Goal: Task Accomplishment & Management: Complete application form

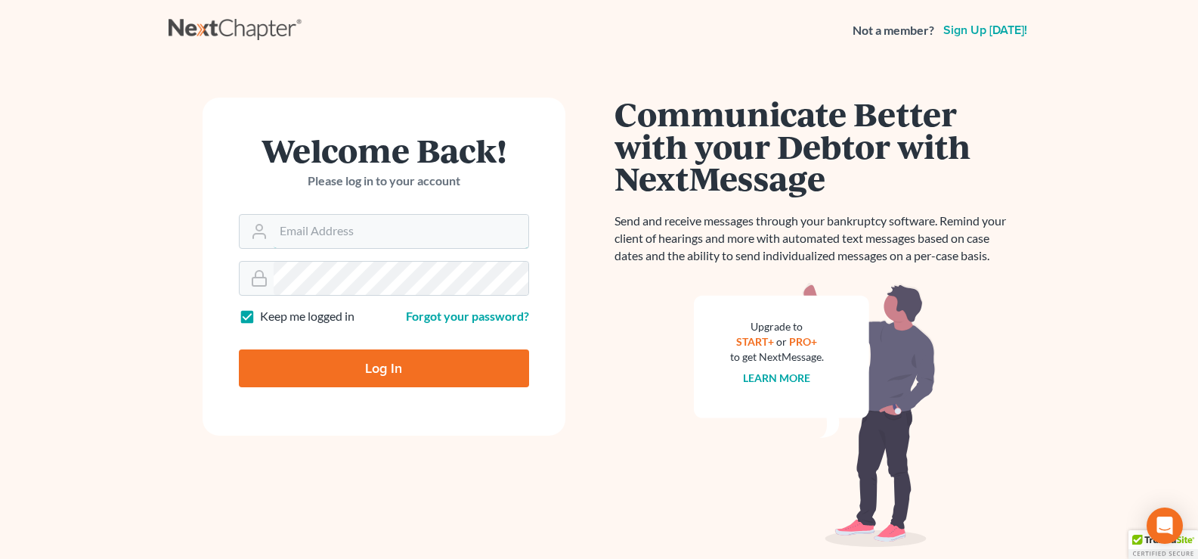
type input "lgibson@arthurlwalker.com"
click at [419, 372] on input "Log In" at bounding box center [384, 368] width 290 height 38
type input "Thinking..."
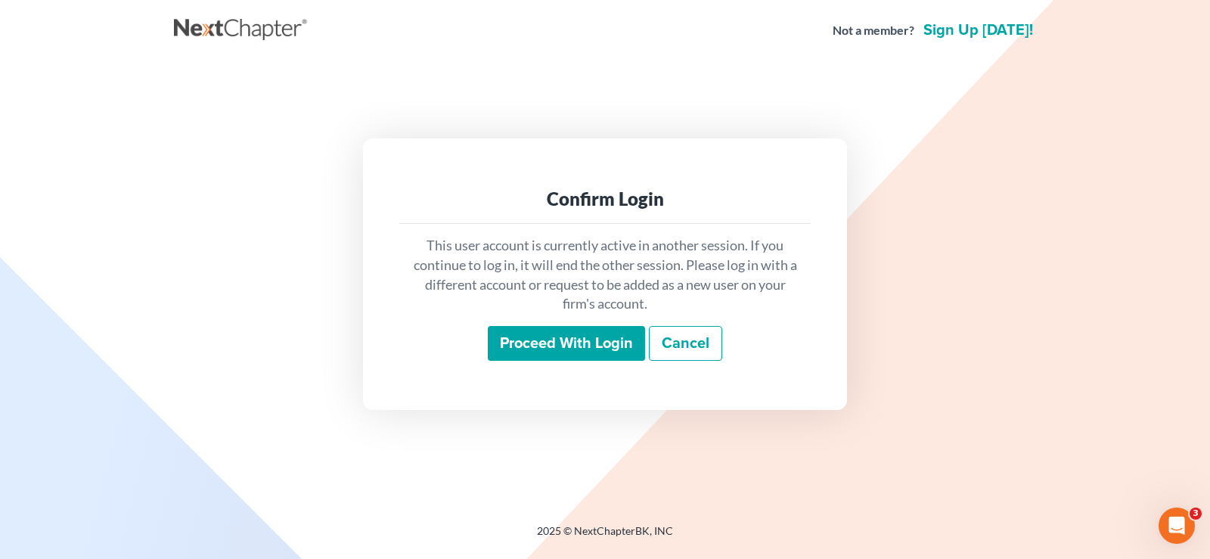
click at [512, 332] on input "Proceed with login" at bounding box center [566, 343] width 157 height 35
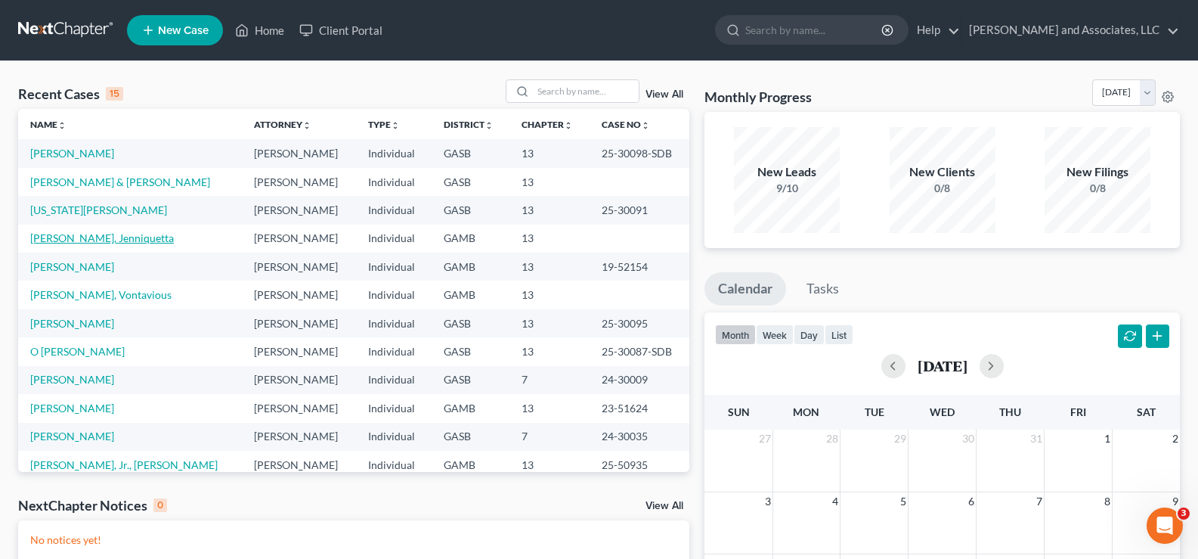
click at [81, 242] on link "Warthen, Jenniquetta" at bounding box center [102, 237] width 144 height 13
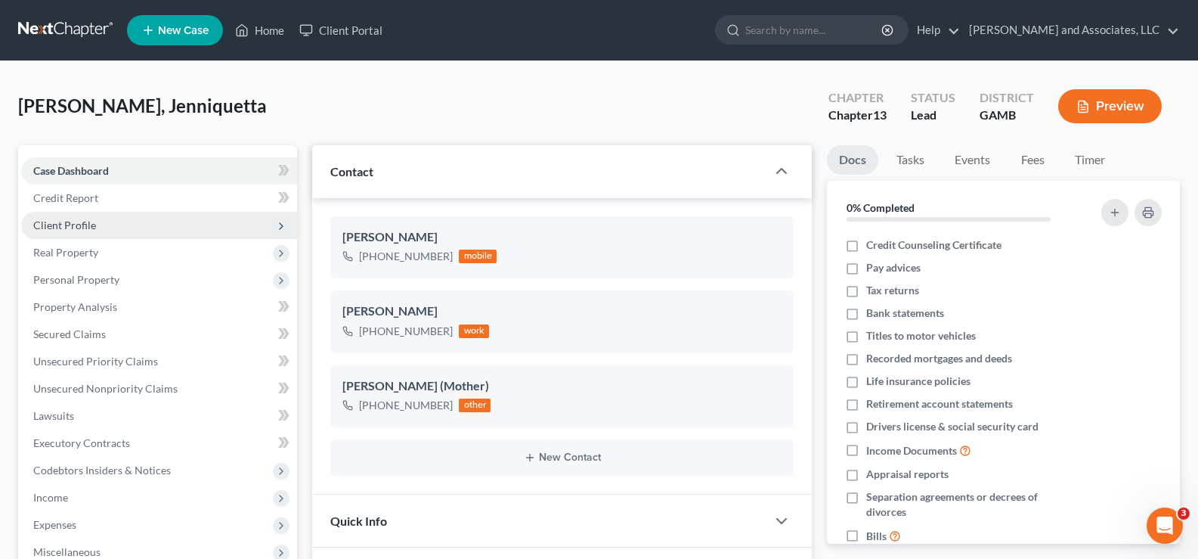
click at [65, 224] on span "Client Profile" at bounding box center [64, 224] width 63 height 13
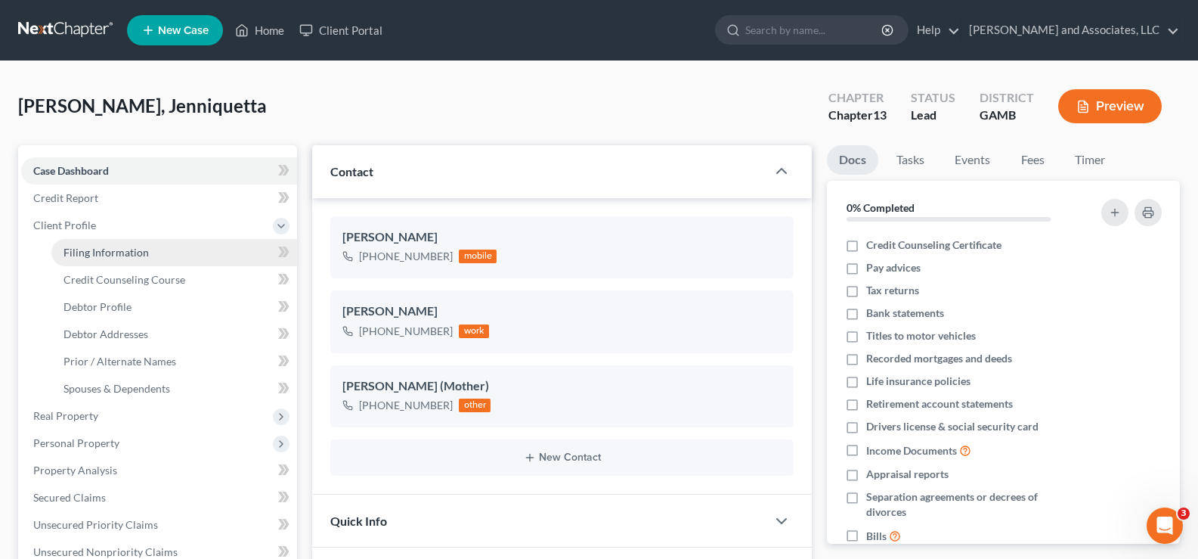
click at [95, 249] on span "Filing Information" at bounding box center [106, 252] width 85 height 13
select select "1"
select select "0"
select select "3"
select select "10"
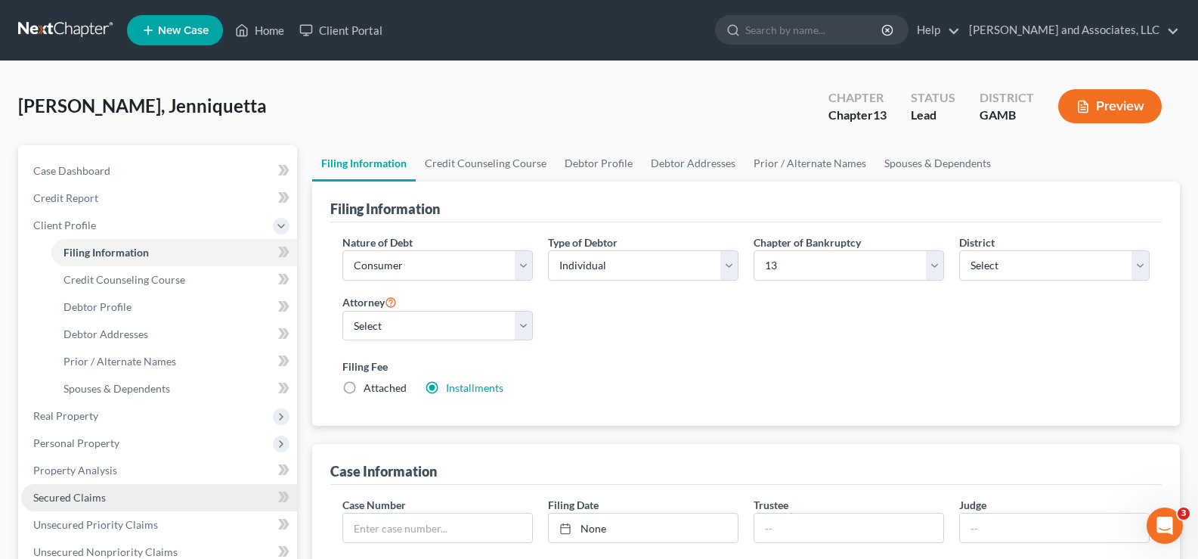
click at [88, 497] on span "Secured Claims" at bounding box center [69, 497] width 73 height 13
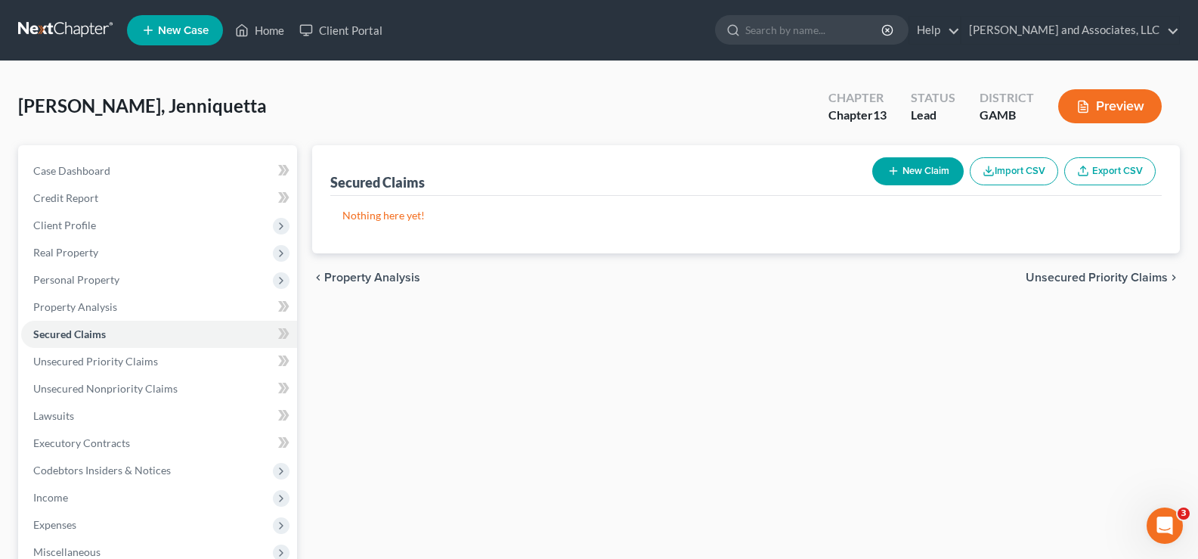
click at [931, 178] on button "New Claim" at bounding box center [917, 171] width 91 height 28
select select "0"
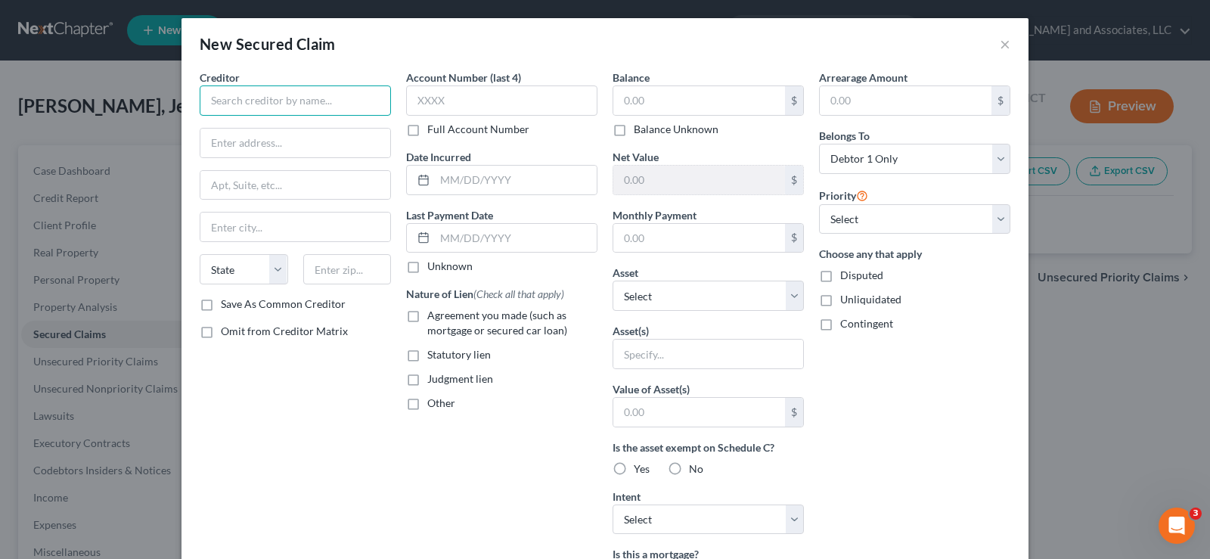
click at [290, 105] on input "text" at bounding box center [295, 100] width 191 height 30
type input "s"
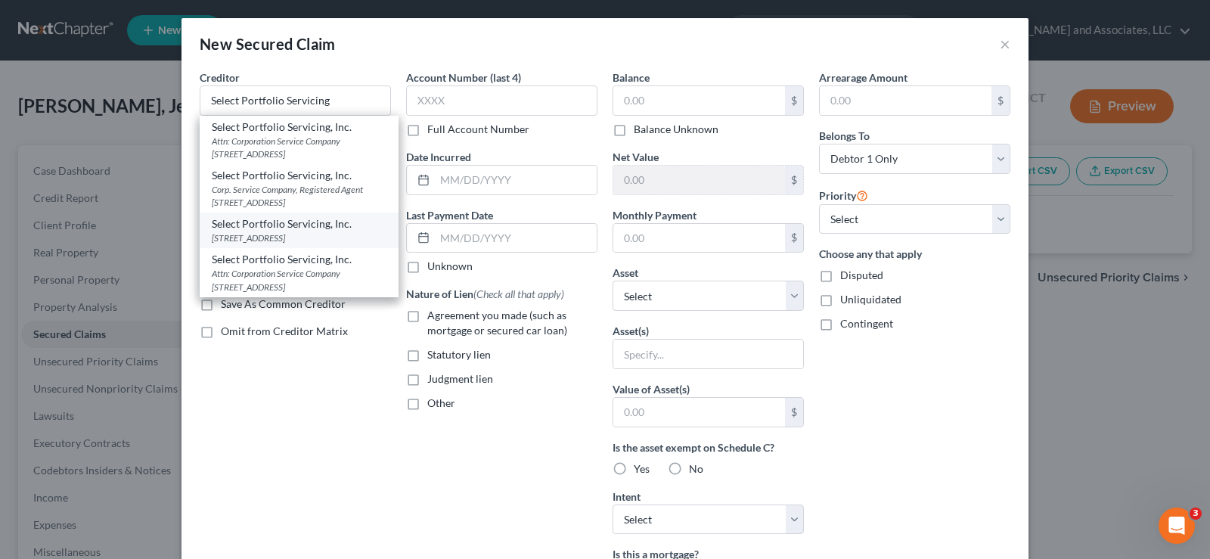
click at [270, 244] on div "10401 Deerwood Park Blvd., Jacksonville, FL 32256" at bounding box center [299, 237] width 175 height 13
type input "Select Portfolio Servicing, Inc."
type input "10401 Deerwood Park Blvd."
type input "Jacksonville"
select select "9"
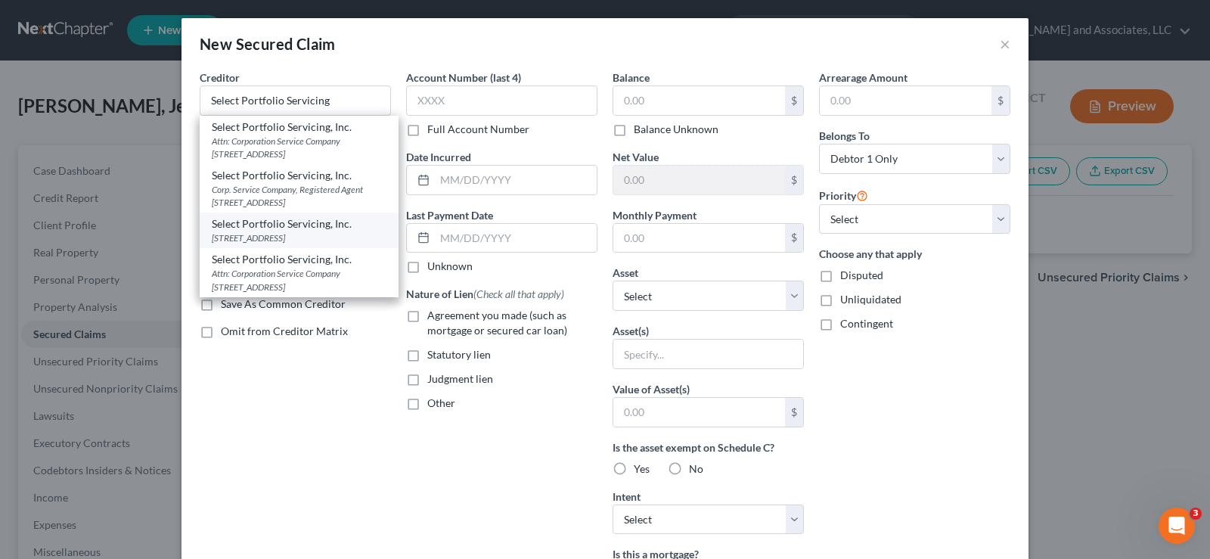
type input "32256"
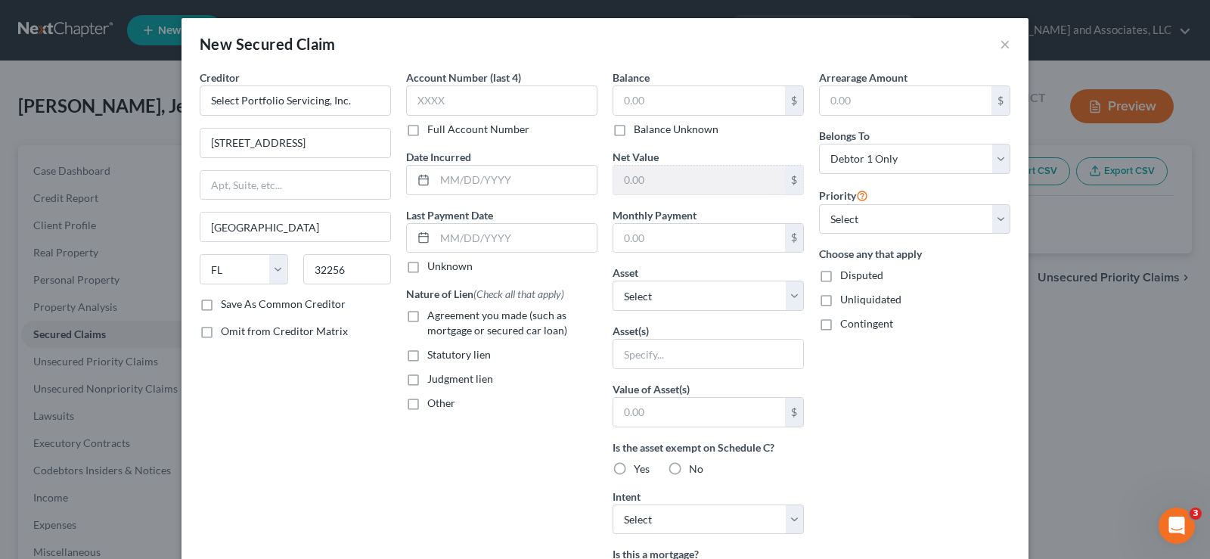
click at [221, 302] on label "Save As Common Creditor" at bounding box center [283, 303] width 125 height 15
click at [227, 302] on input "Save As Common Creditor" at bounding box center [232, 301] width 10 height 10
checkbox input "true"
click at [649, 101] on input "text" at bounding box center [699, 100] width 172 height 29
type input "101,209.00"
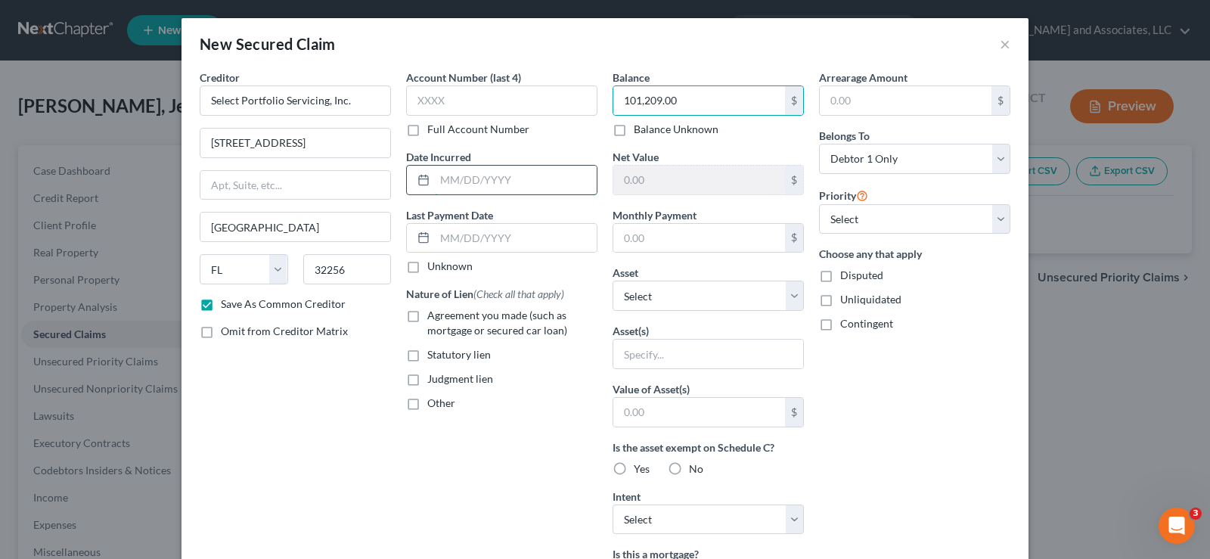
click at [460, 178] on input "text" at bounding box center [516, 180] width 162 height 29
type input "05/16/2006"
click at [427, 318] on label "Agreement you made (such as mortgage or secured car loan)" at bounding box center [512, 323] width 170 height 30
click at [433, 318] on input "Agreement you made (such as mortgage or secured car loan)" at bounding box center [438, 313] width 10 height 10
checkbox input "true"
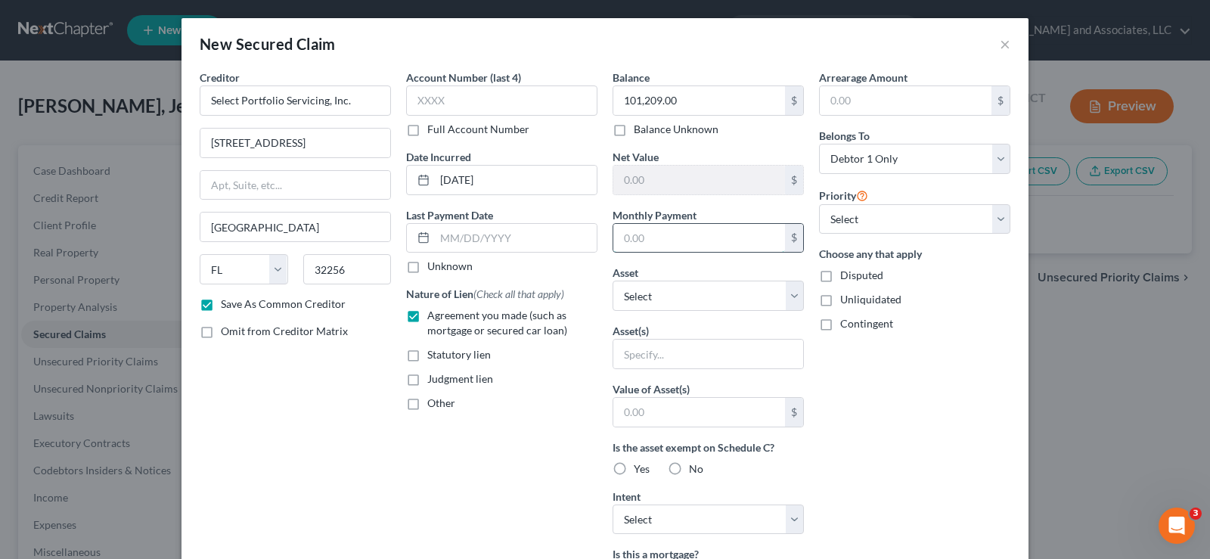
click at [675, 237] on input "text" at bounding box center [699, 238] width 172 height 29
type input "912.00"
click at [654, 357] on input "text" at bounding box center [708, 353] width 190 height 29
type input "3 B/R Frame House a Lot R/E Located@ 130 Ayden Circle SE, Milledgeville, GA 310…"
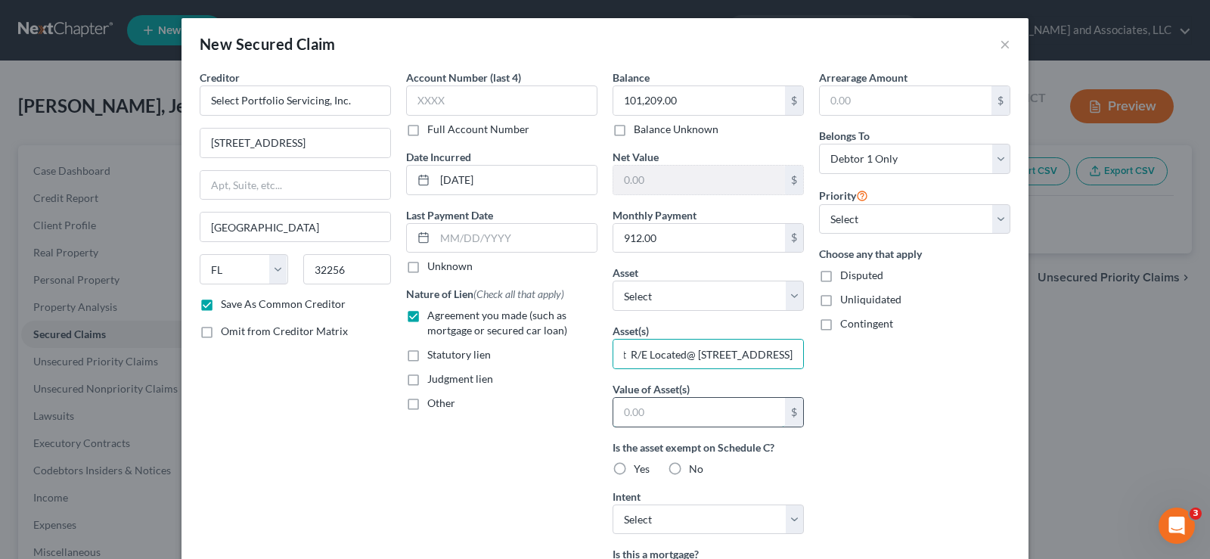
scroll to position [0, 0]
click at [668, 417] on input "text" at bounding box center [699, 412] width 172 height 29
type input "192,180.00"
click at [634, 469] on label "Yes" at bounding box center [642, 468] width 16 height 15
click at [640, 469] on input "Yes" at bounding box center [645, 466] width 10 height 10
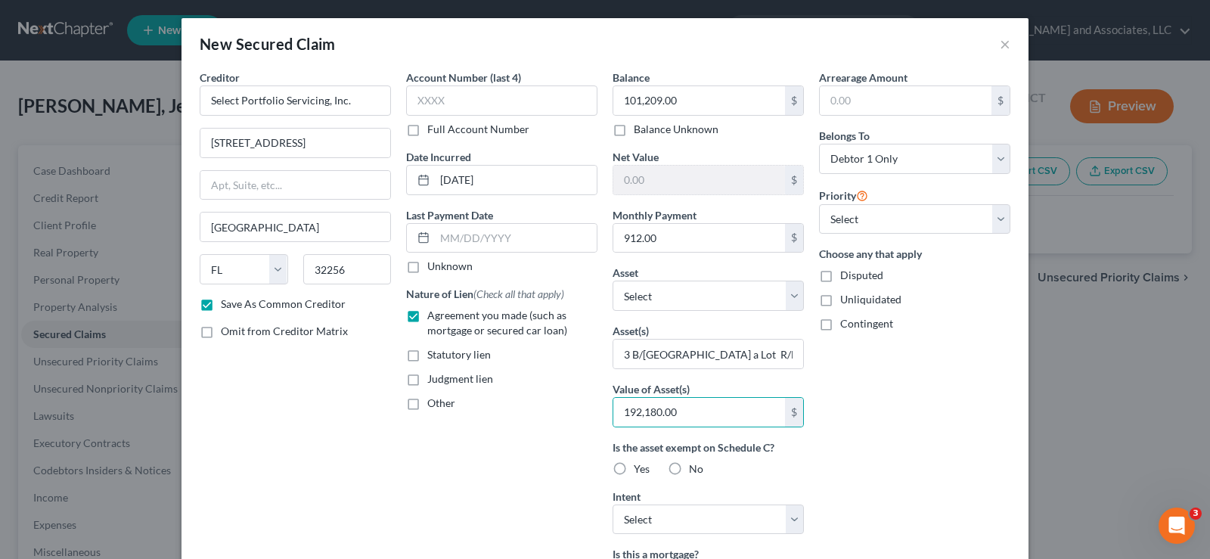
radio input "true"
click at [739, 527] on select "Select Surrender Redeem Reaffirm Avoid Other" at bounding box center [707, 519] width 191 height 30
select select "1"
click at [612, 504] on select "Select Surrender Redeem Reaffirm Avoid Other" at bounding box center [707, 519] width 191 height 30
click at [840, 299] on label "Unliquidated" at bounding box center [870, 299] width 61 height 15
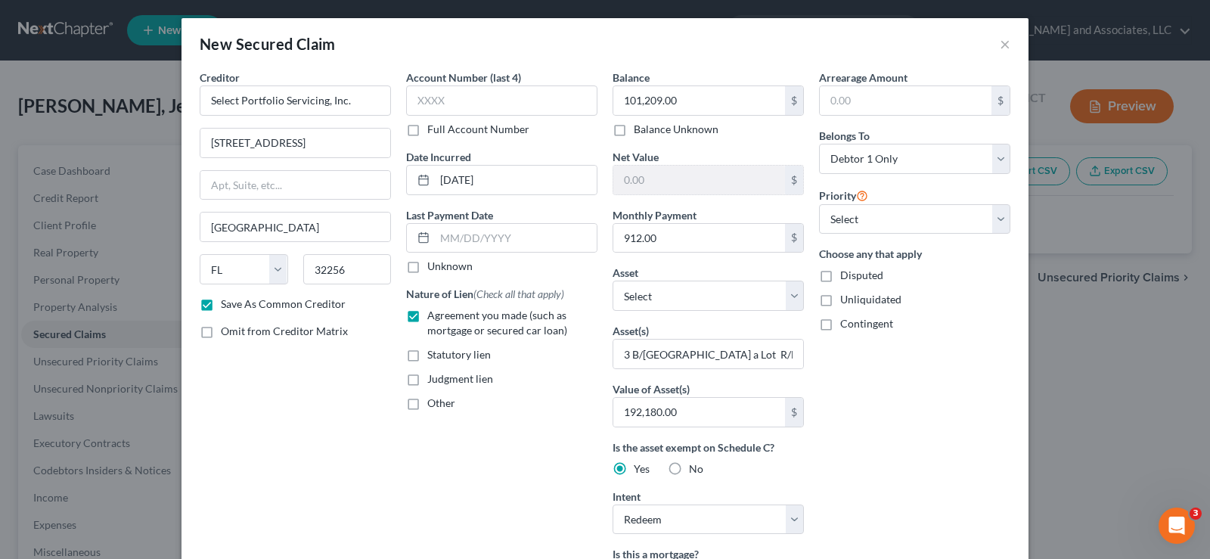
click at [846, 299] on input "Unliquidated" at bounding box center [851, 297] width 10 height 10
checkbox input "true"
click at [643, 358] on input "3 B/R Frame House a Lot R/E Located@ 130 Ayden Circle SE, Milledgeville, GA 310…" at bounding box center [708, 353] width 190 height 29
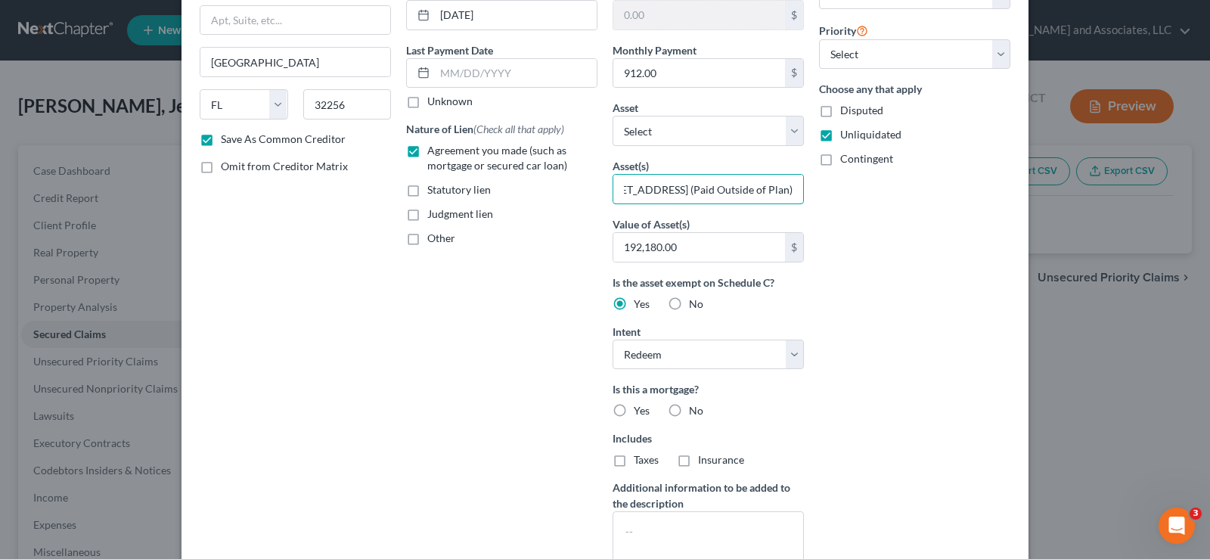
scroll to position [227, 0]
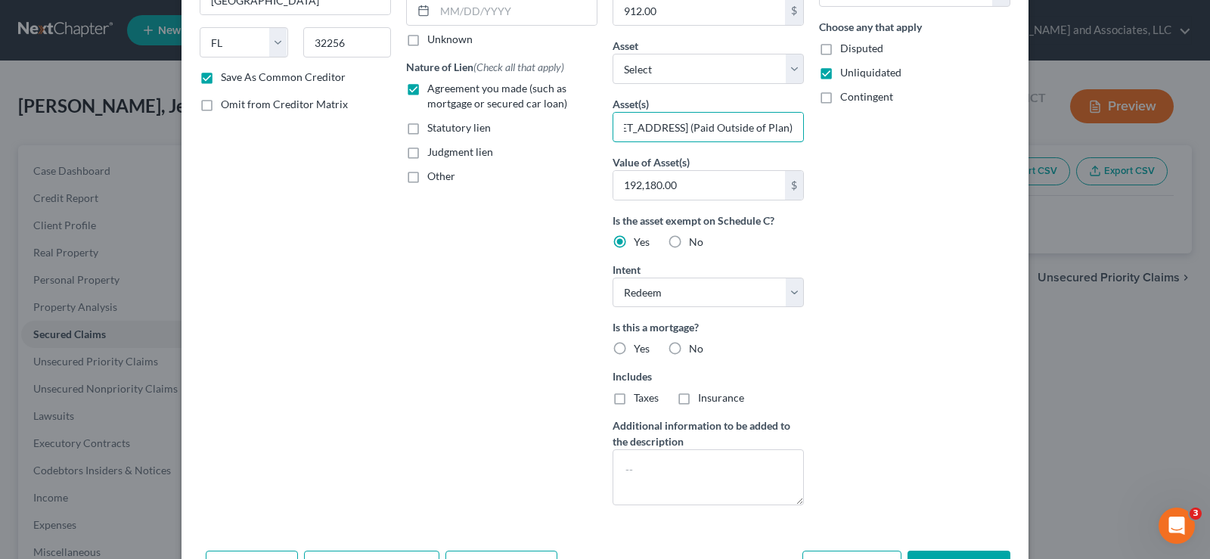
type input "3 B/R Frame House a Lot R/E Located@ 130 Ayden Circle SE, Milledgeville, GA 310…"
click at [634, 351] on label "Yes" at bounding box center [642, 348] width 16 height 15
click at [640, 351] on input "Yes" at bounding box center [645, 346] width 10 height 10
radio input "true"
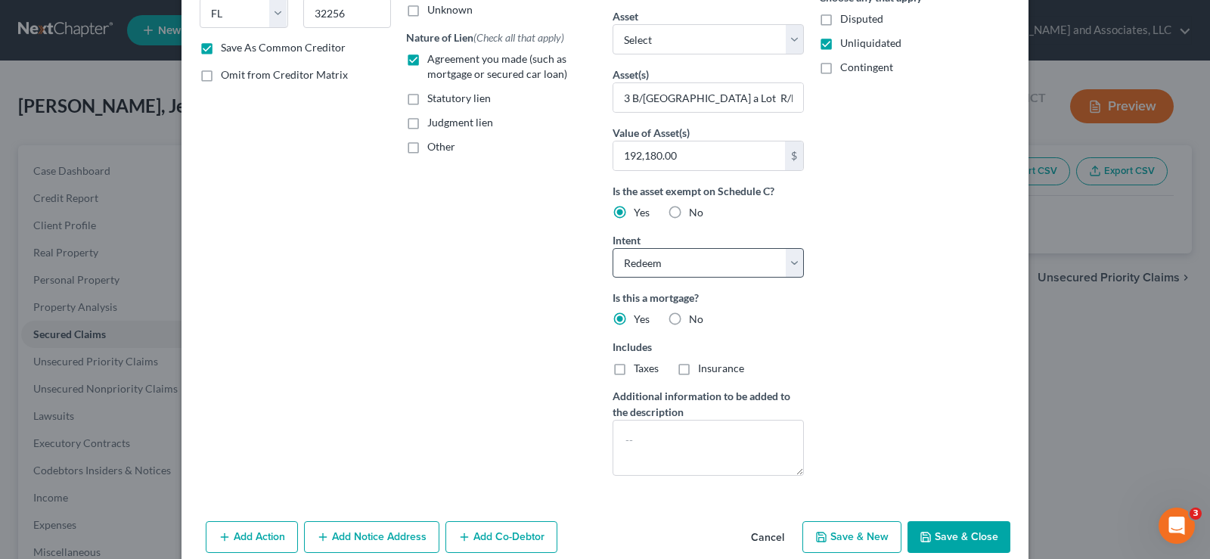
scroll to position [280, 0]
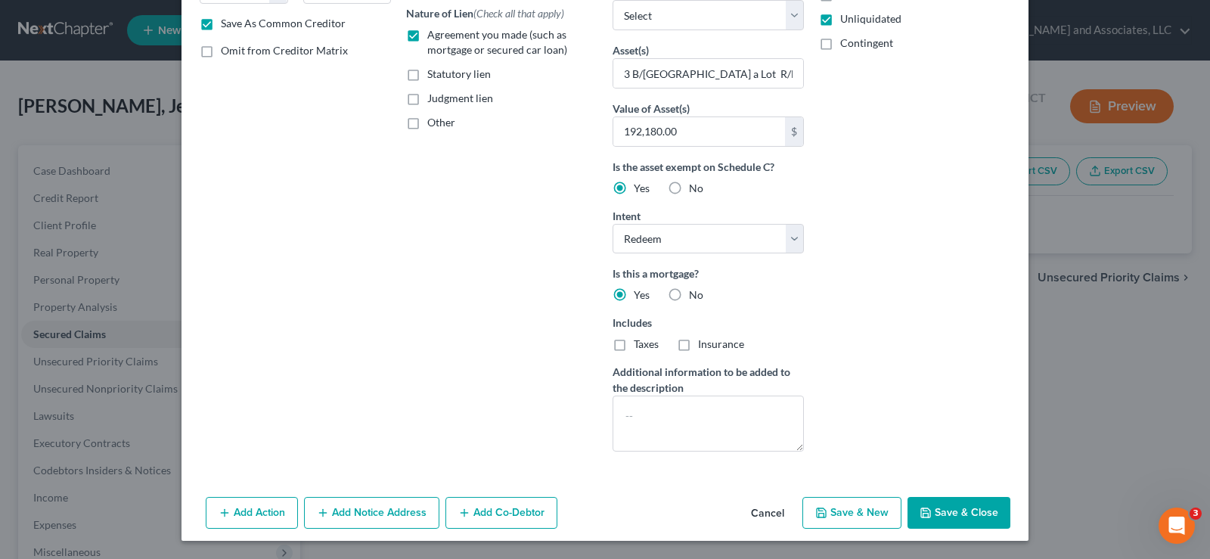
click at [361, 516] on button "Add Notice Address" at bounding box center [371, 513] width 135 height 32
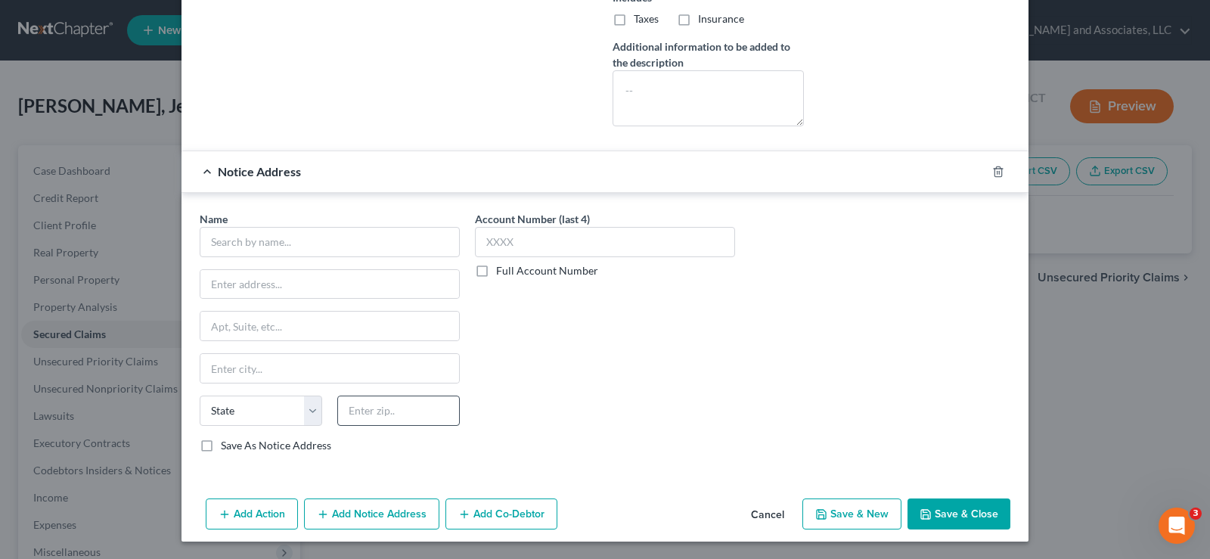
scroll to position [606, 0]
click at [297, 234] on input "text" at bounding box center [330, 241] width 260 height 30
type input "s"
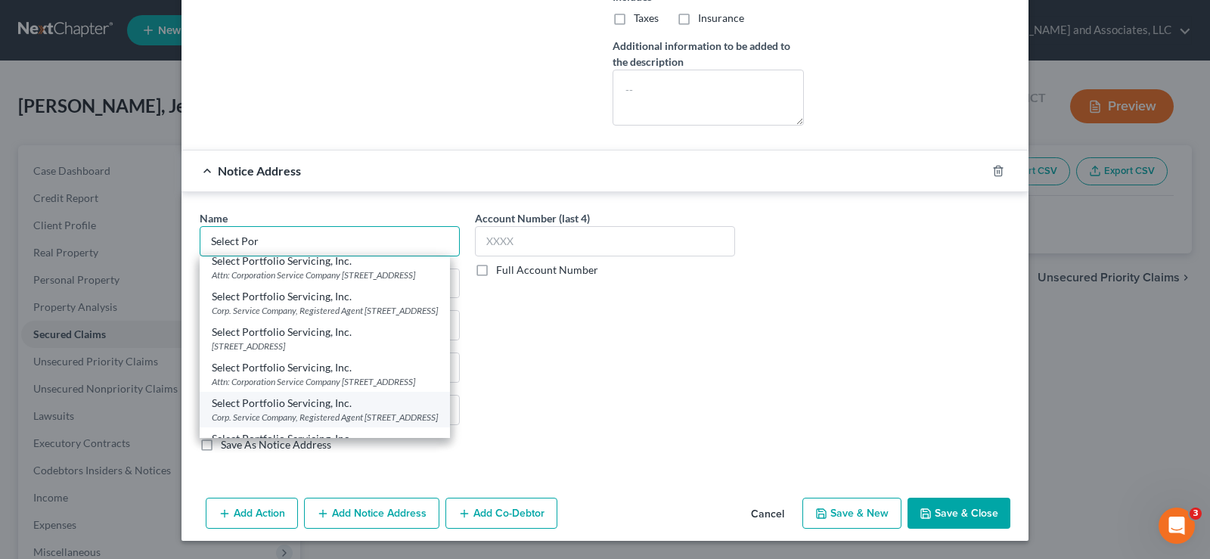
scroll to position [0, 0]
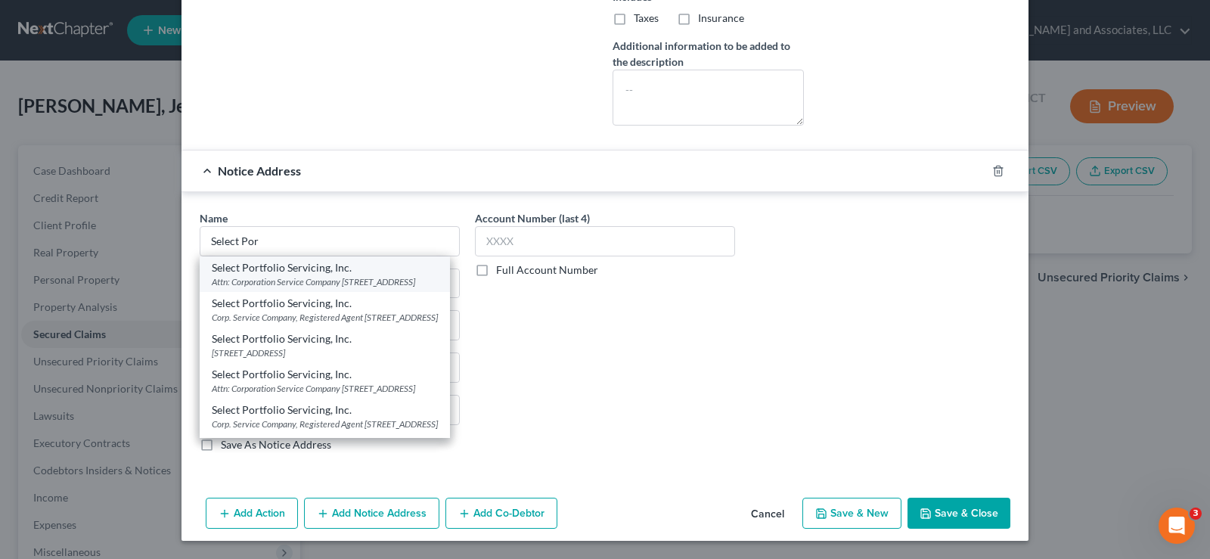
click at [265, 288] on div "Attn: Corporation Service Company 2 Sun Court, Suite 400, Peachtree Corners, GA…" at bounding box center [325, 281] width 226 height 13
type input "Select Portfolio Servicing, Inc."
type input "Attn: Corporation Service Company"
type input "2 Sun Court, Suite 400"
type input "Peachtree Corners"
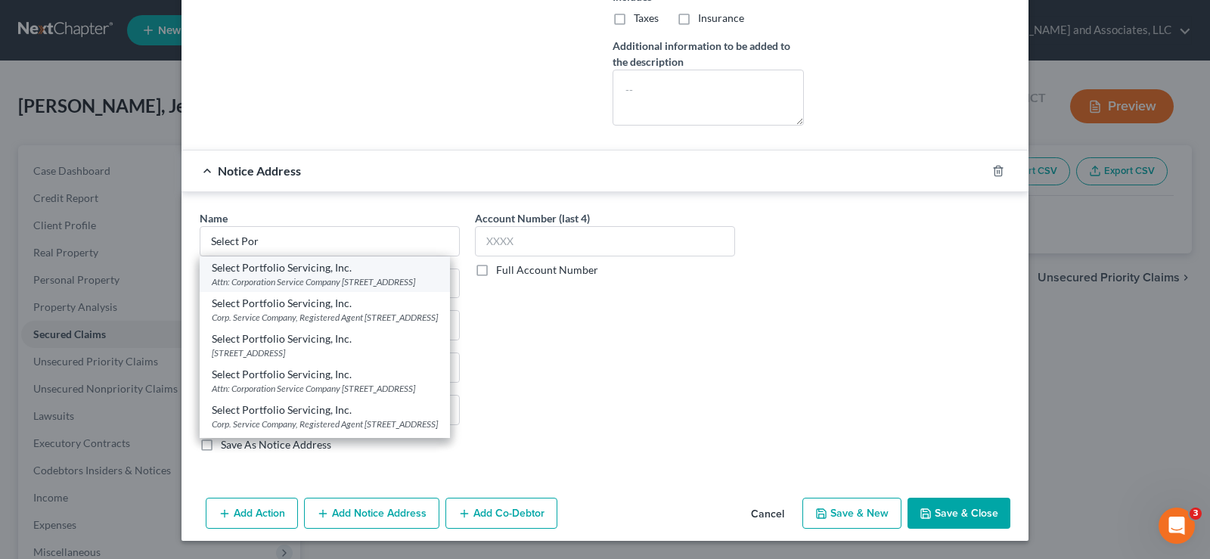
select select "10"
type input "30092"
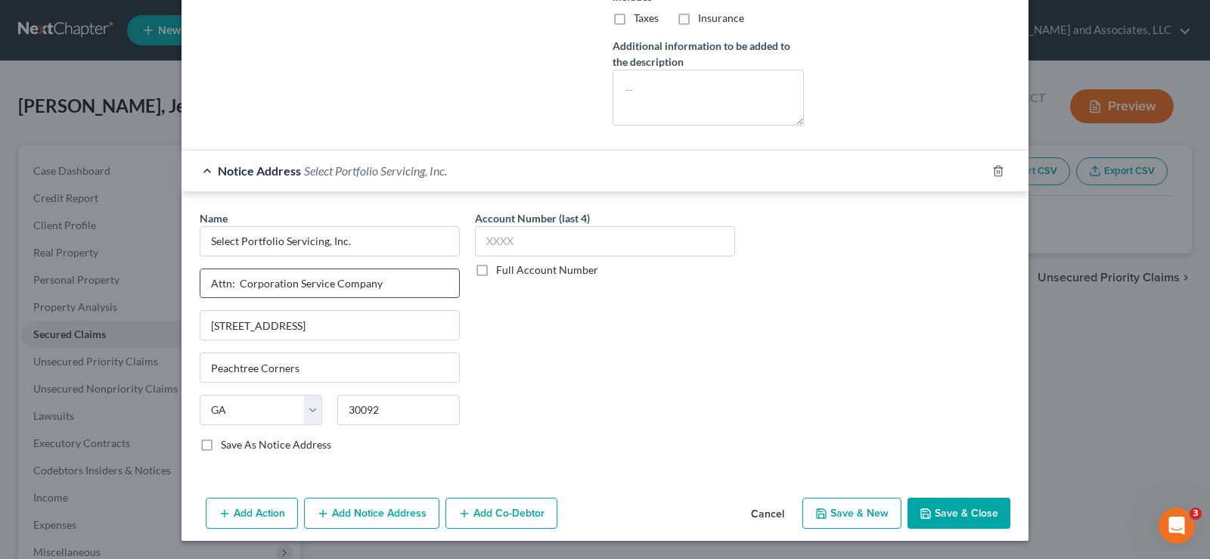
click at [230, 284] on input "Attn: Corporation Service Company" at bounding box center [329, 283] width 259 height 29
type input "Registered Agent: Corporation Service Company"
click at [838, 516] on button "Save & New" at bounding box center [851, 513] width 99 height 32
checkbox input "false"
select select "0"
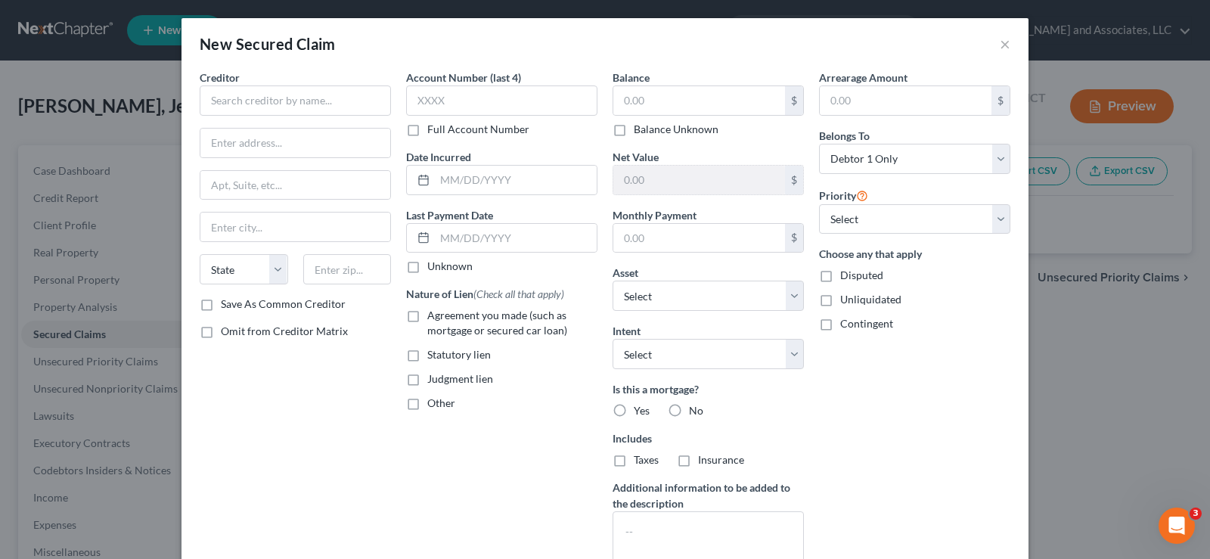
scroll to position [442, 0]
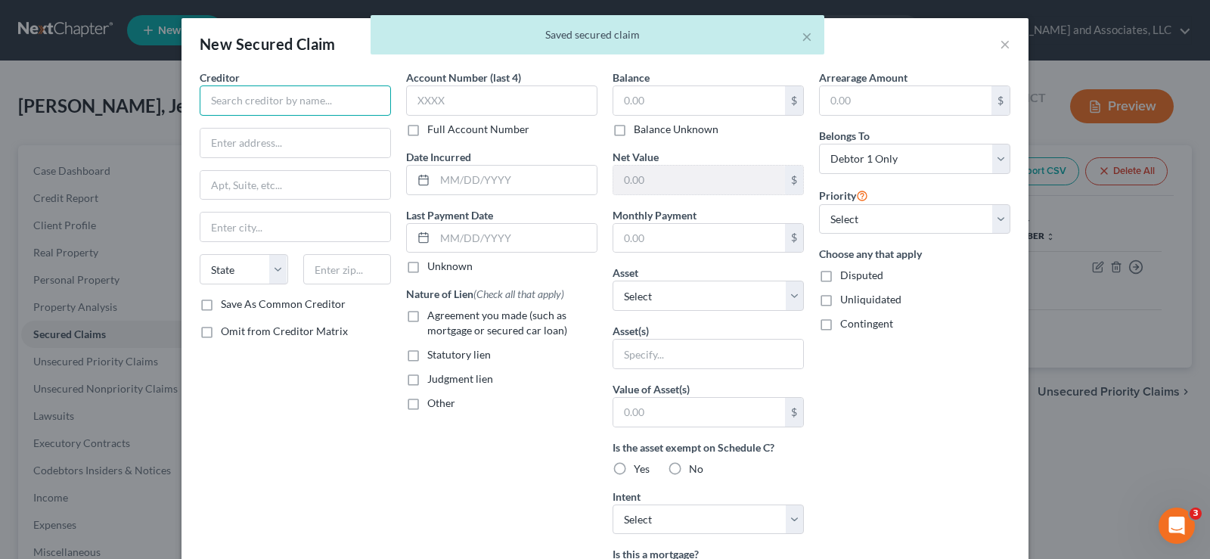
click at [299, 101] on input "text" at bounding box center [295, 100] width 191 height 30
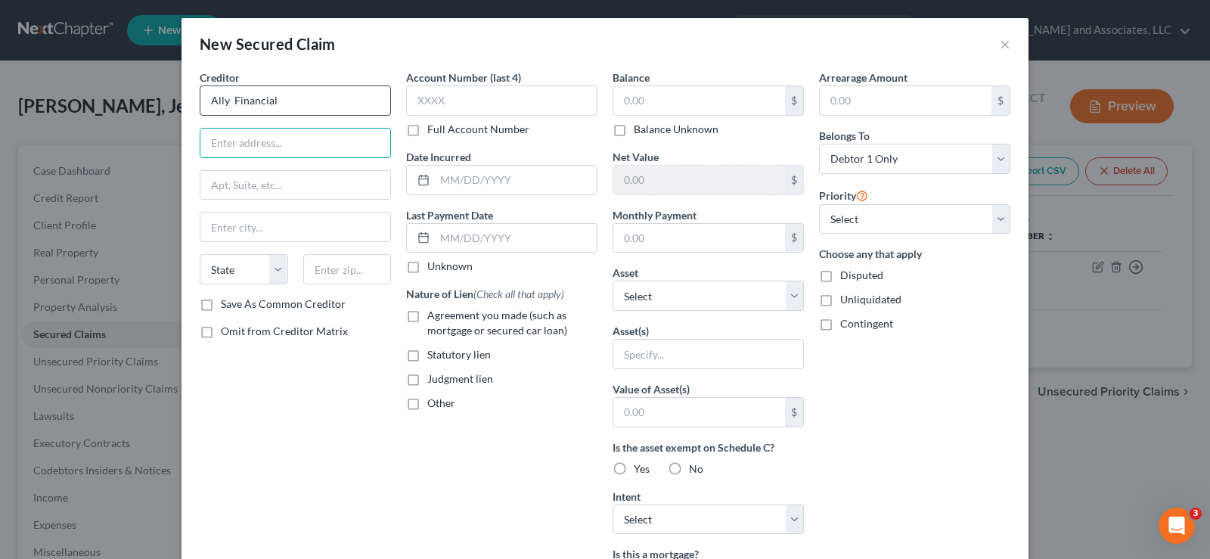
type input "Ally Financial"
type input "P. O. Box 380901"
click at [231, 234] on input "text" at bounding box center [295, 226] width 190 height 29
type input "Bloomington"
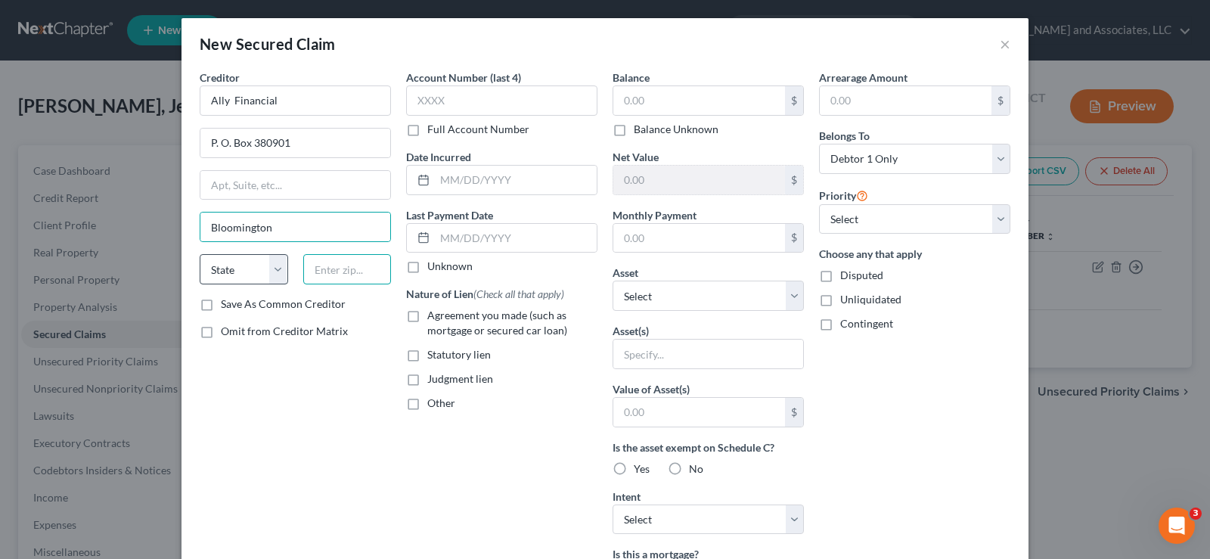
type input "61710-0001"
click at [273, 274] on select "State AL AK AR AZ CA CO CT DE DC FL GA GU HI ID IL IN IA KS KY LA ME MD MA MI M…" at bounding box center [244, 269] width 88 height 30
select select "24"
click at [200, 254] on select "State AL AK AR AZ CA CO CT DE DC FL GA GU HI ID IL IN IA KS KY LA ME MD MA MI M…" at bounding box center [244, 269] width 88 height 30
click at [381, 271] on input "61710-0001" at bounding box center [347, 269] width 88 height 30
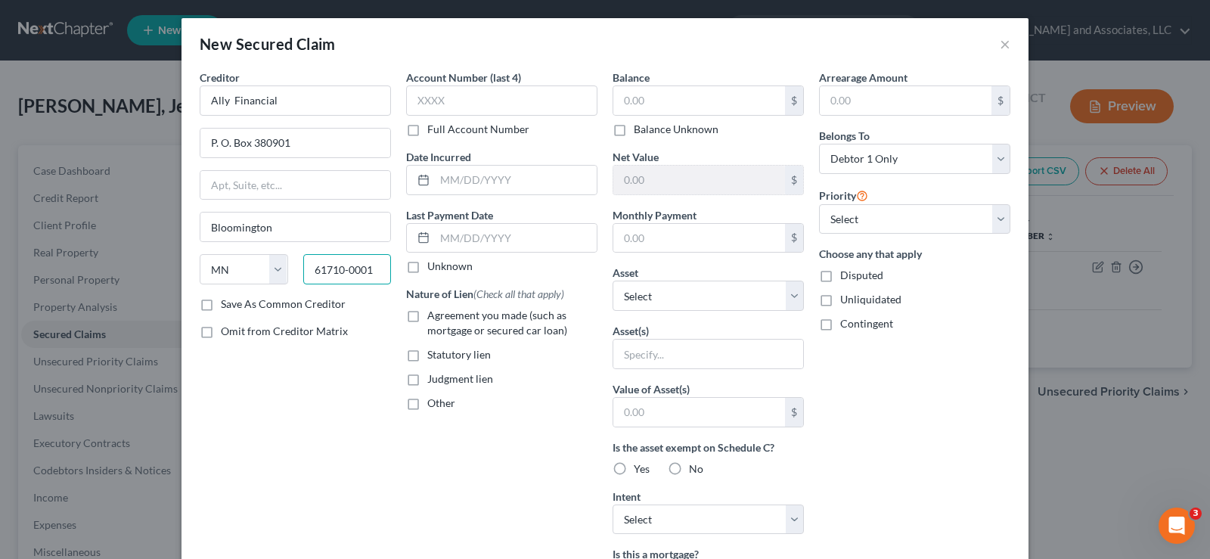
click at [381, 271] on input "61710-0001" at bounding box center [347, 269] width 88 height 30
type input "55438-0901"
click at [221, 302] on label "Save As Common Creditor" at bounding box center [283, 303] width 125 height 15
click at [227, 302] on input "Save As Common Creditor" at bounding box center [232, 301] width 10 height 10
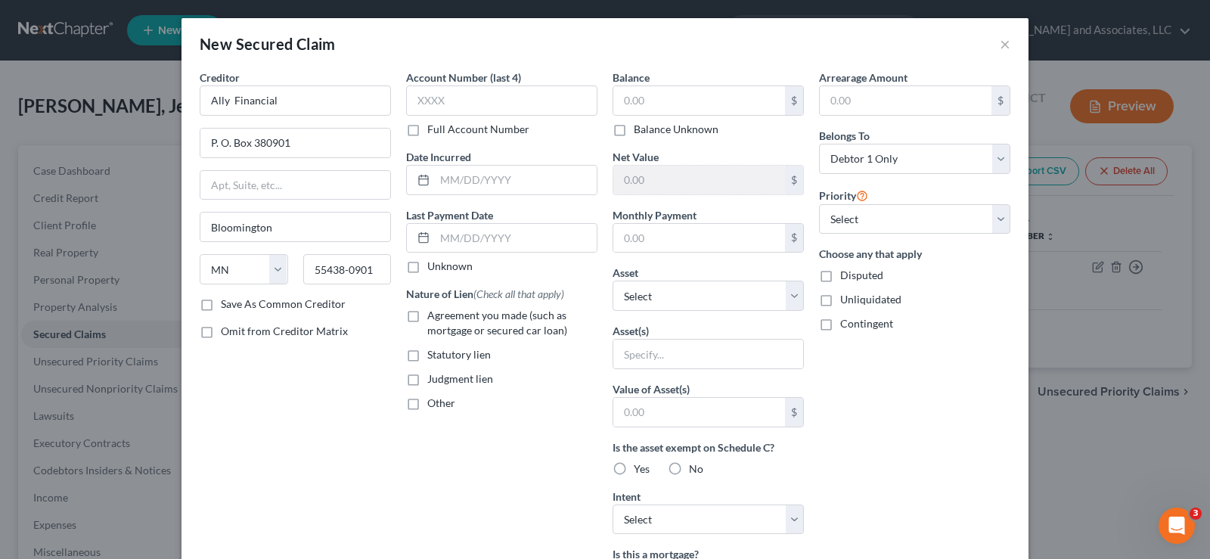
checkbox input "true"
click at [634, 98] on input "text" at bounding box center [699, 100] width 172 height 29
type input "35,484.00"
click at [463, 179] on input "text" at bounding box center [516, 180] width 162 height 29
type input "09/20/2021"
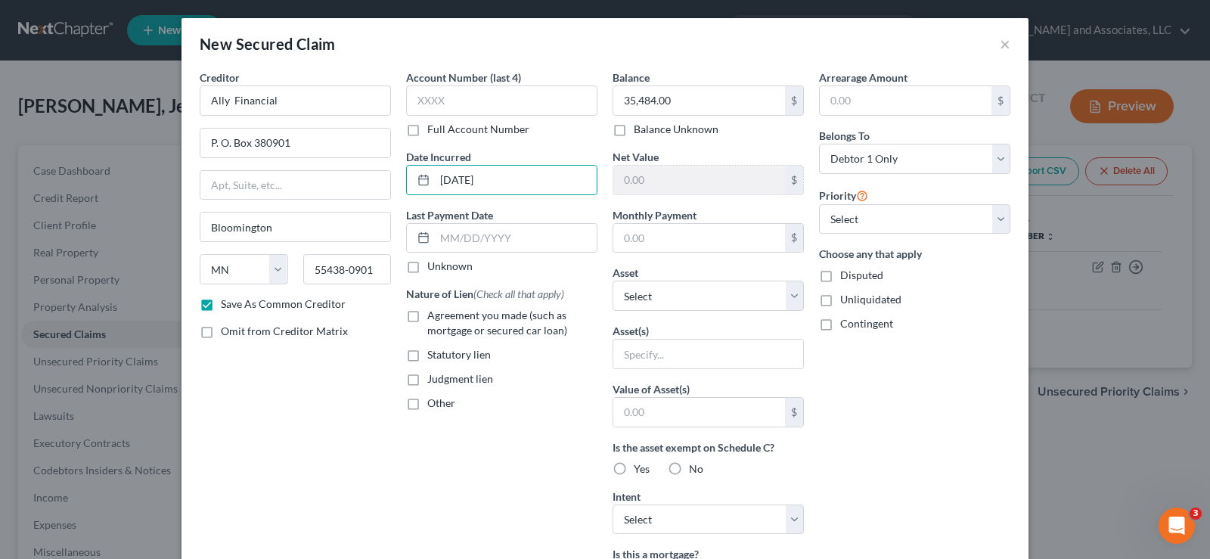
click at [427, 320] on label "Agreement you made (such as mortgage or secured car loan)" at bounding box center [512, 323] width 170 height 30
click at [433, 318] on input "Agreement you made (such as mortgage or secured car loan)" at bounding box center [438, 313] width 10 height 10
checkbox input "true"
click at [695, 235] on input "text" at bounding box center [699, 238] width 172 height 29
type input "1,072.00"
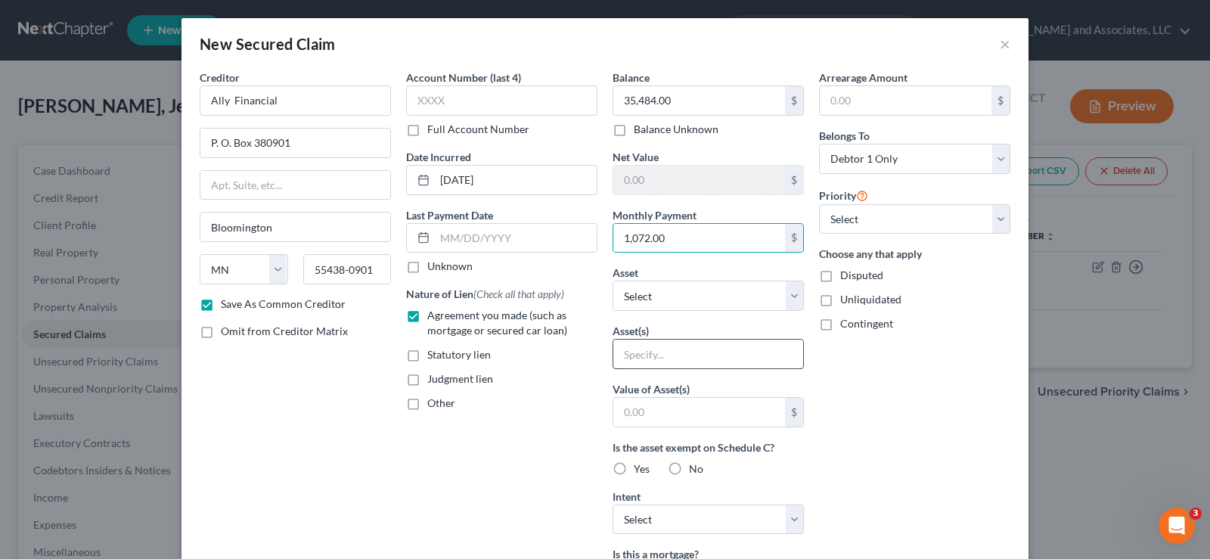
click at [671, 363] on input "text" at bounding box center [708, 353] width 190 height 29
type input "2018 Cadillac Escalade Luxury 4 WD"
click at [840, 326] on label "Contingent" at bounding box center [866, 323] width 53 height 15
click at [846, 326] on input "Contingent" at bounding box center [851, 321] width 10 height 10
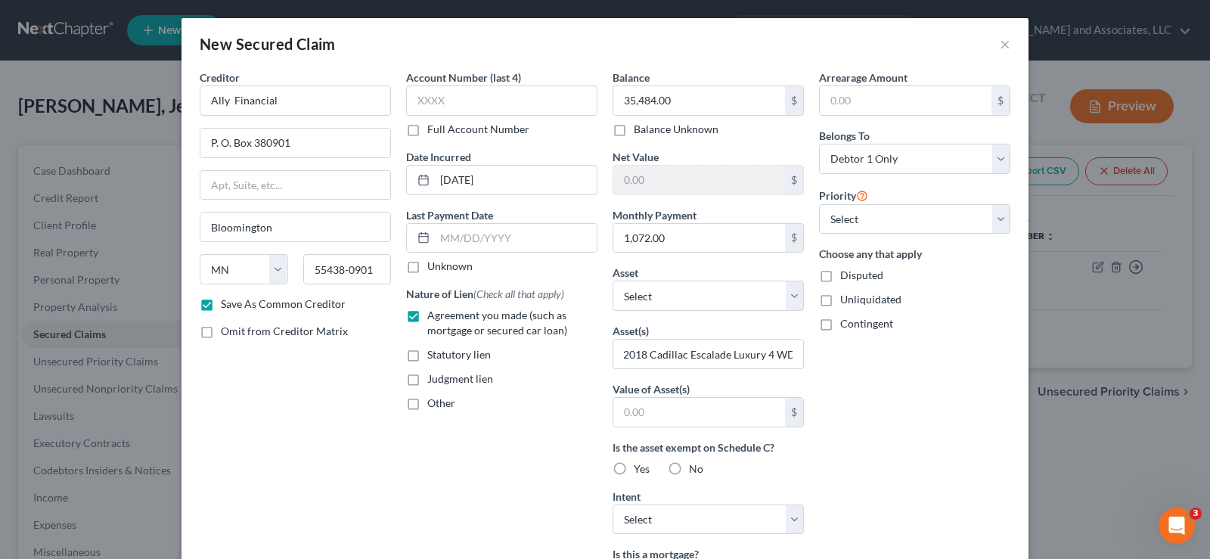
checkbox input "true"
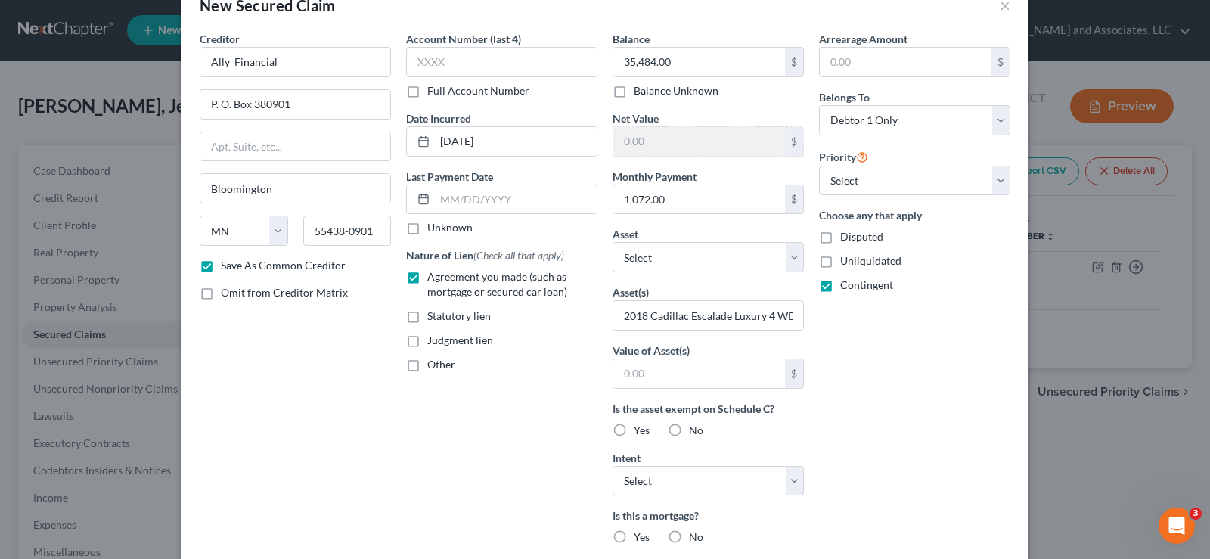
scroll to position [76, 0]
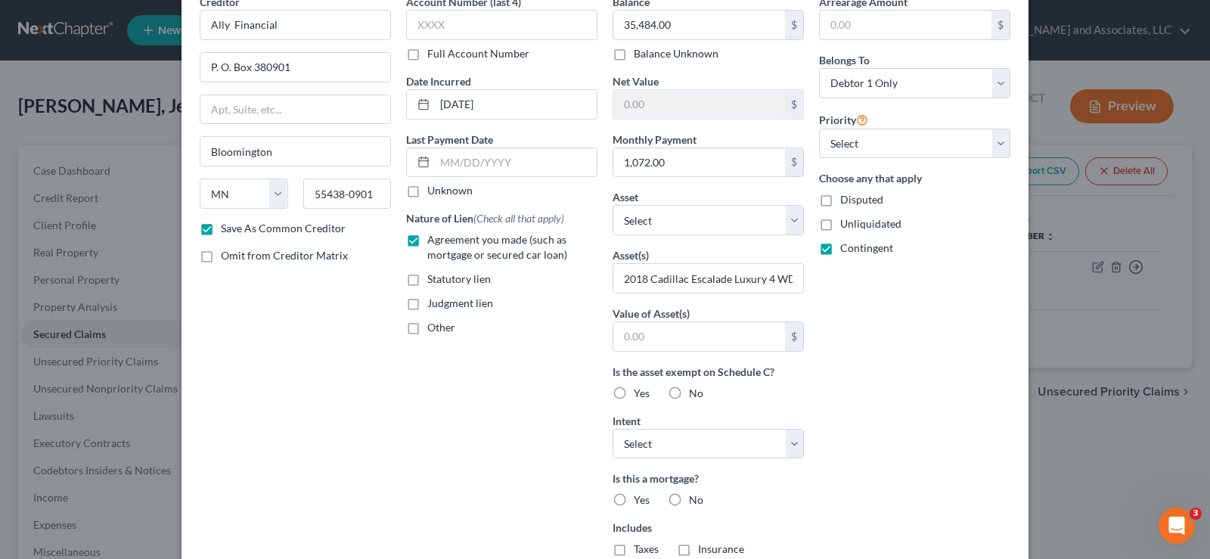
click at [634, 392] on label "Yes" at bounding box center [642, 393] width 16 height 15
click at [640, 392] on input "Yes" at bounding box center [645, 391] width 10 height 10
radio input "true"
click at [638, 333] on input "text" at bounding box center [699, 336] width 172 height 29
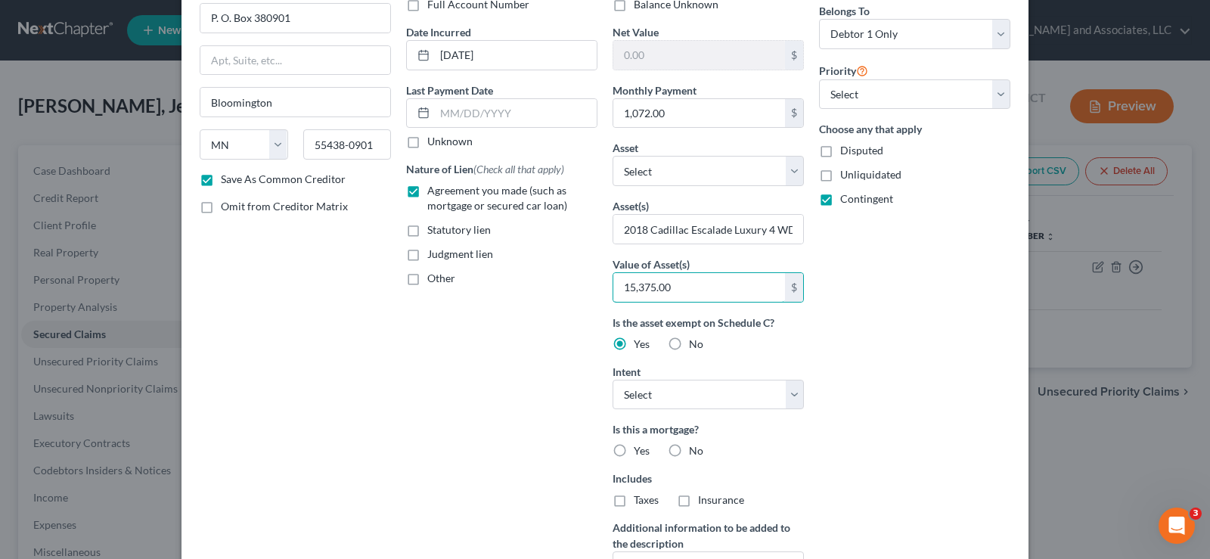
scroll to position [151, 0]
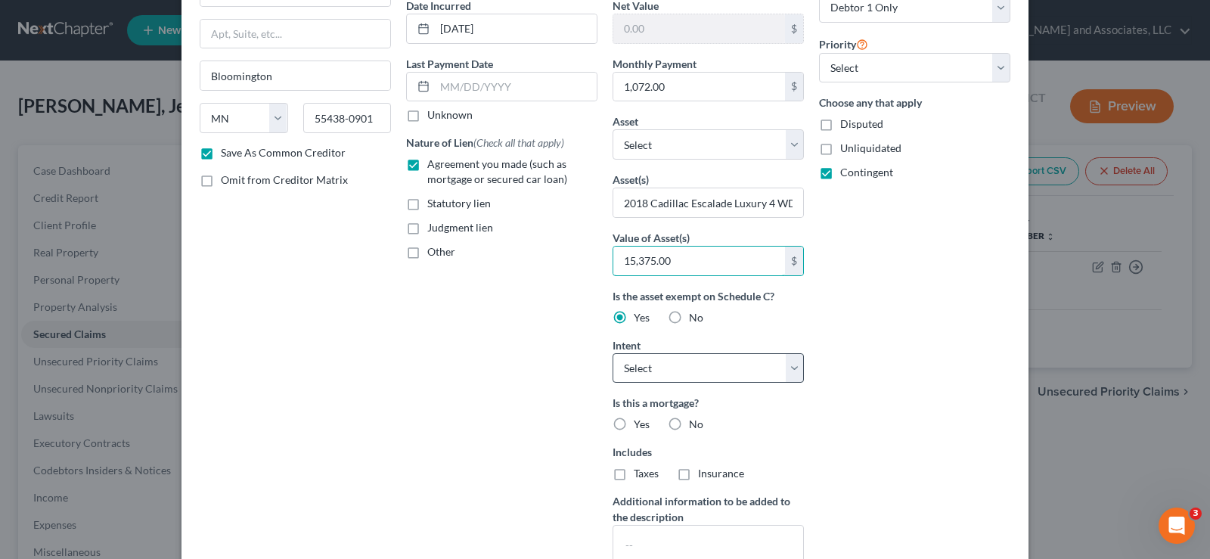
type input "15,375.00"
click at [732, 380] on select "Select Surrender Redeem Reaffirm Avoid Other" at bounding box center [707, 368] width 191 height 30
select select "1"
click at [612, 353] on select "Select Surrender Redeem Reaffirm Avoid Other" at bounding box center [707, 368] width 191 height 30
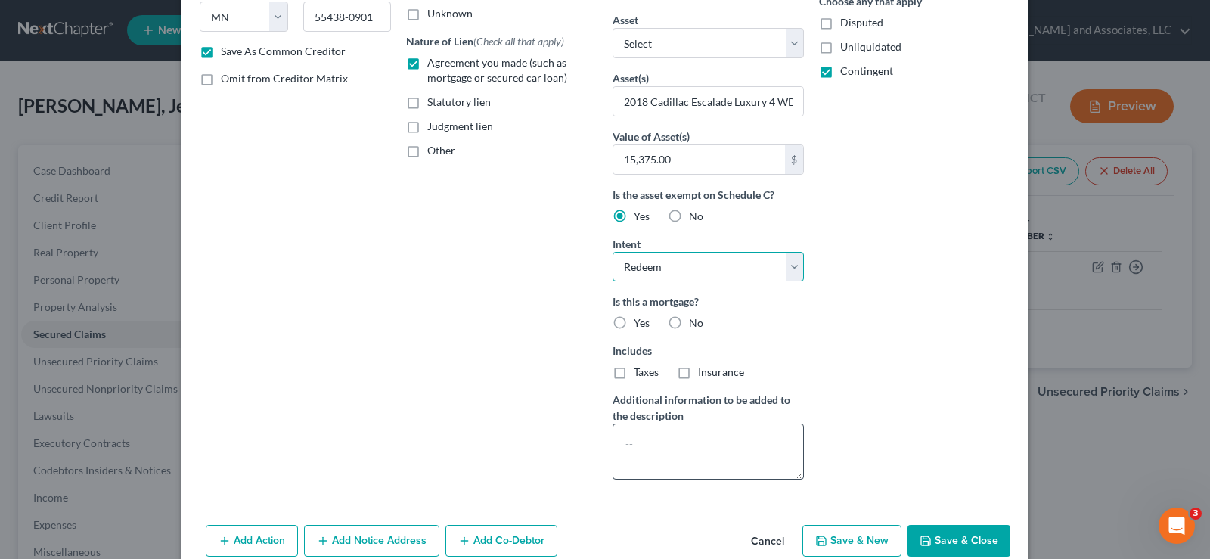
scroll to position [280, 0]
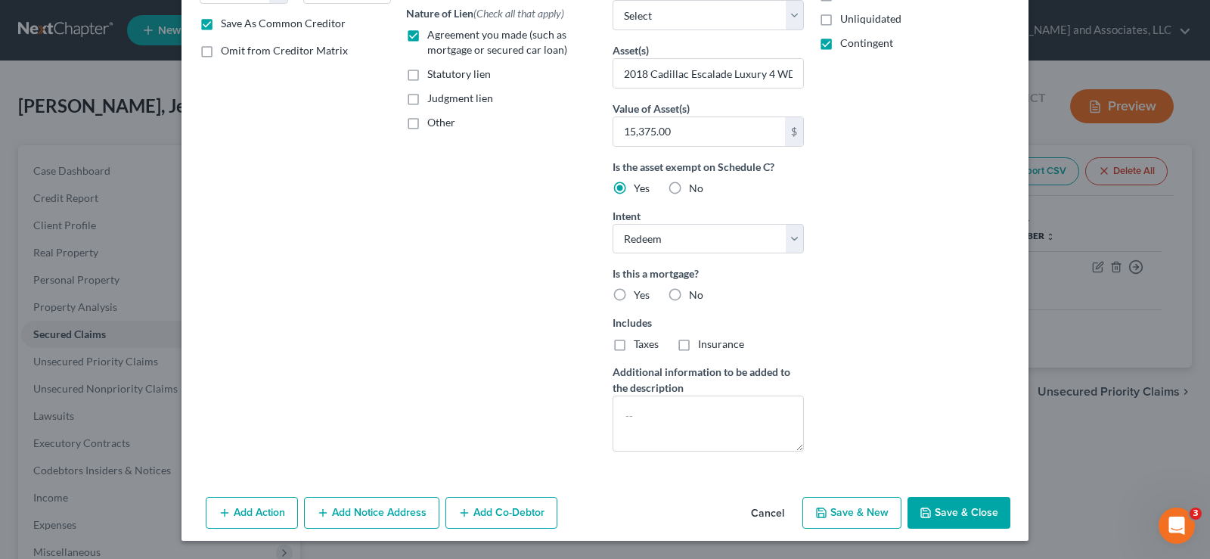
click at [689, 294] on label "No" at bounding box center [696, 294] width 14 height 15
click at [695, 294] on input "No" at bounding box center [700, 292] width 10 height 10
radio input "true"
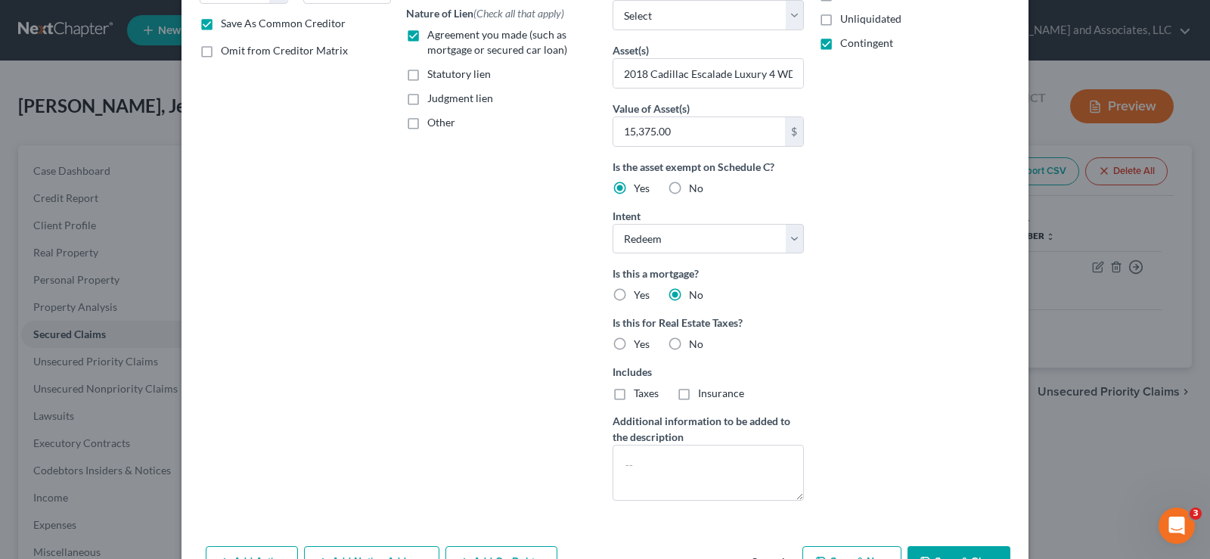
click at [689, 347] on label "No" at bounding box center [696, 343] width 14 height 15
click at [695, 346] on input "No" at bounding box center [700, 341] width 10 height 10
radio input "true"
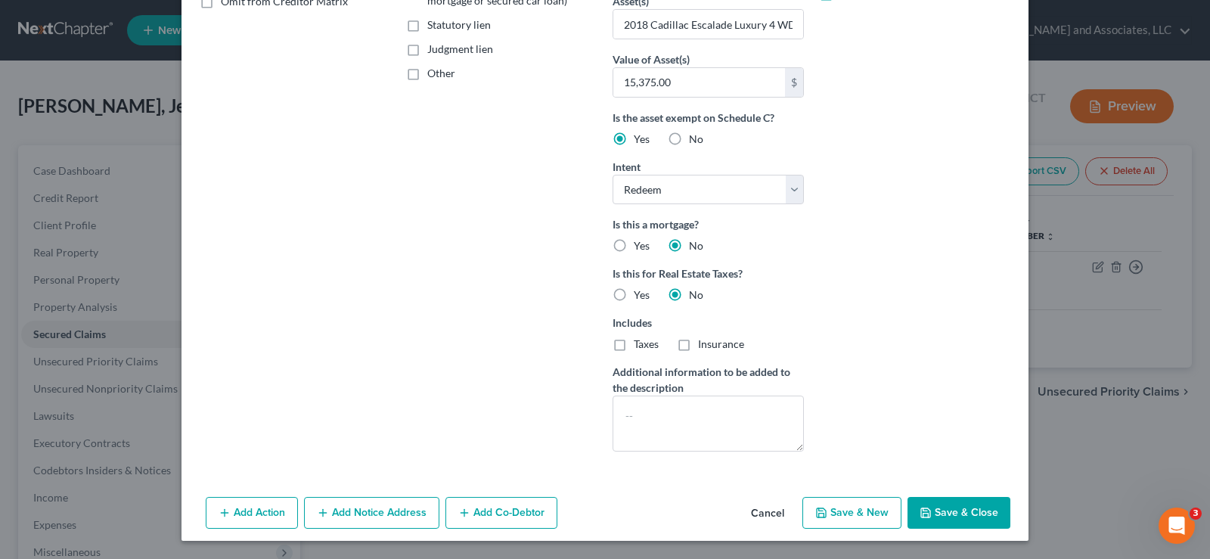
click at [505, 519] on button "Add Co-Debtor" at bounding box center [501, 513] width 112 height 32
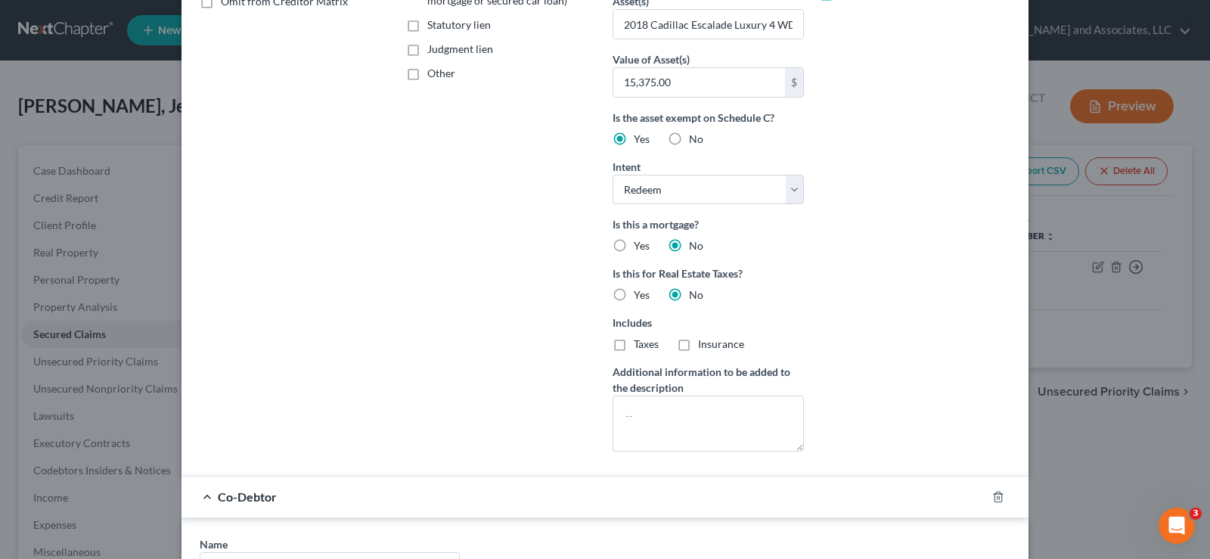
scroll to position [683, 0]
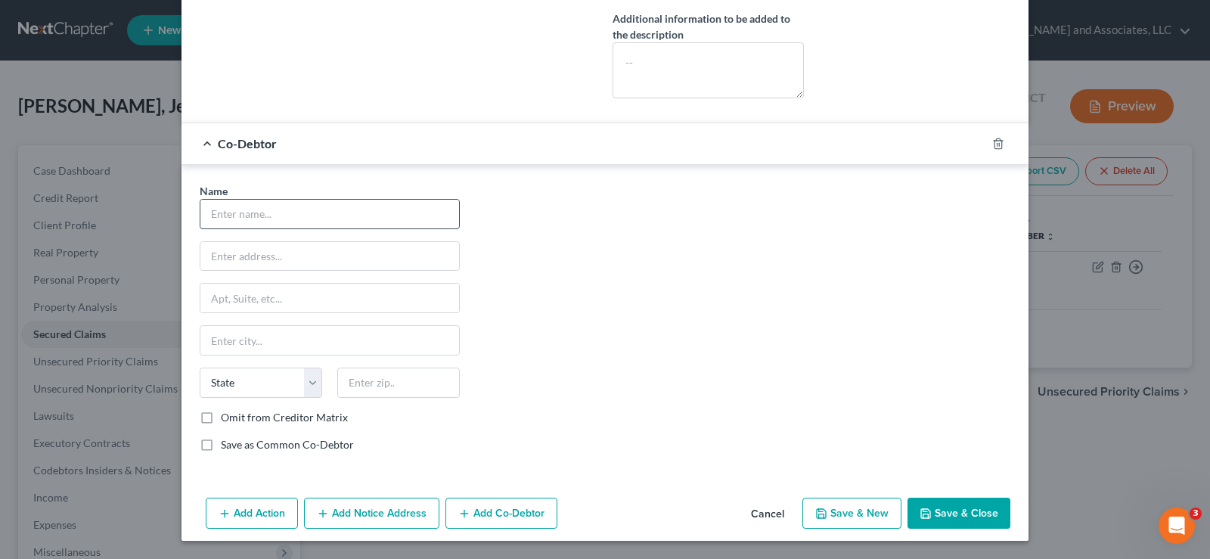
click at [236, 216] on input "text" at bounding box center [329, 214] width 259 height 29
type input "Alma Warthen"
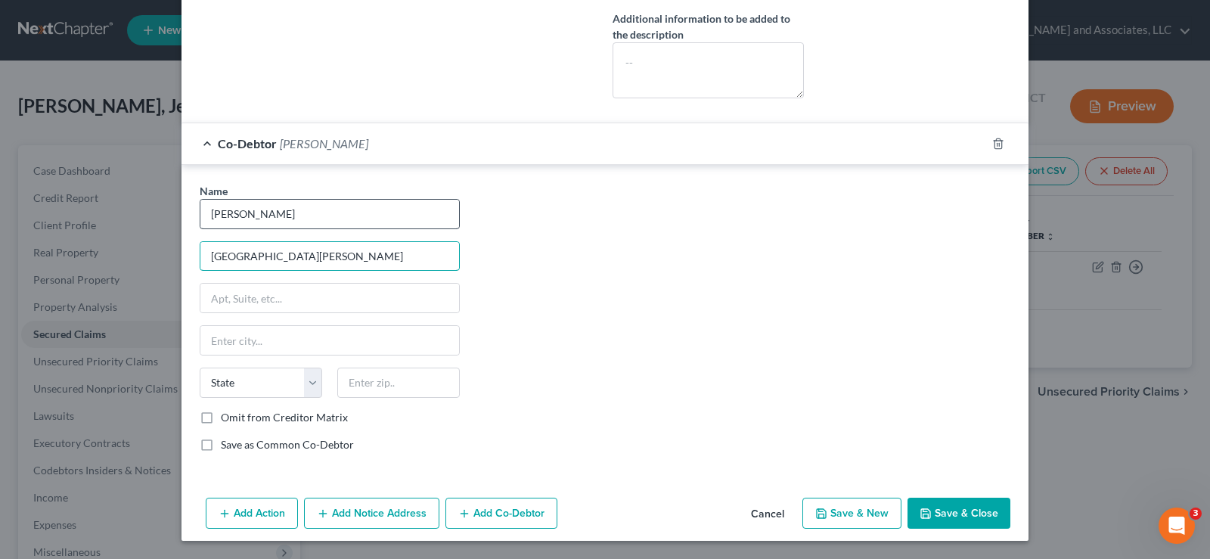
type input "1690 Suburban Drive"
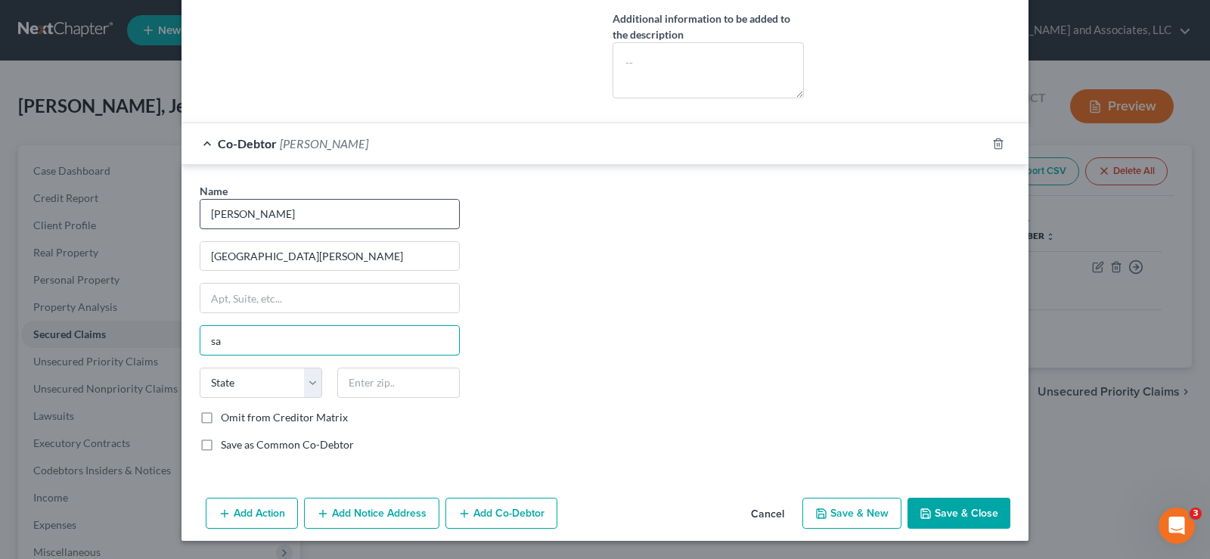
type input "s"
type input "Sandersville"
click at [231, 390] on select "State AL AK AR AZ CA CO CT DE DC FL GA GU HI ID IL IN IA KS KY LA ME MD MA MI M…" at bounding box center [261, 382] width 122 height 30
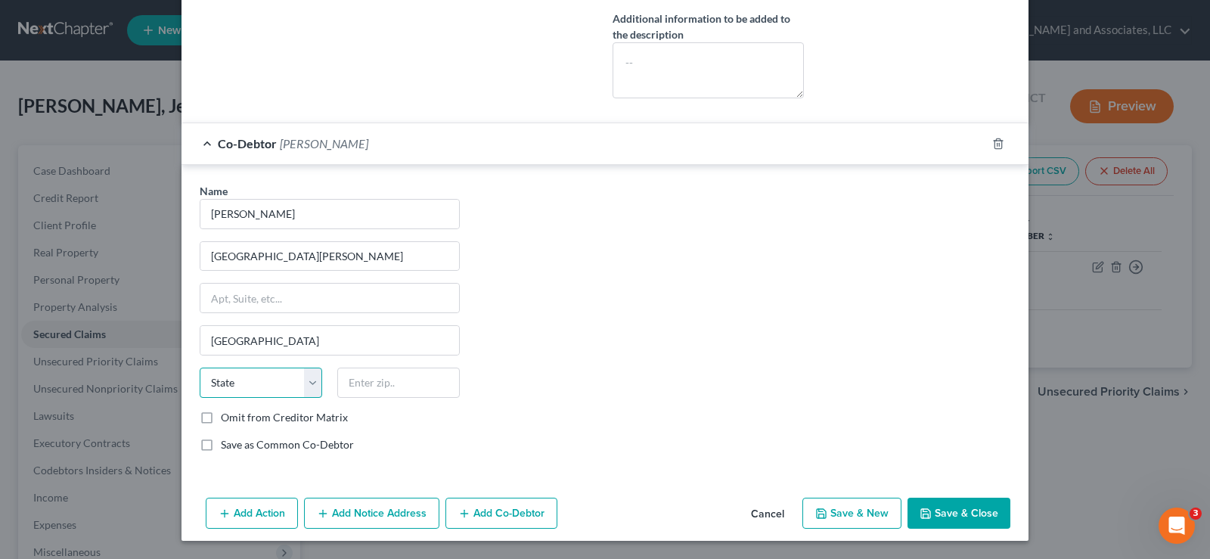
select select "10"
click at [200, 367] on select "State AL AK AR AZ CA CO CT DE DC FL GA GU HI ID IL IN IA KS KY LA ME MD MA MI M…" at bounding box center [261, 382] width 122 height 30
click at [373, 386] on input "text" at bounding box center [398, 382] width 122 height 30
type input "31082"
click at [221, 420] on label "Omit from Creditor Matrix" at bounding box center [284, 417] width 127 height 15
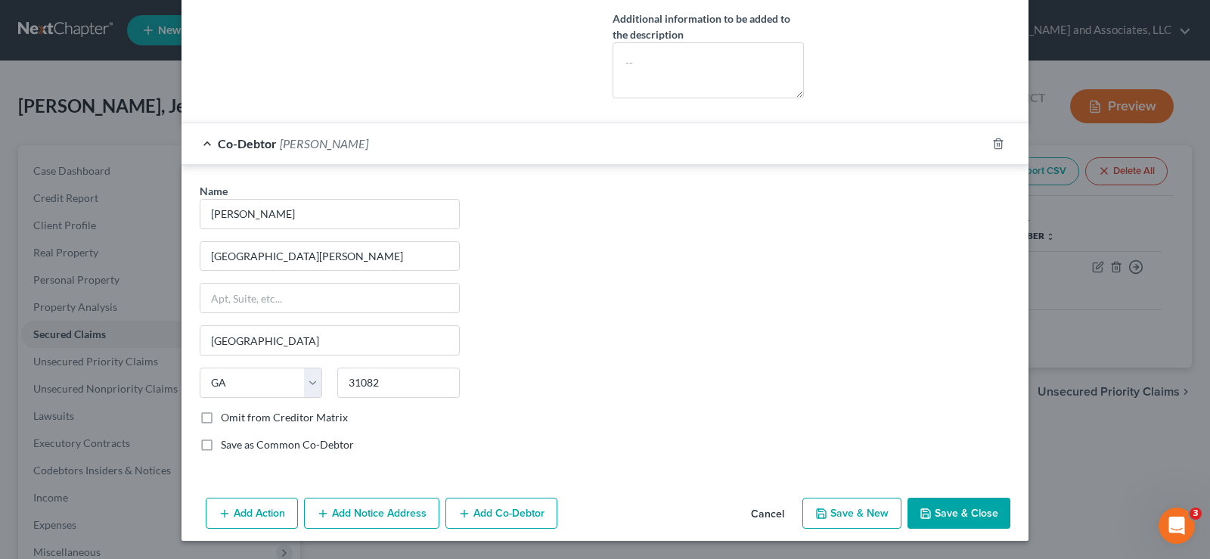
click at [227, 420] on input "Omit from Creditor Matrix" at bounding box center [232, 415] width 10 height 10
checkbox input "true"
click at [950, 509] on button "Save & Close" at bounding box center [958, 513] width 103 height 32
checkbox input "false"
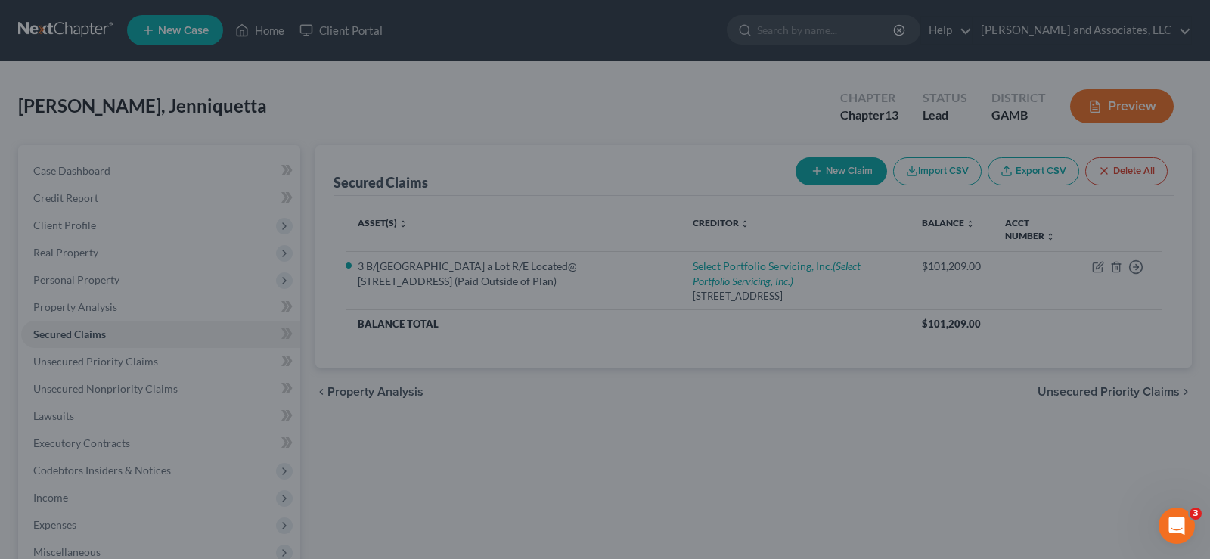
scroll to position [518, 0]
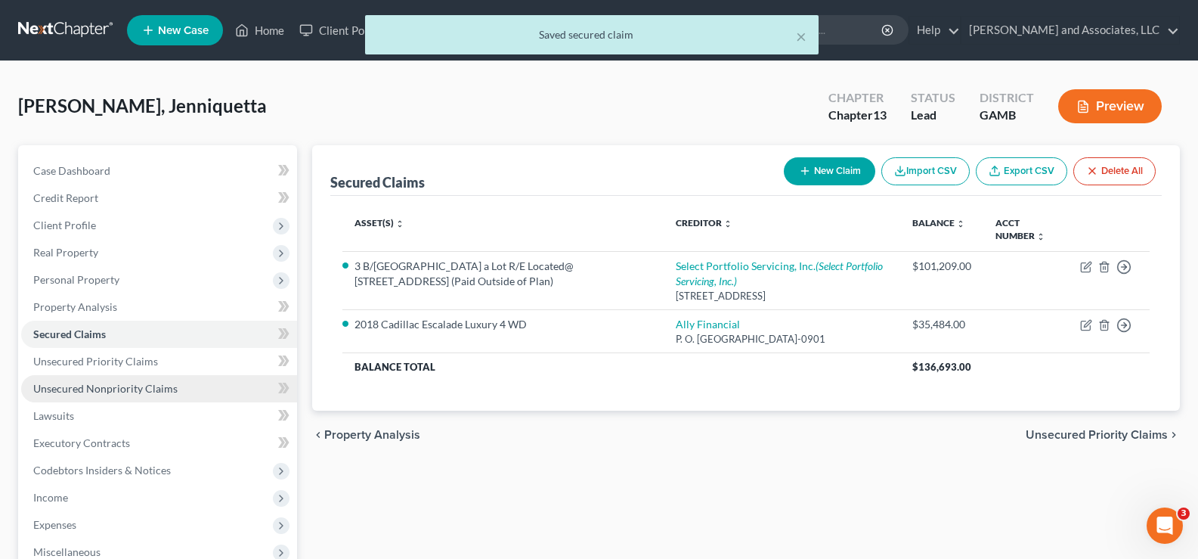
click at [93, 389] on span "Unsecured Nonpriority Claims" at bounding box center [105, 388] width 144 height 13
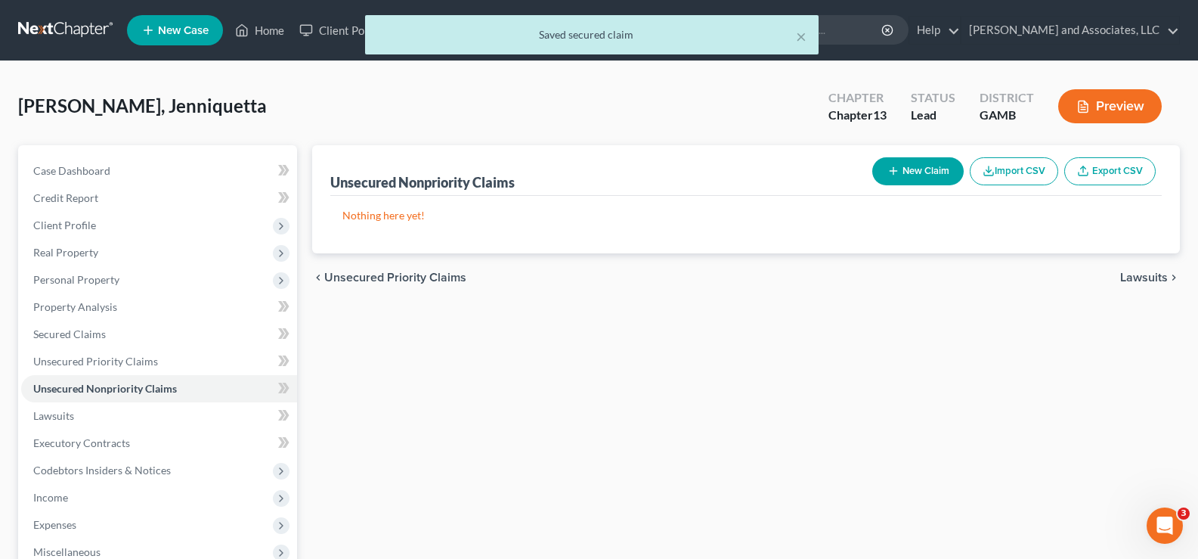
click at [904, 171] on button "New Claim" at bounding box center [917, 171] width 91 height 28
select select "0"
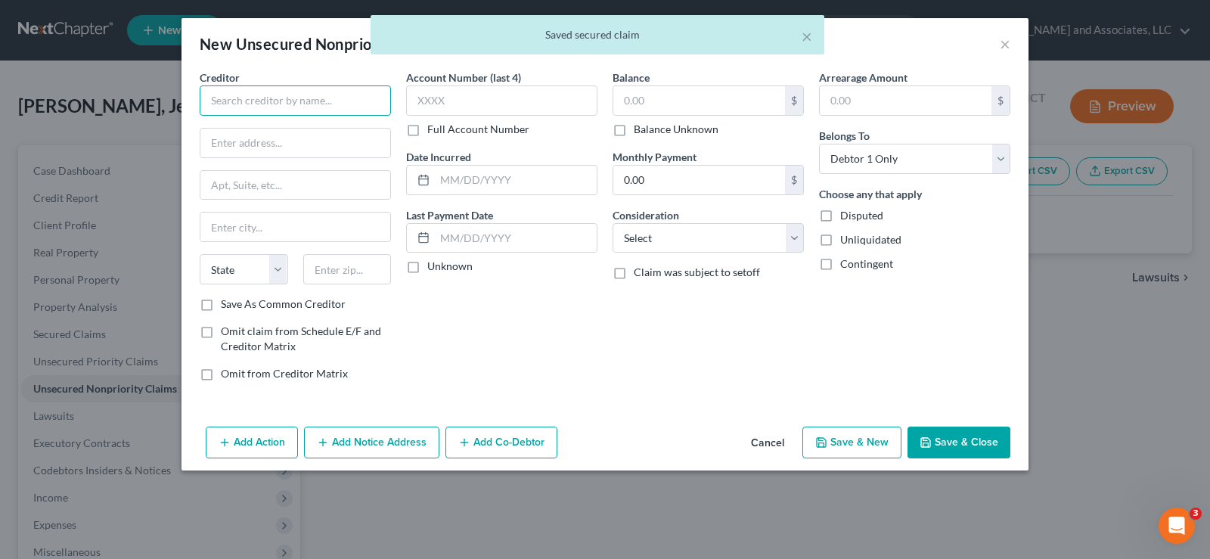
click at [252, 104] on input "text" at bounding box center [295, 100] width 191 height 30
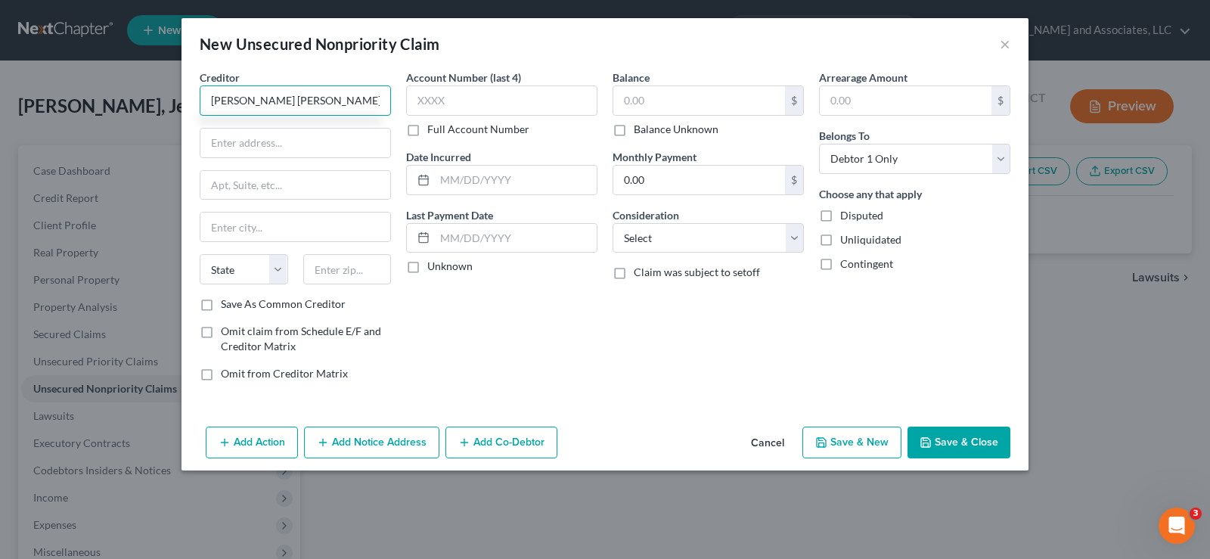
type input "JP Morgan Chase Bank"
type input "P.O. Box 15369"
click at [255, 228] on input "text" at bounding box center [295, 226] width 190 height 29
type input "Wilmington"
click at [248, 273] on select "State AL AK AR AZ CA CO CT DE DC FL GA GU HI ID IL IN IA KS KY LA ME MD MA MI M…" at bounding box center [244, 269] width 88 height 30
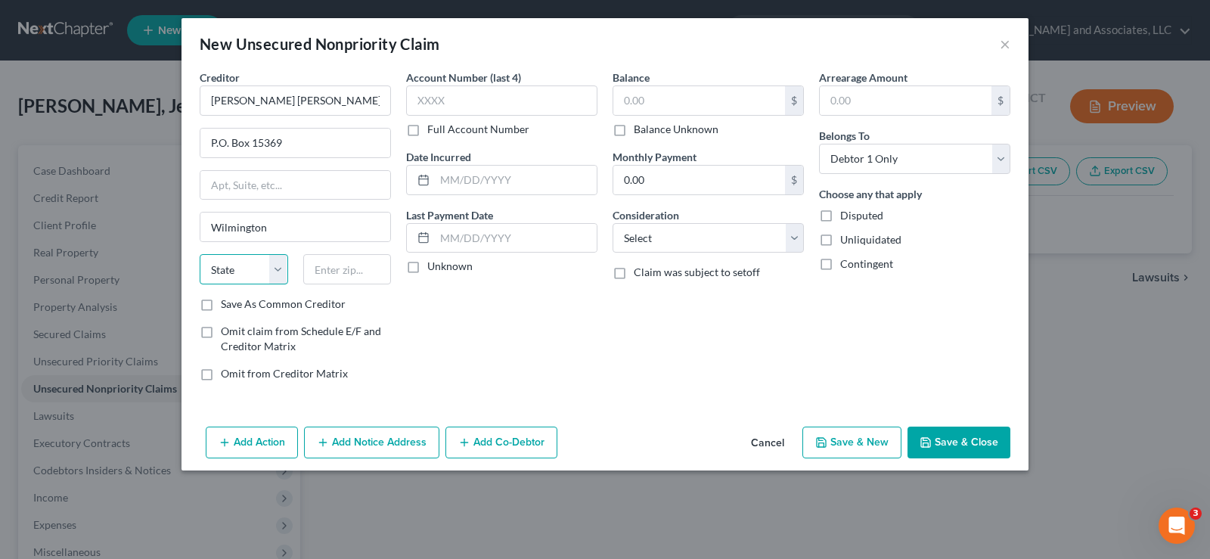
select select "7"
click at [200, 254] on select "State AL AK AR AZ CA CO CT DE DC FL GA GU HI ID IL IN IA KS KY LA ME MD MA MI M…" at bounding box center [244, 269] width 88 height 30
click at [344, 265] on input "text" at bounding box center [347, 269] width 88 height 30
type input "19850-5369"
click at [221, 306] on label "Save As Common Creditor" at bounding box center [283, 303] width 125 height 15
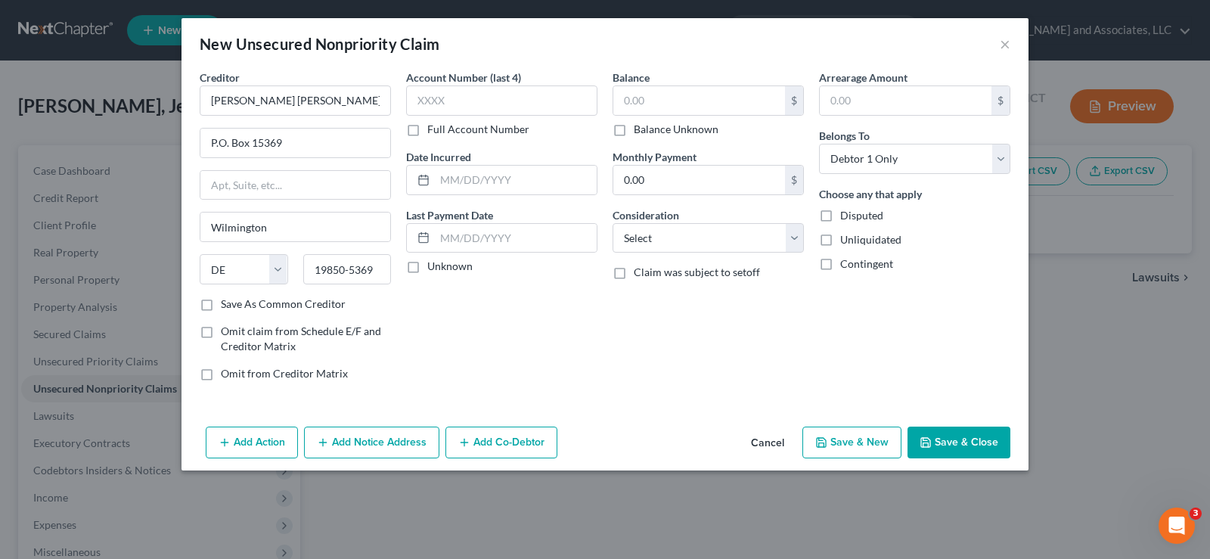
click at [227, 306] on input "Save As Common Creditor" at bounding box center [232, 301] width 10 height 10
checkbox input "true"
click at [709, 98] on input "text" at bounding box center [699, 100] width 172 height 29
type input "3,444.00"
click at [472, 175] on input "text" at bounding box center [516, 180] width 162 height 29
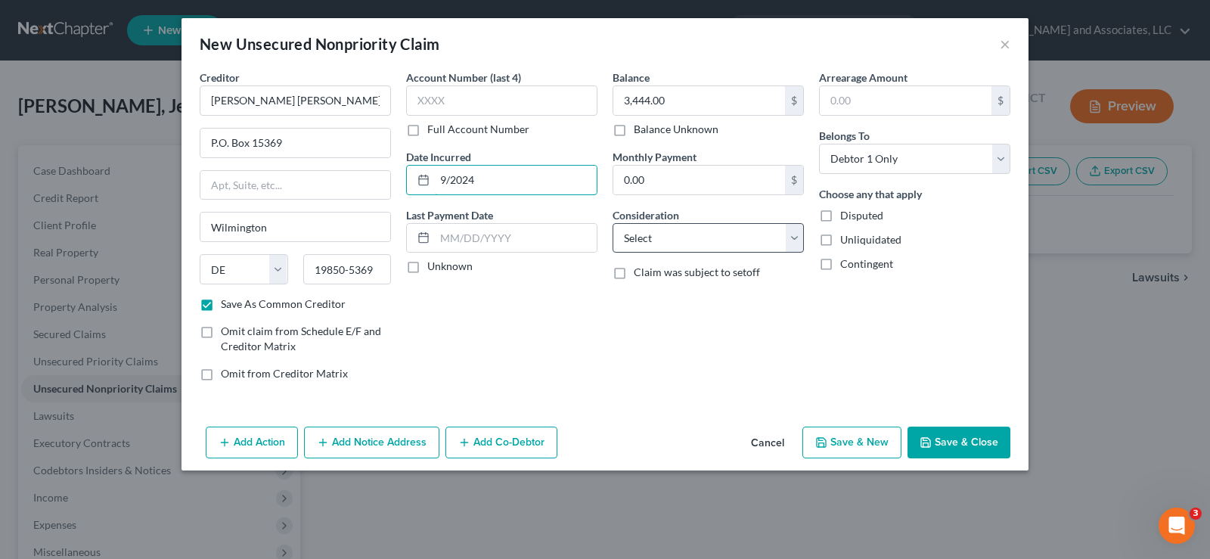
type input "9/2024"
click at [714, 240] on select "Select Cable / Satellite Services Collection Agency Credit Card Debt Debt Couns…" at bounding box center [707, 238] width 191 height 30
select select "2"
click at [612, 223] on select "Select Cable / Satellite Services Collection Agency Credit Card Debt Debt Couns…" at bounding box center [707, 238] width 191 height 30
click at [840, 237] on label "Unliquidated" at bounding box center [870, 239] width 61 height 15
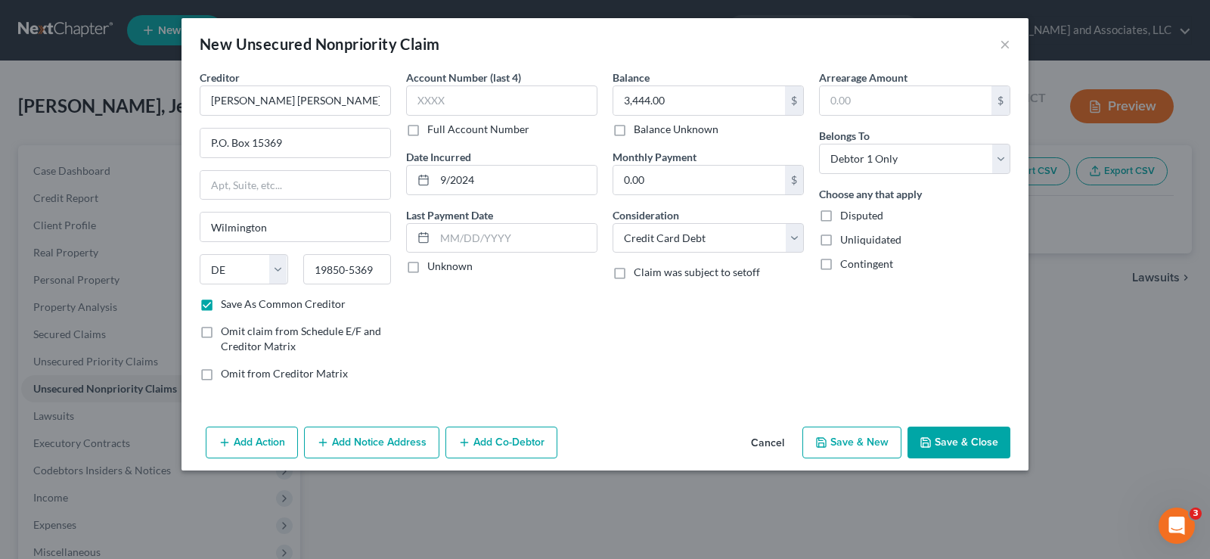
click at [846, 237] on input "Unliquidated" at bounding box center [851, 237] width 10 height 10
checkbox input "true"
click at [843, 445] on button "Save & New" at bounding box center [851, 442] width 99 height 32
checkbox input "false"
select select "0"
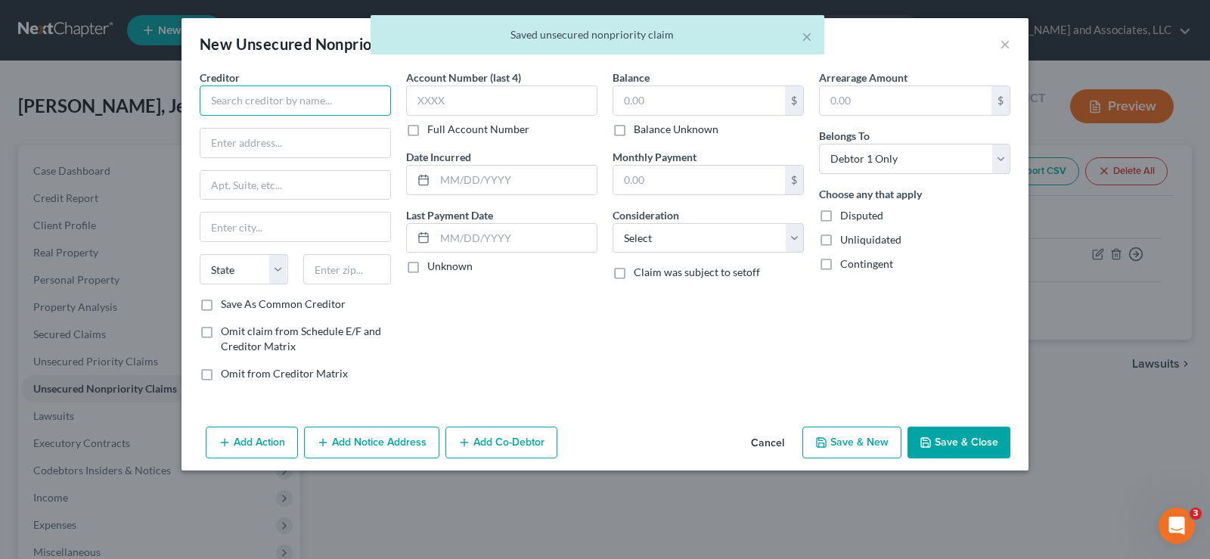
click at [283, 107] on input "text" at bounding box center [295, 100] width 191 height 30
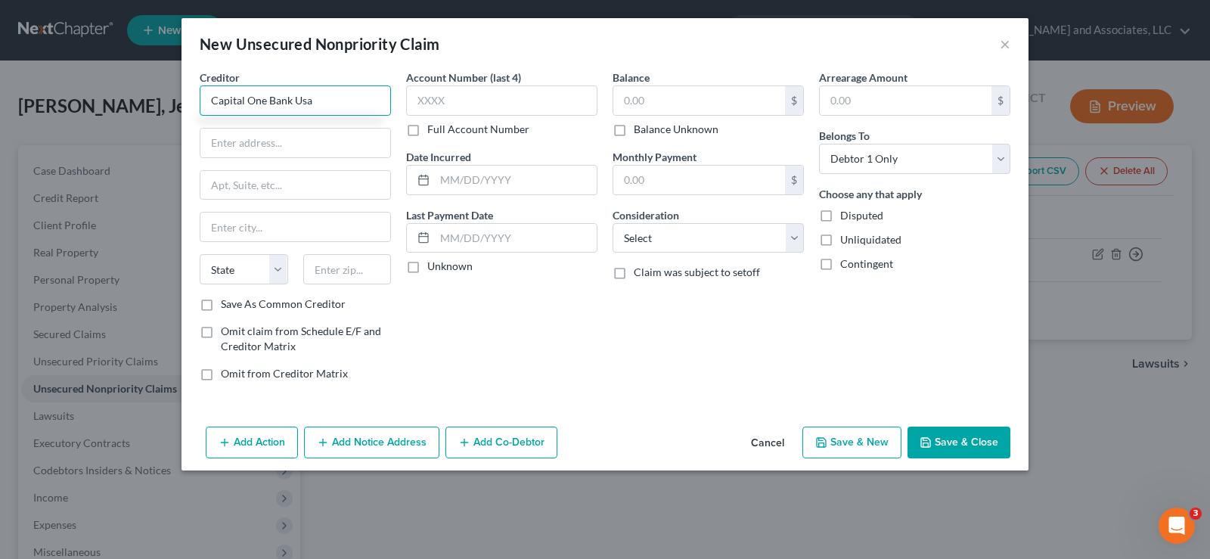
type input "Capital One Bank Usa"
type input "P.O. Box 31293"
click at [231, 231] on input "text" at bounding box center [295, 226] width 190 height 29
type input "Salt Lake City"
type input "84131"
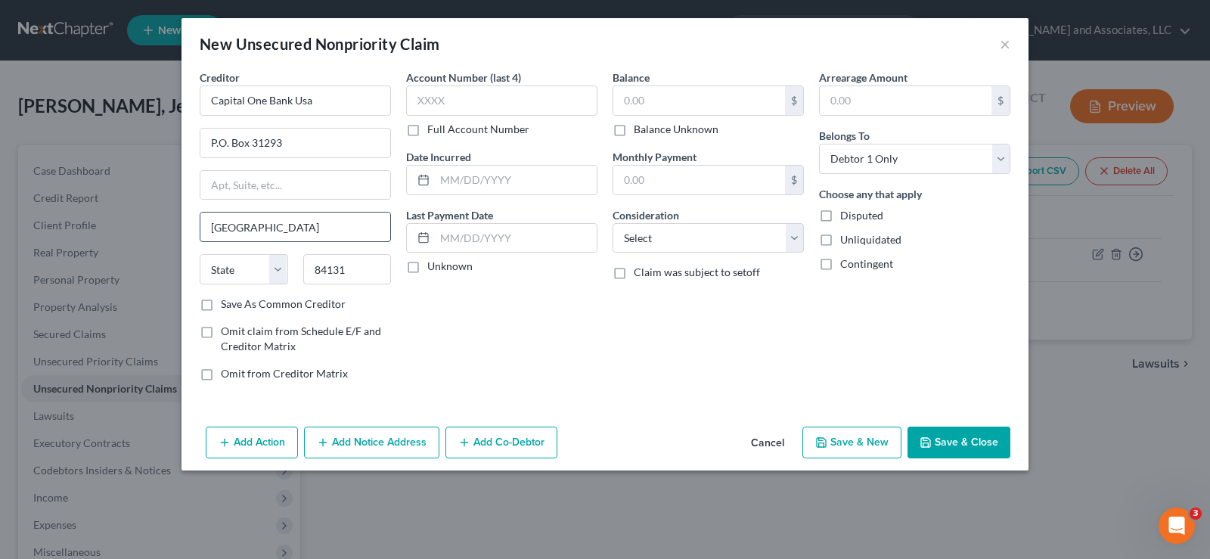
select select "46"
click at [364, 272] on input "84131" at bounding box center [347, 269] width 88 height 30
type input "84131-1293"
click at [221, 307] on label "Save As Common Creditor" at bounding box center [283, 303] width 125 height 15
click at [227, 306] on input "Save As Common Creditor" at bounding box center [232, 301] width 10 height 10
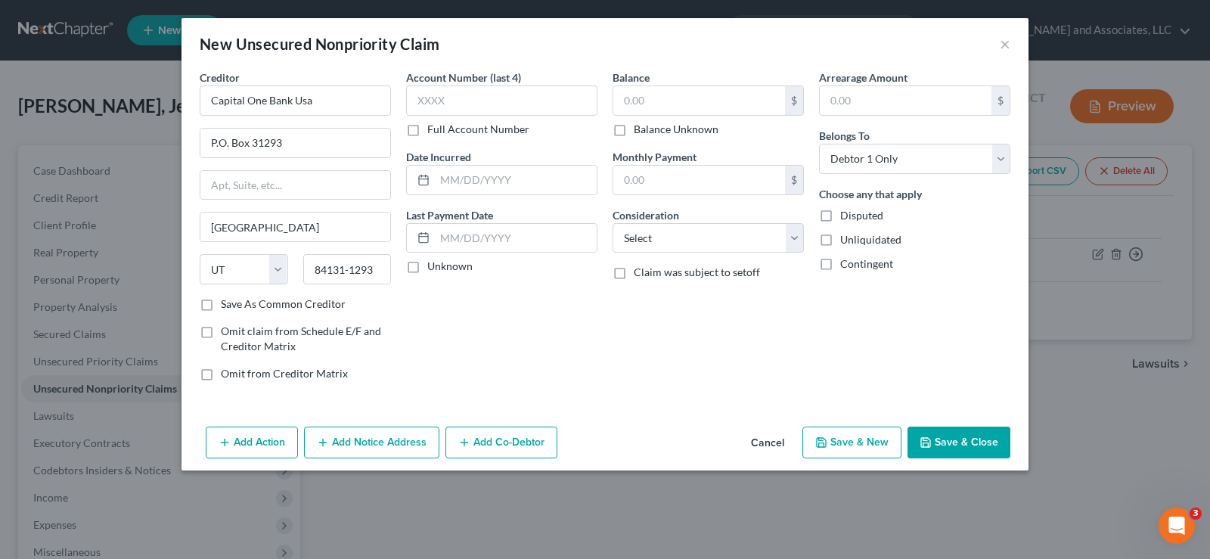
checkbox input "true"
click at [668, 99] on input "text" at bounding box center [699, 100] width 172 height 29
type input "64.00"
click at [476, 188] on input "text" at bounding box center [516, 180] width 162 height 29
type input "03/01/1990"
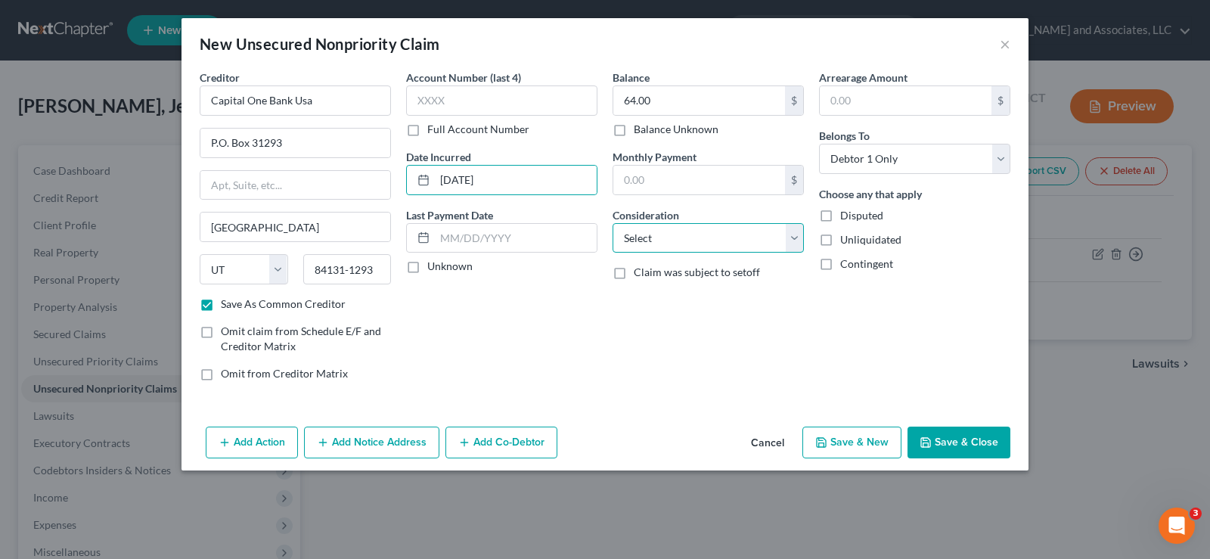
click at [650, 243] on select "Select Cable / Satellite Services Collection Agency Credit Card Debt Debt Couns…" at bounding box center [707, 238] width 191 height 30
select select "2"
click at [612, 223] on select "Select Cable / Satellite Services Collection Agency Credit Card Debt Debt Couns…" at bounding box center [707, 238] width 191 height 30
click at [840, 242] on label "Unliquidated" at bounding box center [870, 239] width 61 height 15
click at [846, 242] on input "Unliquidated" at bounding box center [851, 237] width 10 height 10
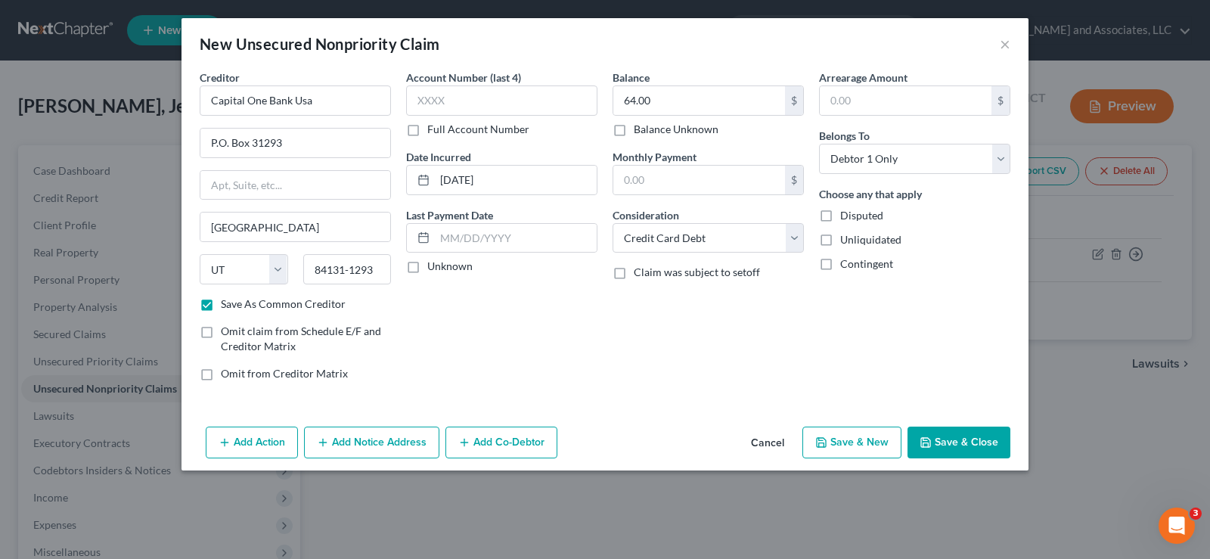
checkbox input "true"
click at [687, 106] on input "64.00" at bounding box center [699, 100] width 172 height 29
type input "4,408.00"
click at [503, 178] on input "03/01/1990" at bounding box center [516, 180] width 162 height 29
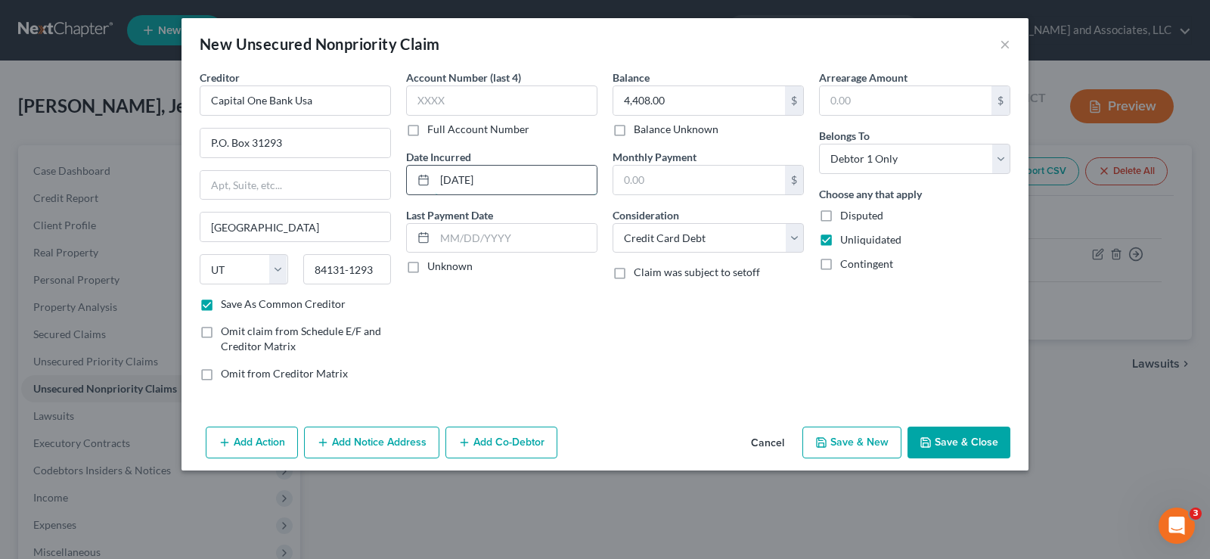
click at [503, 178] on input "03/01/1990" at bounding box center [516, 180] width 162 height 29
type input "05/18/2017"
click at [340, 106] on input "Capital One Bank Usa" at bounding box center [295, 100] width 191 height 30
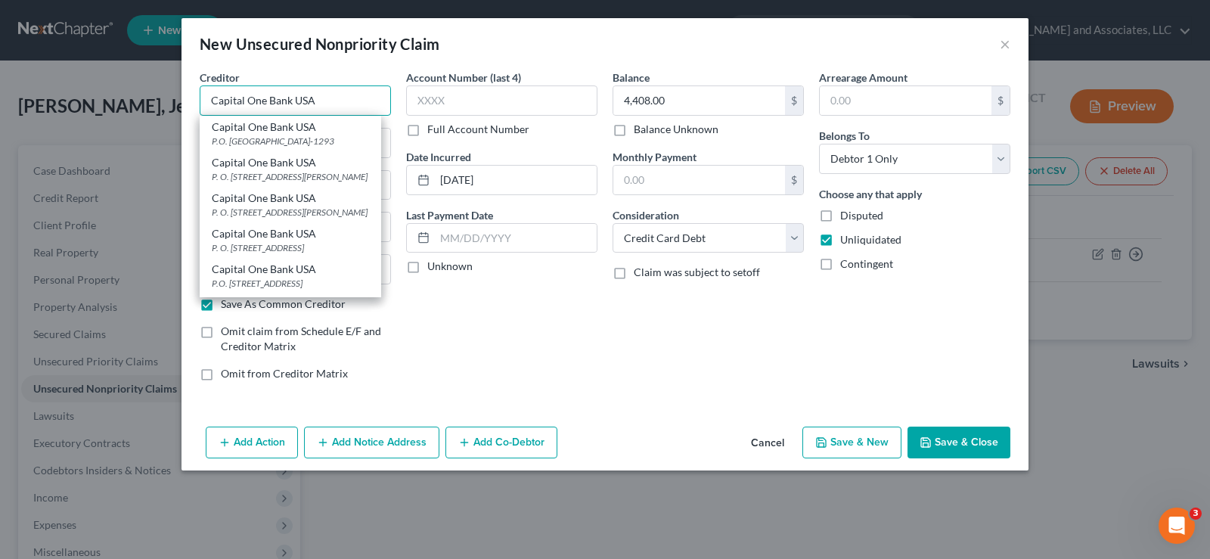
type input "Capital One Bank USA"
click at [850, 444] on button "Save & New" at bounding box center [851, 442] width 99 height 32
checkbox input "false"
select select "0"
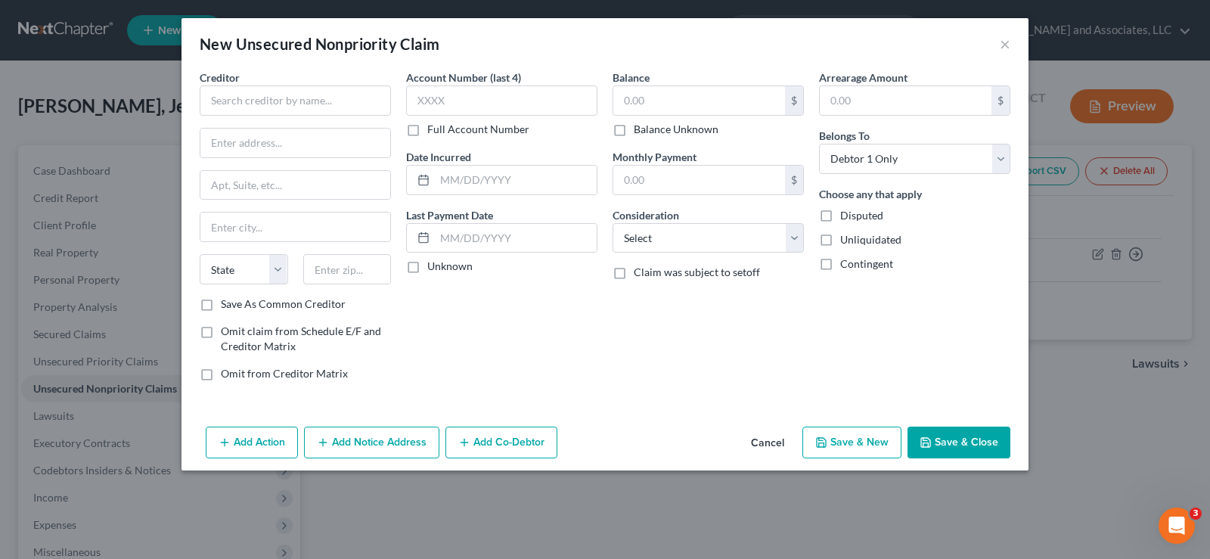
type input "0.00"
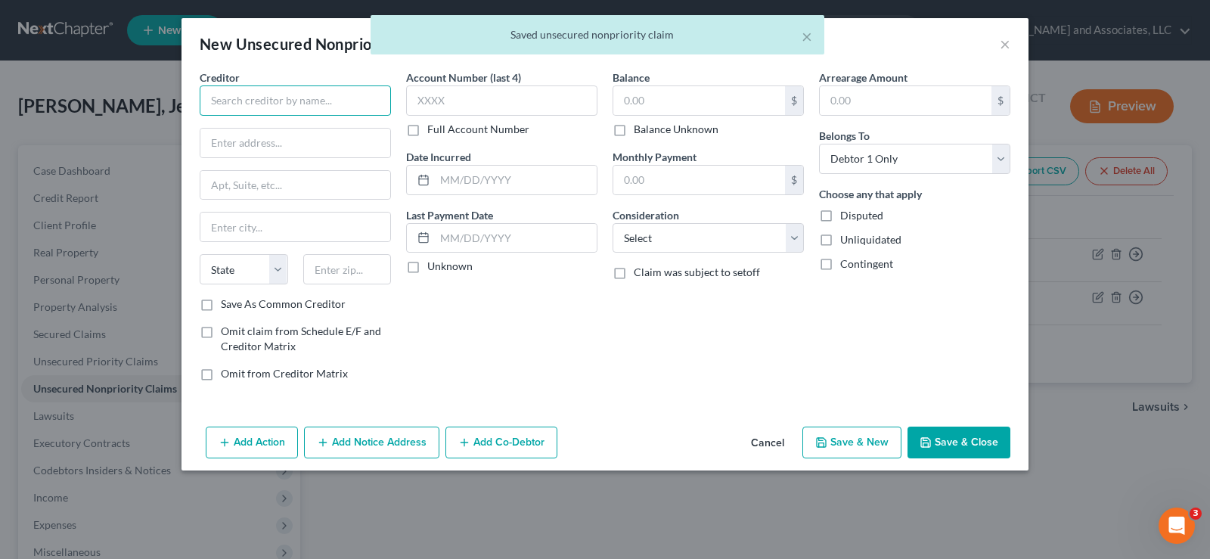
click at [287, 104] on input "text" at bounding box center [295, 100] width 191 height 30
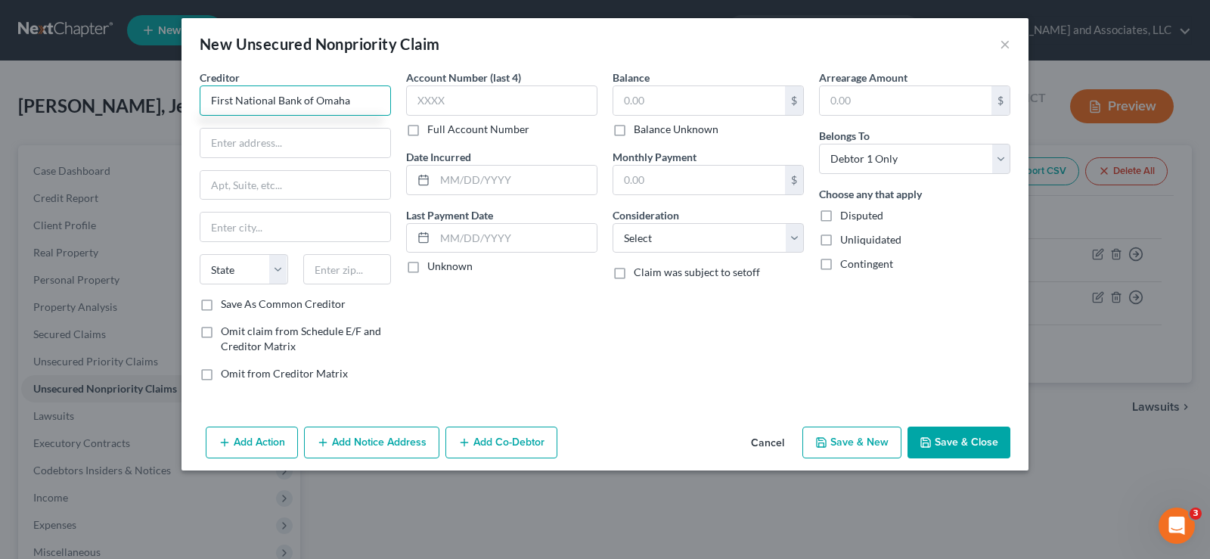
type input "First National Bank of Omaha"
type input "1620 Dodge Street"
type input "Omaha"
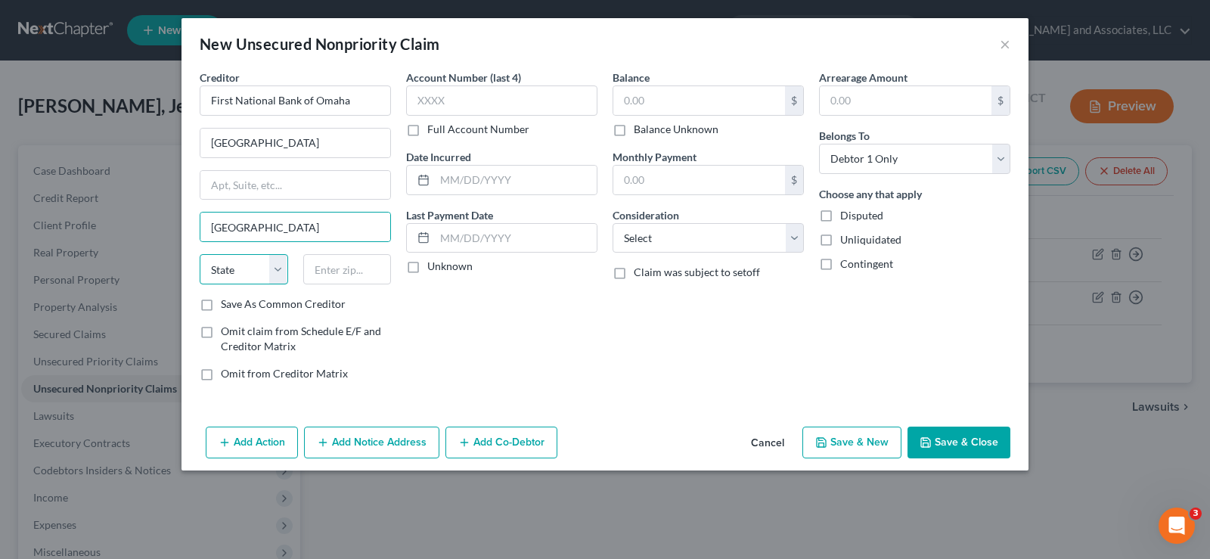
click at [252, 270] on select "State AL AK AR AZ CA CO CT DE DC FL GA GU HI ID IL IN IA KS KY LA ME MD MA MI M…" at bounding box center [244, 269] width 88 height 30
select select "30"
click at [200, 254] on select "State AL AK AR AZ CA CO CT DE DC FL GA GU HI ID IL IN IA KS KY LA ME MD MA MI M…" at bounding box center [244, 269] width 88 height 30
click at [358, 276] on input "text" at bounding box center [347, 269] width 88 height 30
type input "68197-0003"
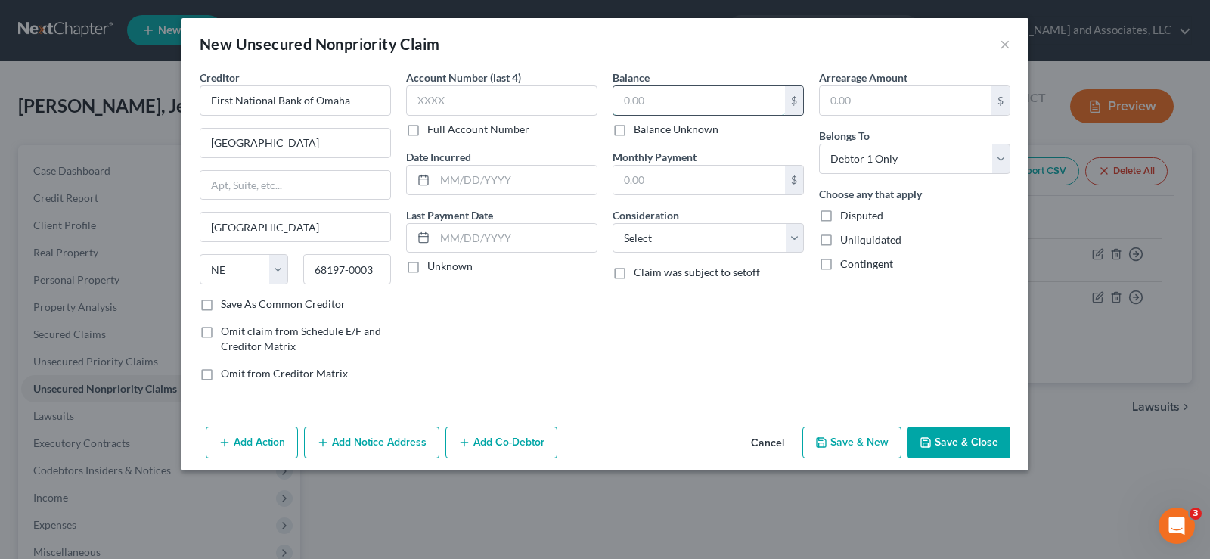
click at [648, 107] on input "text" at bounding box center [699, 100] width 172 height 29
type input "64.00"
click at [511, 187] on input "text" at bounding box center [516, 180] width 162 height 29
type input "03/01/1990"
click at [685, 241] on select "Select Cable / Satellite Services Collection Agency Credit Card Debt Debt Couns…" at bounding box center [707, 238] width 191 height 30
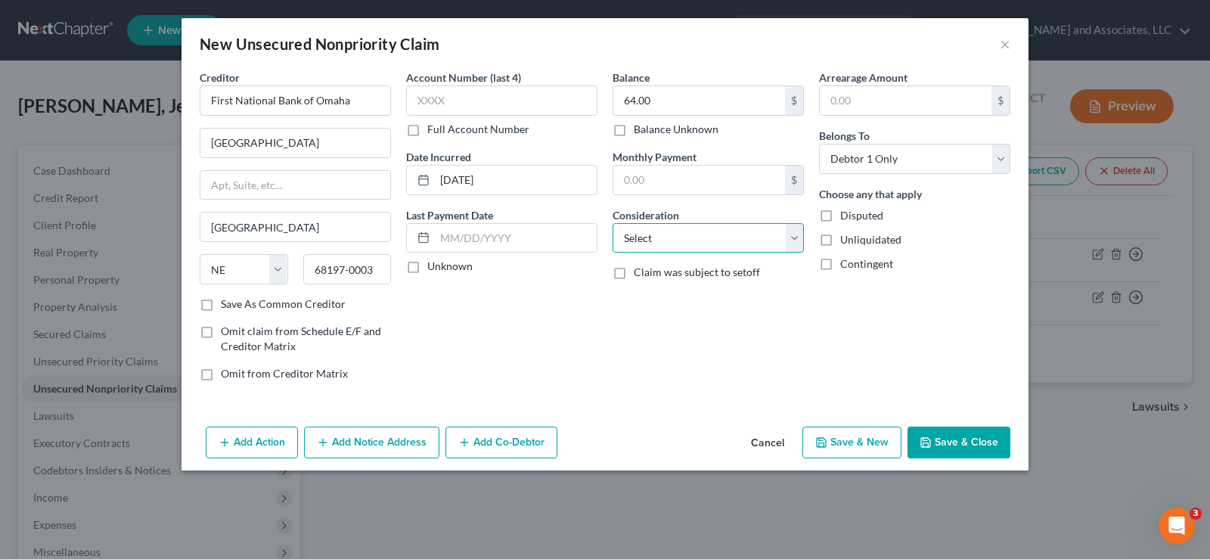
select select "2"
click at [612, 223] on select "Select Cable / Satellite Services Collection Agency Credit Card Debt Debt Couns…" at bounding box center [707, 238] width 191 height 30
click at [840, 239] on label "Unliquidated" at bounding box center [870, 239] width 61 height 15
click at [846, 239] on input "Unliquidated" at bounding box center [851, 237] width 10 height 10
checkbox input "true"
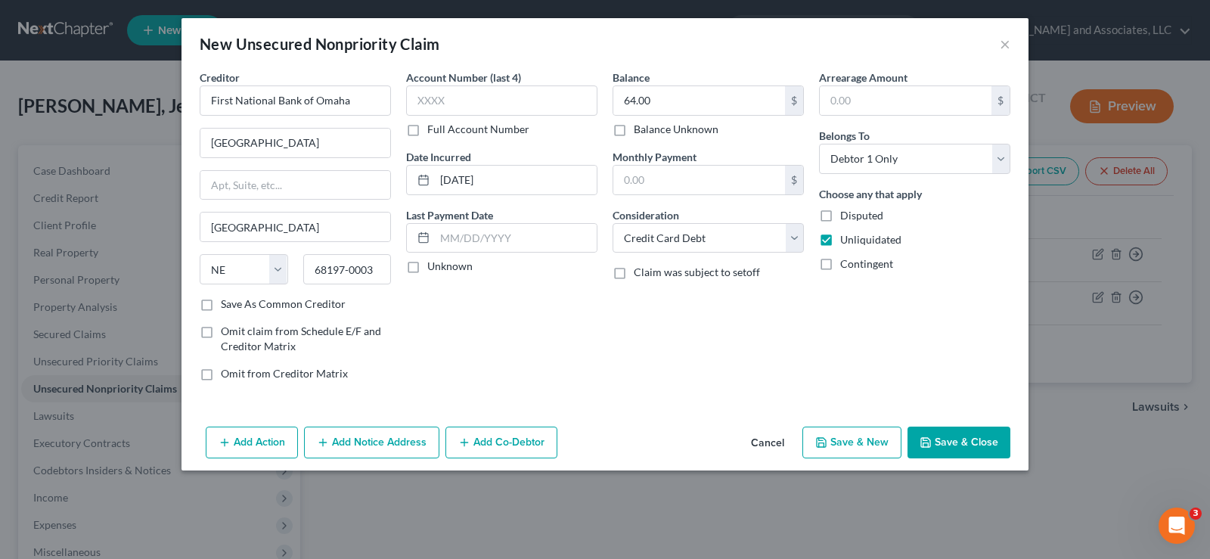
click at [845, 443] on button "Save & New" at bounding box center [851, 442] width 99 height 32
select select "0"
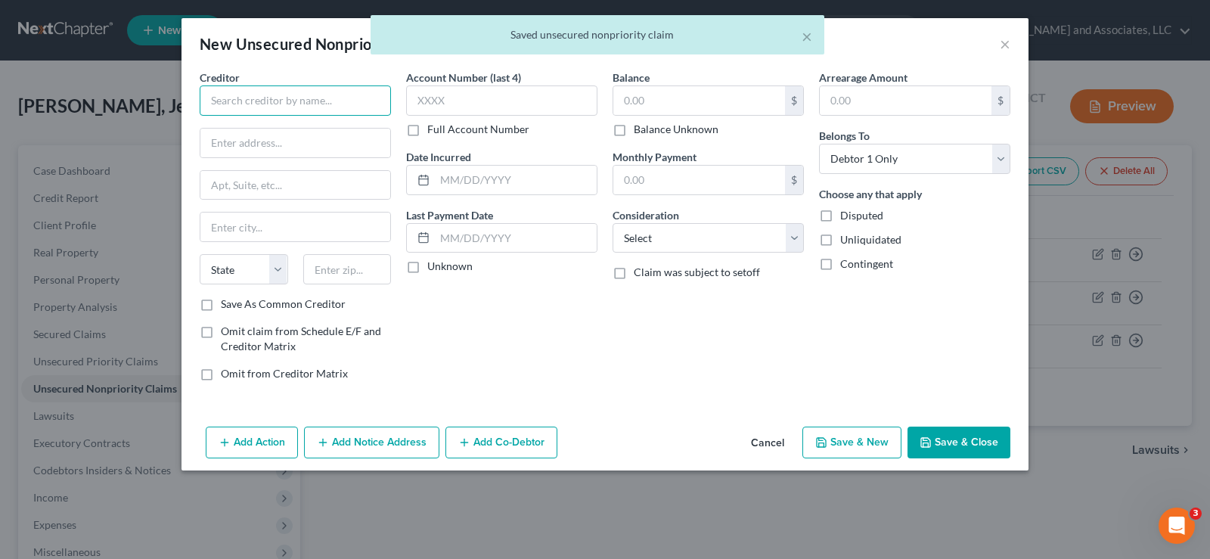
click at [320, 114] on input "text" at bounding box center [295, 100] width 191 height 30
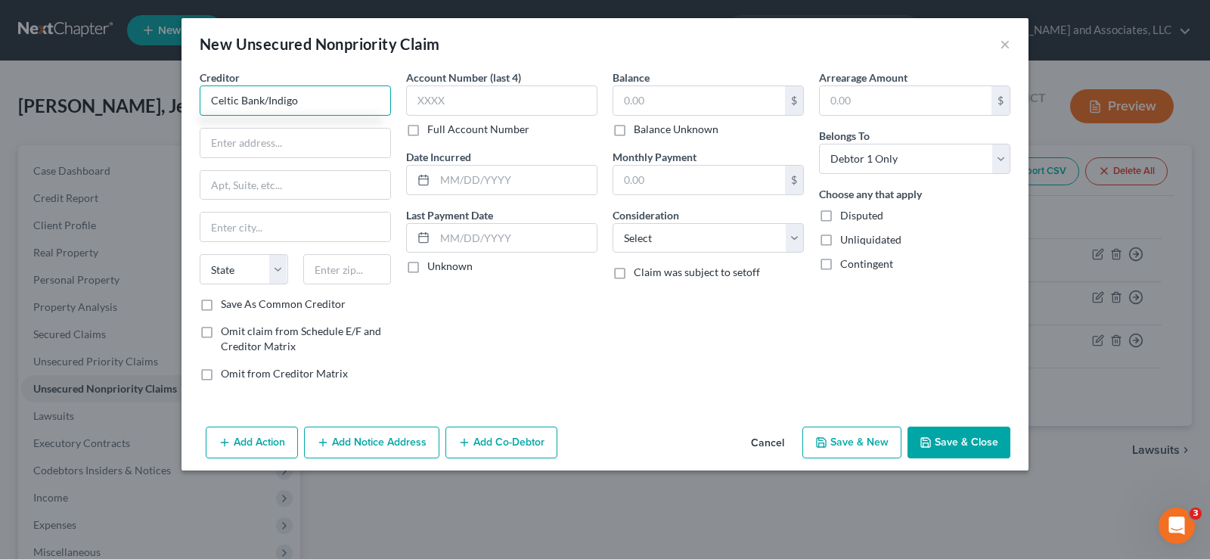
type input "Celtic Bank/Indigo"
type input "P.O. Box 4499"
type input "Beaverton"
click at [239, 280] on select "State AL AK AR AZ CA CO CT DE DC FL GA GU HI ID IL IN IA KS KY LA ME MD MA MI M…" at bounding box center [244, 269] width 88 height 30
select select "38"
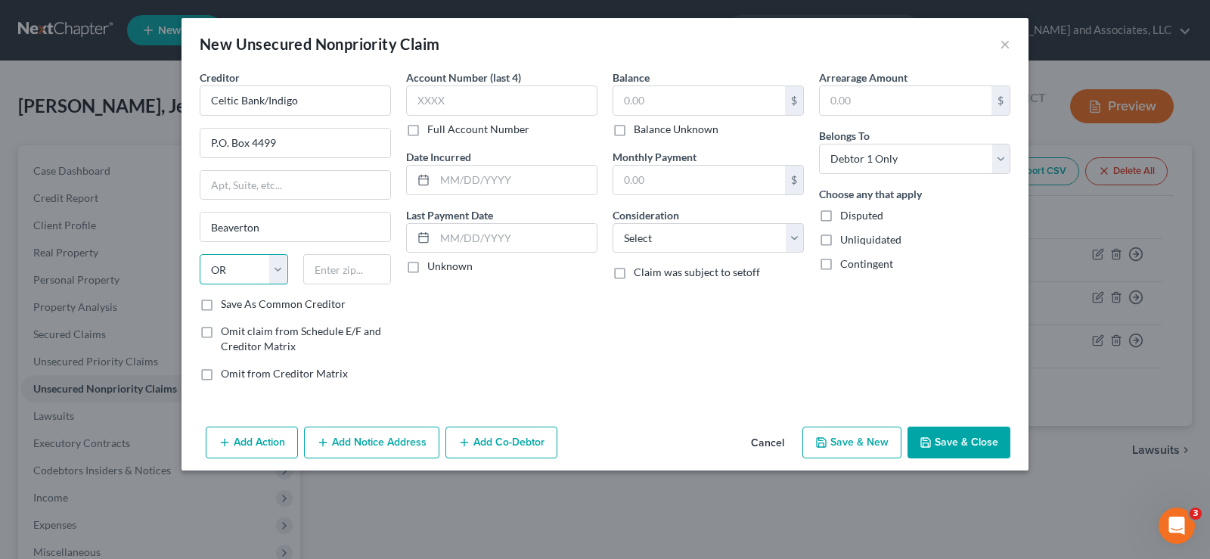
click at [200, 254] on select "State AL AK AR AZ CA CO CT DE DC FL GA GU HI ID IL IN IA KS KY LA ME MD MA MI M…" at bounding box center [244, 269] width 88 height 30
click at [349, 272] on input "text" at bounding box center [347, 269] width 88 height 30
type input "97076-4499"
click at [221, 305] on label "Save As Common Creditor" at bounding box center [283, 303] width 125 height 15
click at [227, 305] on input "Save As Common Creditor" at bounding box center [232, 301] width 10 height 10
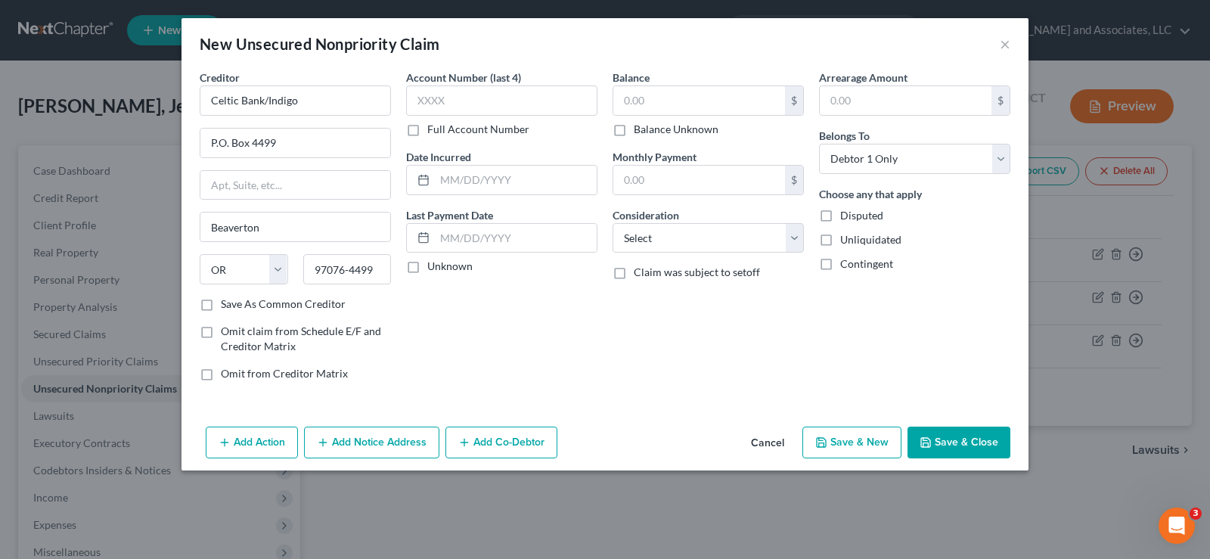
checkbox input "true"
click at [707, 93] on input "text" at bounding box center [699, 100] width 172 height 29
type input "1,050.00"
click at [468, 180] on input "text" at bounding box center [516, 180] width 162 height 29
type input "4/28/2025"
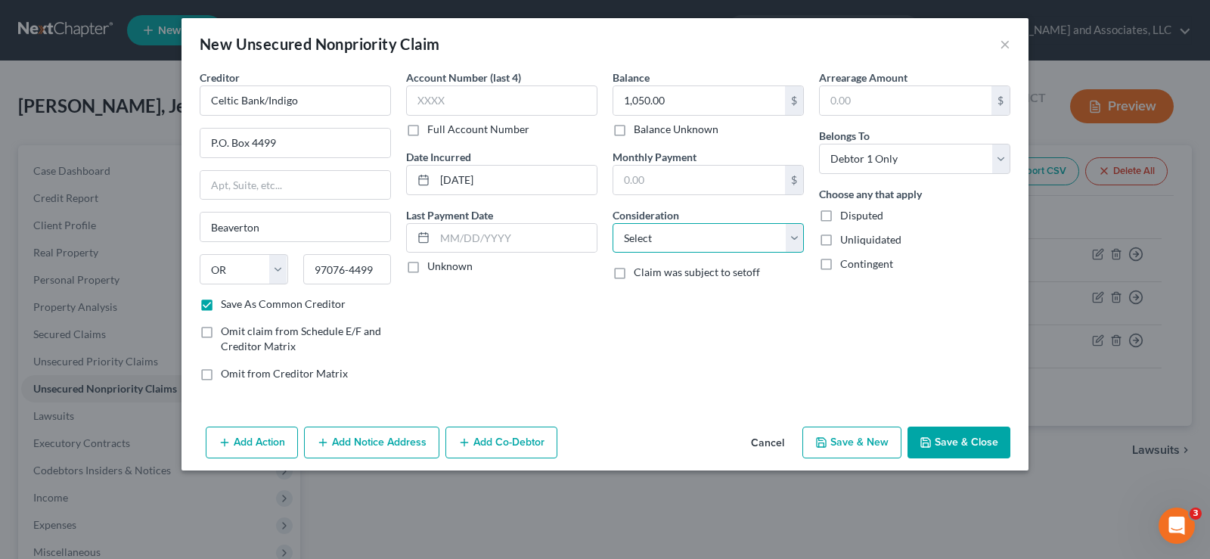
click at [674, 246] on select "Select Cable / Satellite Services Collection Agency Credit Card Debt Debt Couns…" at bounding box center [707, 238] width 191 height 30
select select "2"
click at [612, 223] on select "Select Cable / Satellite Services Collection Agency Credit Card Debt Debt Couns…" at bounding box center [707, 238] width 191 height 30
click at [840, 242] on label "Unliquidated" at bounding box center [870, 239] width 61 height 15
click at [846, 242] on input "Unliquidated" at bounding box center [851, 237] width 10 height 10
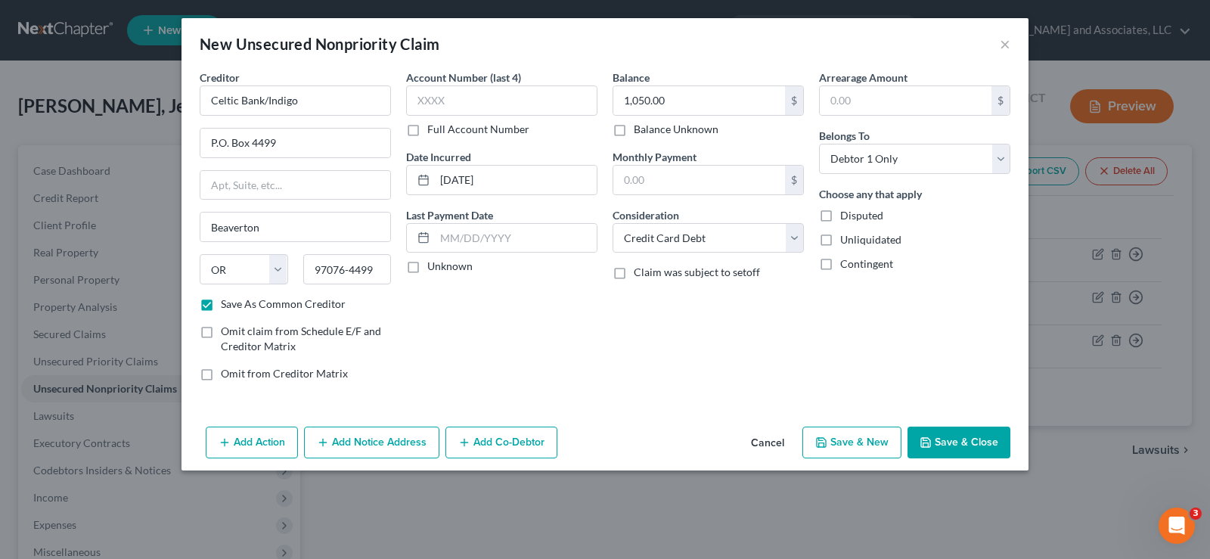
checkbox input "true"
click at [863, 444] on button "Save & New" at bounding box center [851, 442] width 99 height 32
checkbox input "false"
select select "0"
type input "0.00"
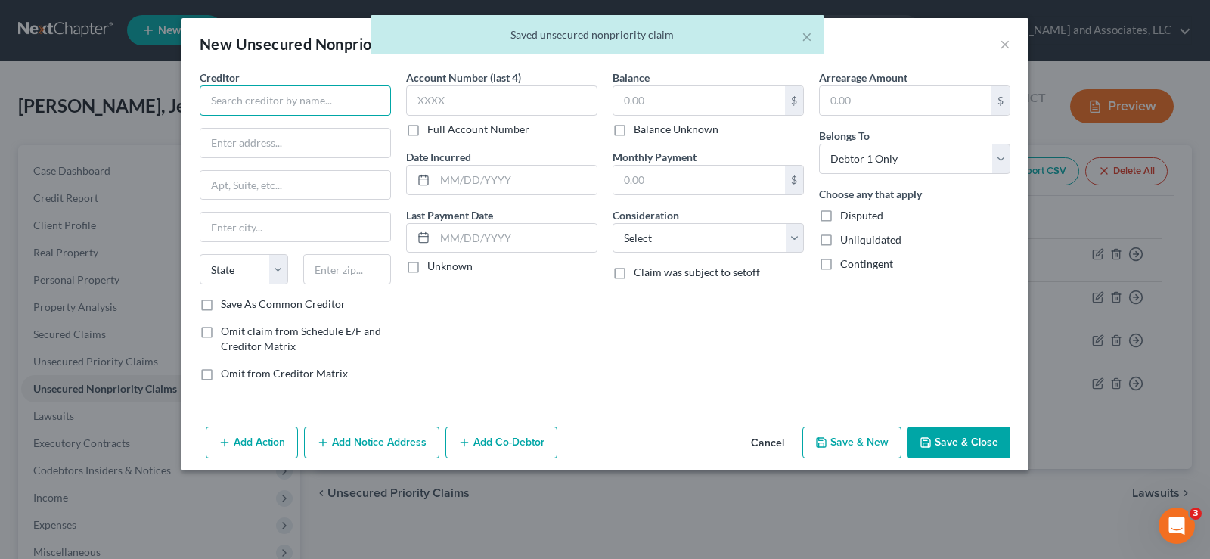
click at [386, 99] on input "text" at bounding box center [295, 100] width 191 height 30
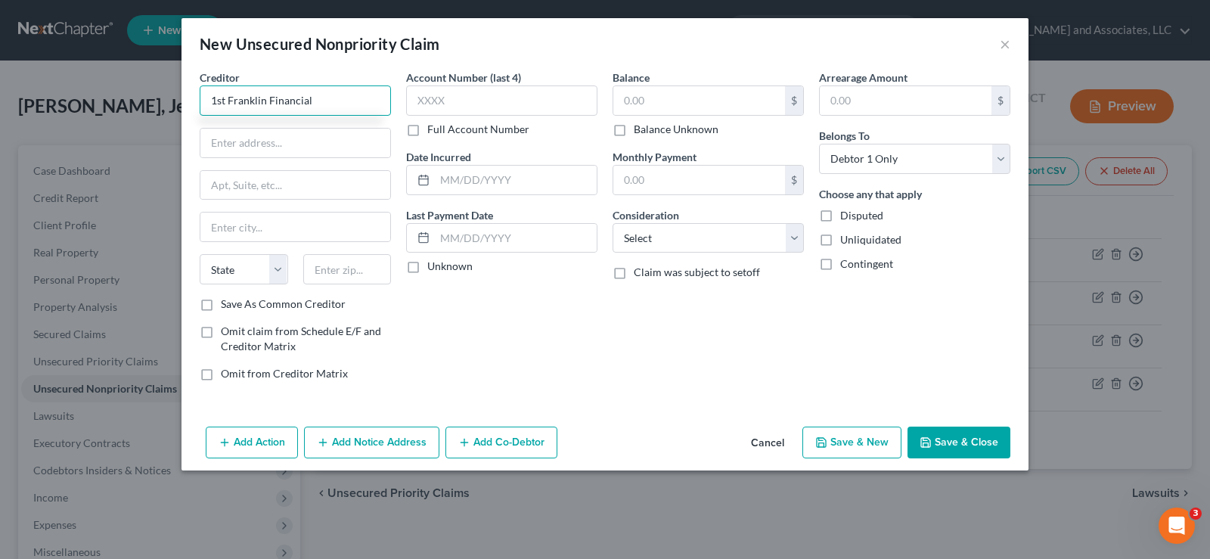
type input "1st Franklin Financial"
type input "213 E. Tugalo Street"
click at [289, 225] on input "text" at bounding box center [295, 226] width 190 height 29
click at [265, 231] on input "Toccoa" at bounding box center [295, 226] width 190 height 29
type input "Tocca"
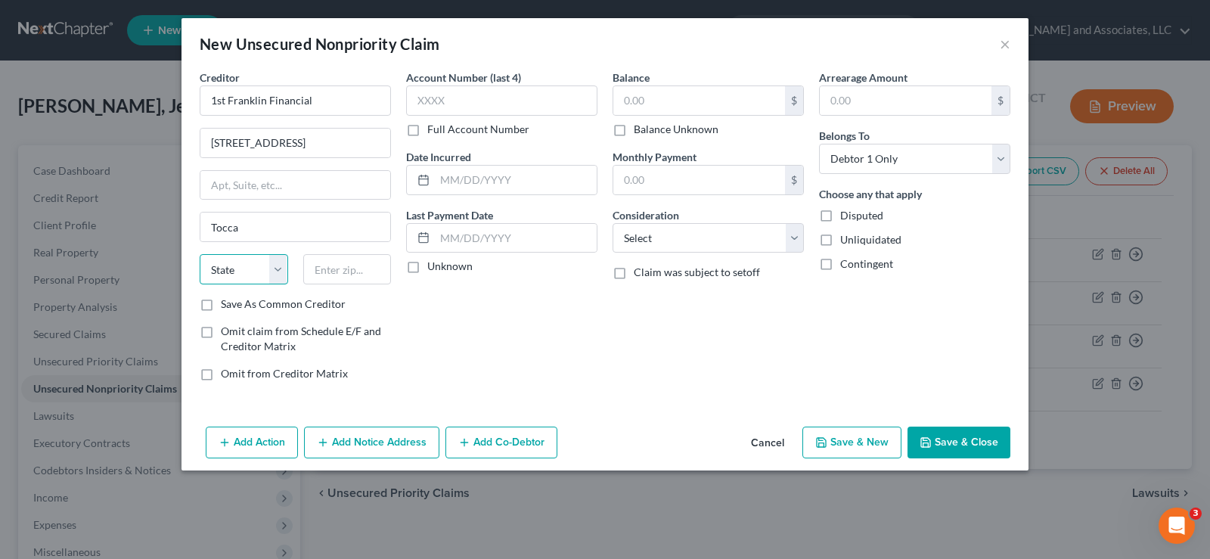
click at [260, 268] on select "State AL AK AR AZ CA CO CT DE DC FL GA GU HI ID IL IN IA KS KY LA ME MD MA MI M…" at bounding box center [244, 269] width 88 height 30
select select "10"
click at [200, 254] on select "State AL AK AR AZ CA CO CT DE DC FL GA GU HI ID IL IN IA KS KY LA ME MD MA MI M…" at bounding box center [244, 269] width 88 height 30
click at [349, 270] on input "text" at bounding box center [347, 269] width 88 height 30
type input "30577-2127"
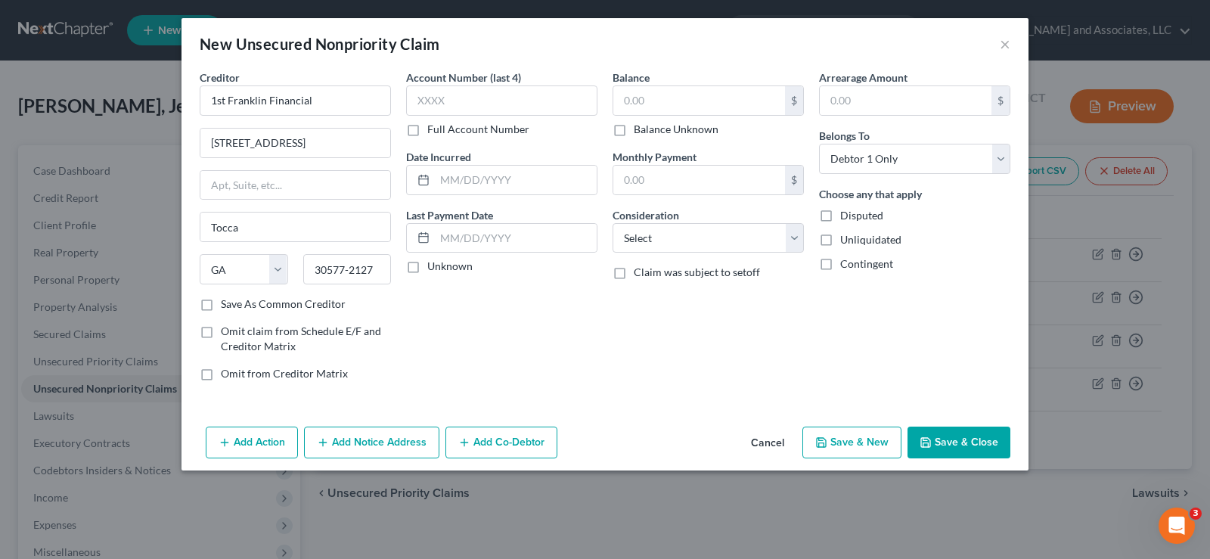
click at [221, 305] on label "Save As Common Creditor" at bounding box center [283, 303] width 125 height 15
click at [227, 305] on input "Save As Common Creditor" at bounding box center [232, 301] width 10 height 10
checkbox input "true"
click at [671, 102] on input "text" at bounding box center [699, 100] width 172 height 29
type input "3,829.00"
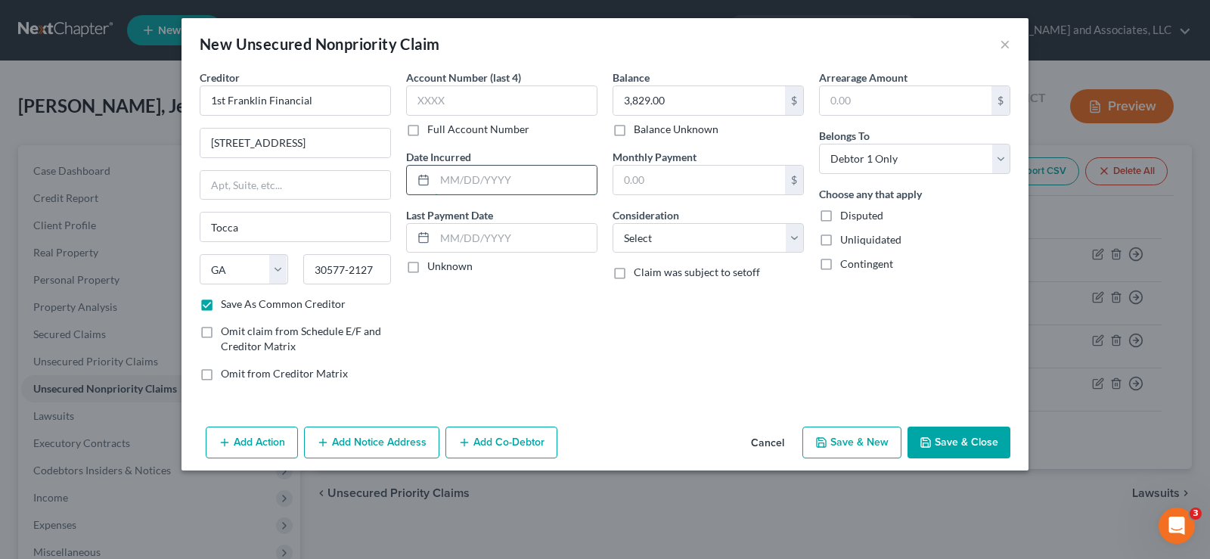
click at [495, 184] on input "text" at bounding box center [516, 180] width 162 height 29
type input "06/16/2025"
click at [701, 243] on select "Select Cable / Satellite Services Collection Agency Credit Card Debt Debt Couns…" at bounding box center [707, 238] width 191 height 30
click at [693, 237] on select "Select Cable / Satellite Services Collection Agency Credit Card Debt Debt Couns…" at bounding box center [707, 238] width 191 height 30
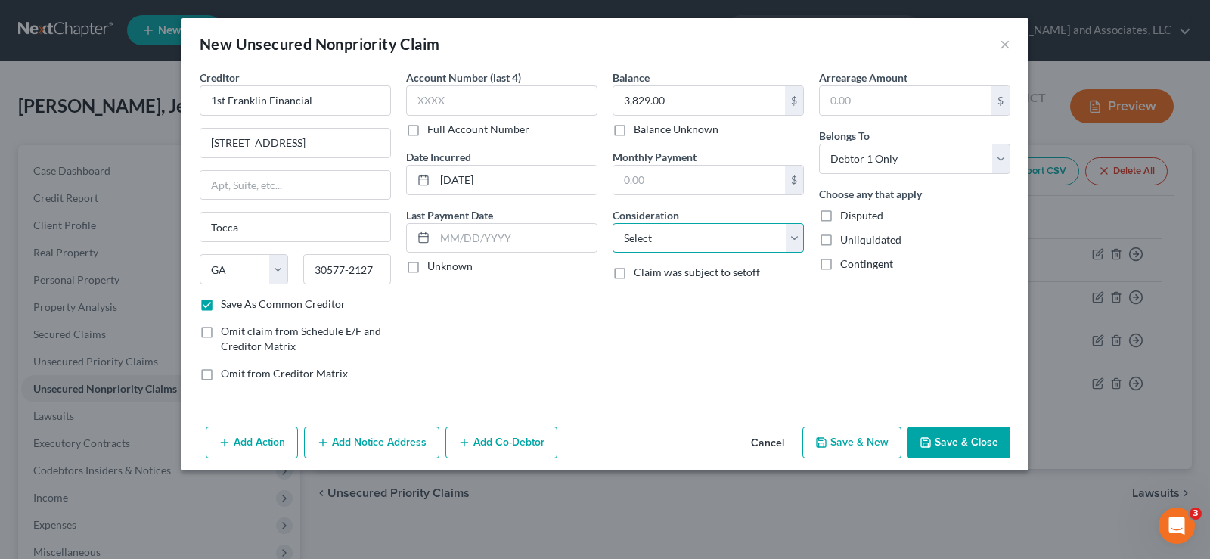
select select "14"
click at [612, 223] on select "Select Cable / Satellite Services Collection Agency Credit Card Debt Debt Couns…" at bounding box center [707, 238] width 191 height 30
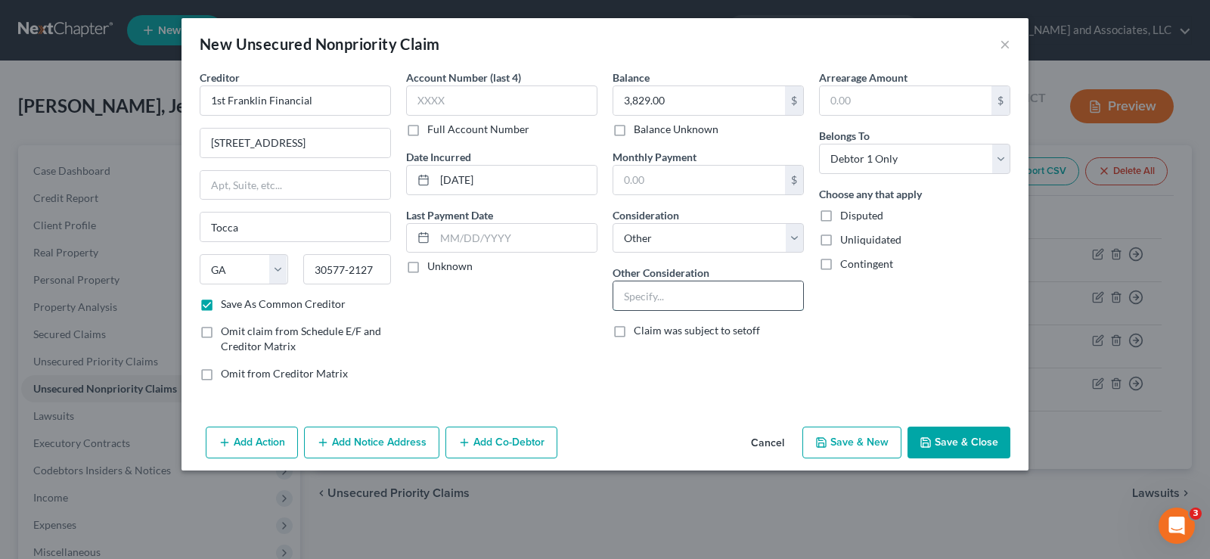
click at [678, 302] on input "text" at bounding box center [708, 295] width 190 height 29
type input "Personal Loan"
click at [840, 244] on label "Unliquidated" at bounding box center [870, 239] width 61 height 15
click at [846, 242] on input "Unliquidated" at bounding box center [851, 237] width 10 height 10
checkbox input "true"
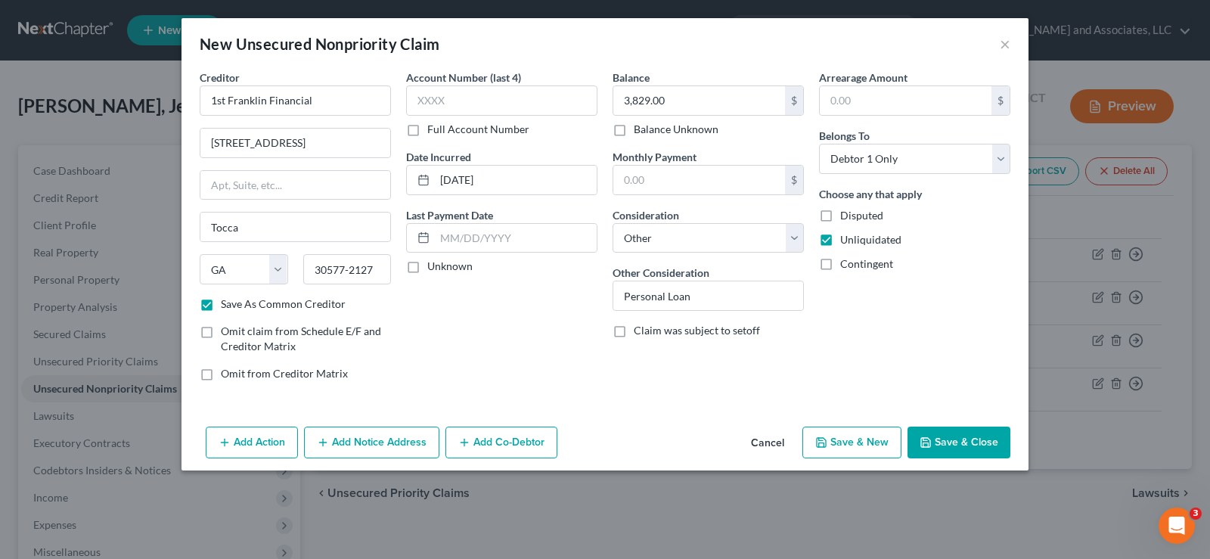
click at [849, 438] on button "Save & New" at bounding box center [851, 442] width 99 height 32
checkbox input "false"
select select "0"
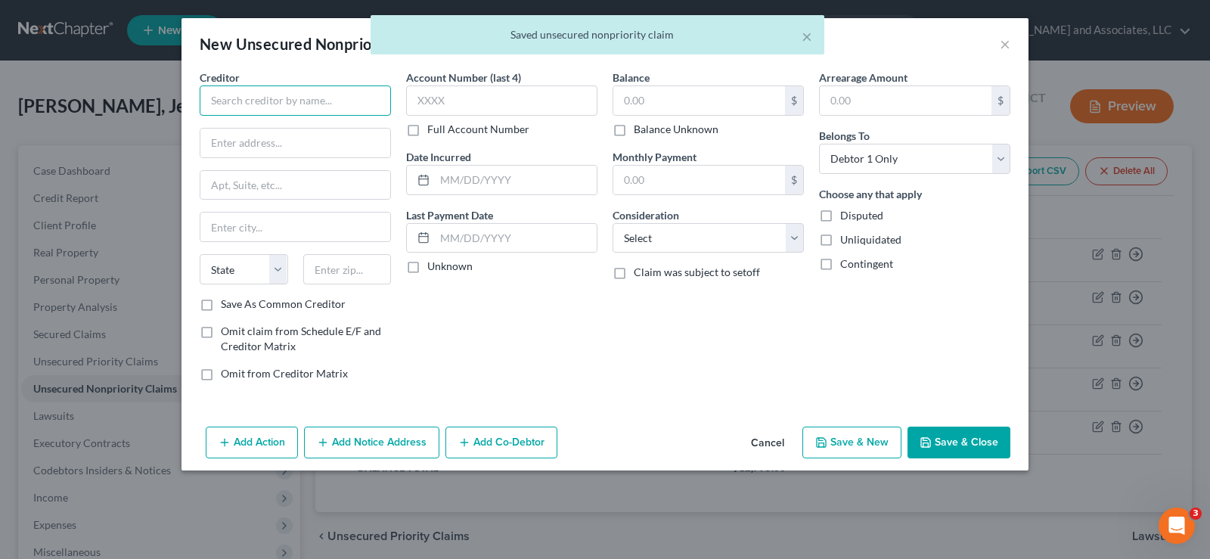
click at [255, 99] on input "text" at bounding box center [295, 100] width 191 height 30
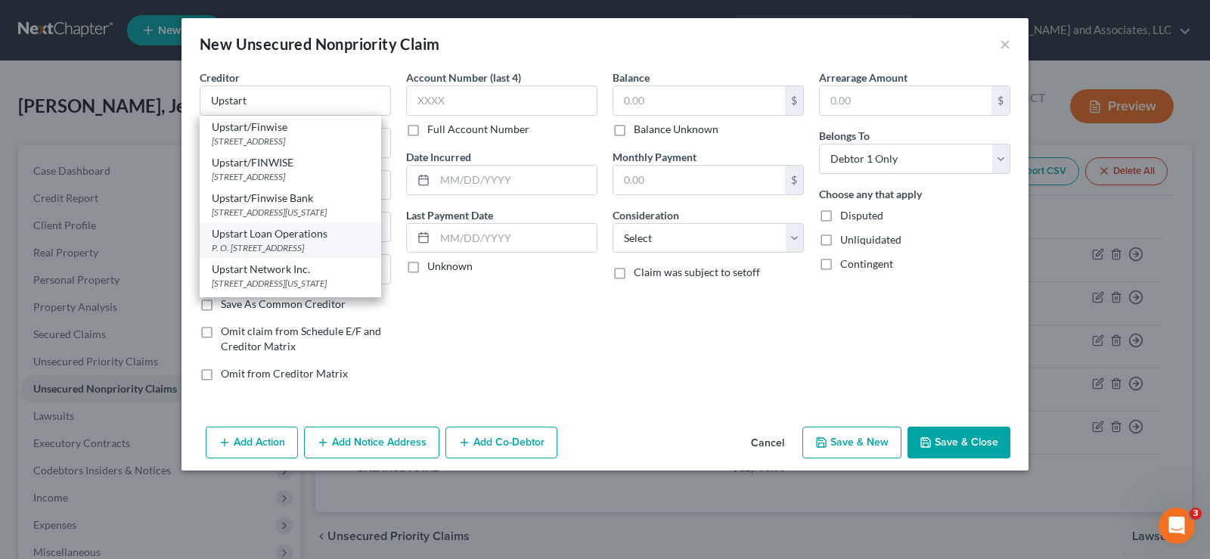
click at [298, 241] on div "Upstart Loan Operations" at bounding box center [290, 233] width 157 height 15
type input "Upstart Loan Operations"
type input "P. O. Box 1503"
type input "San Carlos"
select select "4"
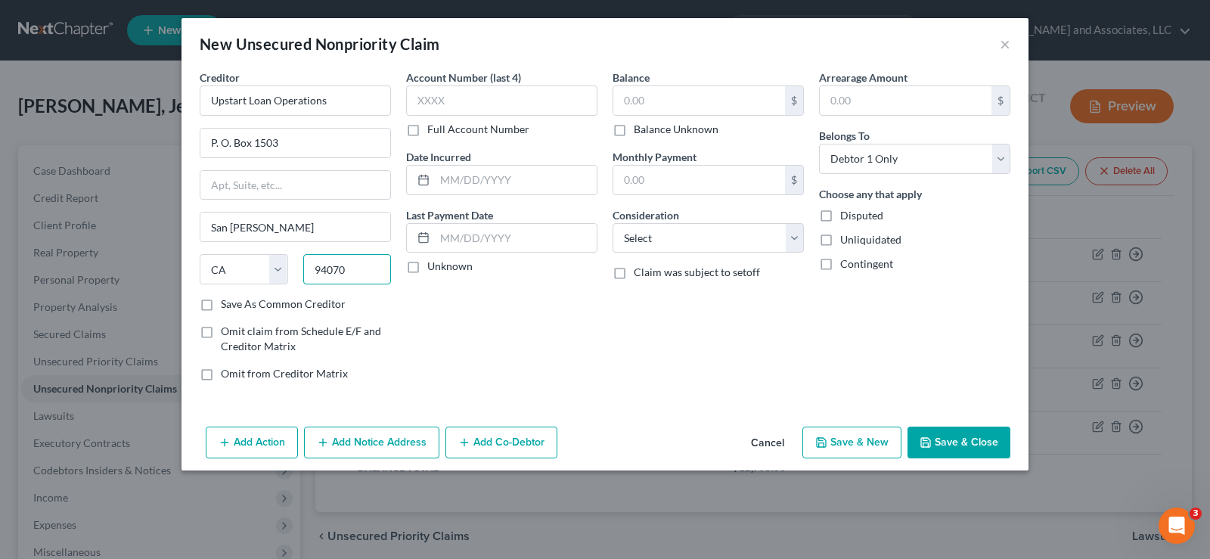
click at [370, 274] on input "94070" at bounding box center [347, 269] width 88 height 30
click at [373, 271] on input "94070" at bounding box center [347, 269] width 88 height 30
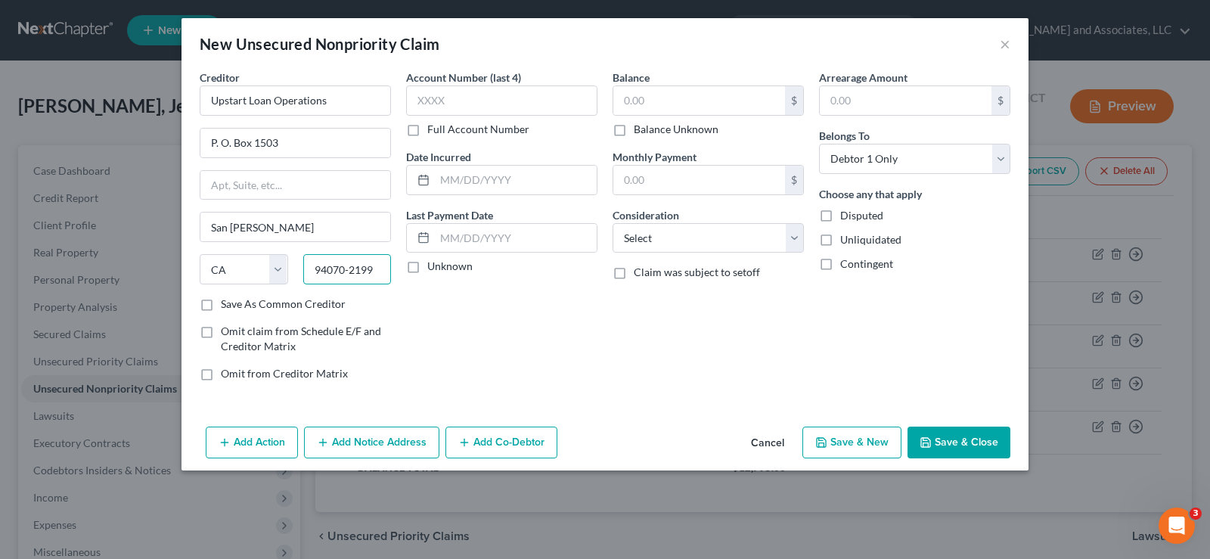
type input "94070-2199"
click at [221, 304] on label "Save As Common Creditor" at bounding box center [283, 303] width 125 height 15
click at [227, 304] on input "Save As Common Creditor" at bounding box center [232, 301] width 10 height 10
checkbox input "true"
click at [677, 104] on input "text" at bounding box center [699, 100] width 172 height 29
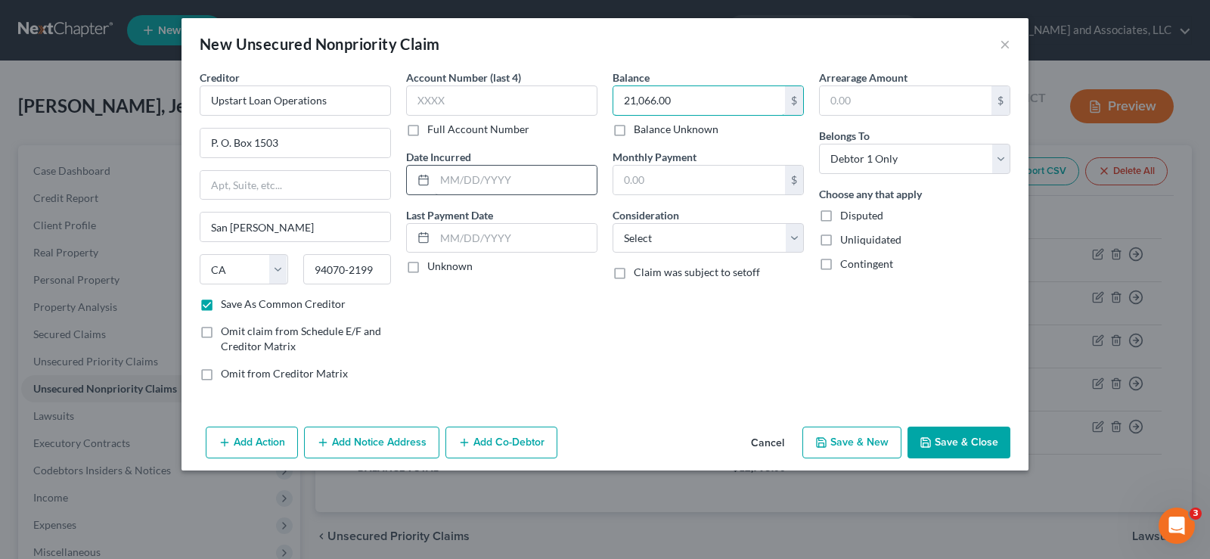
type input "21,066.00"
click at [473, 184] on input "text" at bounding box center [516, 180] width 162 height 29
type input "12/04/2023"
click at [689, 183] on input "text" at bounding box center [699, 180] width 172 height 29
type input "697.00"
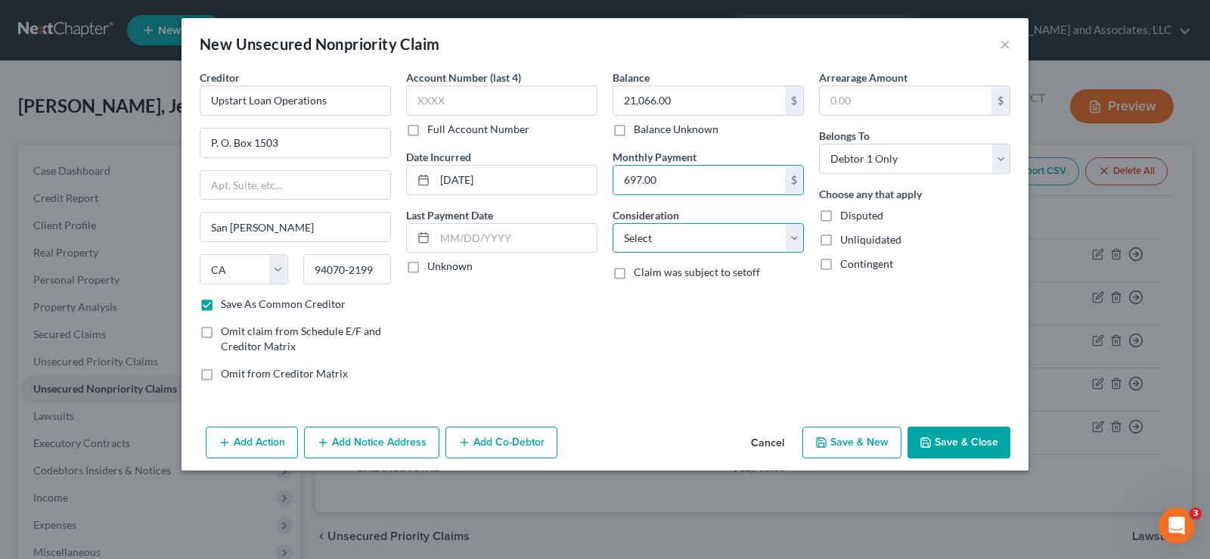
click at [680, 245] on select "Select Cable / Satellite Services Collection Agency Credit Card Debt Debt Couns…" at bounding box center [707, 238] width 191 height 30
select select "14"
click at [612, 223] on select "Select Cable / Satellite Services Collection Agency Credit Card Debt Debt Couns…" at bounding box center [707, 238] width 191 height 30
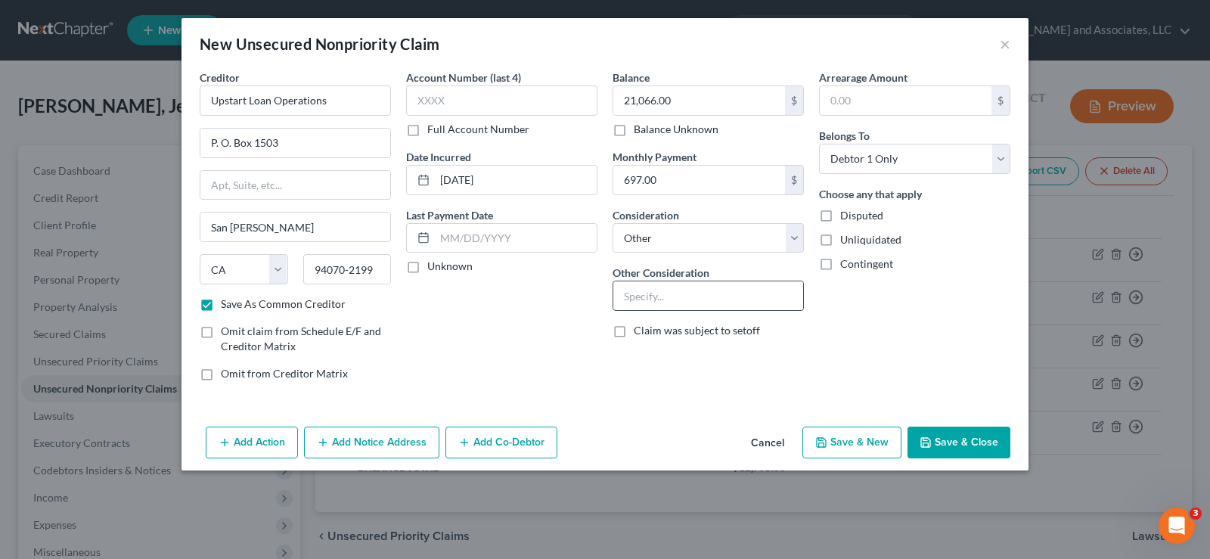
click at [673, 300] on input "text" at bounding box center [708, 295] width 190 height 29
type input "Personal Loan"
click at [840, 238] on label "Unliquidated" at bounding box center [870, 239] width 61 height 15
click at [846, 238] on input "Unliquidated" at bounding box center [851, 237] width 10 height 10
checkbox input "true"
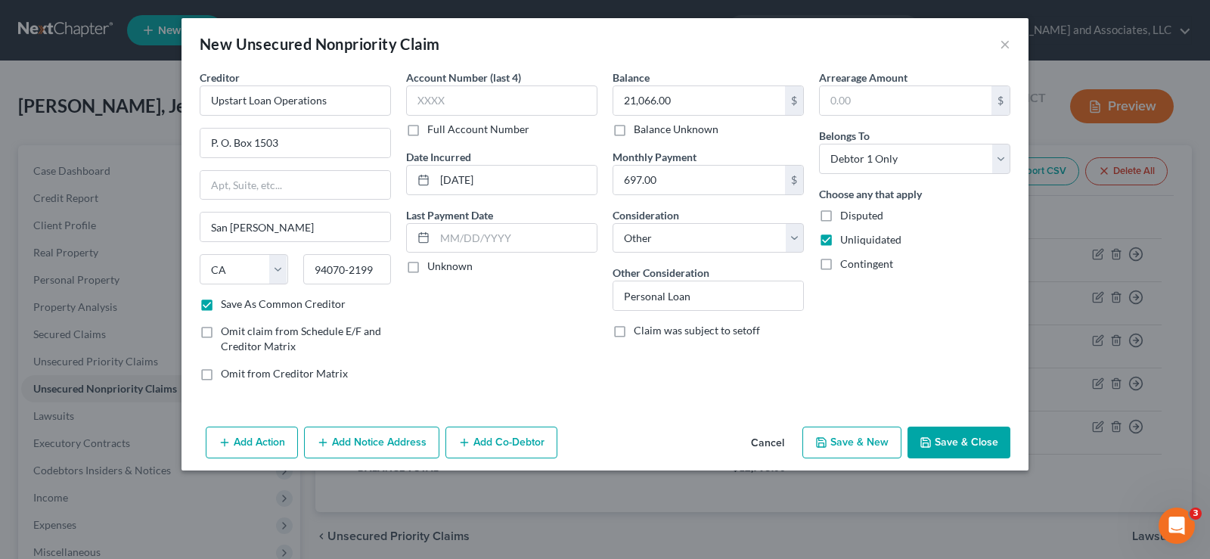
click at [857, 436] on button "Save & New" at bounding box center [851, 442] width 99 height 32
checkbox input "false"
select select "0"
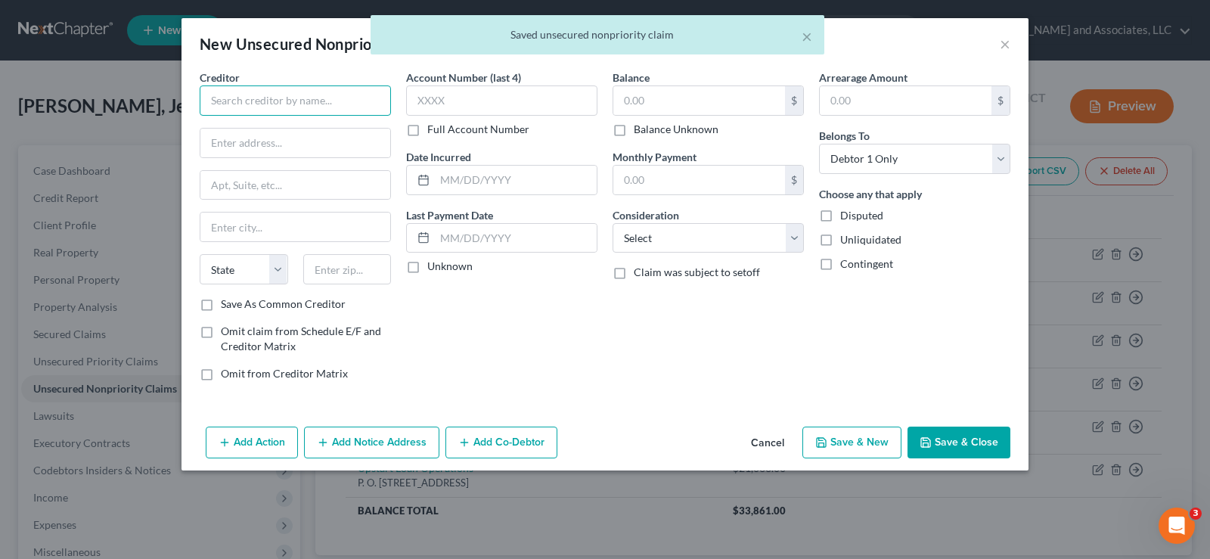
click at [333, 101] on input "text" at bounding box center [295, 100] width 191 height 30
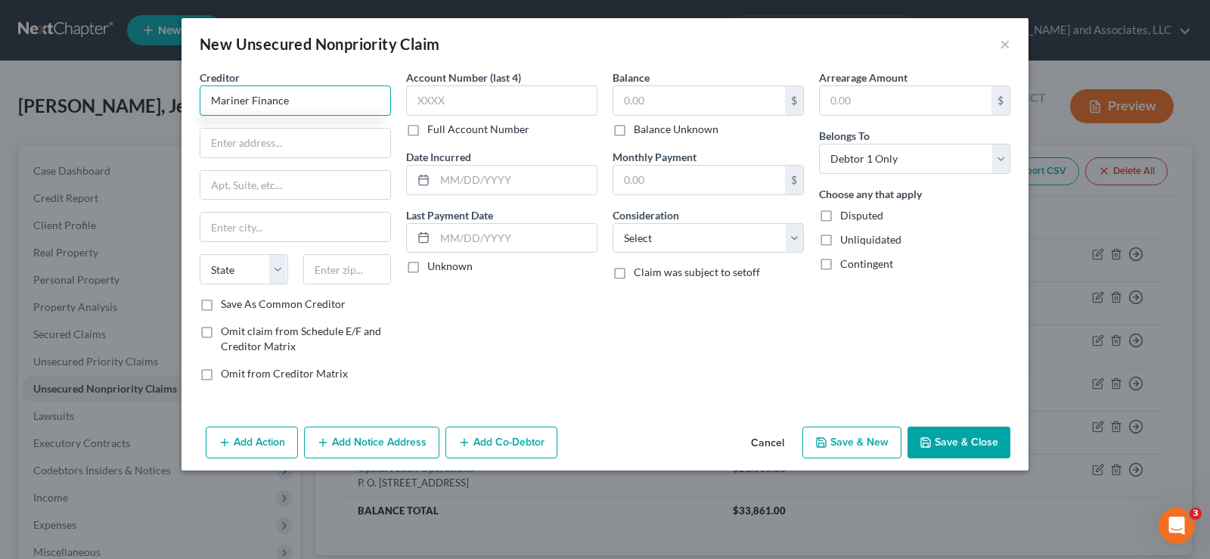
type input "Mariner Finance"
type input "8211 Town Center Drive"
click at [253, 232] on input "text" at bounding box center [295, 226] width 190 height 29
type input "Baltimore"
click at [246, 271] on select "State AL AK AR AZ CA CO CT DE DC FL GA GU HI ID IL IN IA KS KY LA ME MD MA MI M…" at bounding box center [244, 269] width 88 height 30
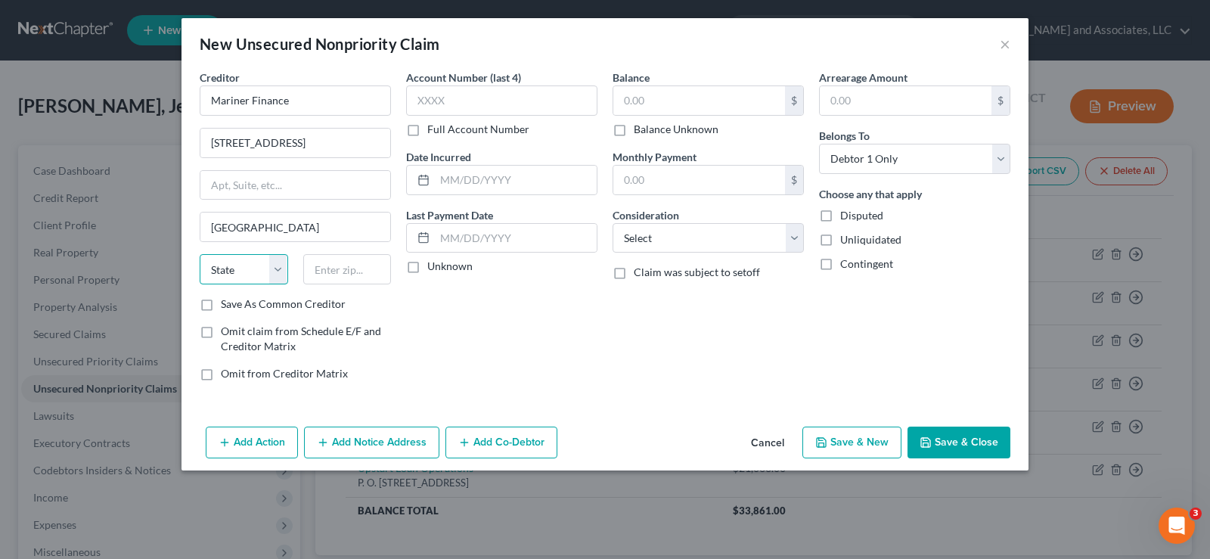
select select "21"
click at [200, 254] on select "State AL AK AR AZ CA CO CT DE DC FL GA GU HI ID IL IN IA KS KY LA ME MD MA MI M…" at bounding box center [244, 269] width 88 height 30
click at [340, 271] on input "text" at bounding box center [347, 269] width 88 height 30
type input "21236"
click at [221, 308] on label "Save As Common Creditor" at bounding box center [283, 303] width 125 height 15
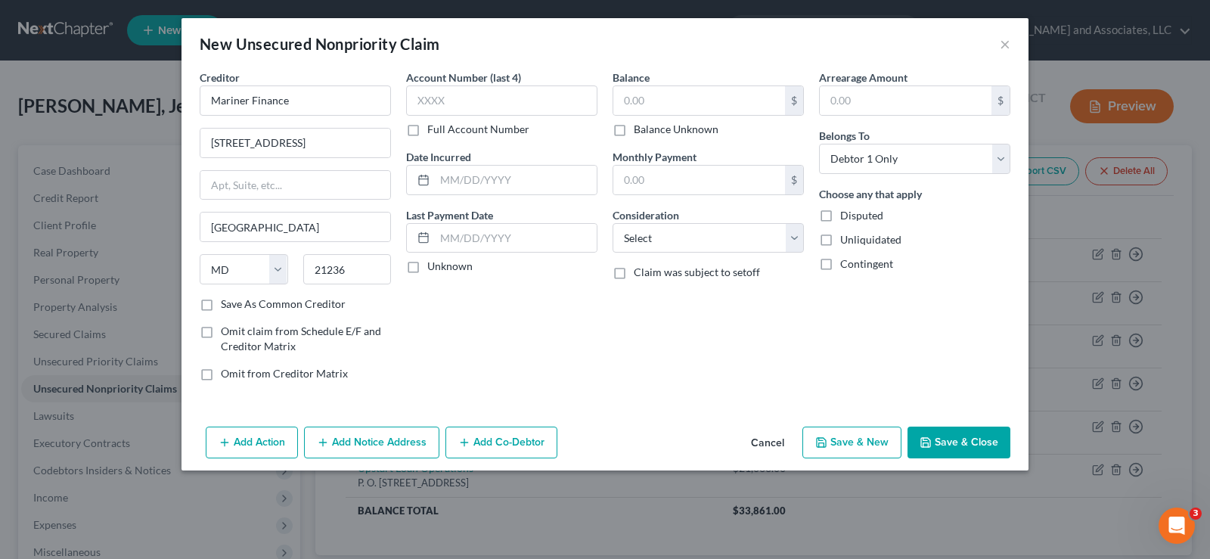
click at [227, 306] on input "Save As Common Creditor" at bounding box center [232, 301] width 10 height 10
checkbox input "true"
type input "Nottingham"
click at [675, 102] on input "text" at bounding box center [699, 100] width 172 height 29
type input "3,395.00"
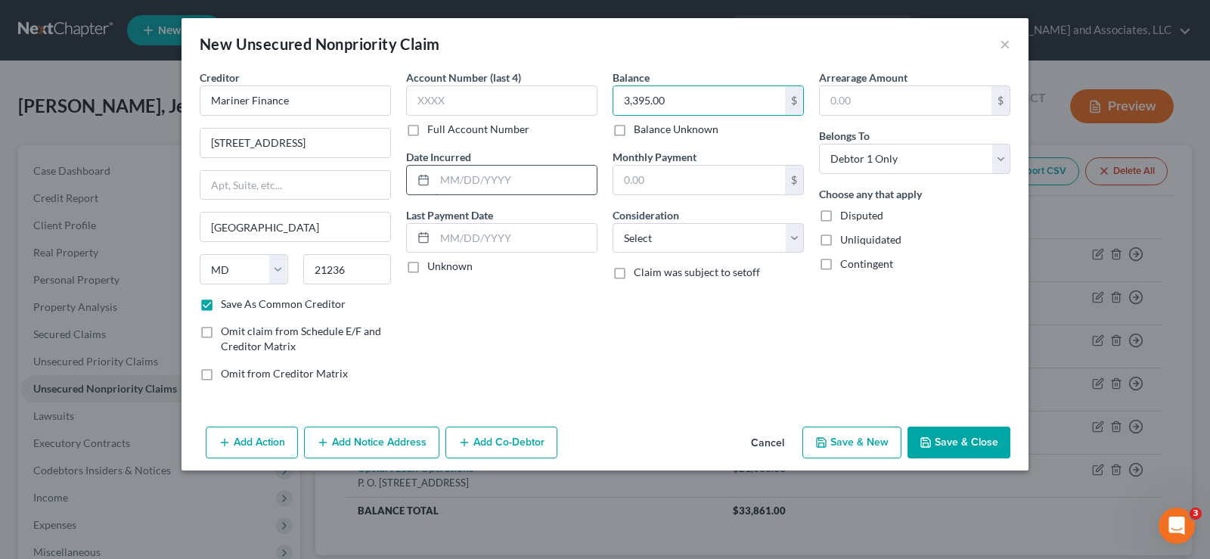
click at [477, 190] on input "text" at bounding box center [516, 180] width 162 height 29
type input "02/25/2025"
click at [702, 251] on select "Select Cable / Satellite Services Collection Agency Credit Card Debt Debt Couns…" at bounding box center [707, 238] width 191 height 30
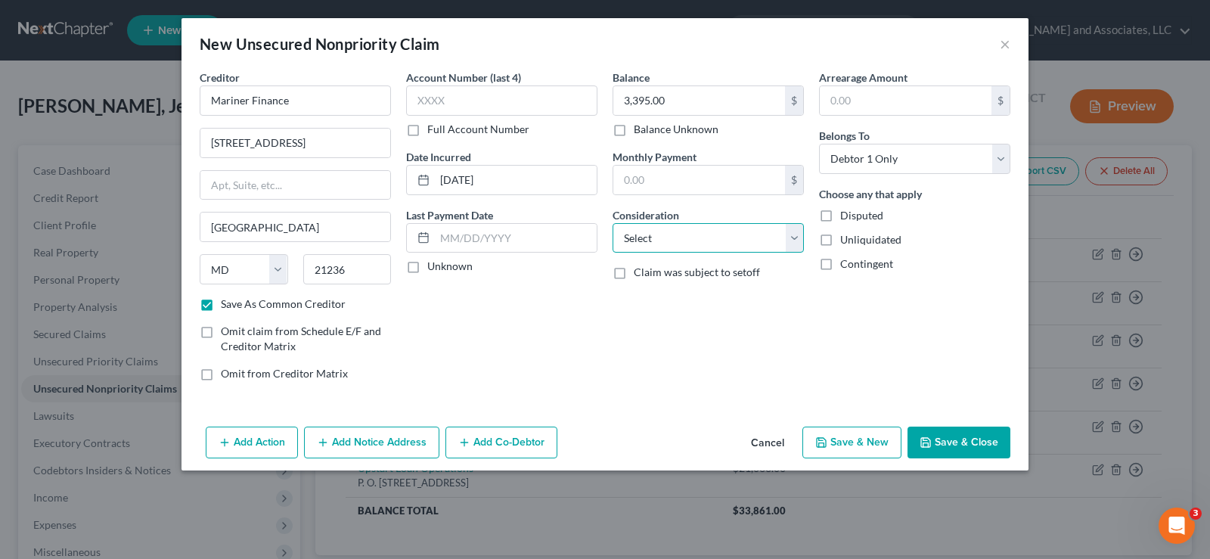
select select "14"
click at [612, 223] on select "Select Cable / Satellite Services Collection Agency Credit Card Debt Debt Couns…" at bounding box center [707, 238] width 191 height 30
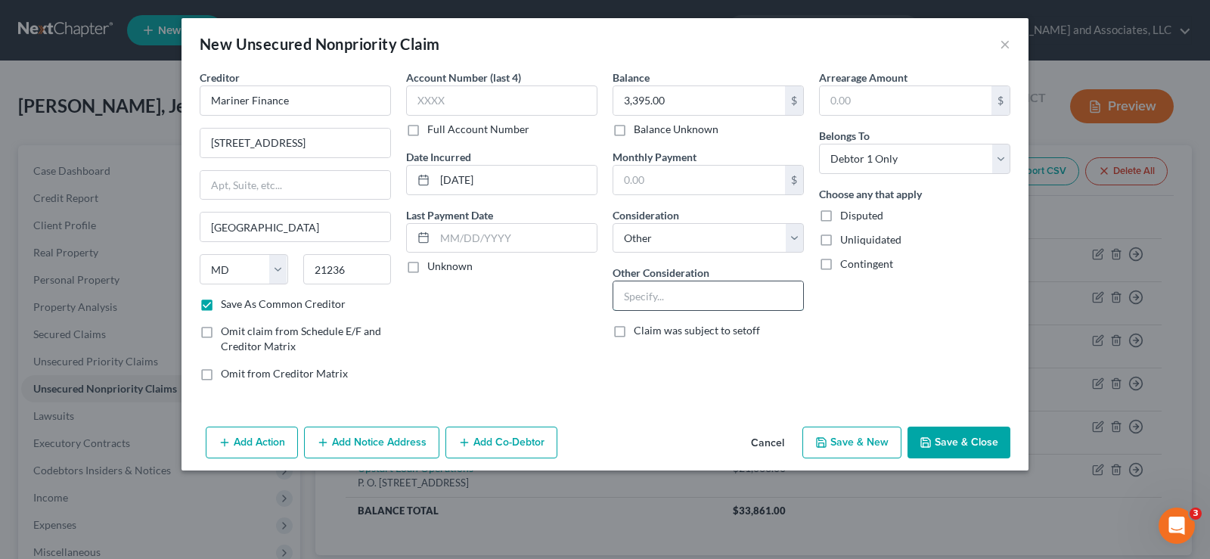
click at [656, 306] on input "text" at bounding box center [708, 295] width 190 height 29
type input "Personal Loan"
click at [840, 241] on label "Unliquidated" at bounding box center [870, 239] width 61 height 15
click at [846, 241] on input "Unliquidated" at bounding box center [851, 237] width 10 height 10
checkbox input "true"
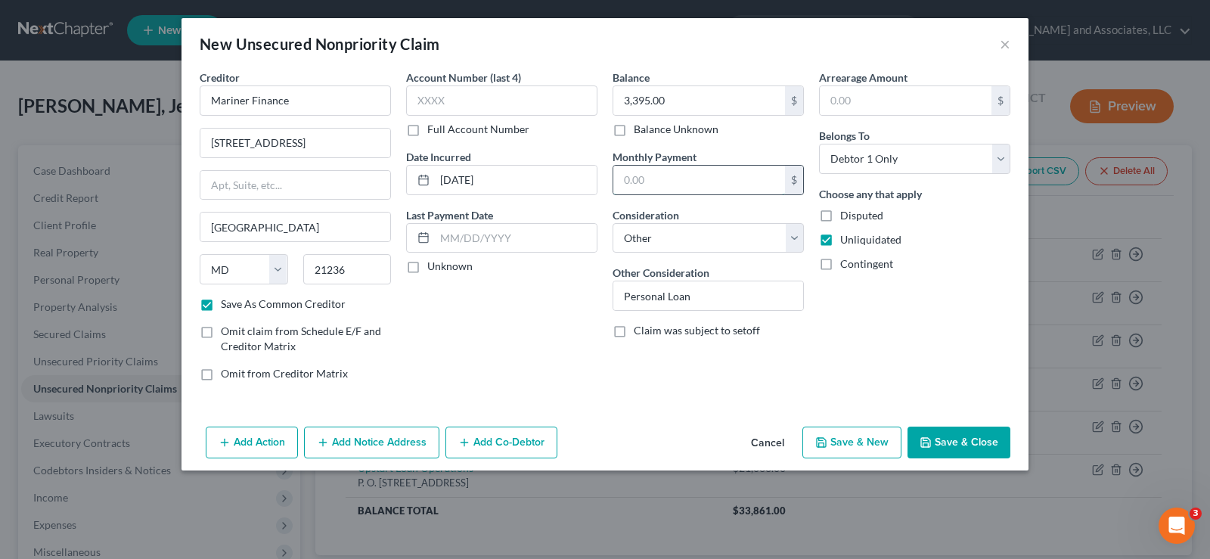
click at [680, 179] on input "text" at bounding box center [699, 180] width 172 height 29
type input "141.00"
click at [860, 438] on button "Save & New" at bounding box center [851, 442] width 99 height 32
checkbox input "false"
select select "0"
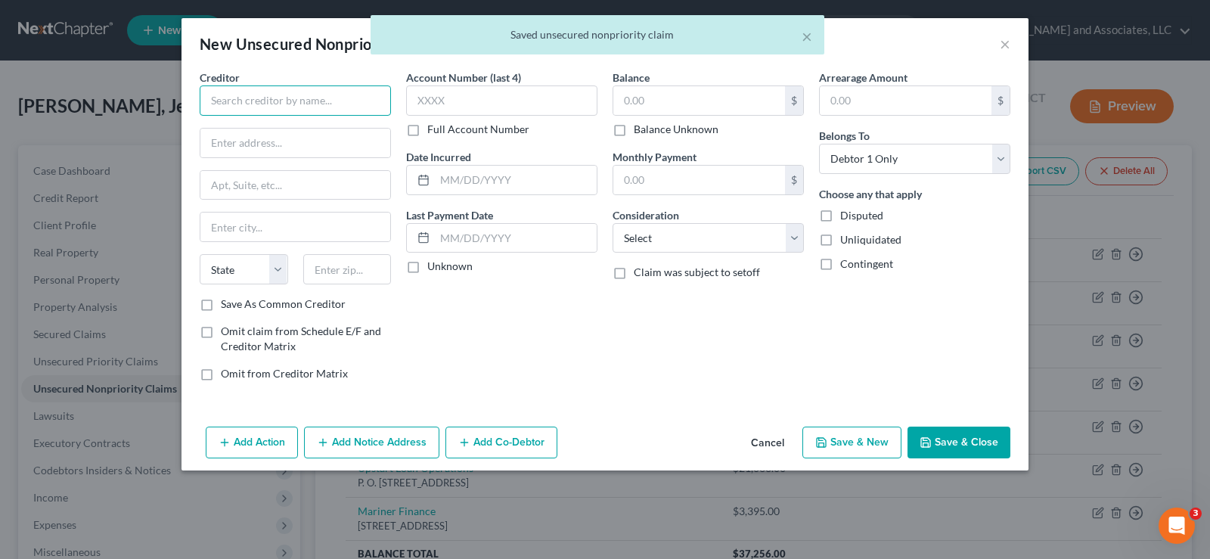
click at [259, 101] on input "text" at bounding box center [295, 100] width 191 height 30
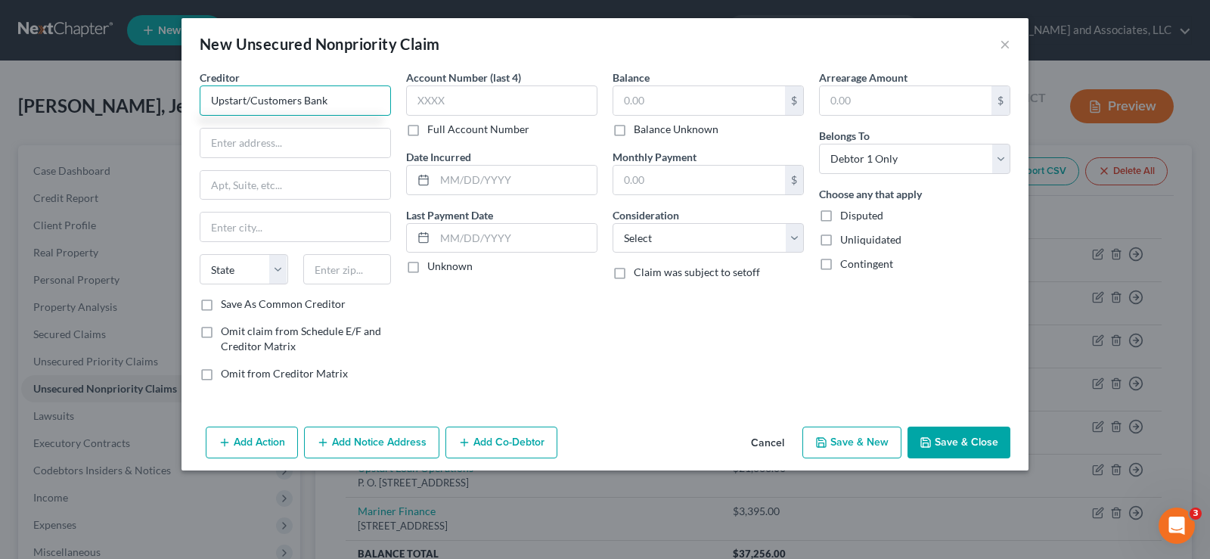
type input "Upstart/Customers Bank"
type input "P.O. Box 1503"
type input "s"
type input "San Carlos"
click at [243, 270] on select "State AL AK AR AZ CA CO CT DE DC FL GA GU HI ID IL IN IA KS KY LA ME MD MA MI M…" at bounding box center [244, 269] width 88 height 30
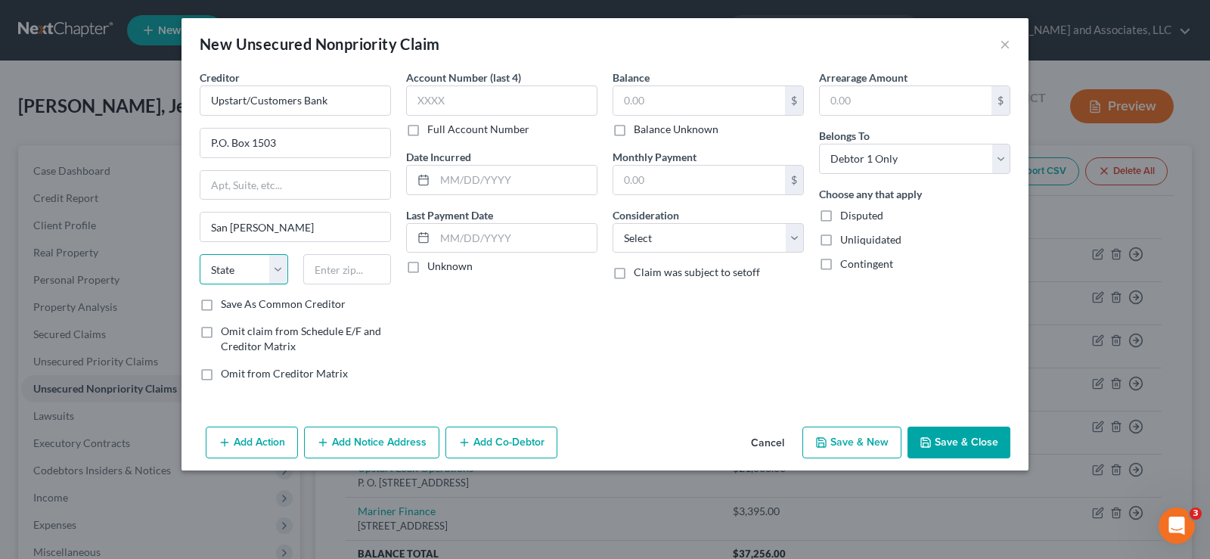
select select "4"
click at [200, 254] on select "State AL AK AR AZ CA CO CT DE DC FL GA GU HI ID IL IN IA KS KY LA ME MD MA MI M…" at bounding box center [244, 269] width 88 height 30
click at [346, 281] on input "text" at bounding box center [347, 269] width 88 height 30
type input "94070"
click at [221, 307] on label "Save As Common Creditor" at bounding box center [283, 303] width 125 height 15
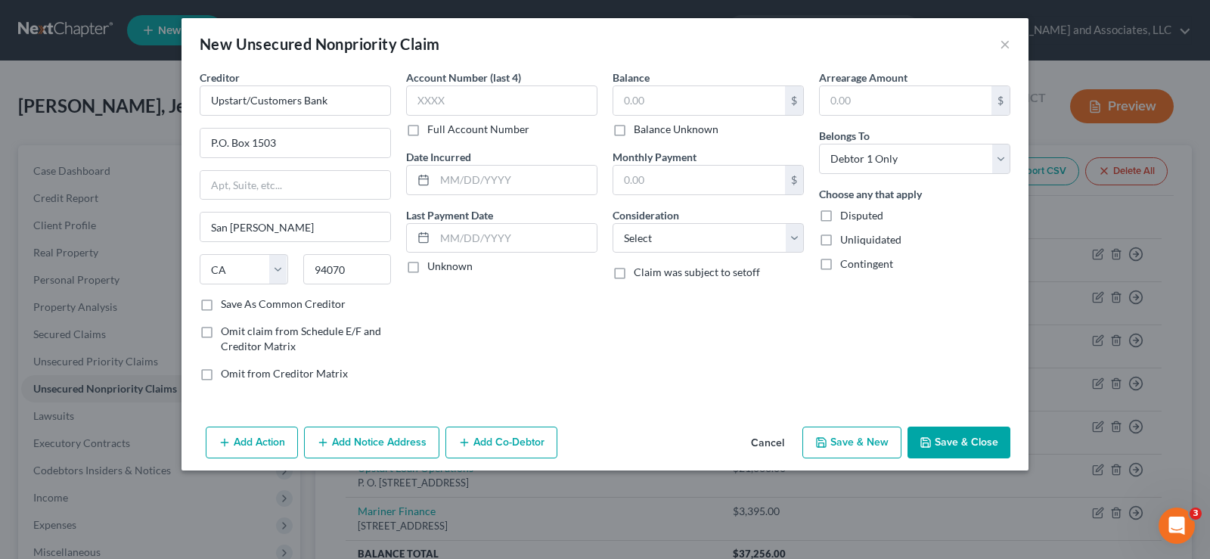
click at [227, 306] on input "Save As Common Creditor" at bounding box center [232, 301] width 10 height 10
checkbox input "true"
click at [651, 106] on input "text" at bounding box center [699, 100] width 172 height 29
click at [649, 95] on input "text" at bounding box center [699, 100] width 172 height 29
type input "8,284.00"
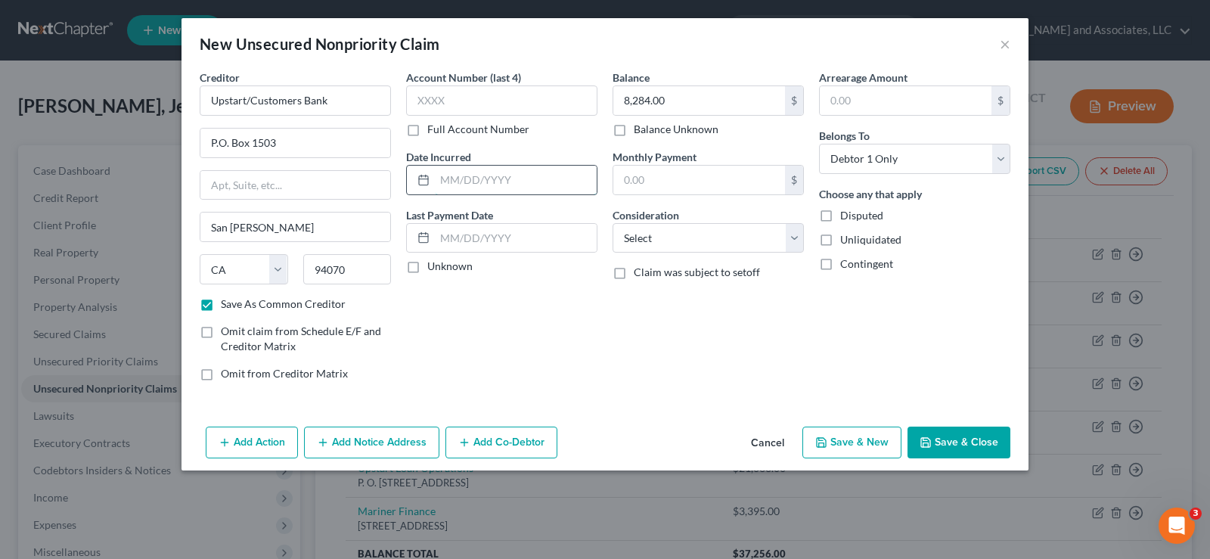
click at [485, 182] on input "text" at bounding box center [516, 180] width 162 height 29
type input "01/14/2025"
click at [657, 243] on select "Select Cable / Satellite Services Collection Agency Credit Card Debt Debt Couns…" at bounding box center [707, 238] width 191 height 30
select select "14"
click at [612, 223] on select "Select Cable / Satellite Services Collection Agency Credit Card Debt Debt Couns…" at bounding box center [707, 238] width 191 height 30
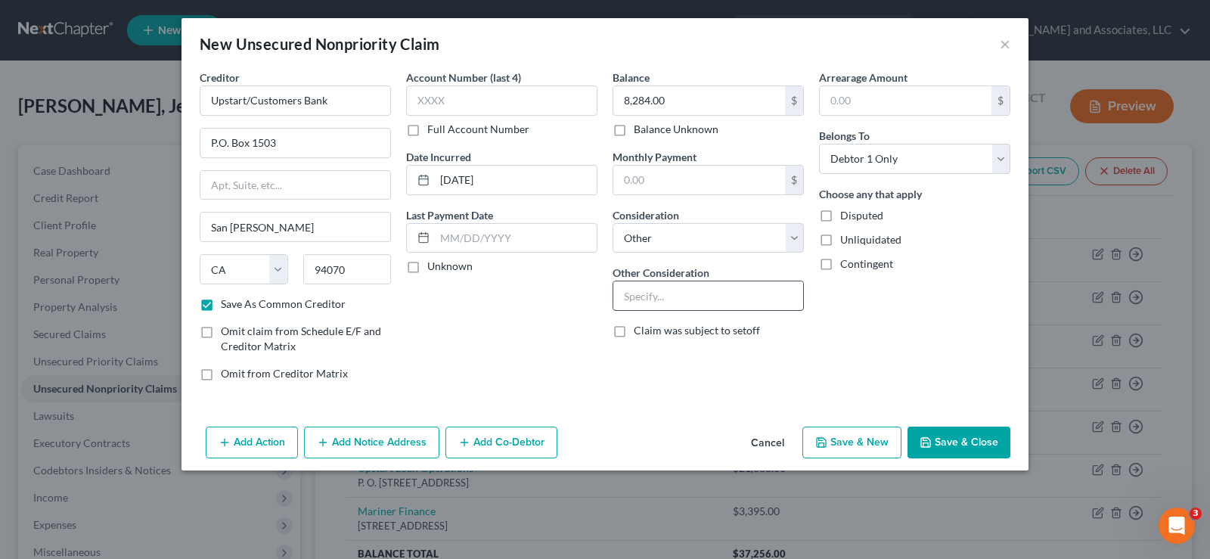
click at [654, 299] on input "text" at bounding box center [708, 295] width 190 height 29
type input "Personal Loan"
click at [840, 238] on label "Unliquidated" at bounding box center [870, 239] width 61 height 15
click at [846, 238] on input "Unliquidated" at bounding box center [851, 237] width 10 height 10
checkbox input "true"
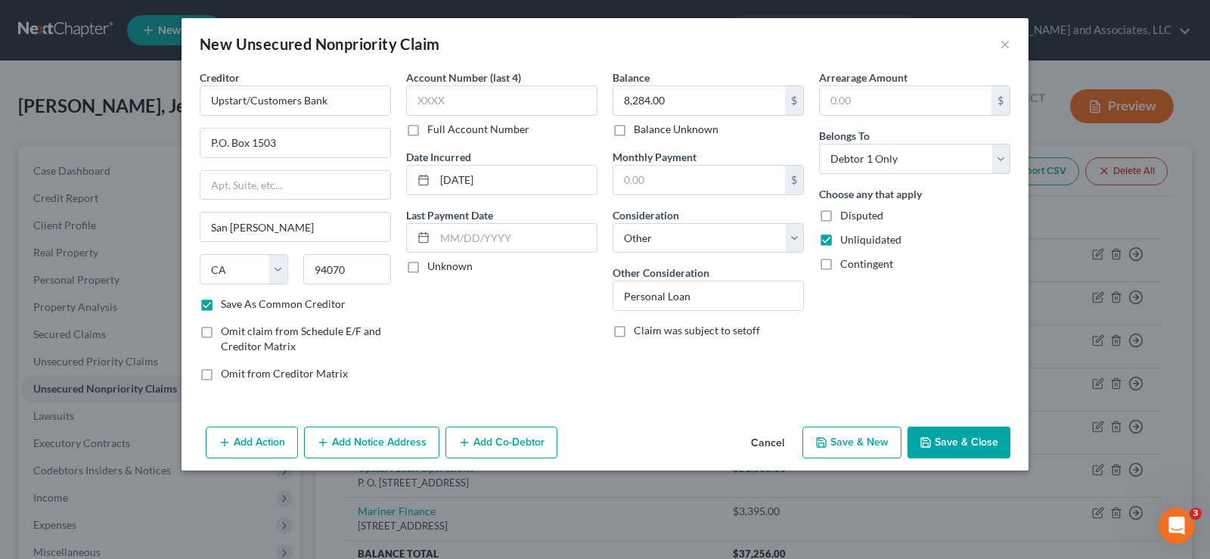
click at [879, 446] on button "Save & New" at bounding box center [851, 442] width 99 height 32
checkbox input "false"
select select "0"
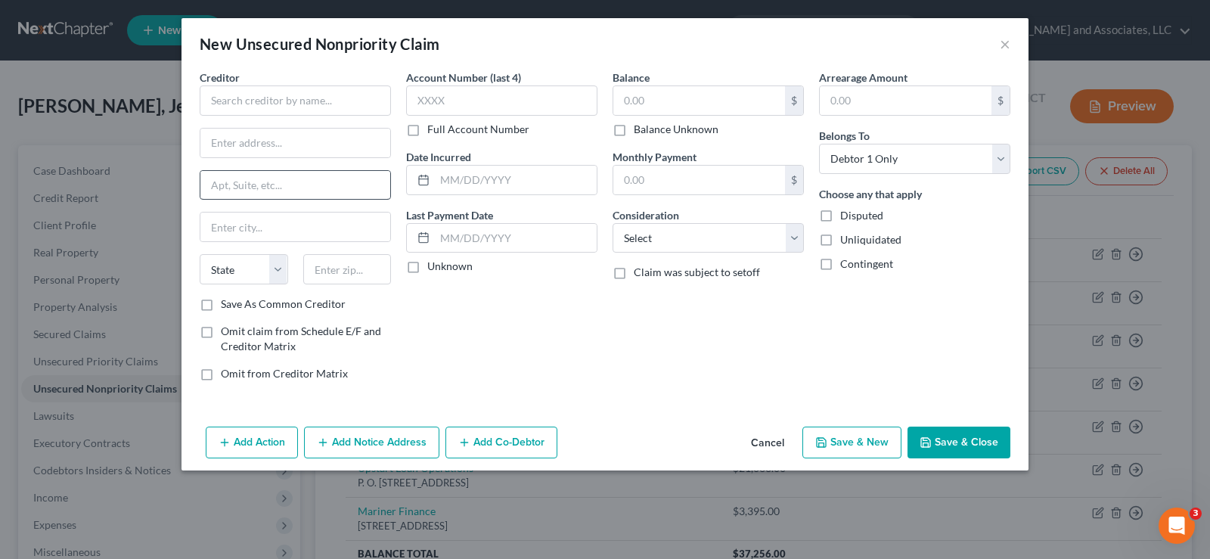
type input "0.00"
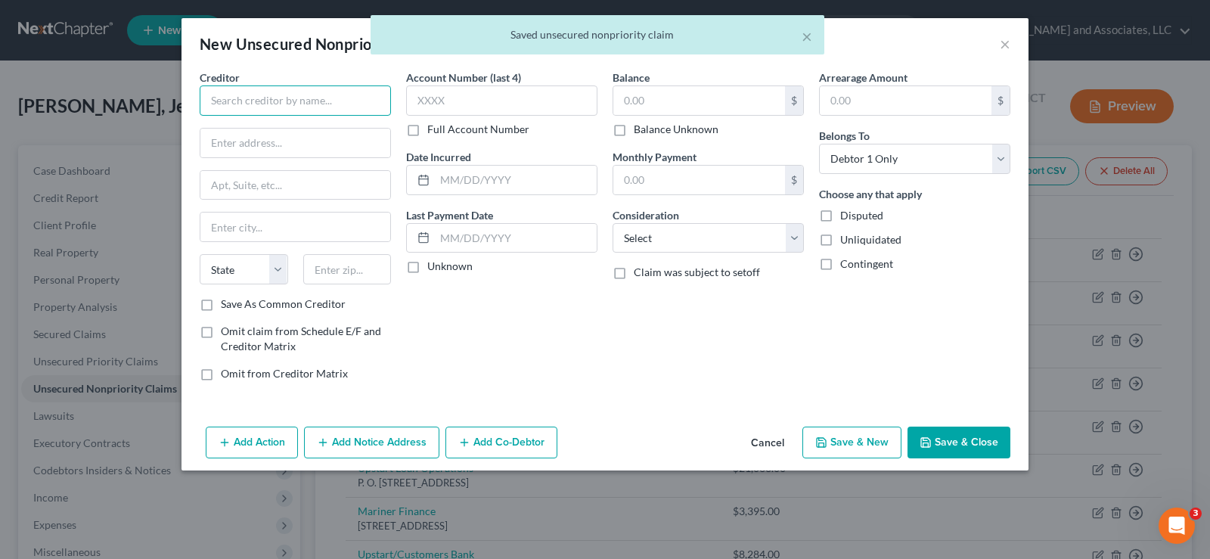
click at [271, 113] on input "text" at bounding box center [295, 100] width 191 height 30
type input "u"
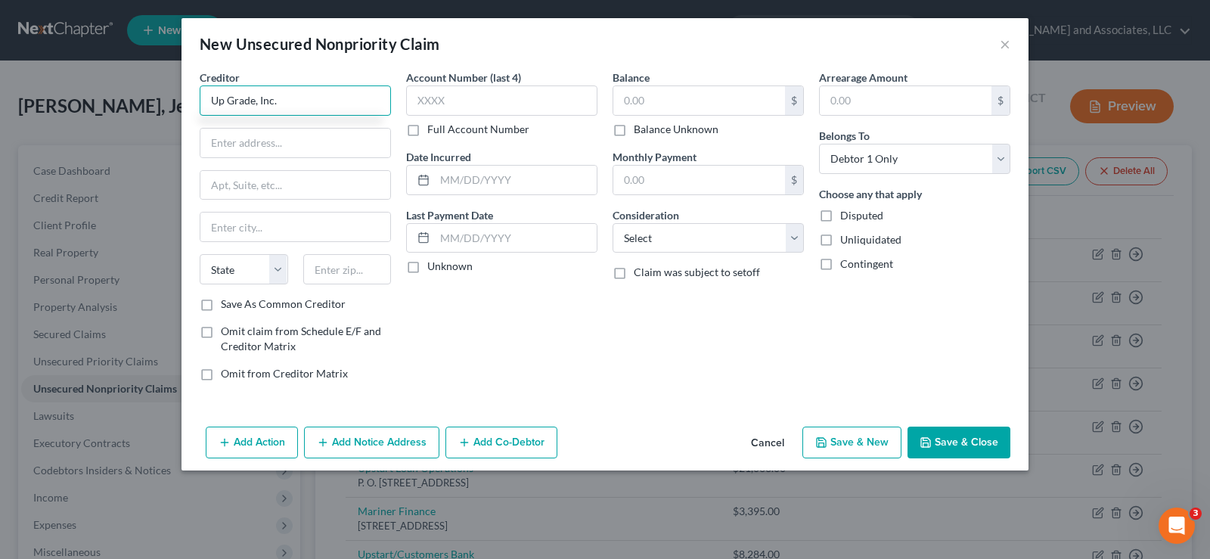
type input "Up Grade, Inc."
type input "275 Battery St."
type input "22 nd FL"
type input "San Francisco"
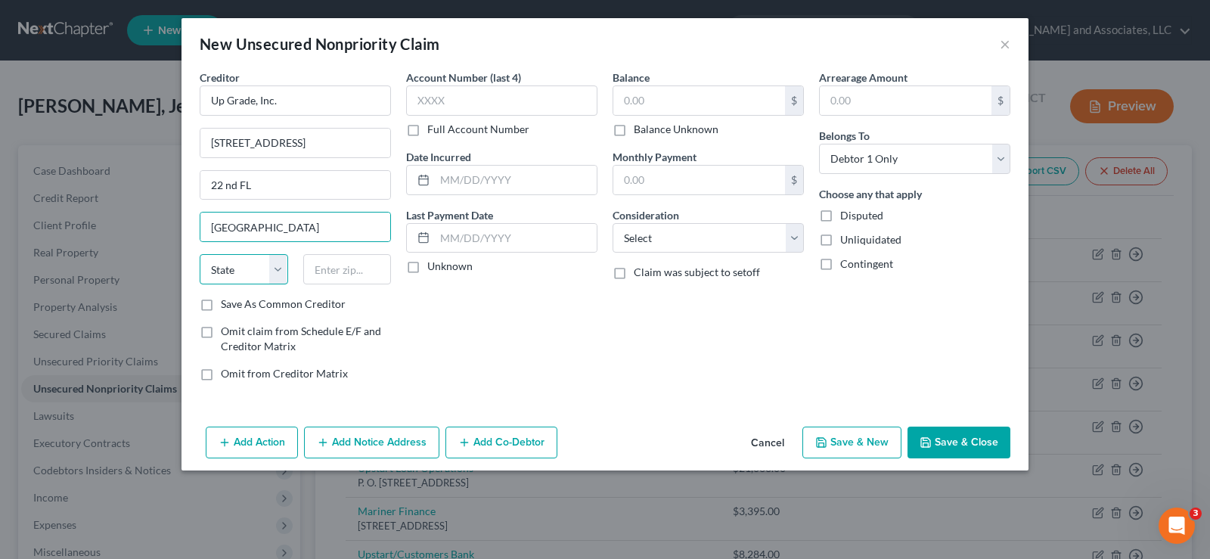
click at [246, 268] on select "State AL AK AR AZ CA CO CT DE DC FL GA GU HI ID IL IN IA KS KY LA ME MD MA MI M…" at bounding box center [244, 269] width 88 height 30
select select "4"
click at [200, 254] on select "State AL AK AR AZ CA CO CT DE DC FL GA GU HI ID IL IN IA KS KY LA ME MD MA MI M…" at bounding box center [244, 269] width 88 height 30
click at [362, 271] on input "text" at bounding box center [347, 269] width 88 height 30
type input "94111-3305"
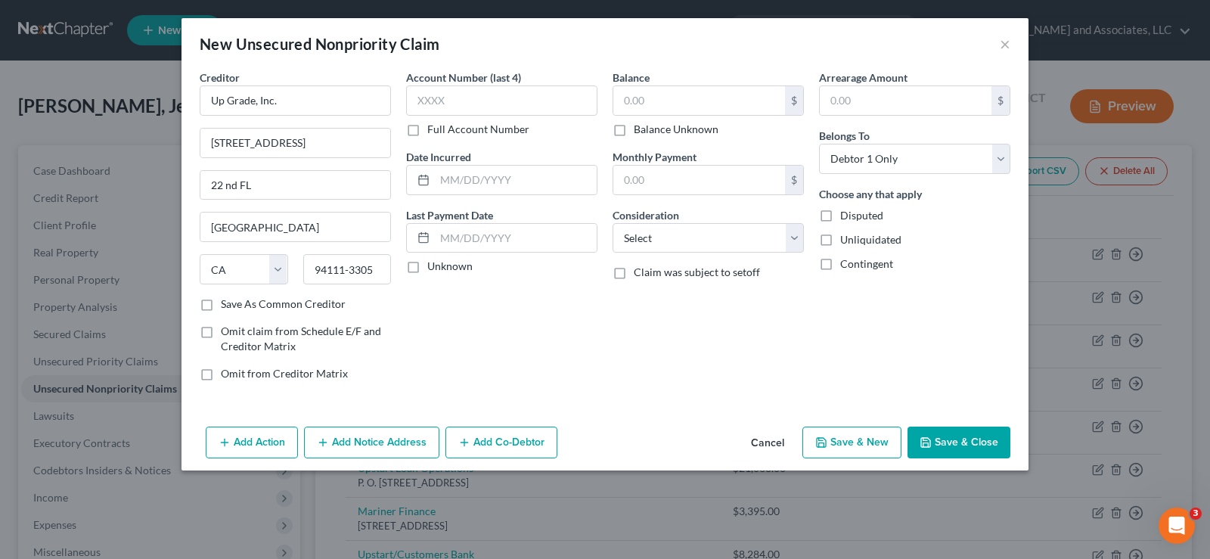
click at [221, 305] on label "Save As Common Creditor" at bounding box center [283, 303] width 125 height 15
click at [227, 305] on input "Save As Common Creditor" at bounding box center [232, 301] width 10 height 10
checkbox input "true"
click at [674, 90] on input "text" at bounding box center [699, 100] width 172 height 29
click at [665, 110] on input "text" at bounding box center [699, 100] width 172 height 29
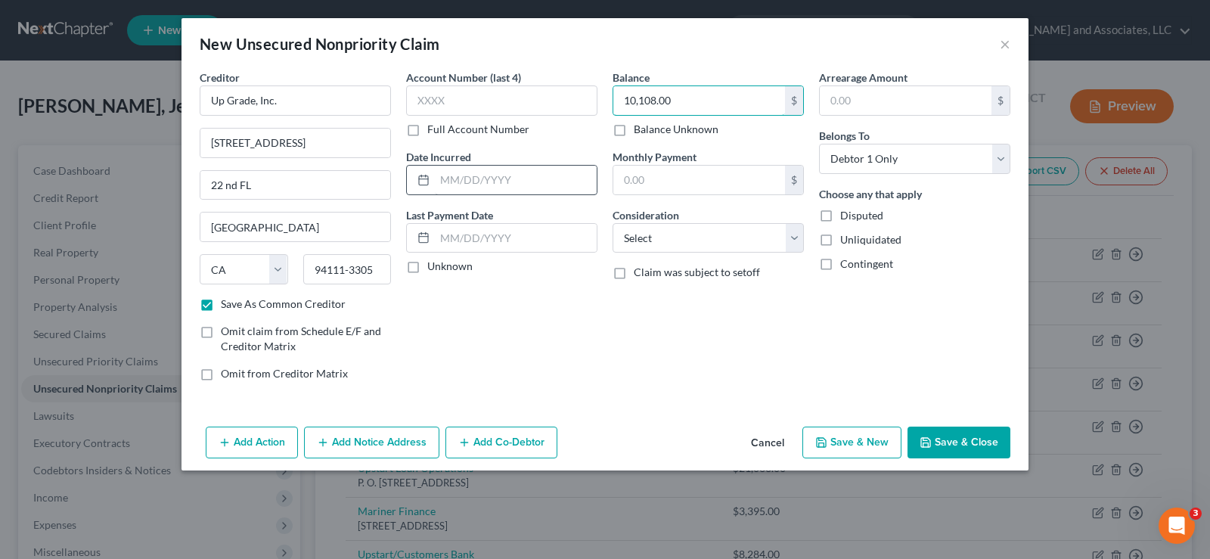
type input "10,108.00"
click at [478, 182] on input "text" at bounding box center [516, 180] width 162 height 29
type input "03/08/2024"
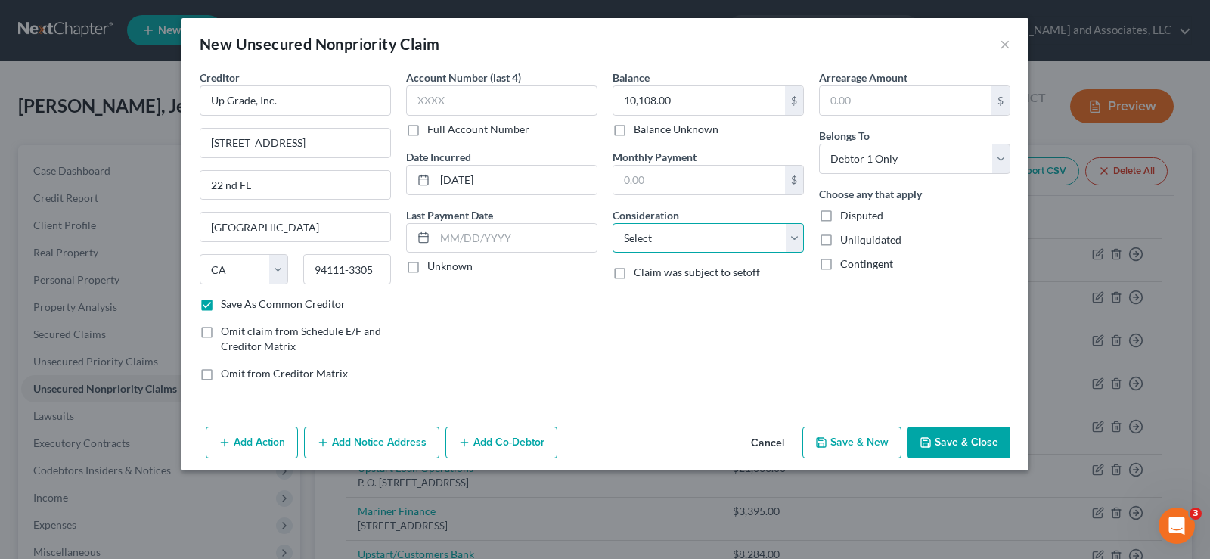
click at [668, 243] on select "Select Cable / Satellite Services Collection Agency Credit Card Debt Debt Couns…" at bounding box center [707, 238] width 191 height 30
select select "14"
click at [612, 223] on select "Select Cable / Satellite Services Collection Agency Credit Card Debt Debt Couns…" at bounding box center [707, 238] width 191 height 30
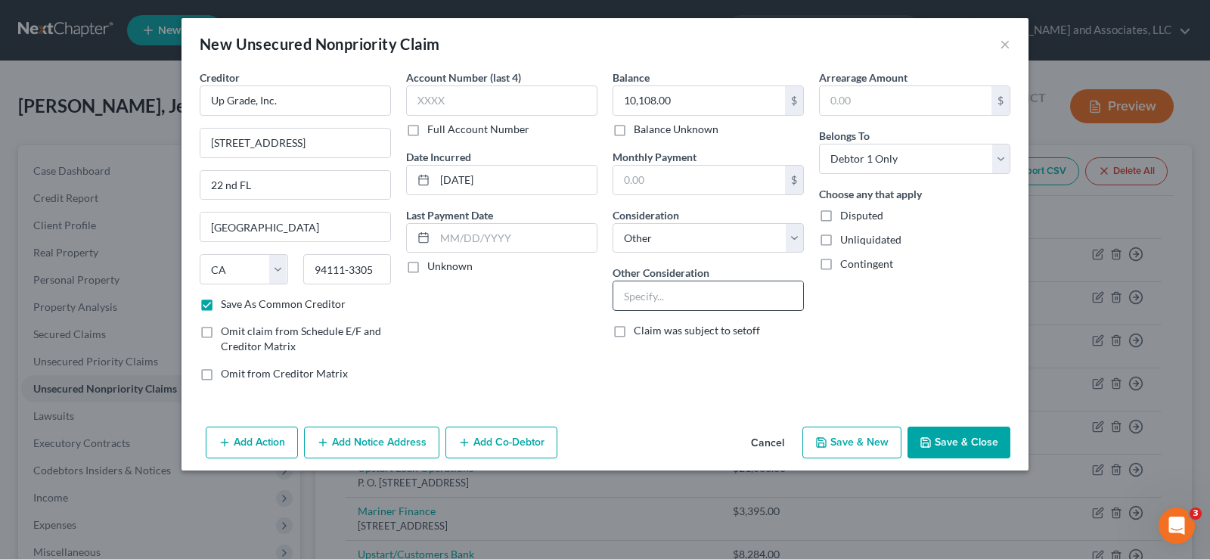
click at [657, 293] on input "text" at bounding box center [708, 295] width 190 height 29
type input "Personal Loan"
click at [840, 242] on label "Unliquidated" at bounding box center [870, 239] width 61 height 15
click at [846, 242] on input "Unliquidated" at bounding box center [851, 237] width 10 height 10
checkbox input "true"
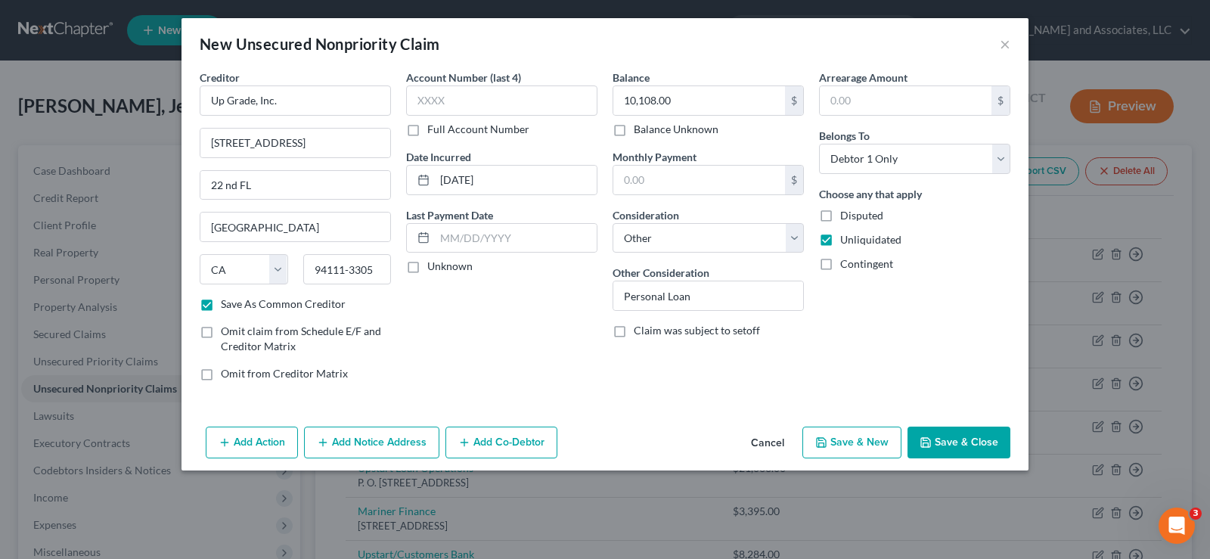
click at [877, 445] on button "Save & New" at bounding box center [851, 442] width 99 height 32
checkbox input "false"
select select "0"
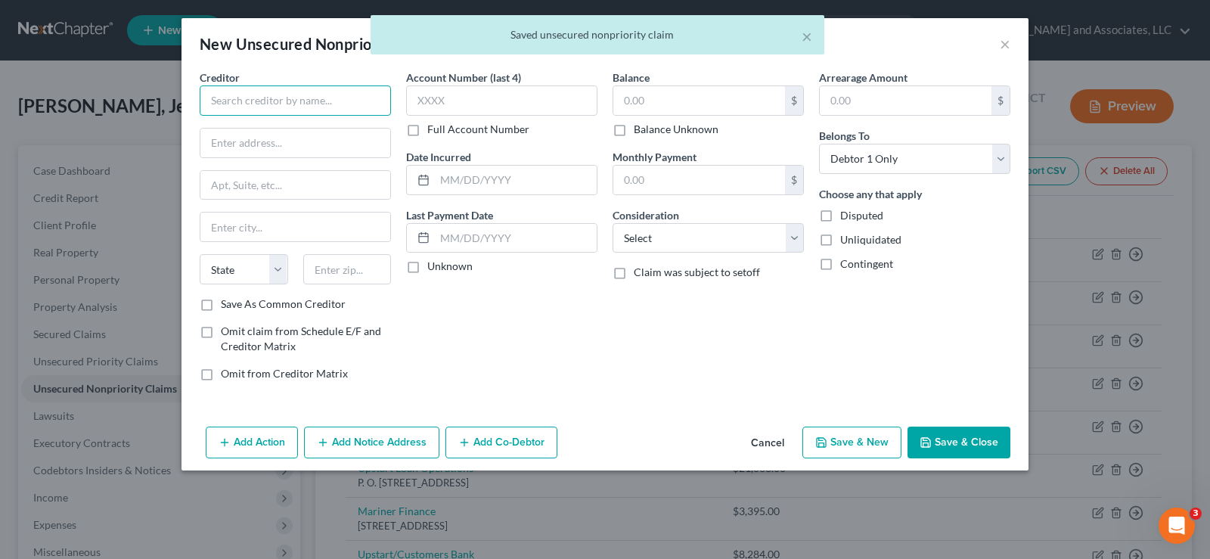
click at [238, 102] on input "text" at bounding box center [295, 100] width 191 height 30
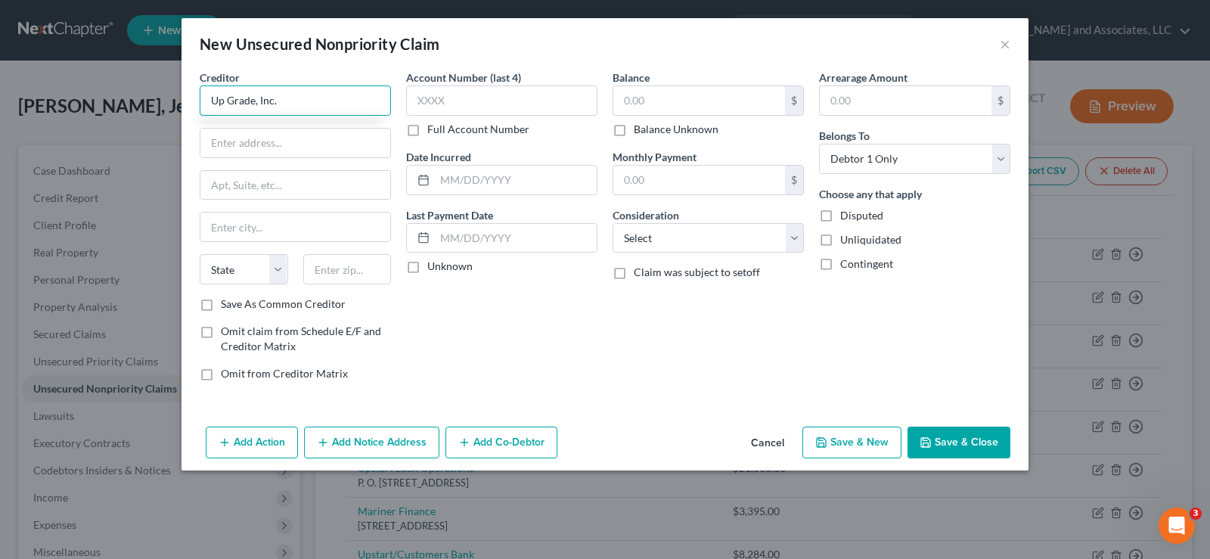
type input "Up Grade, Inc."
type input "275 Battery St. 22nd FL"
type input "San Francisco"
click at [232, 265] on select "State AL AK AR AZ CA CO CT DE DC FL GA GU HI ID IL IN IA KS KY LA ME MD MA MI M…" at bounding box center [244, 269] width 88 height 30
select select "4"
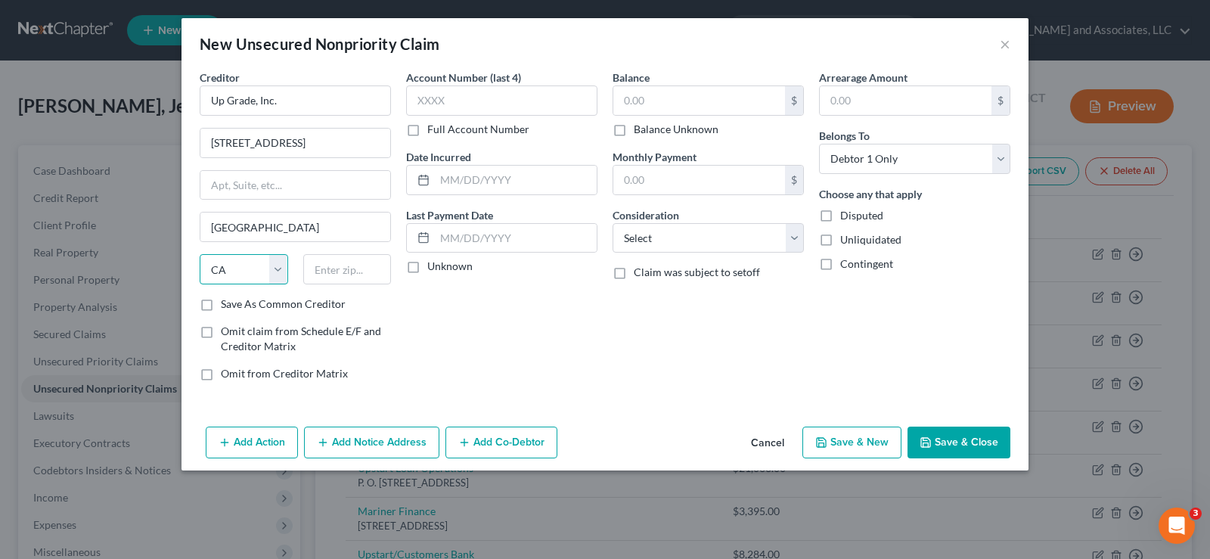
click at [200, 254] on select "State AL AK AR AZ CA CO CT DE DC FL GA GU HI ID IL IN IA KS KY LA ME MD MA MI M…" at bounding box center [244, 269] width 88 height 30
click at [326, 269] on input "text" at bounding box center [347, 269] width 88 height 30
type input "94111-3305"
click at [221, 304] on label "Save As Common Creditor" at bounding box center [283, 303] width 125 height 15
click at [227, 304] on input "Save As Common Creditor" at bounding box center [232, 301] width 10 height 10
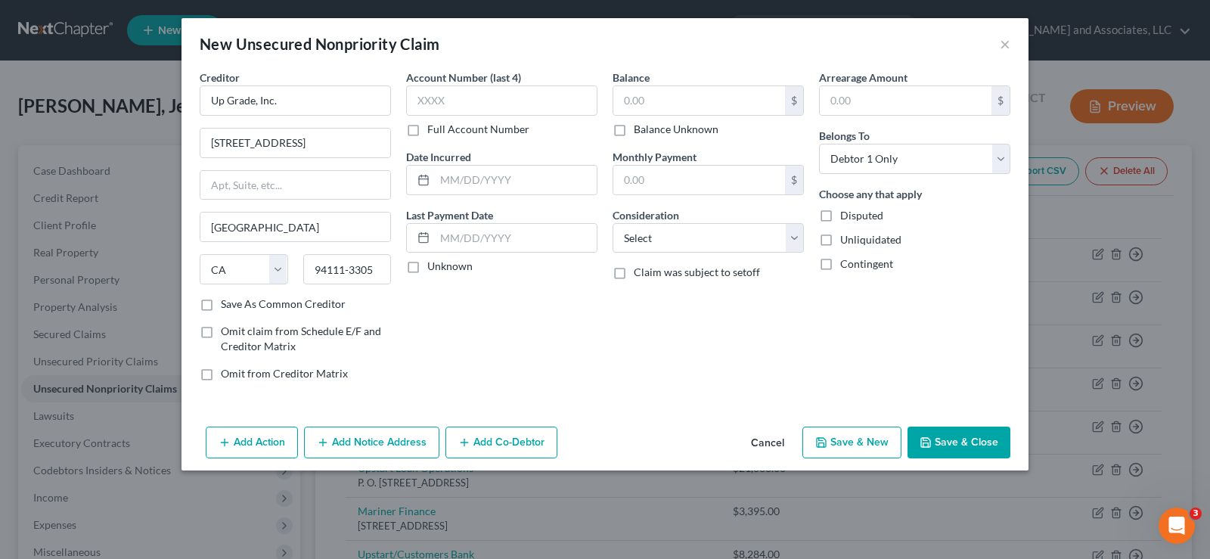
checkbox input "true"
click at [657, 101] on input "text" at bounding box center [699, 100] width 172 height 29
type input "14,962.00"
click at [469, 191] on input "text" at bounding box center [516, 180] width 162 height 29
type input "01/11/2022"
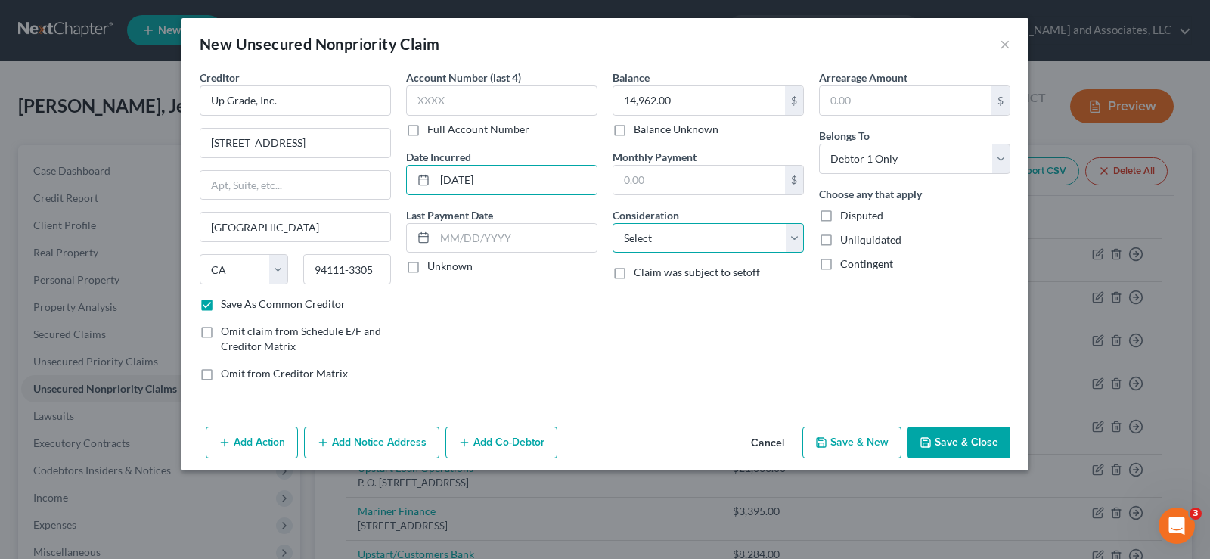
click at [669, 243] on select "Select Cable / Satellite Services Collection Agency Credit Card Debt Debt Couns…" at bounding box center [707, 238] width 191 height 30
select select "14"
click at [612, 223] on select "Select Cable / Satellite Services Collection Agency Credit Card Debt Debt Couns…" at bounding box center [707, 238] width 191 height 30
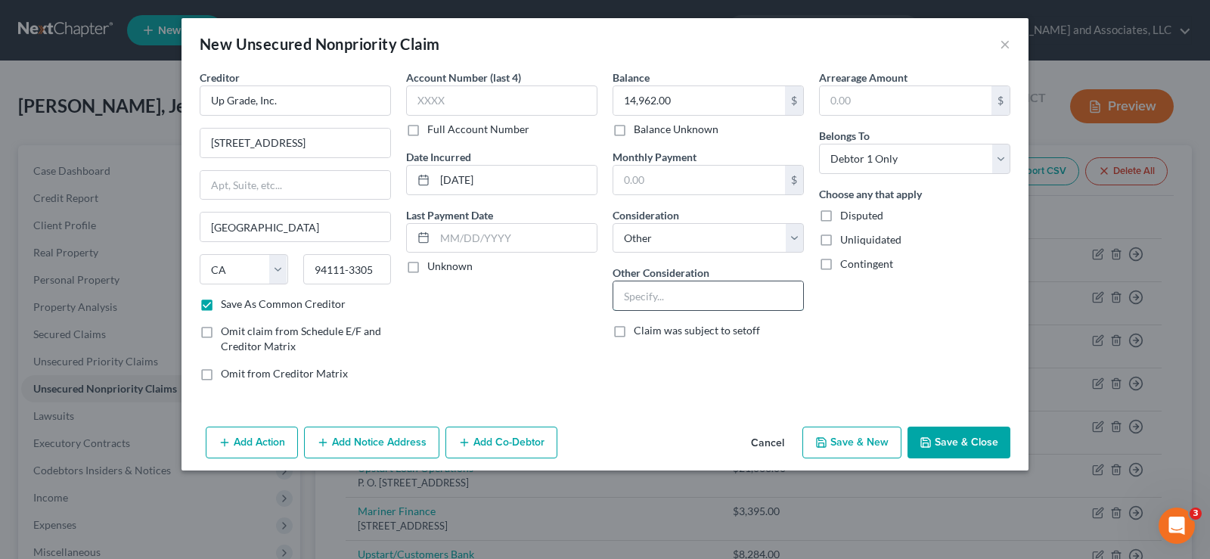
click at [653, 288] on input "text" at bounding box center [708, 295] width 190 height 29
type input "Personal Loan"
click at [840, 237] on label "Unliquidated" at bounding box center [870, 239] width 61 height 15
click at [846, 237] on input "Unliquidated" at bounding box center [851, 237] width 10 height 10
checkbox input "true"
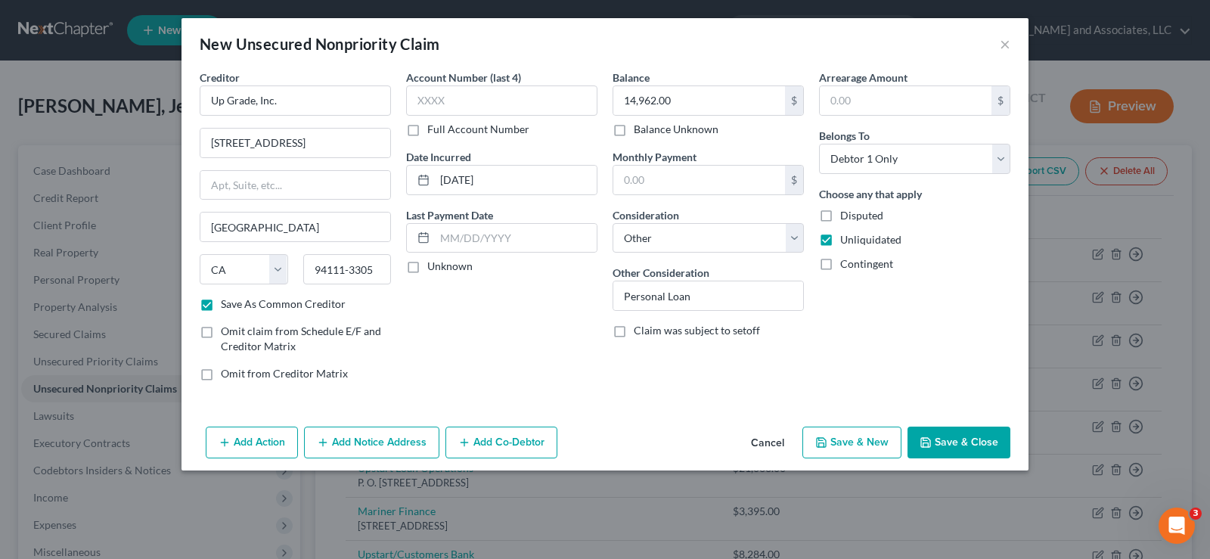
click at [864, 451] on button "Save & New" at bounding box center [851, 442] width 99 height 32
checkbox input "false"
select select "0"
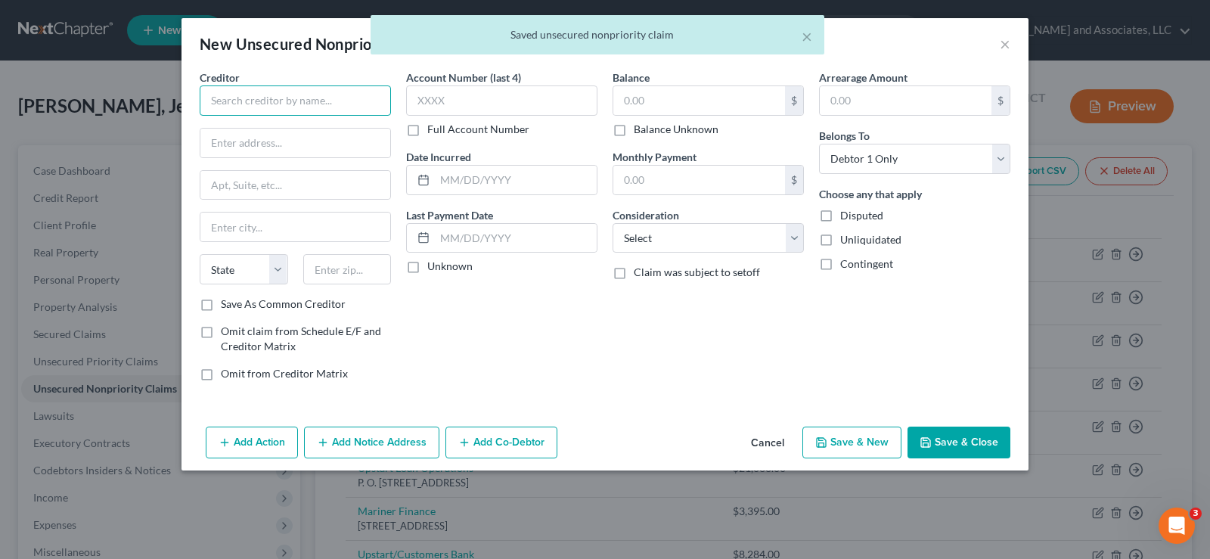
click at [240, 111] on input "text" at bounding box center [295, 100] width 191 height 30
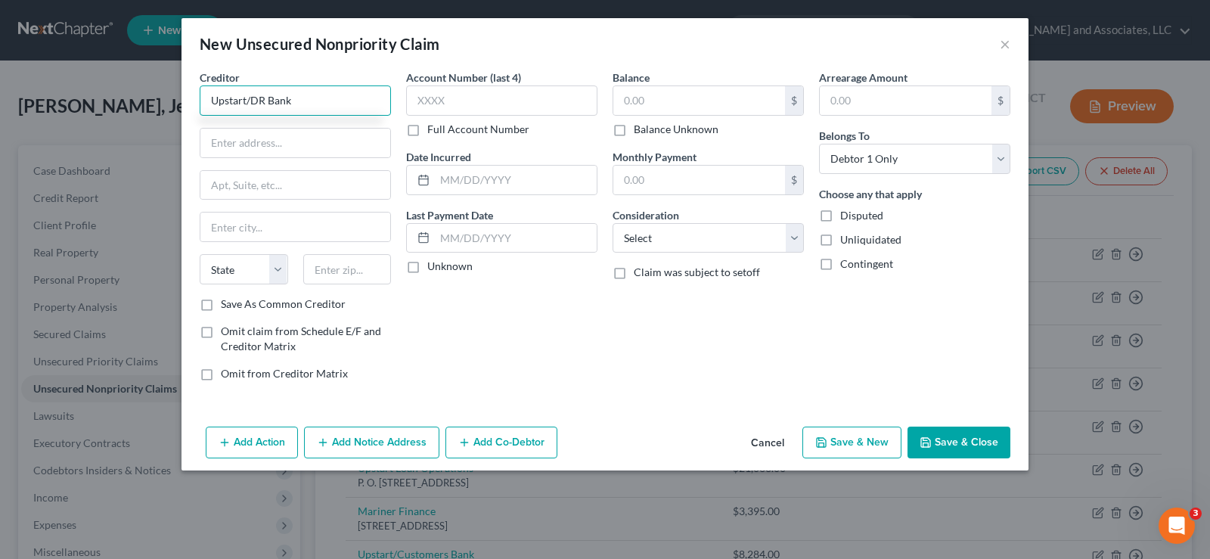
type input "Upstart/DR Bank"
type input "P.O. Box 1503"
click at [237, 266] on select "State AL AK AR AZ CA CO CT DE DC FL GA GU HI ID IL IN IA KS KY LA ME MD MA MI M…" at bounding box center [244, 269] width 88 height 30
click at [200, 254] on select "State AL AK AR AZ CA CO CT DE DC FL GA GU HI ID IL IN IA KS KY LA ME MD MA MI M…" at bounding box center [244, 269] width 88 height 30
click at [351, 263] on input "text" at bounding box center [347, 269] width 88 height 30
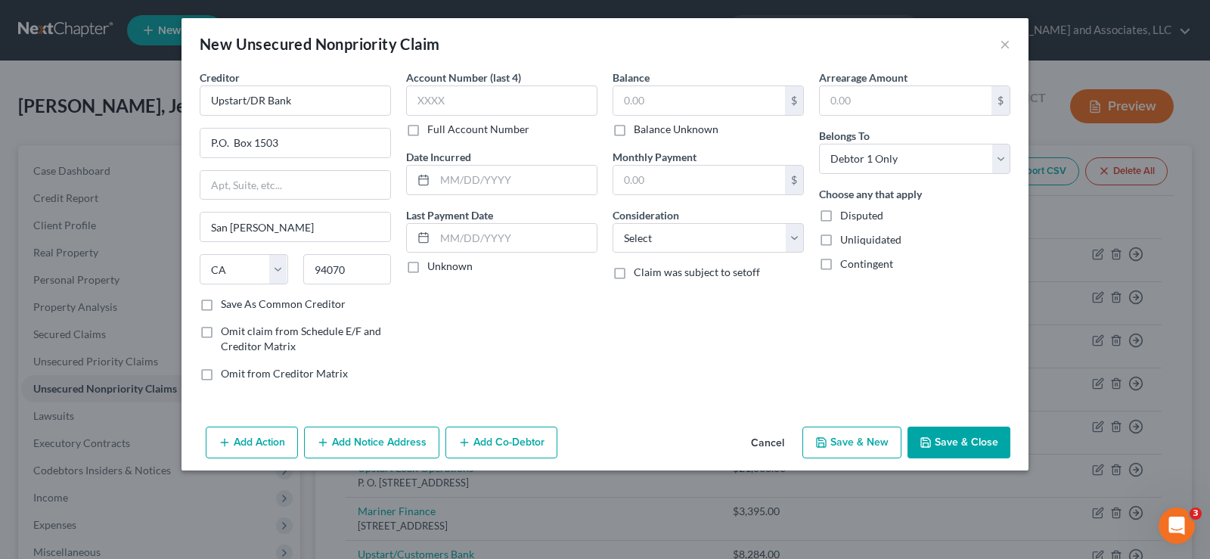
click at [221, 301] on label "Save As Common Creditor" at bounding box center [283, 303] width 125 height 15
click at [227, 301] on input "Save As Common Creditor" at bounding box center [232, 301] width 10 height 10
click at [688, 102] on input "text" at bounding box center [699, 100] width 172 height 29
click at [532, 187] on input "text" at bounding box center [516, 180] width 162 height 29
click at [840, 243] on label "Unliquidated" at bounding box center [870, 239] width 61 height 15
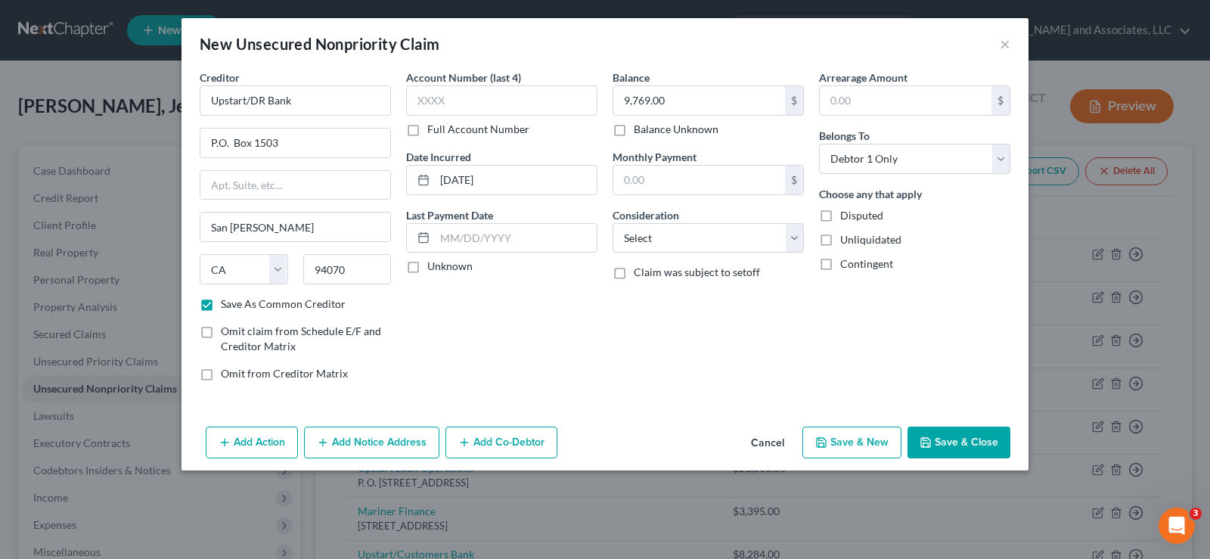
click at [846, 242] on input "Unliquidated" at bounding box center [851, 237] width 10 height 10
click at [860, 442] on button "Save & New" at bounding box center [851, 442] width 99 height 32
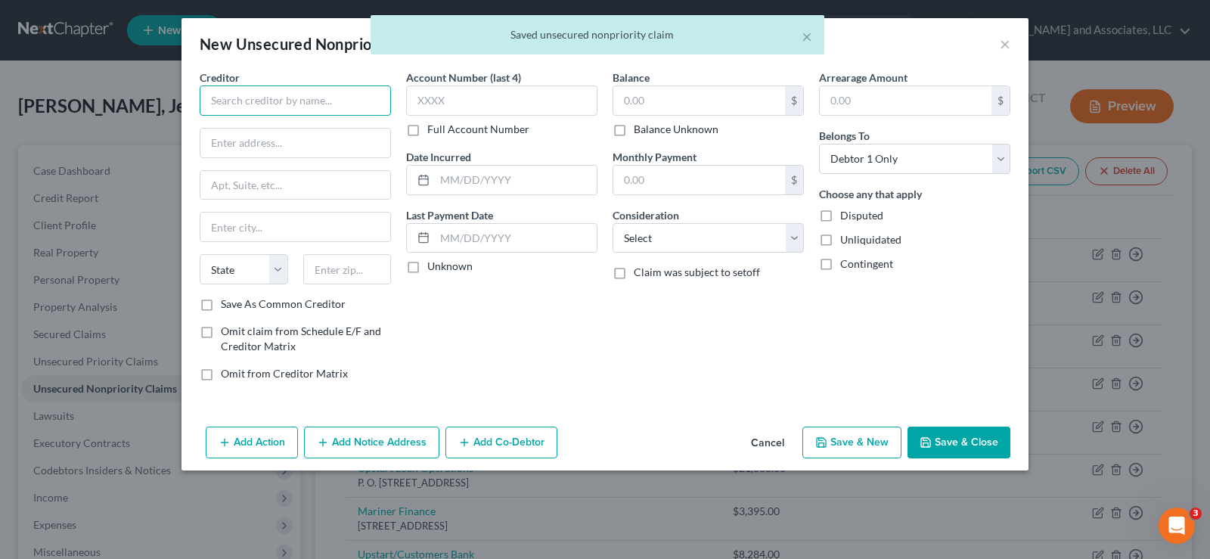
click at [378, 105] on input "text" at bounding box center [295, 100] width 191 height 30
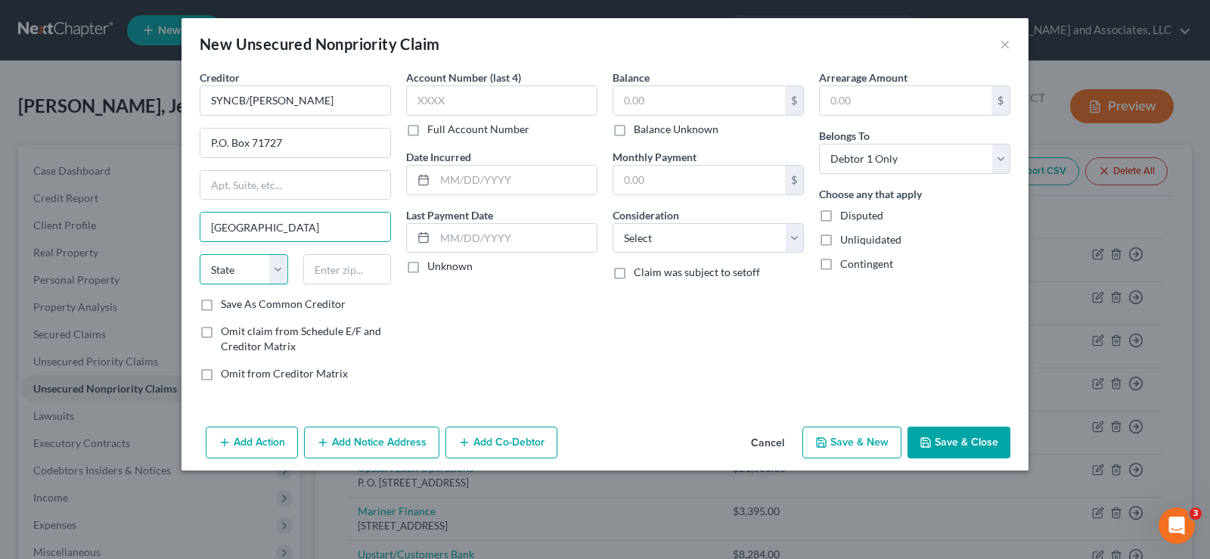
click at [240, 278] on select "State AL AK AR AZ CA CO CT DE DC FL GA GU HI ID IL IN IA KS KY LA ME MD MA MI M…" at bounding box center [244, 269] width 88 height 30
click at [200, 254] on select "State AL AK AR AZ CA CO CT DE DC FL GA GU HI ID IL IN IA KS KY LA ME MD MA MI M…" at bounding box center [244, 269] width 88 height 30
click at [327, 269] on input "text" at bounding box center [347, 269] width 88 height 30
click at [221, 304] on label "Save As Common Creditor" at bounding box center [283, 303] width 125 height 15
click at [227, 304] on input "Save As Common Creditor" at bounding box center [232, 301] width 10 height 10
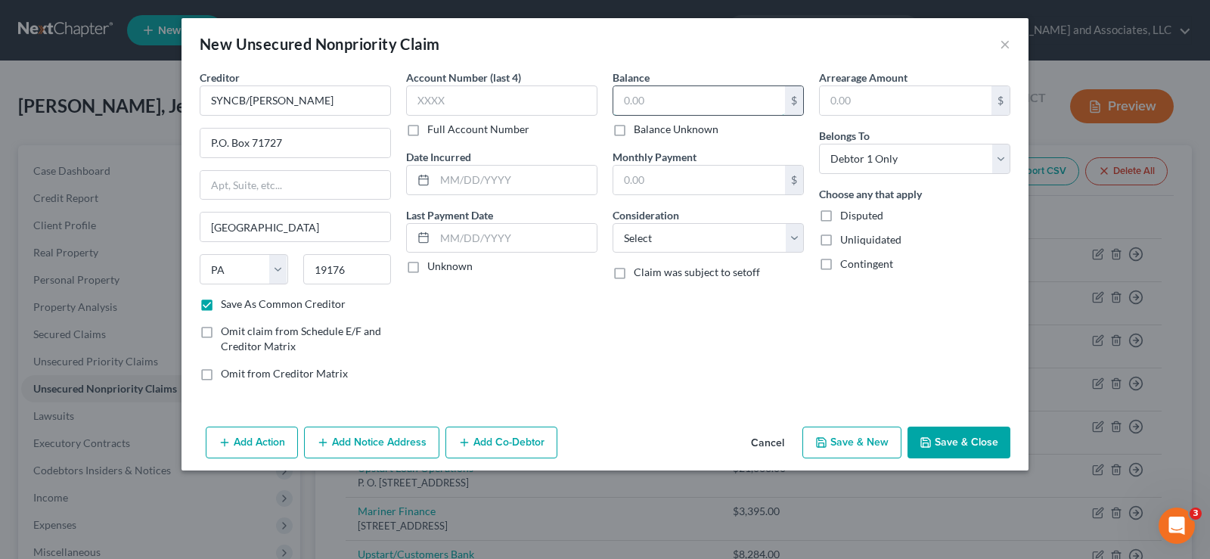
click at [684, 100] on input "text" at bounding box center [699, 100] width 172 height 29
click at [506, 177] on input "text" at bounding box center [516, 180] width 162 height 29
click at [672, 185] on input "text" at bounding box center [699, 180] width 172 height 29
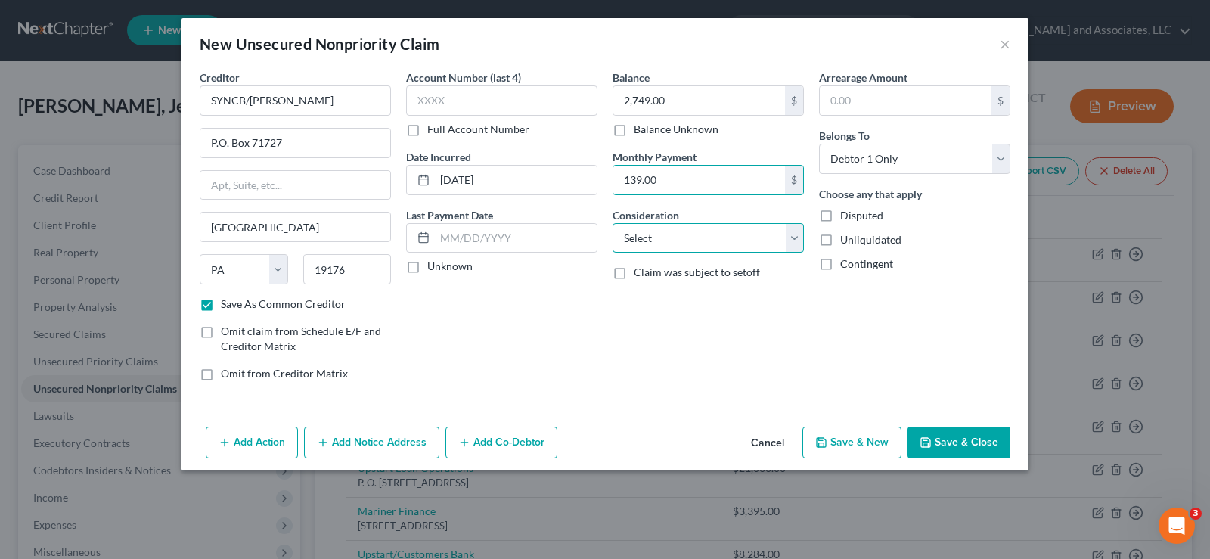
click at [674, 240] on select "Select Cable / Satellite Services Collection Agency Credit Card Debt Debt Couns…" at bounding box center [707, 238] width 191 height 30
click at [612, 223] on select "Select Cable / Satellite Services Collection Agency Credit Card Debt Debt Couns…" at bounding box center [707, 238] width 191 height 30
click at [840, 237] on label "Unliquidated" at bounding box center [870, 239] width 61 height 15
click at [846, 237] on input "Unliquidated" at bounding box center [851, 237] width 10 height 10
click at [867, 437] on button "Save & New" at bounding box center [851, 442] width 99 height 32
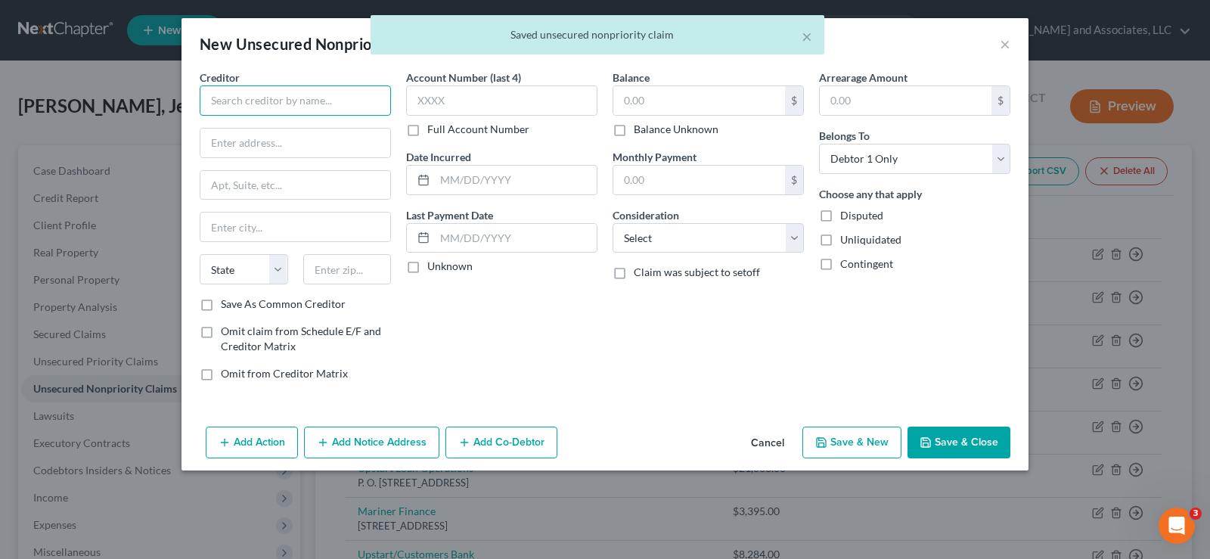
click at [312, 105] on input "text" at bounding box center [295, 100] width 191 height 30
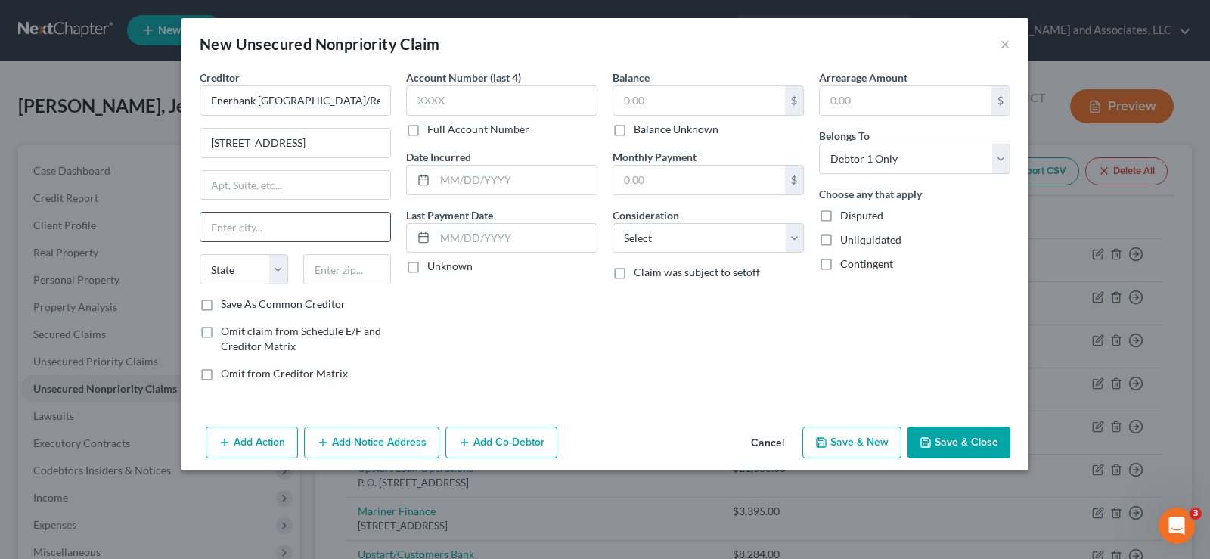
click at [281, 235] on input "text" at bounding box center [295, 226] width 190 height 29
click at [244, 274] on select "State AL AK AR AZ CA CO CT DE DC FL GA GU HI ID IL IN IA KS KY LA ME MD MA MI M…" at bounding box center [244, 269] width 88 height 30
click at [200, 254] on select "State AL AK AR AZ CA CO CT DE DC FL GA GU HI ID IL IN IA KS KY LA ME MD MA MI M…" at bounding box center [244, 269] width 88 height 30
click at [336, 273] on input "text" at bounding box center [347, 269] width 88 height 30
click at [221, 307] on label "Save As Common Creditor" at bounding box center [283, 303] width 125 height 15
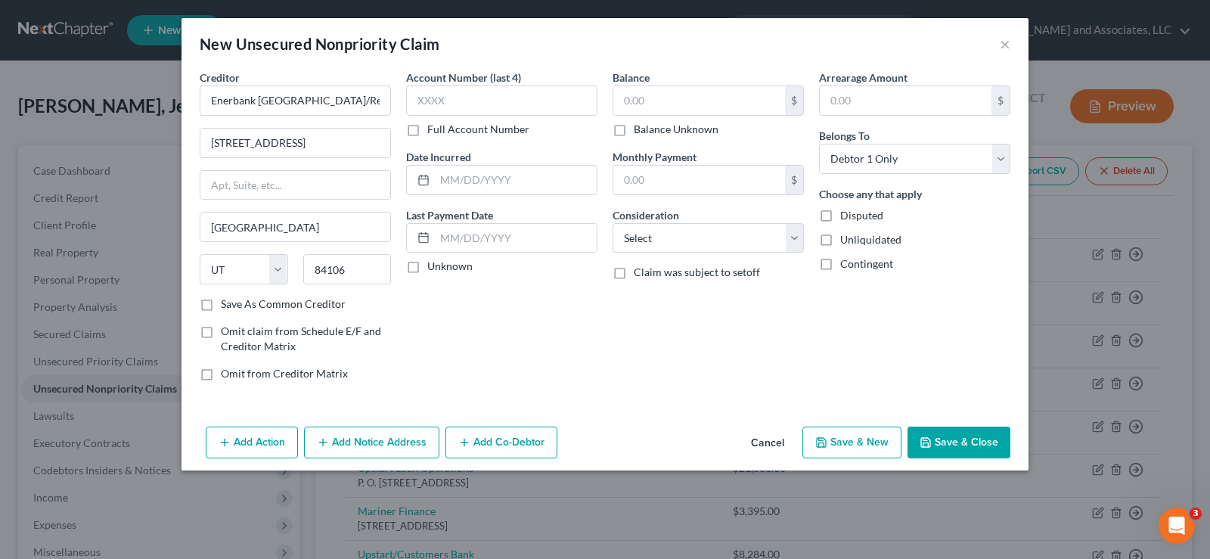
click at [227, 306] on input "Save As Common Creditor" at bounding box center [232, 301] width 10 height 10
click at [670, 104] on input "text" at bounding box center [699, 100] width 172 height 29
click at [471, 192] on input "text" at bounding box center [516, 180] width 162 height 29
click at [840, 240] on label "Unliquidated" at bounding box center [870, 239] width 61 height 15
click at [846, 240] on input "Unliquidated" at bounding box center [851, 237] width 10 height 10
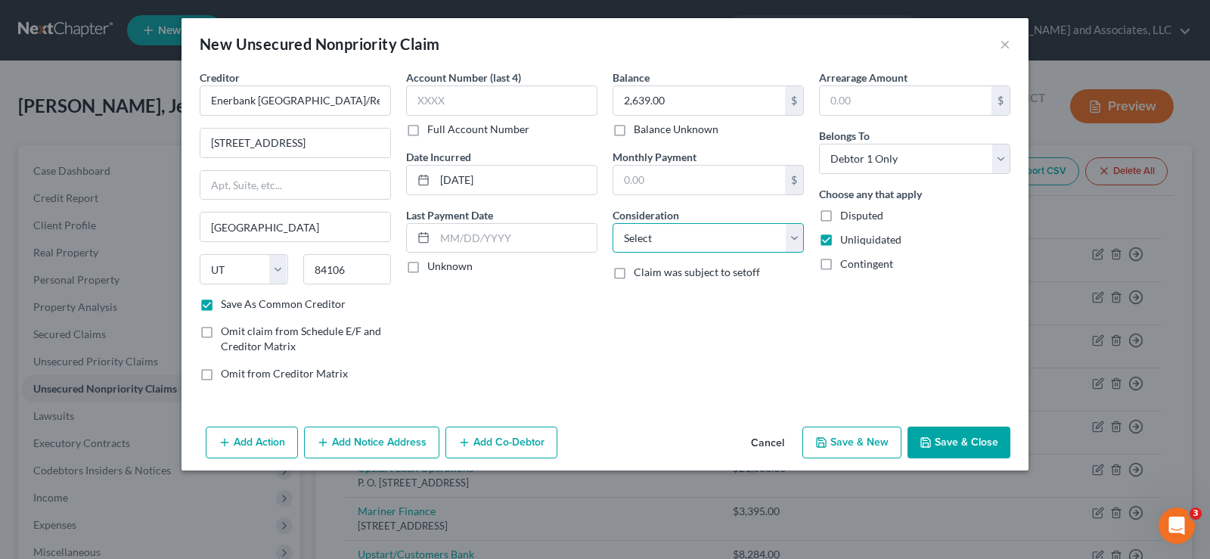
click at [681, 250] on select "Select Cable / Satellite Services Collection Agency Credit Card Debt Debt Couns…" at bounding box center [707, 238] width 191 height 30
click at [612, 223] on select "Select Cable / Satellite Services Collection Agency Credit Card Debt Debt Couns…" at bounding box center [707, 238] width 191 height 30
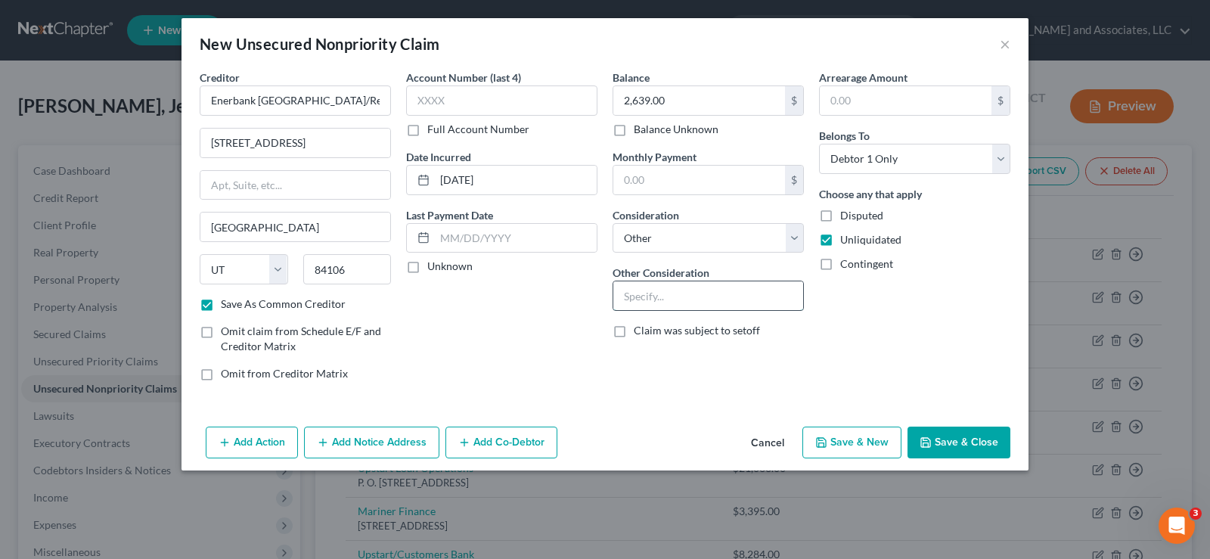
click at [672, 290] on input "text" at bounding box center [708, 295] width 190 height 29
click at [970, 442] on button "Save & Close" at bounding box center [958, 442] width 103 height 32
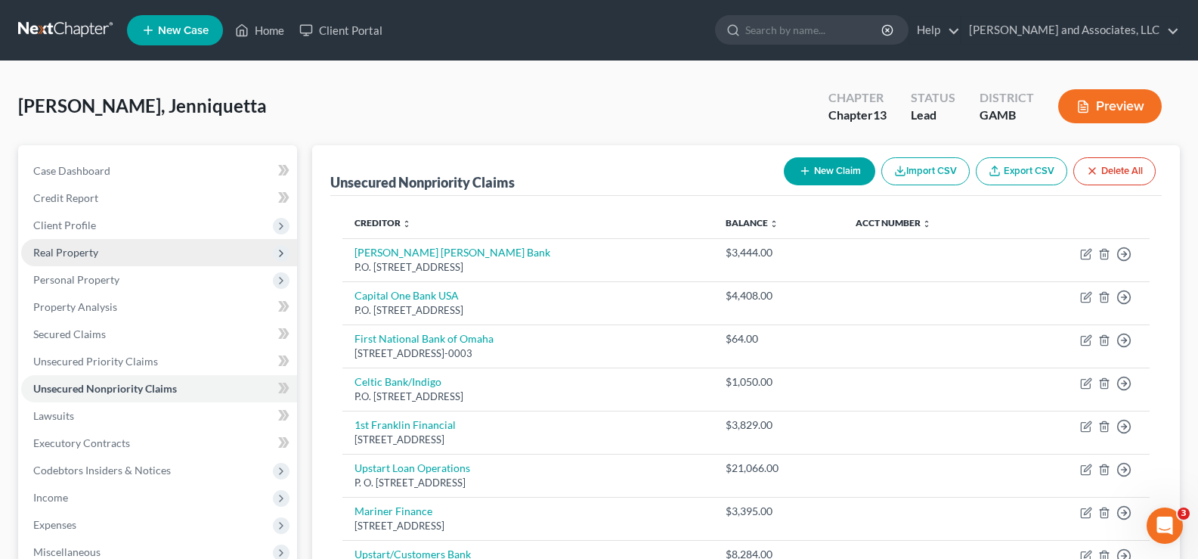
click at [71, 247] on span "Real Property" at bounding box center [65, 252] width 65 height 13
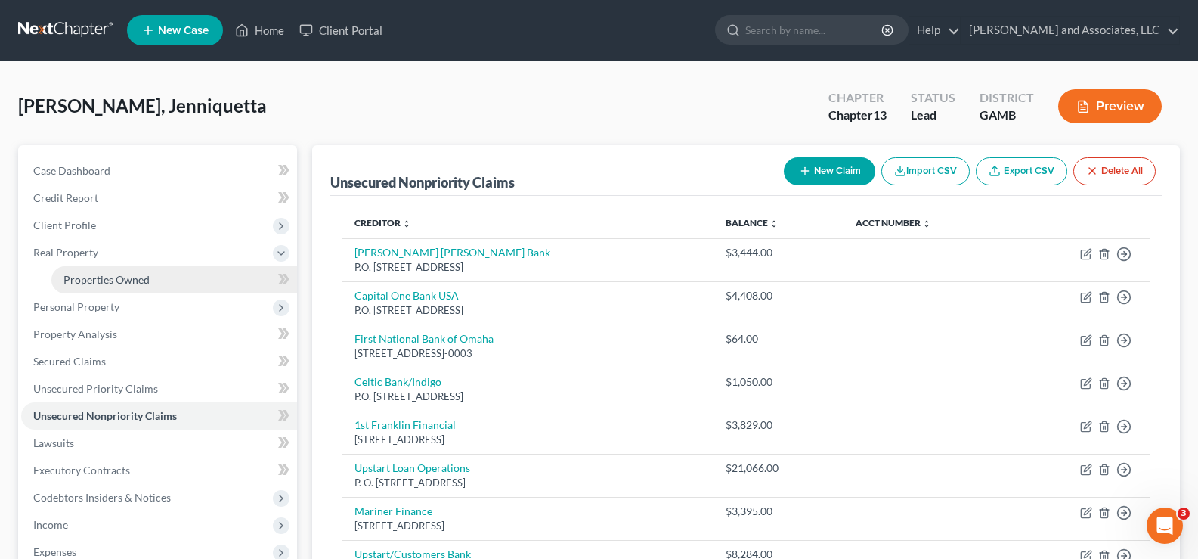
click at [73, 278] on span "Properties Owned" at bounding box center [107, 279] width 86 height 13
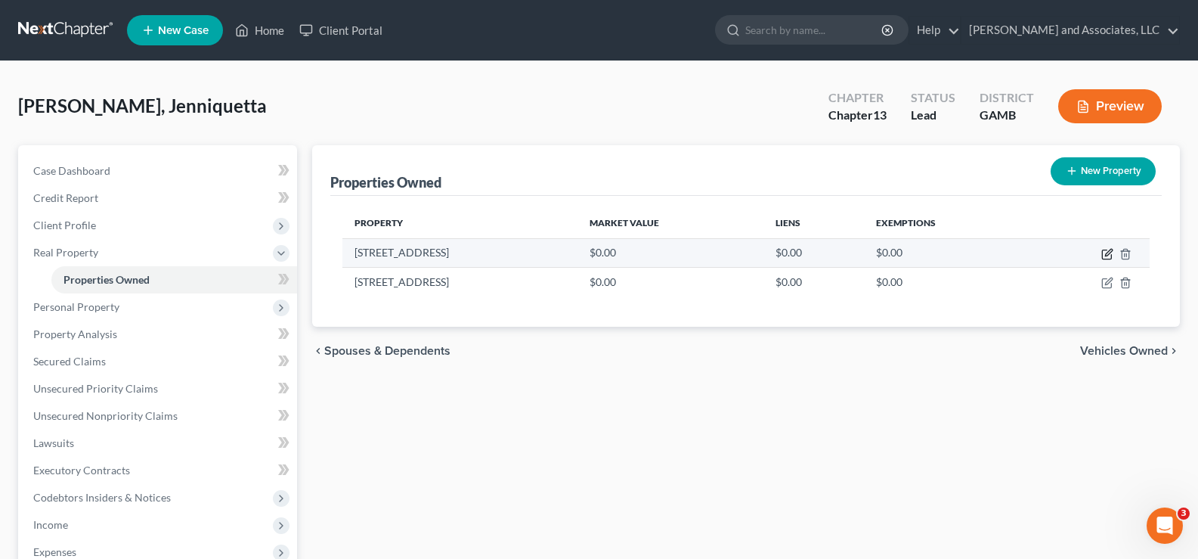
click at [1106, 250] on icon "button" at bounding box center [1106, 254] width 9 height 9
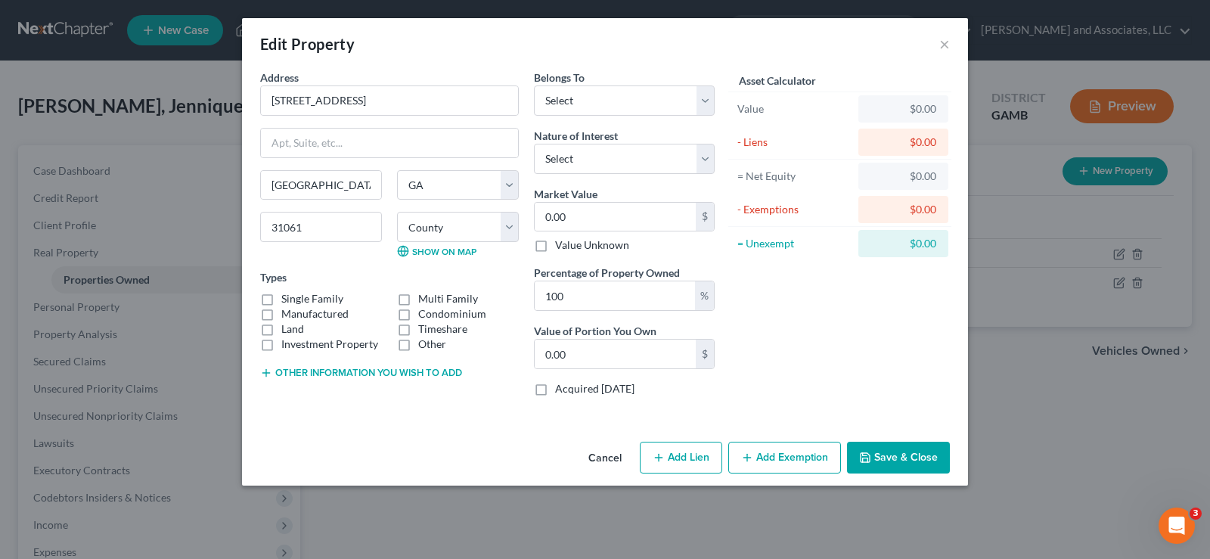
click at [281, 298] on label "Single Family" at bounding box center [312, 298] width 62 height 15
click at [287, 298] on input "Single Family" at bounding box center [292, 296] width 10 height 10
click at [281, 331] on label "Land" at bounding box center [292, 328] width 23 height 15
click at [287, 331] on input "Land" at bounding box center [292, 326] width 10 height 10
click at [648, 160] on select "Select Fee Simple Joint Tenant Life Estate Equitable Interest Future Interest T…" at bounding box center [624, 159] width 181 height 30
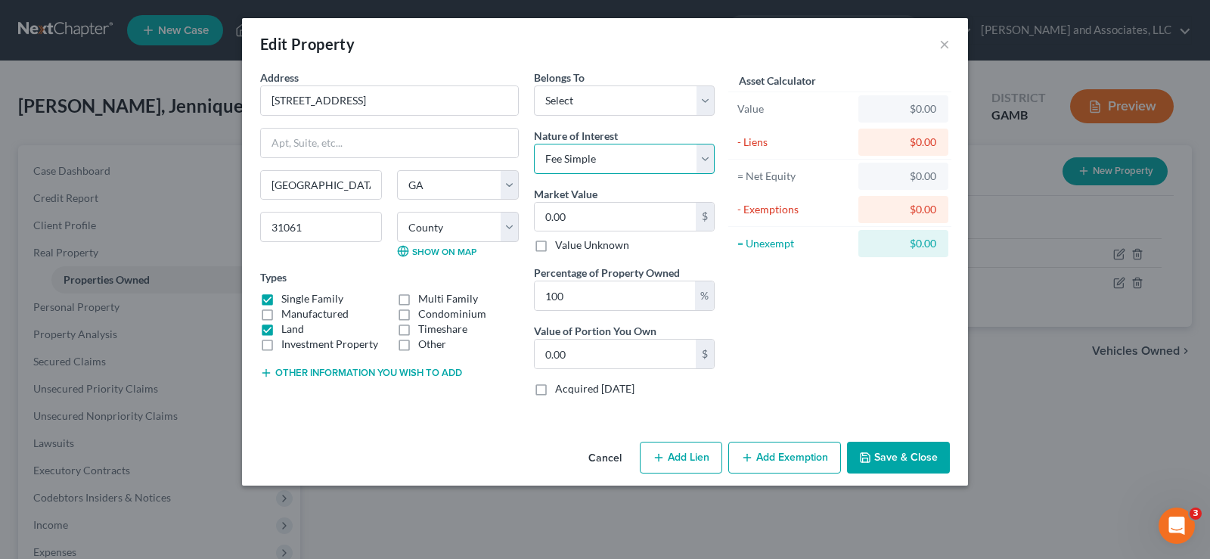
click at [534, 144] on select "Select Fee Simple Joint Tenant Life Estate Equitable Interest Future Interest T…" at bounding box center [624, 159] width 181 height 30
click at [580, 212] on input "0.00" at bounding box center [615, 217] width 161 height 29
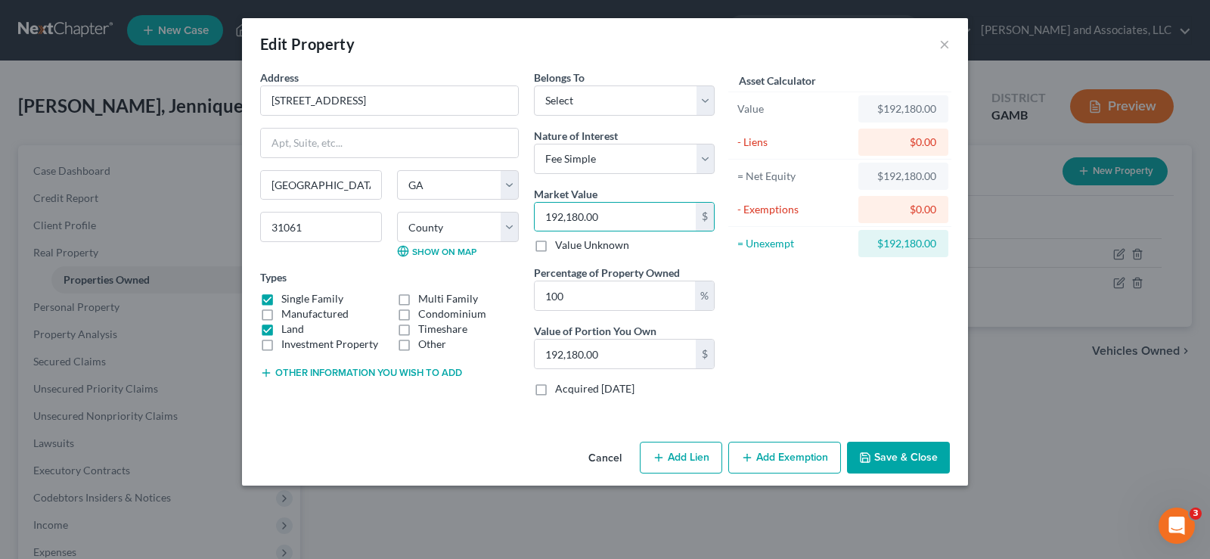
click at [289, 368] on button "Other information you wish to add" at bounding box center [361, 373] width 202 height 12
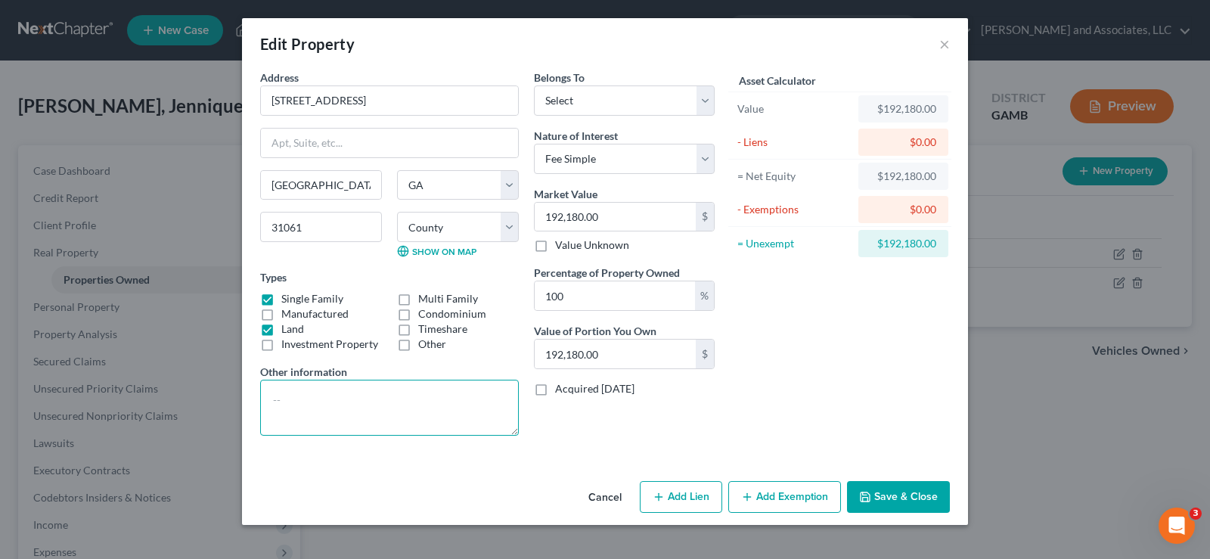
click at [301, 404] on textarea at bounding box center [389, 408] width 259 height 56
click at [762, 500] on button "Add Exemption" at bounding box center [784, 497] width 113 height 32
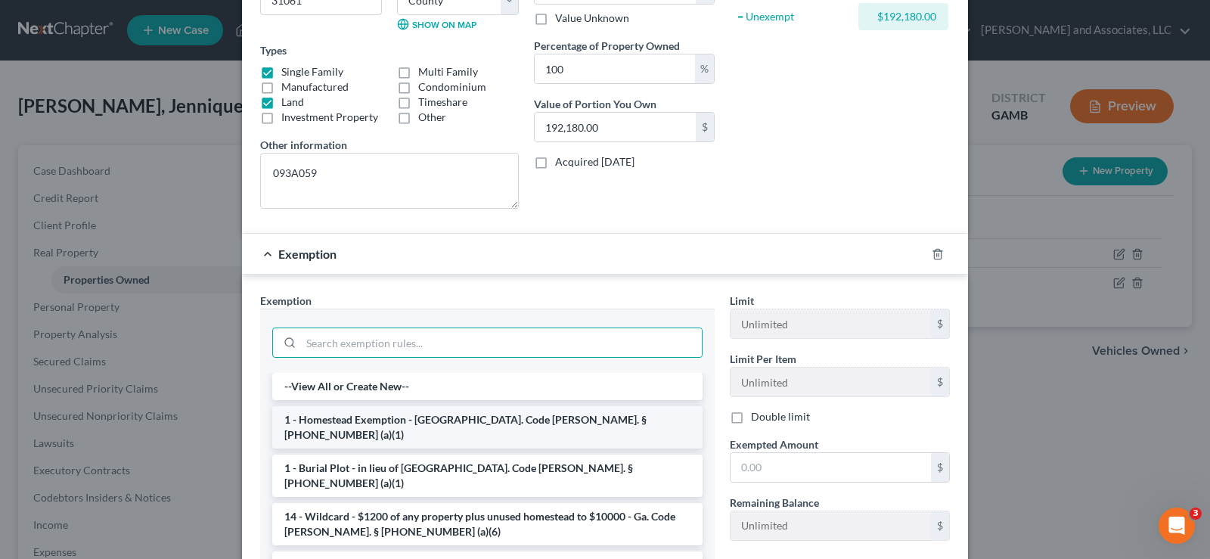
click at [406, 424] on li "1 - Homestead Exemption - Ga. Code Ann. § 44-13-100 (a)(1)" at bounding box center [487, 427] width 430 height 42
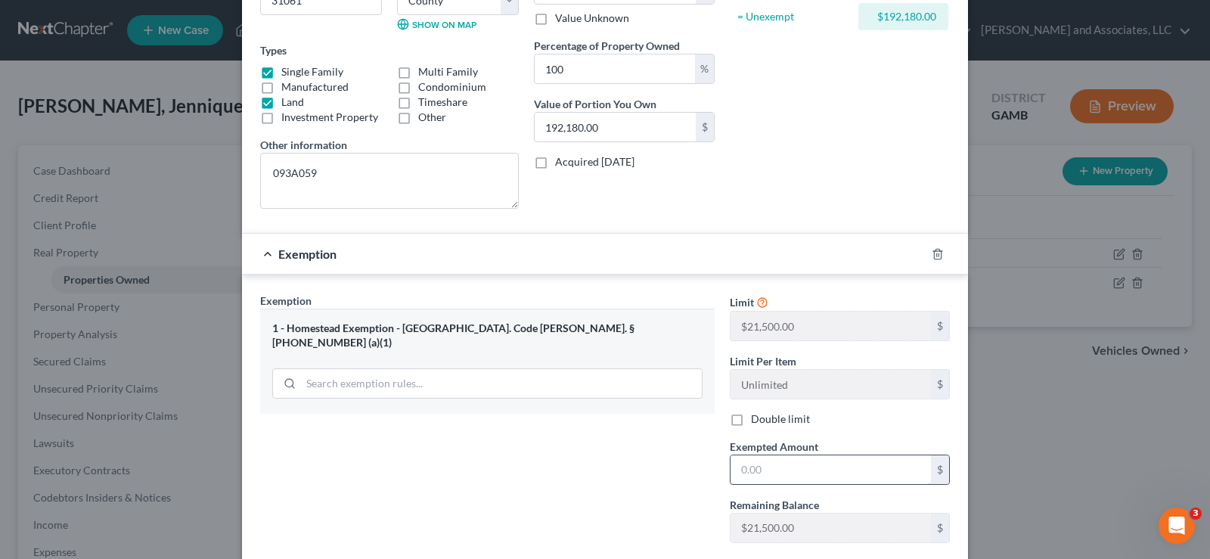
click at [752, 477] on input "text" at bounding box center [830, 469] width 200 height 29
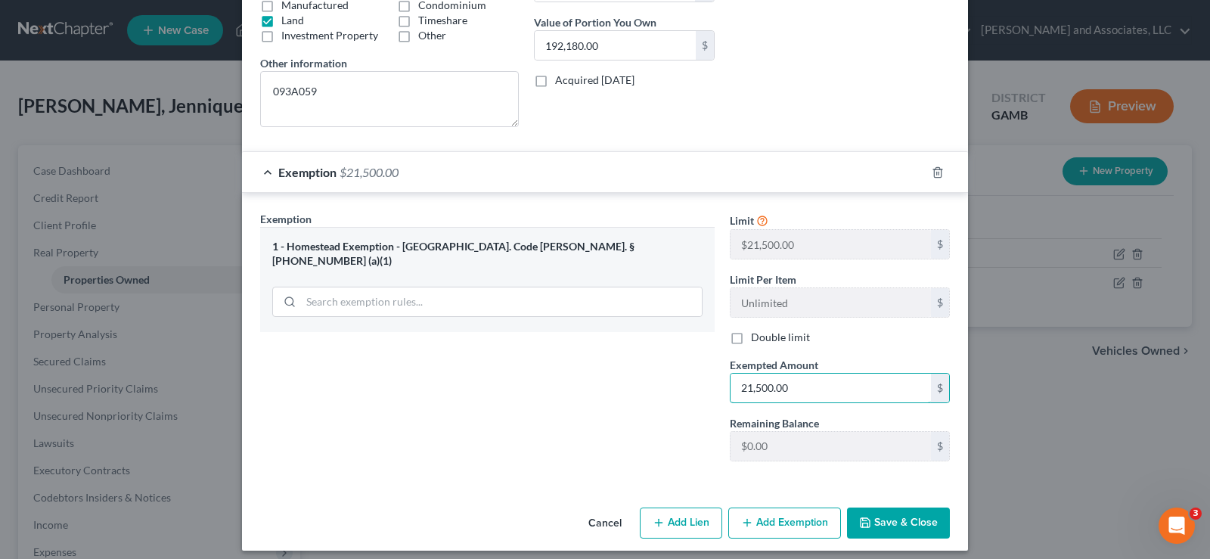
scroll to position [318, 0]
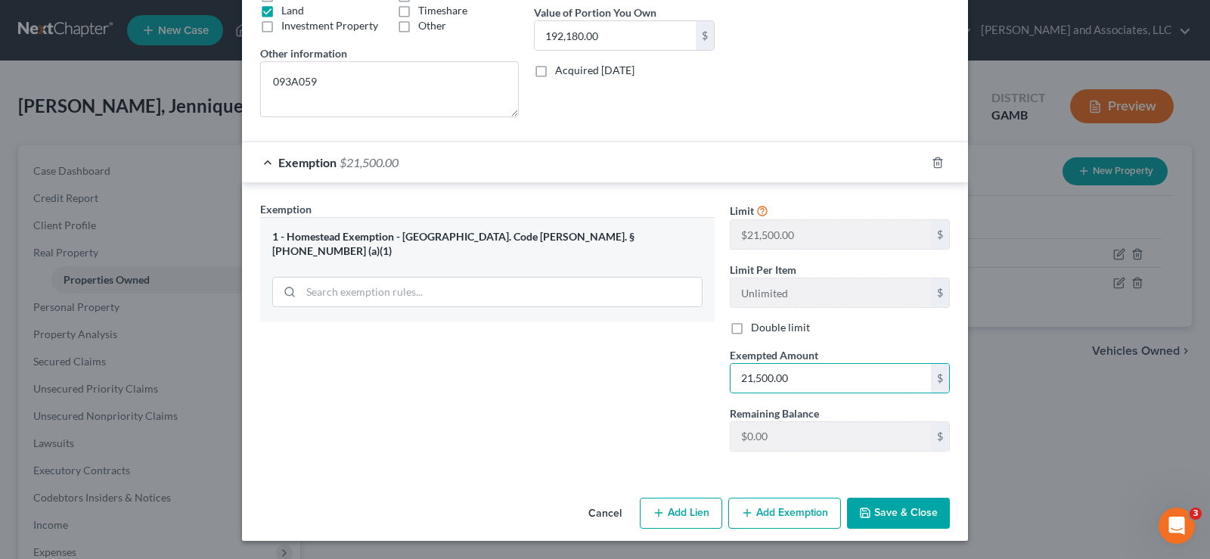
click at [888, 510] on button "Save & Close" at bounding box center [898, 513] width 103 height 32
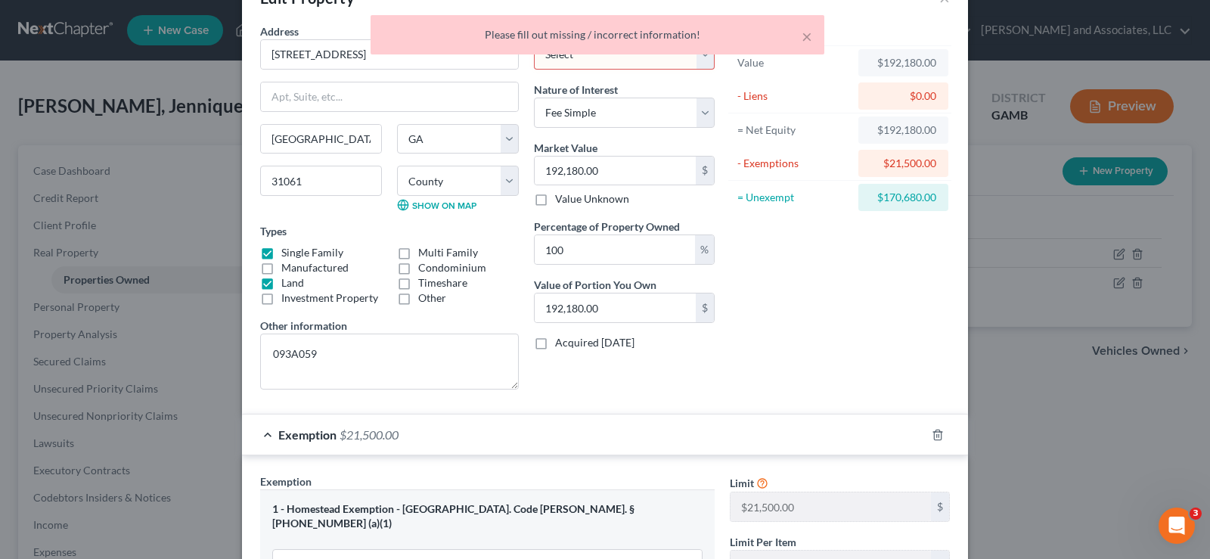
scroll to position [0, 0]
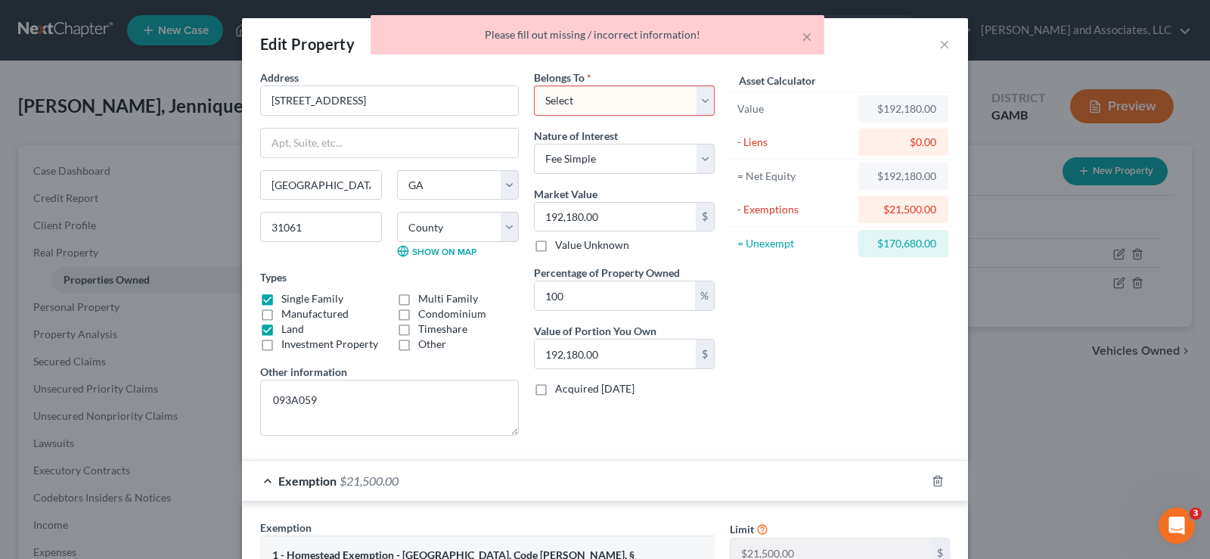
click at [614, 104] on select "Select Debtor 1 Only Debtor 2 Only Debtor 1 And Debtor 2 Only At Least One Of T…" at bounding box center [624, 100] width 181 height 30
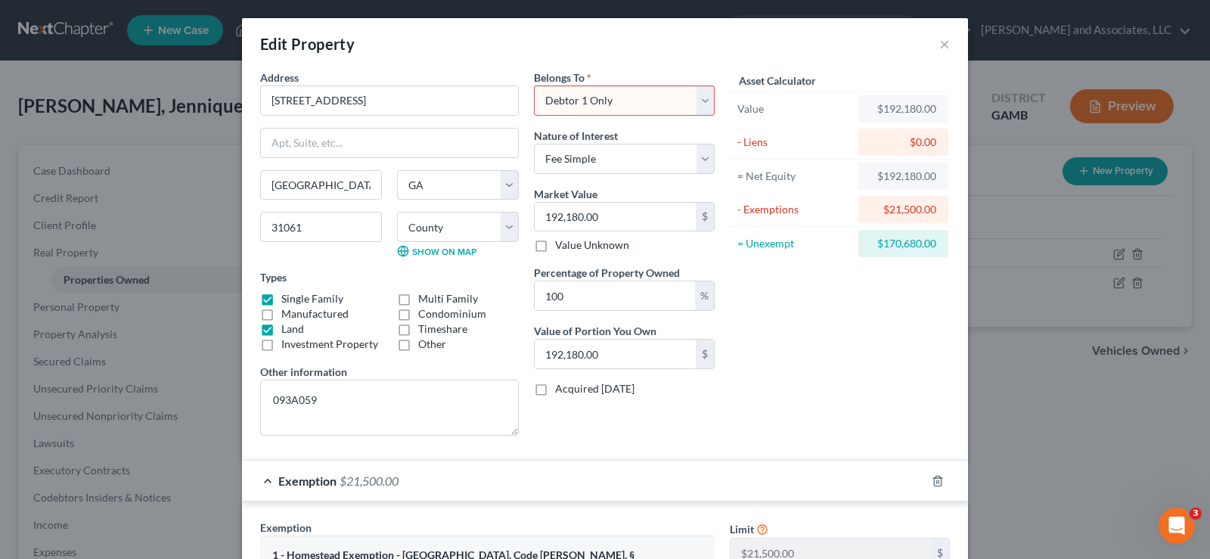
click at [534, 85] on select "Select Debtor 1 Only Debtor 2 Only Debtor 1 And Debtor 2 Only At Least One Of T…" at bounding box center [624, 100] width 181 height 30
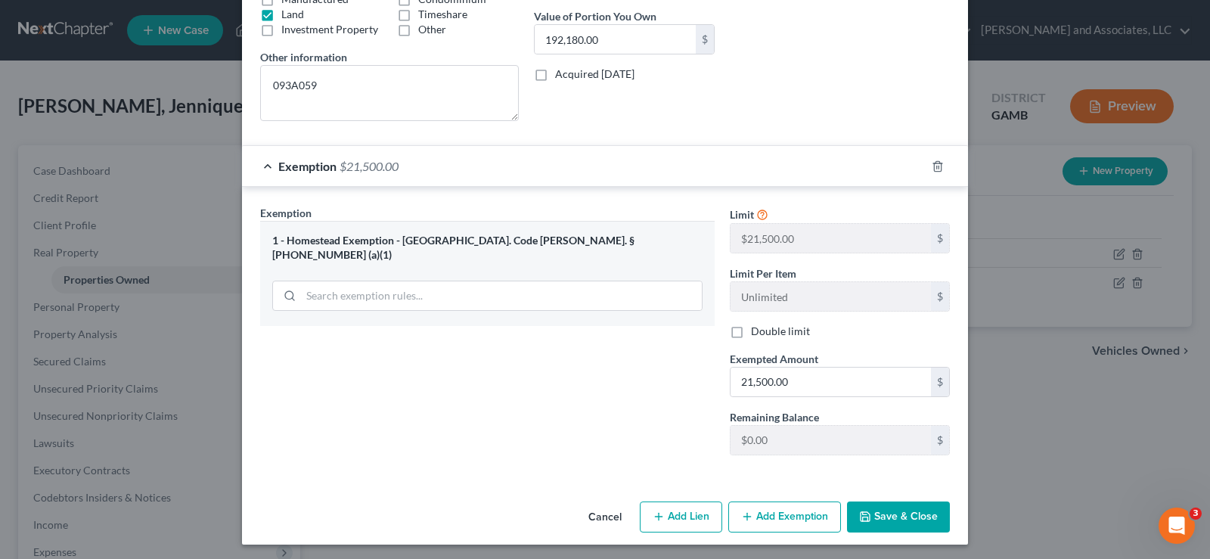
scroll to position [318, 0]
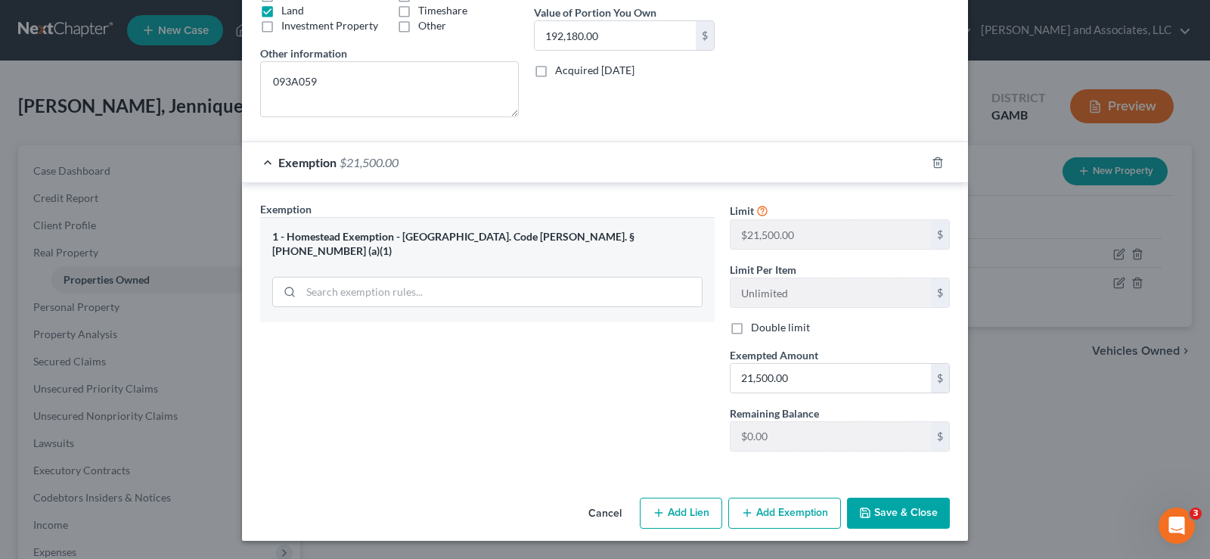
click at [900, 510] on button "Save & Close" at bounding box center [898, 513] width 103 height 32
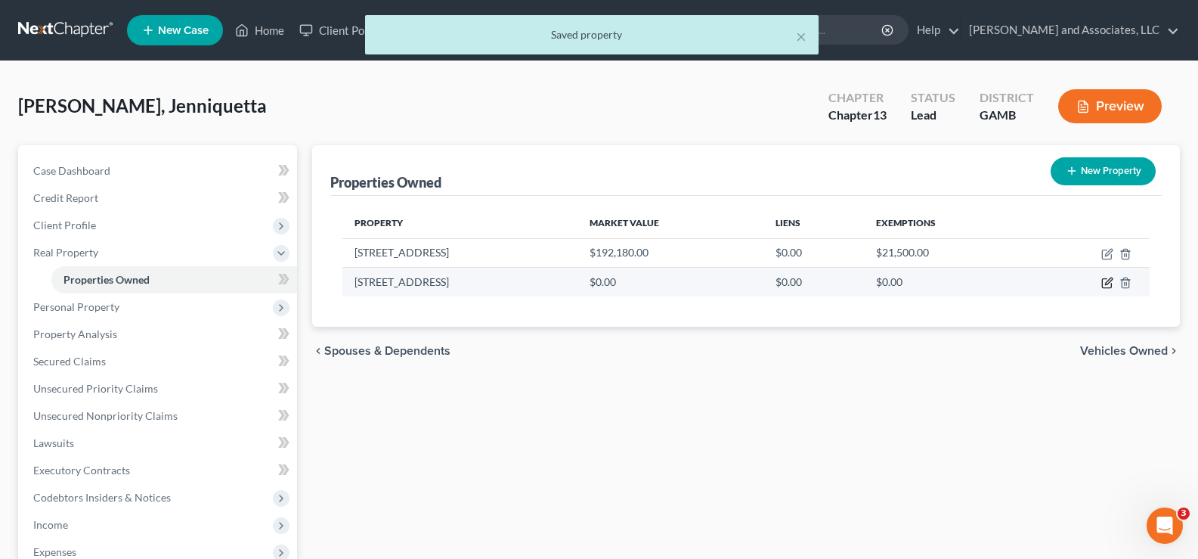
click at [1111, 284] on icon "button" at bounding box center [1106, 283] width 9 height 9
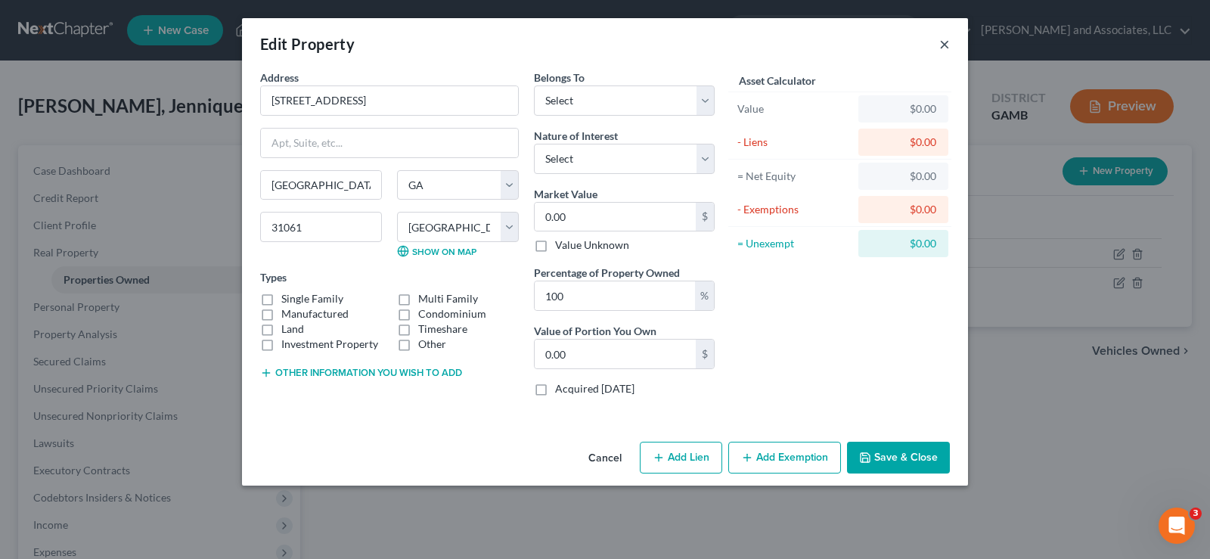
click at [943, 46] on button "×" at bounding box center [944, 44] width 11 height 18
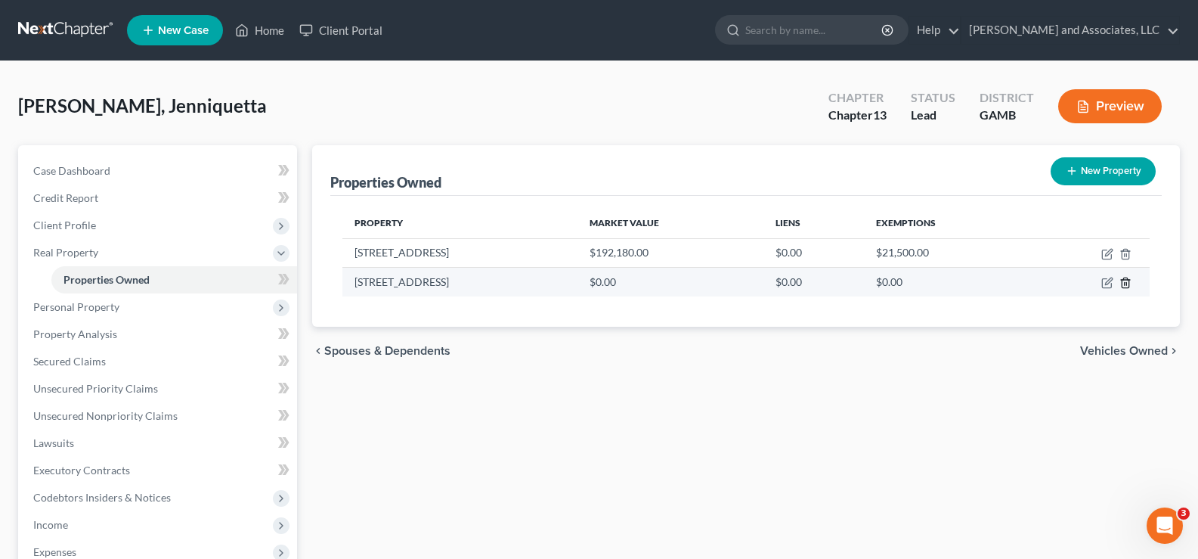
click at [1125, 282] on icon "button" at bounding box center [1126, 283] width 12 height 12
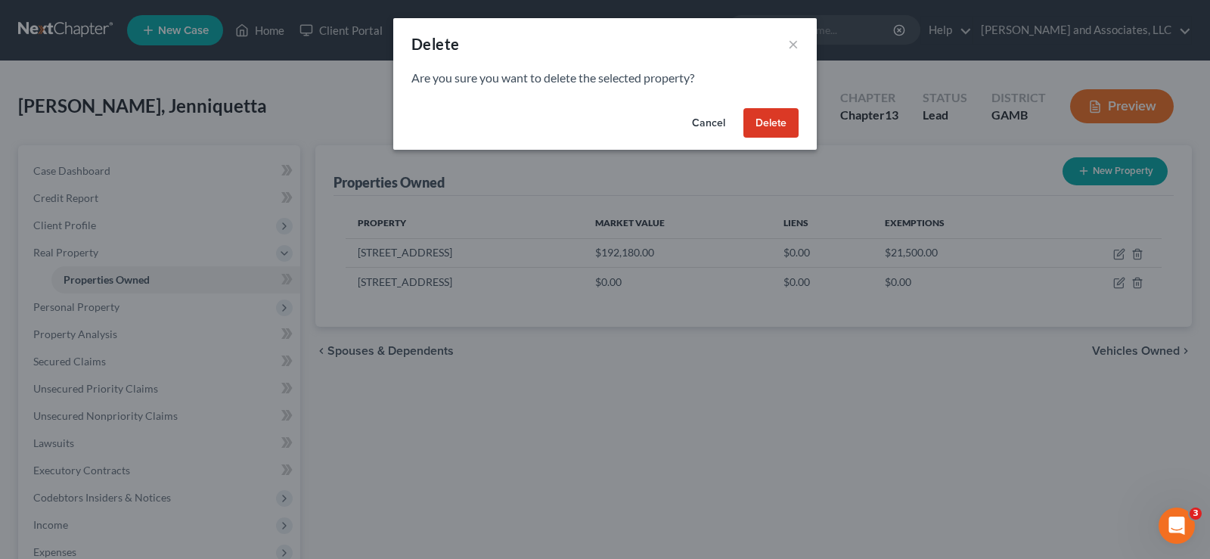
click at [780, 124] on button "Delete" at bounding box center [770, 123] width 55 height 30
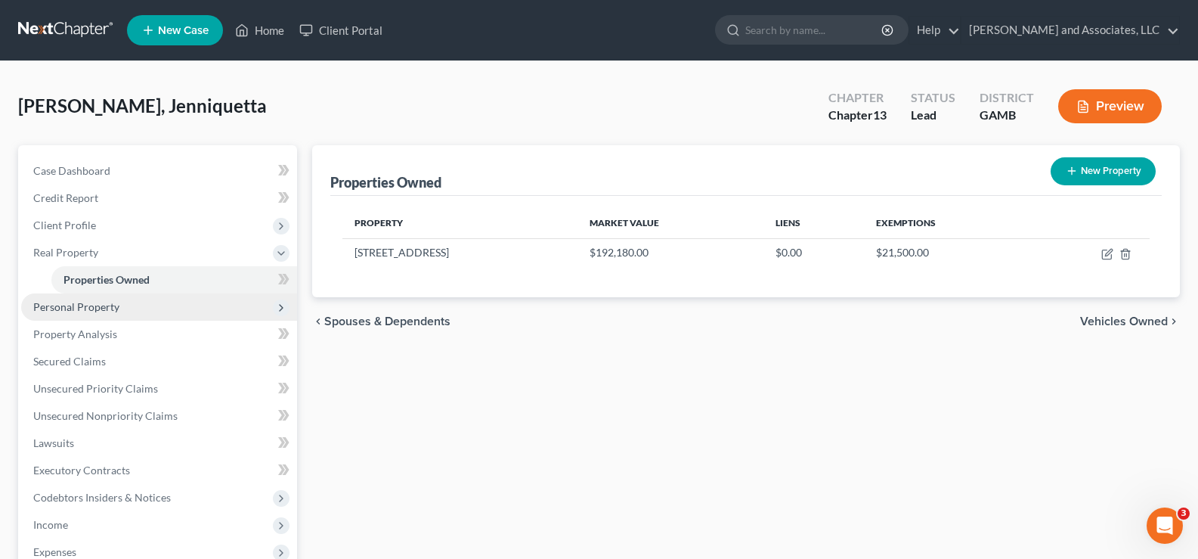
click at [83, 307] on span "Personal Property" at bounding box center [76, 306] width 86 height 13
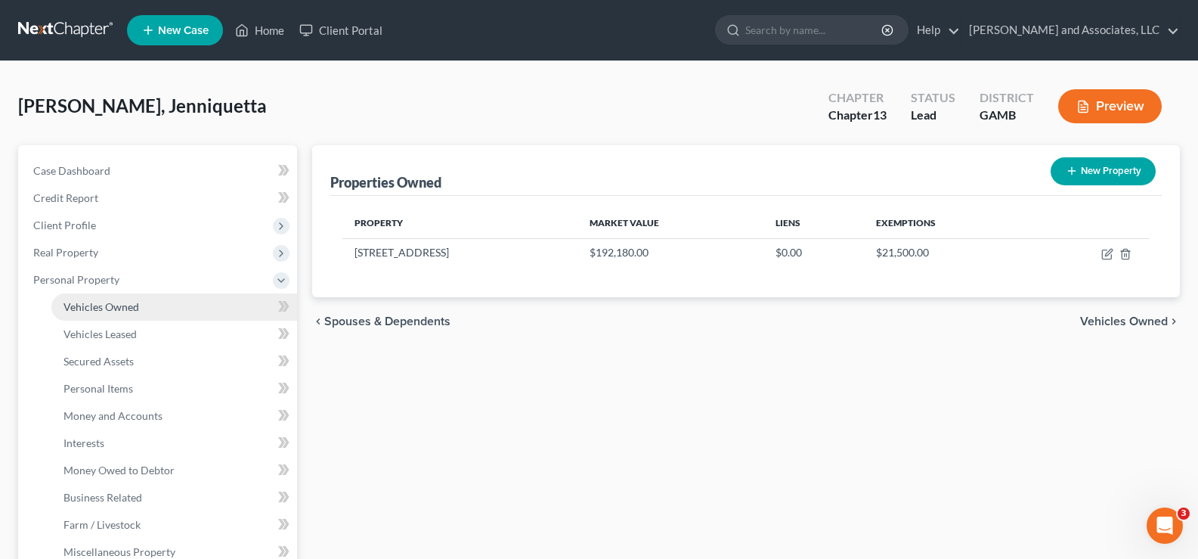
click at [101, 311] on span "Vehicles Owned" at bounding box center [102, 306] width 76 height 13
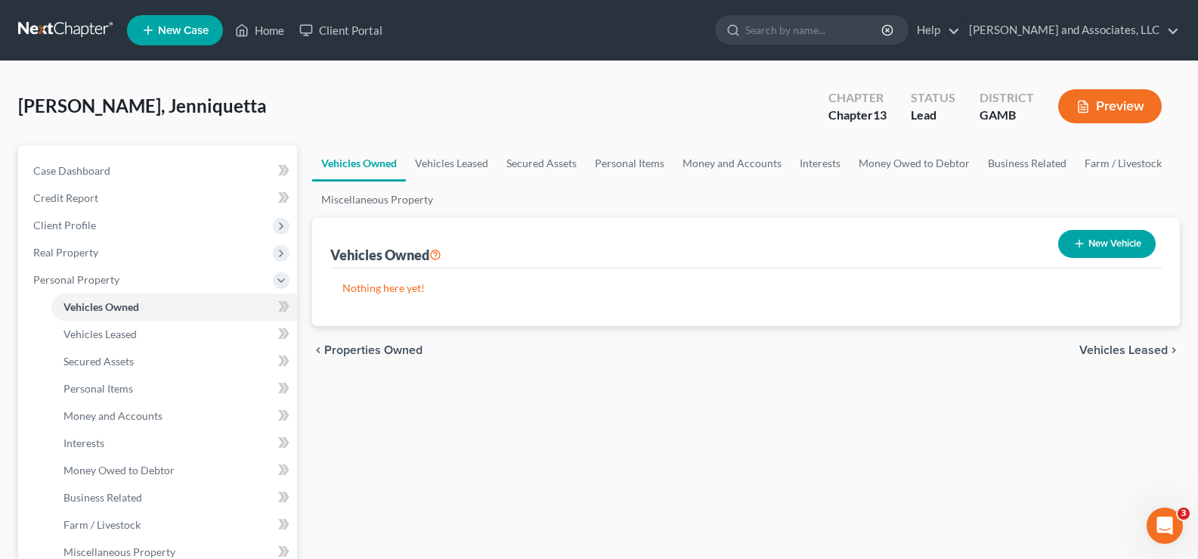
click at [1126, 245] on button "New Vehicle" at bounding box center [1107, 244] width 98 height 28
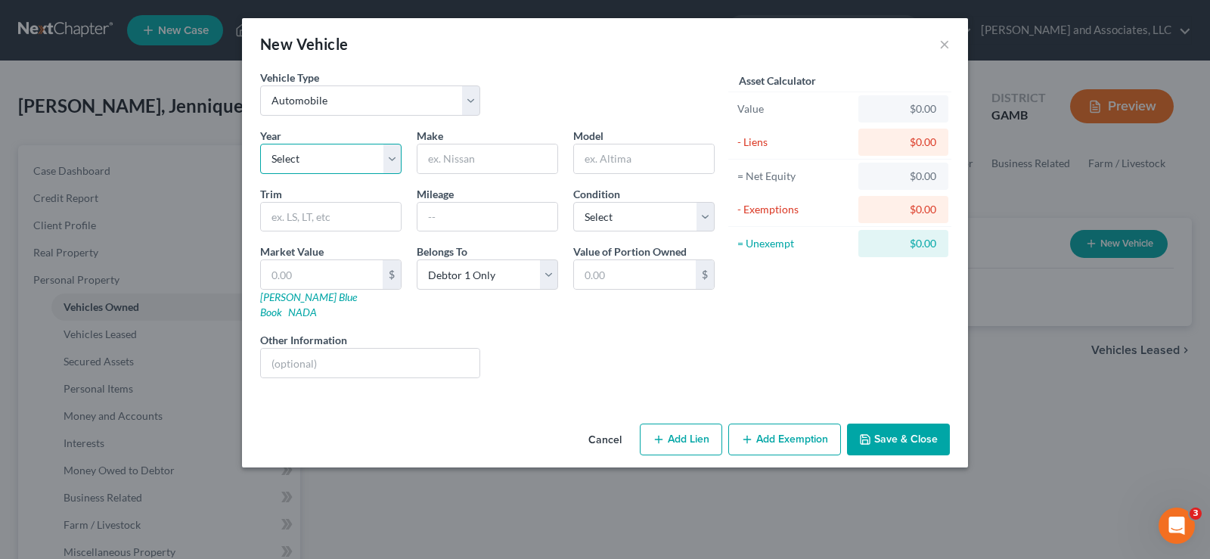
click at [306, 160] on select "Select 2026 2025 2024 2023 2022 2021 2020 2019 2018 2017 2016 2015 2014 2013 20…" at bounding box center [330, 159] width 141 height 30
click at [260, 144] on select "Select 2026 2025 2024 2023 2022 2021 2020 2019 2018 2017 2016 2015 2014 2013 20…" at bounding box center [330, 159] width 141 height 30
click at [459, 166] on input "text" at bounding box center [487, 158] width 140 height 29
click at [643, 163] on input "text" at bounding box center [644, 158] width 140 height 29
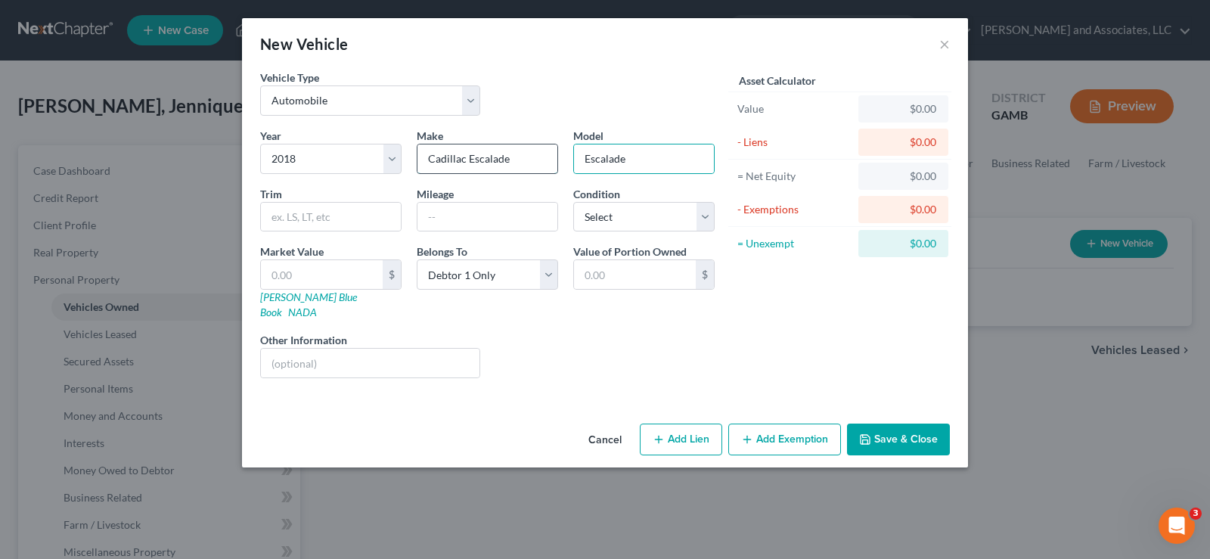
click at [514, 156] on input "Cadillac Escalade" at bounding box center [487, 158] width 140 height 29
click at [424, 223] on input "text" at bounding box center [487, 217] width 140 height 29
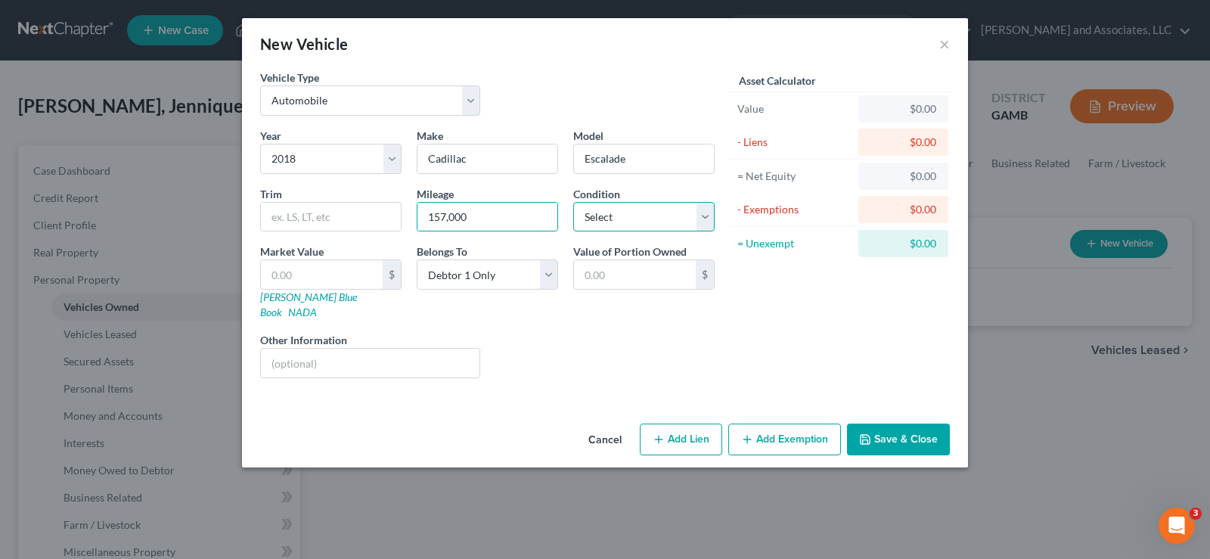
click at [648, 212] on select "Select Excellent Very Good Good Fair Poor" at bounding box center [643, 217] width 141 height 30
click at [573, 202] on select "Select Excellent Very Good Good Fair Poor" at bounding box center [643, 217] width 141 height 30
click at [287, 277] on input "text" at bounding box center [322, 274] width 122 height 29
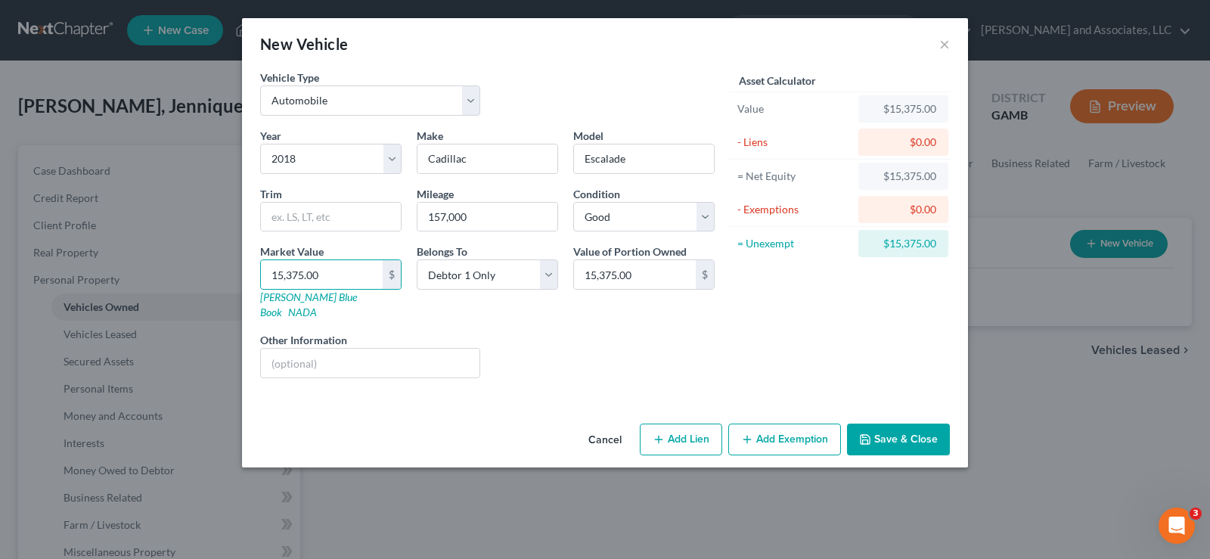
click at [779, 427] on button "Add Exemption" at bounding box center [784, 439] width 113 height 32
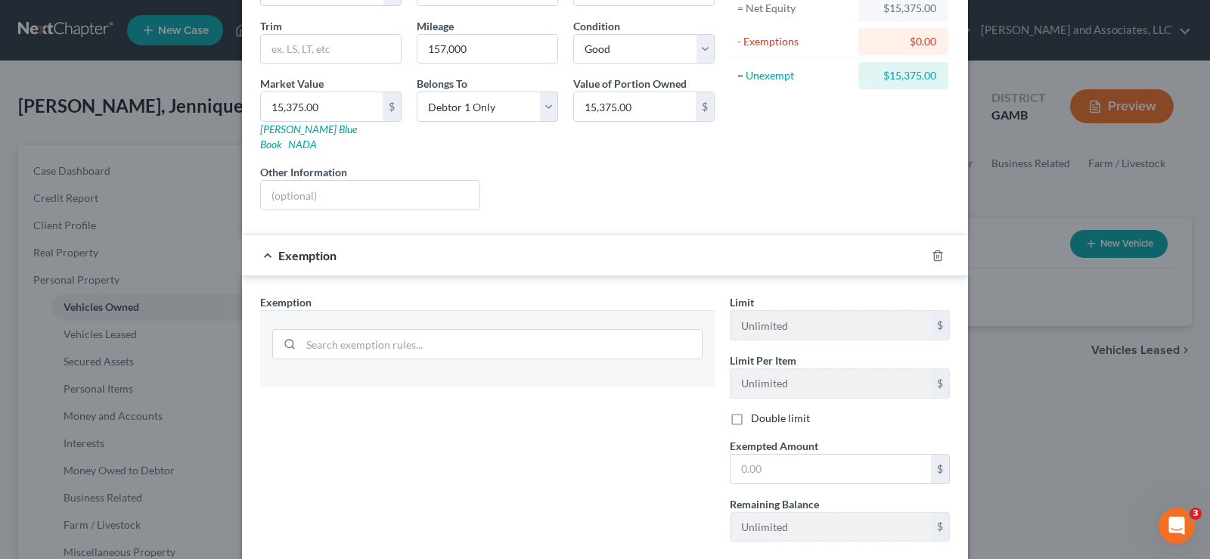
scroll to position [227, 0]
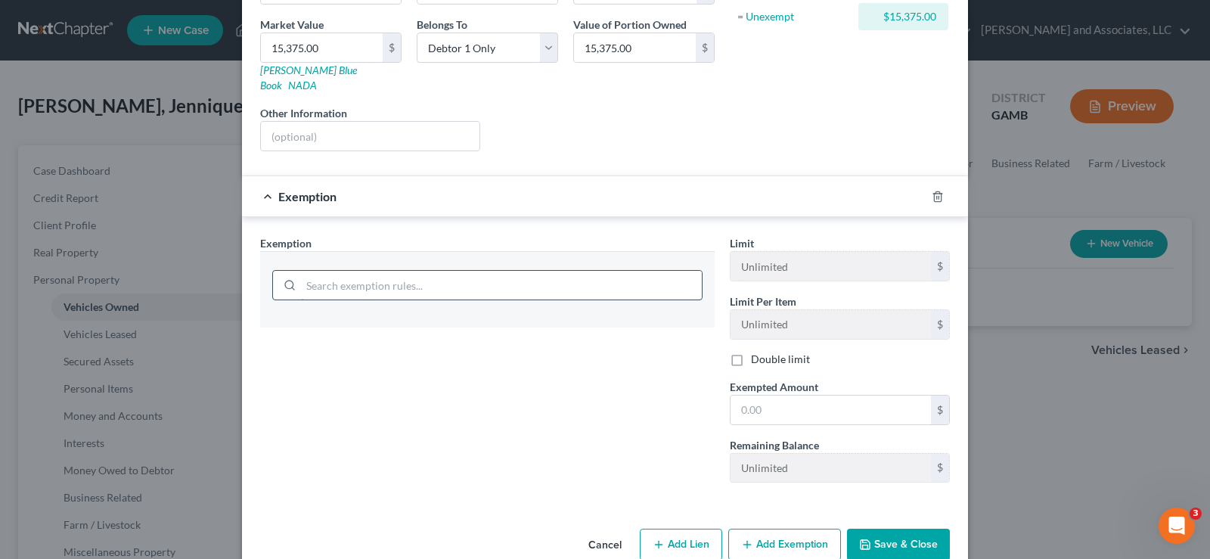
click at [350, 276] on input "search" at bounding box center [501, 285] width 401 height 29
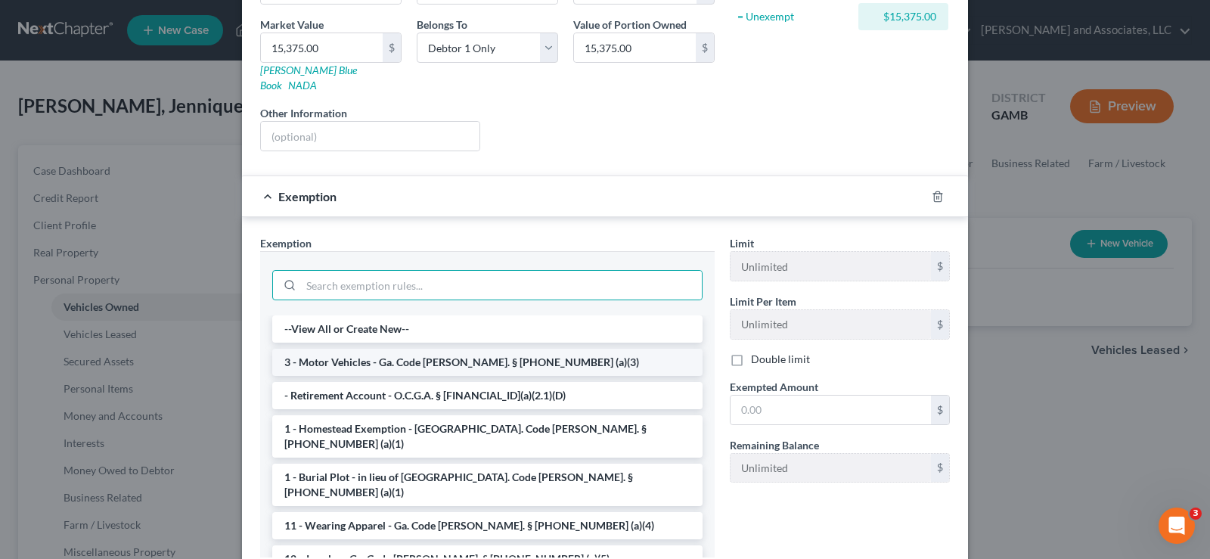
click at [348, 349] on li "3 - Motor Vehicles - Ga. Code Ann. § 44-13-100 (a)(3)" at bounding box center [487, 362] width 430 height 27
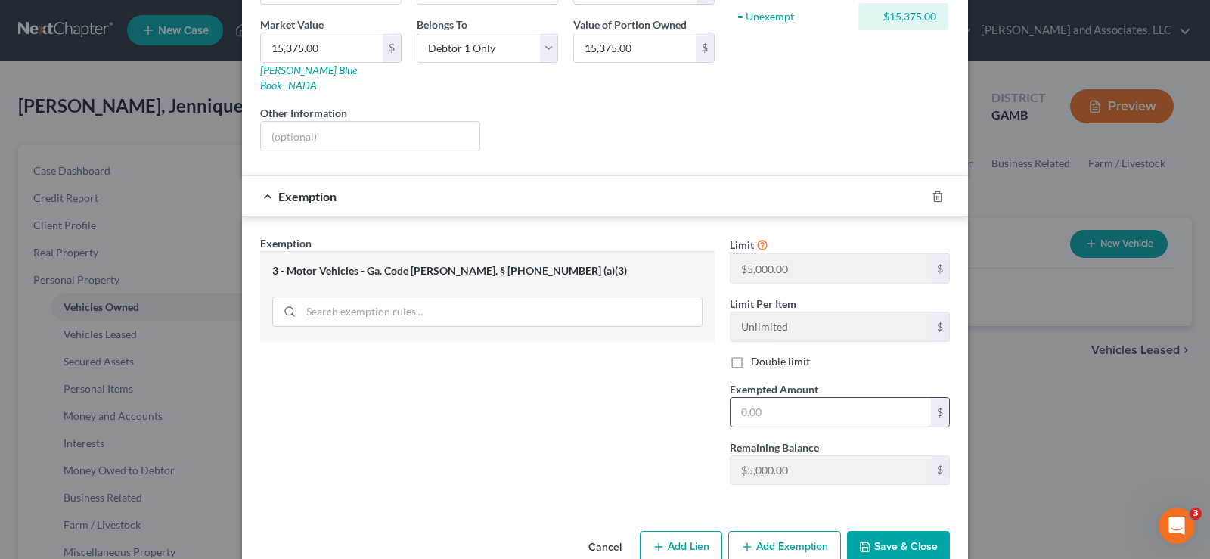
click at [756, 398] on input "text" at bounding box center [830, 412] width 200 height 29
click at [882, 534] on button "Save & Close" at bounding box center [898, 547] width 103 height 32
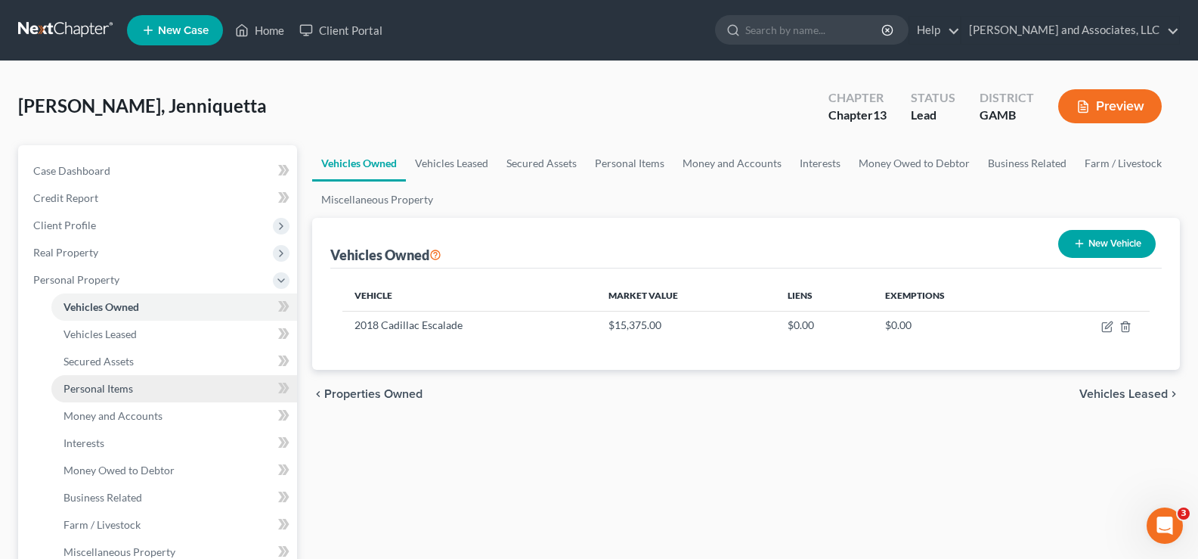
click at [98, 383] on span "Personal Items" at bounding box center [99, 388] width 70 height 13
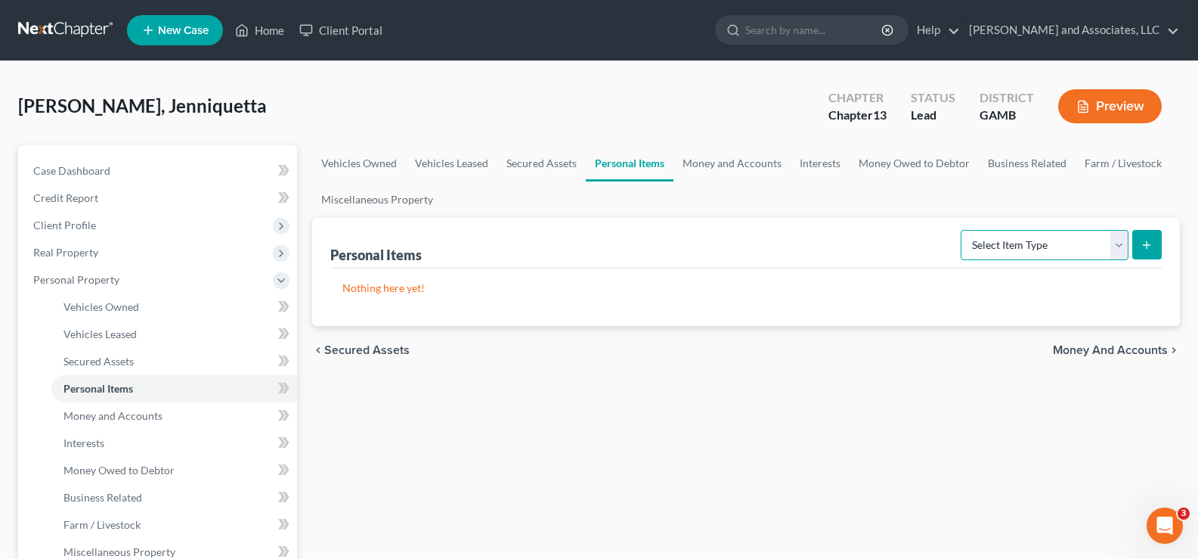
click at [1061, 246] on select "Select Item Type Clothing Collectibles Of Value Electronics Firearms Household …" at bounding box center [1045, 245] width 168 height 30
click at [1114, 244] on select "Select Item Type Clothing Collectibles Of Value Electronics Firearms Household …" at bounding box center [1045, 245] width 168 height 30
click at [962, 230] on select "Select Item Type Clothing Collectibles Of Value Electronics Firearms Household …" at bounding box center [1045, 245] width 168 height 30
click at [1145, 243] on icon "submit" at bounding box center [1147, 245] width 12 height 12
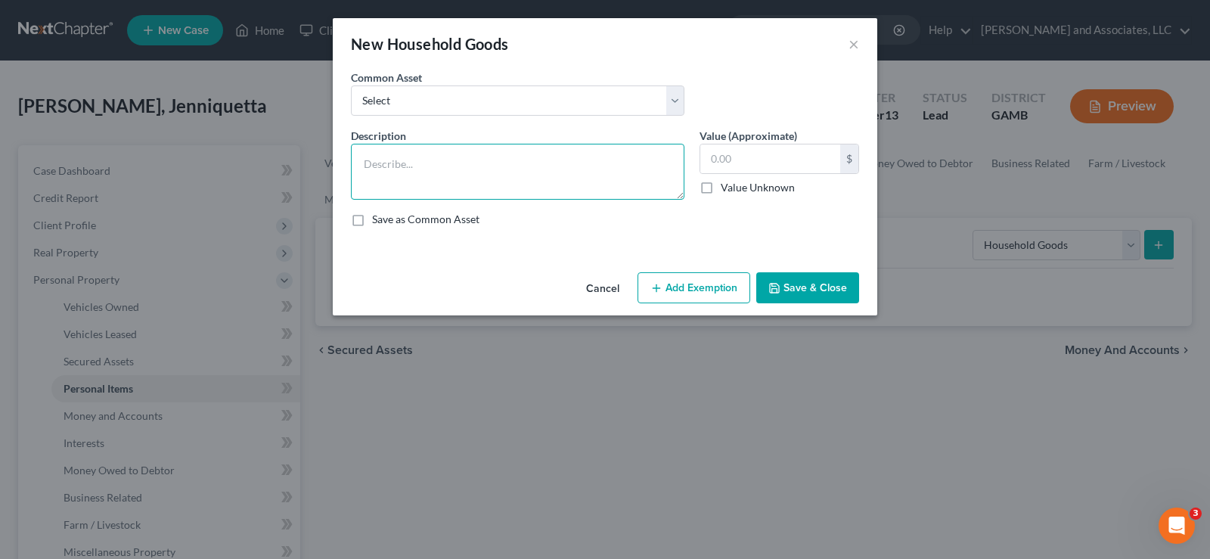
click at [401, 172] on textarea at bounding box center [517, 172] width 333 height 56
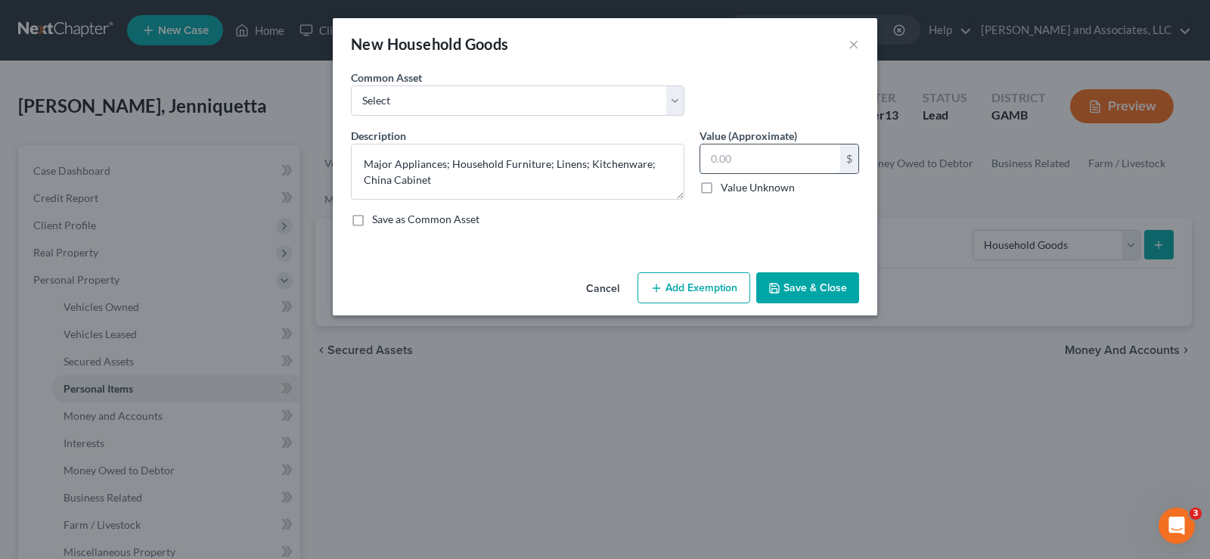
click at [739, 152] on input "text" at bounding box center [770, 158] width 140 height 29
click at [716, 286] on button "Add Exemption" at bounding box center [693, 288] width 113 height 32
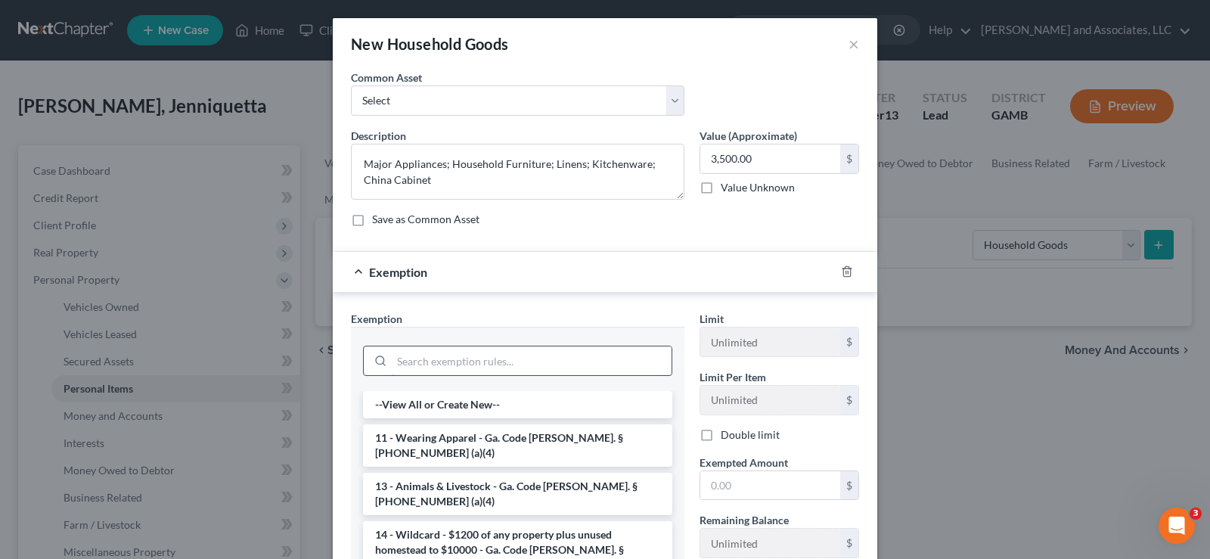
click at [434, 367] on input "search" at bounding box center [532, 360] width 280 height 29
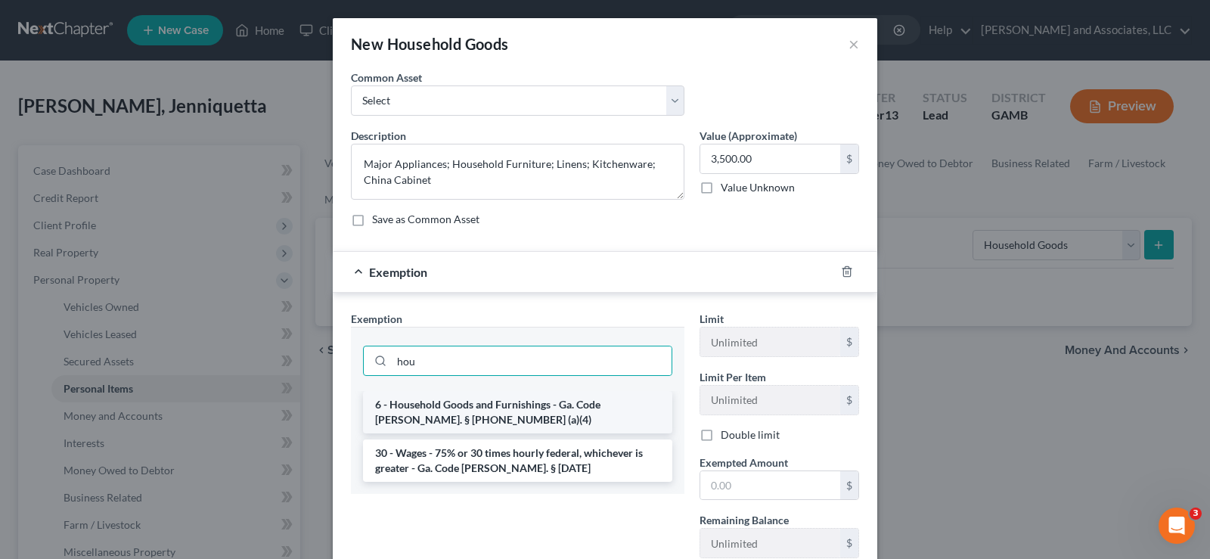
click at [429, 407] on li "6 - Household Goods and Furnishings - Ga. Code Ann. § 44-13-100 (a)(4)" at bounding box center [517, 412] width 309 height 42
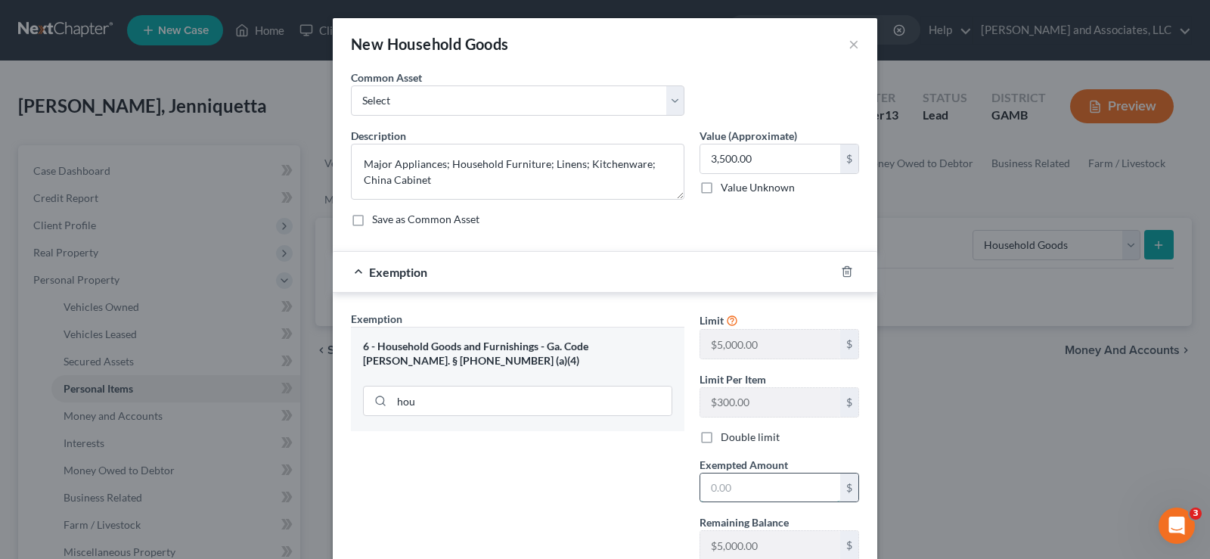
click at [757, 492] on input "text" at bounding box center [770, 487] width 140 height 29
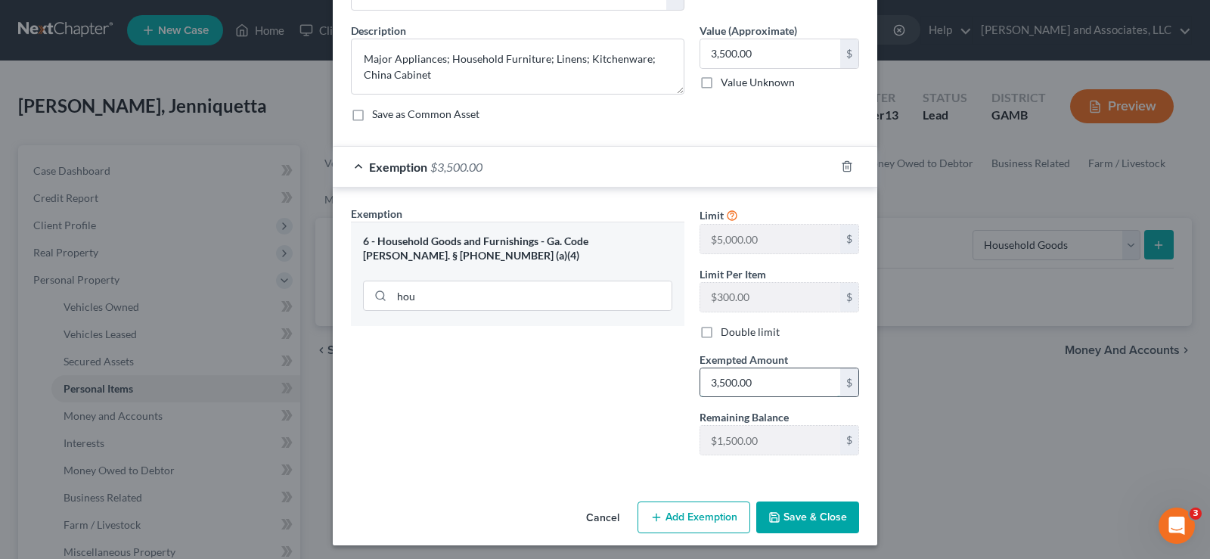
scroll to position [110, 0]
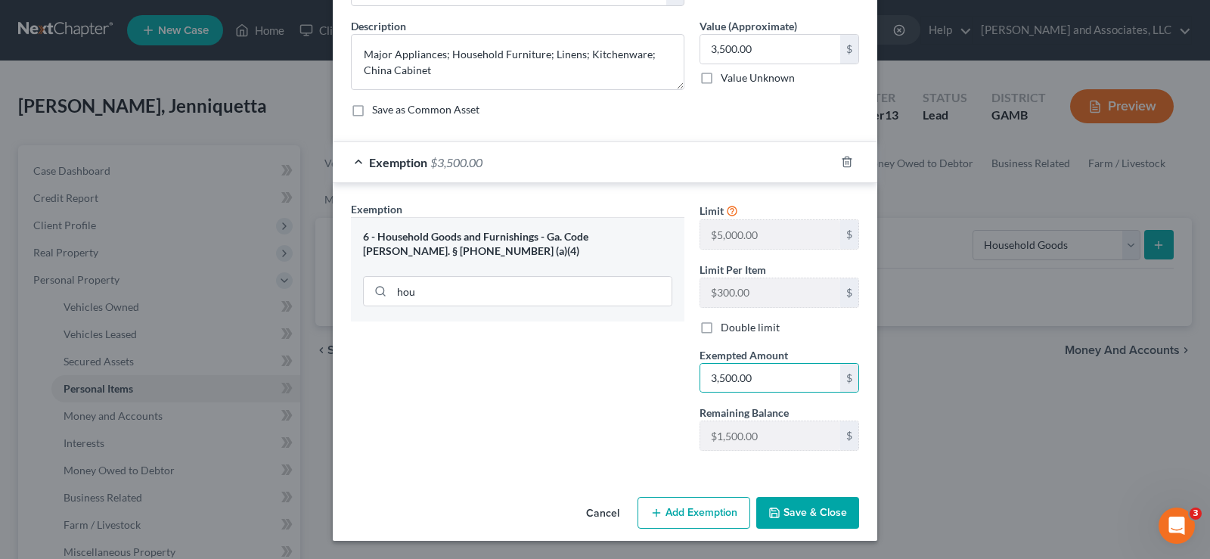
click at [809, 520] on button "Save & Close" at bounding box center [807, 513] width 103 height 32
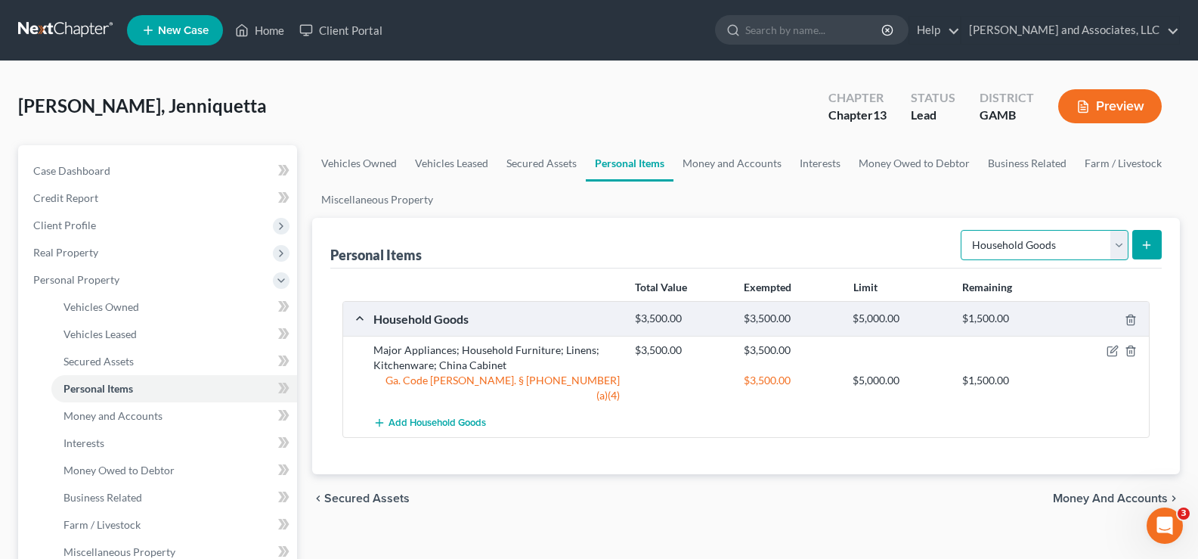
click at [1119, 248] on select "Select Item Type Clothing Collectibles Of Value Electronics Firearms Household …" at bounding box center [1045, 245] width 168 height 30
click at [962, 230] on select "Select Item Type Clothing Collectibles Of Value Electronics Firearms Household …" at bounding box center [1045, 245] width 168 height 30
click at [1151, 246] on icon "submit" at bounding box center [1147, 245] width 12 height 12
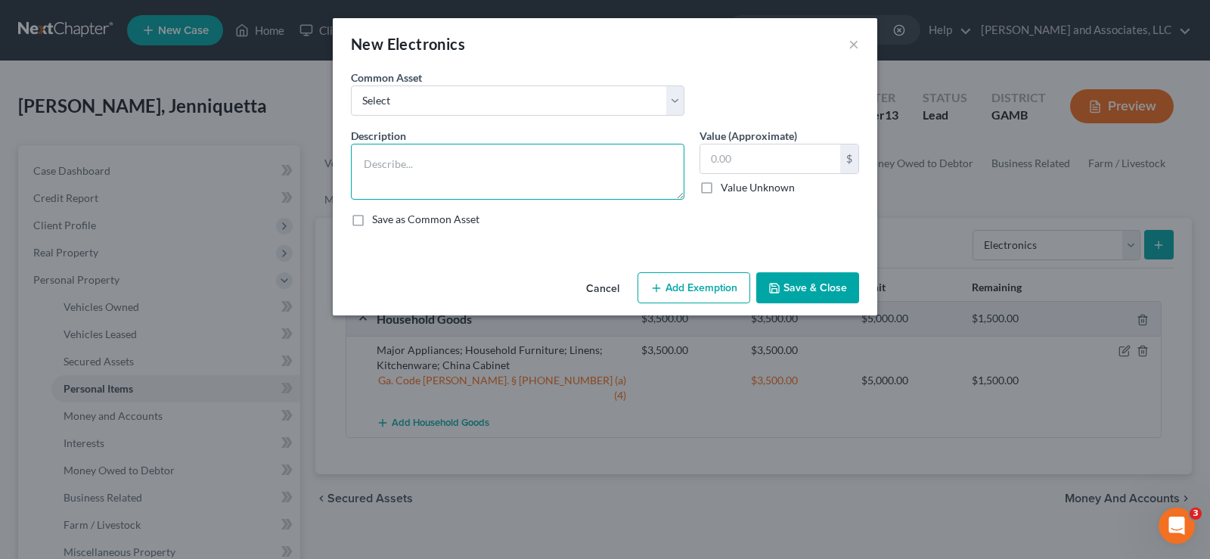
click at [409, 162] on textarea at bounding box center [517, 172] width 333 height 56
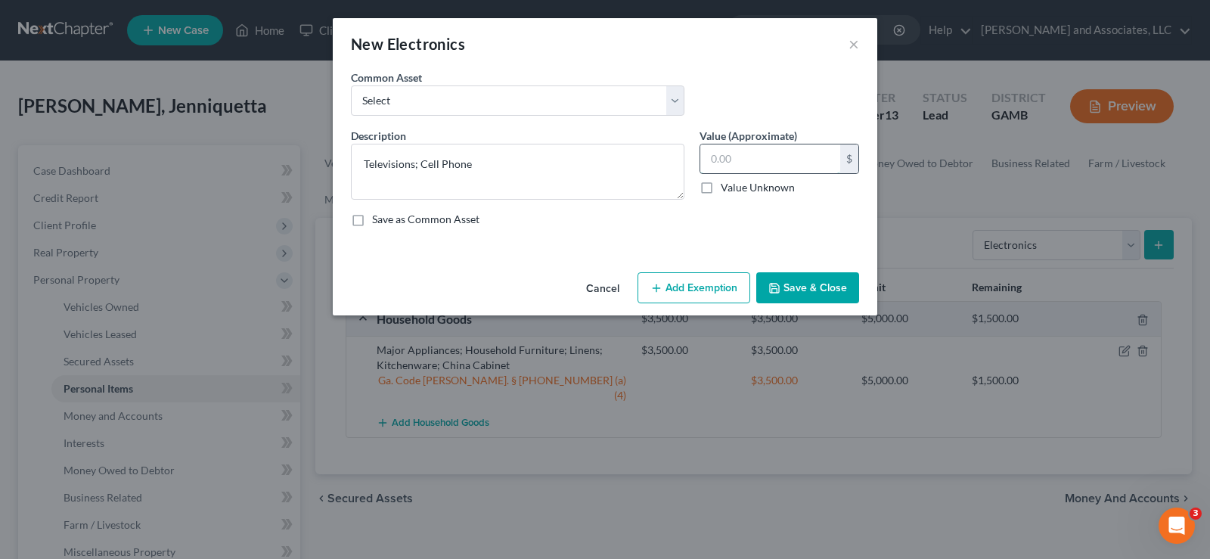
click at [751, 168] on input "text" at bounding box center [770, 158] width 140 height 29
click at [713, 285] on button "Add Exemption" at bounding box center [693, 288] width 113 height 32
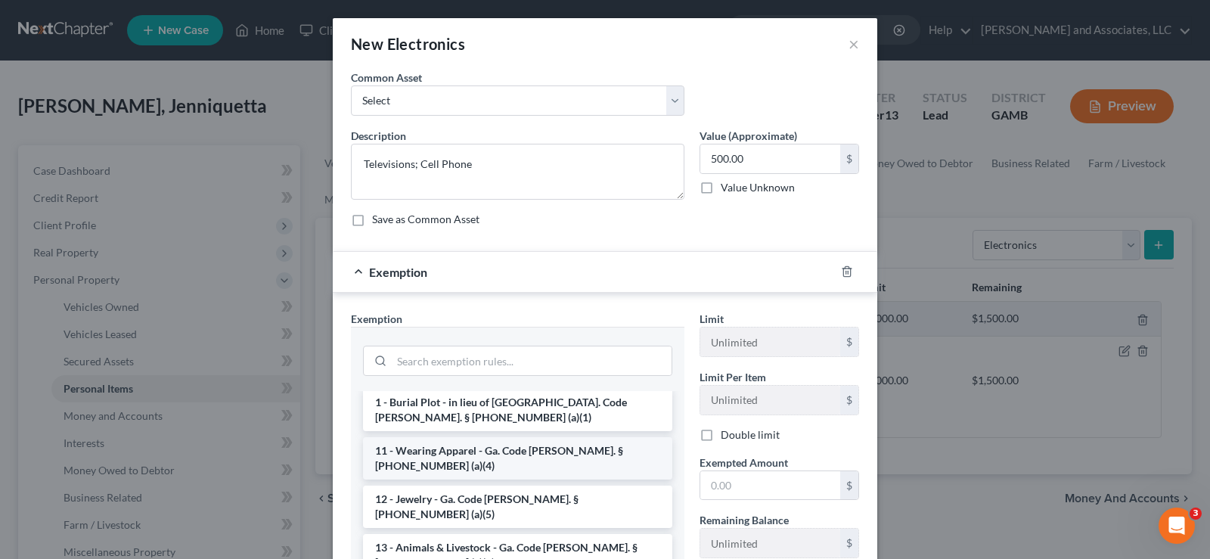
scroll to position [151, 0]
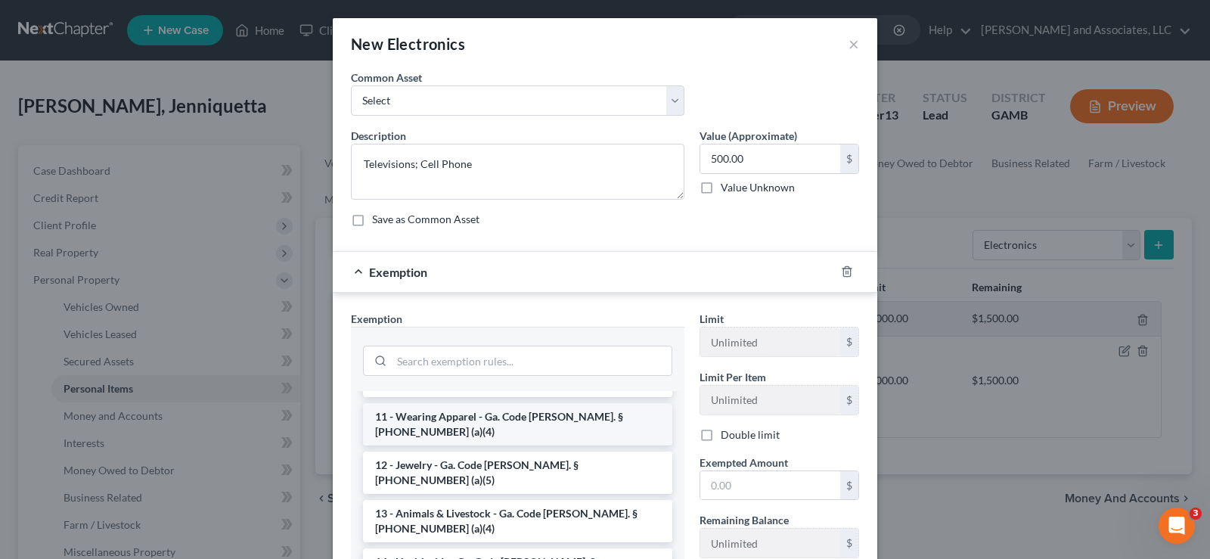
click at [465, 500] on li "13 - Animals & Livestock - Ga. Code Ann. § 44-13-100 (a)(4)" at bounding box center [517, 521] width 309 height 42
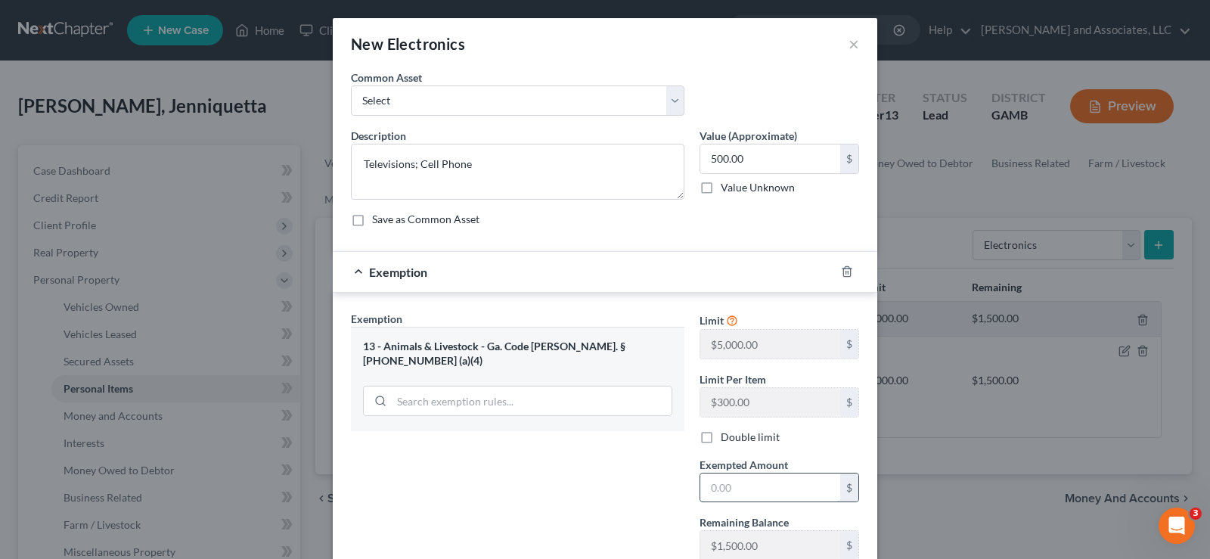
click at [736, 482] on input "text" at bounding box center [770, 487] width 140 height 29
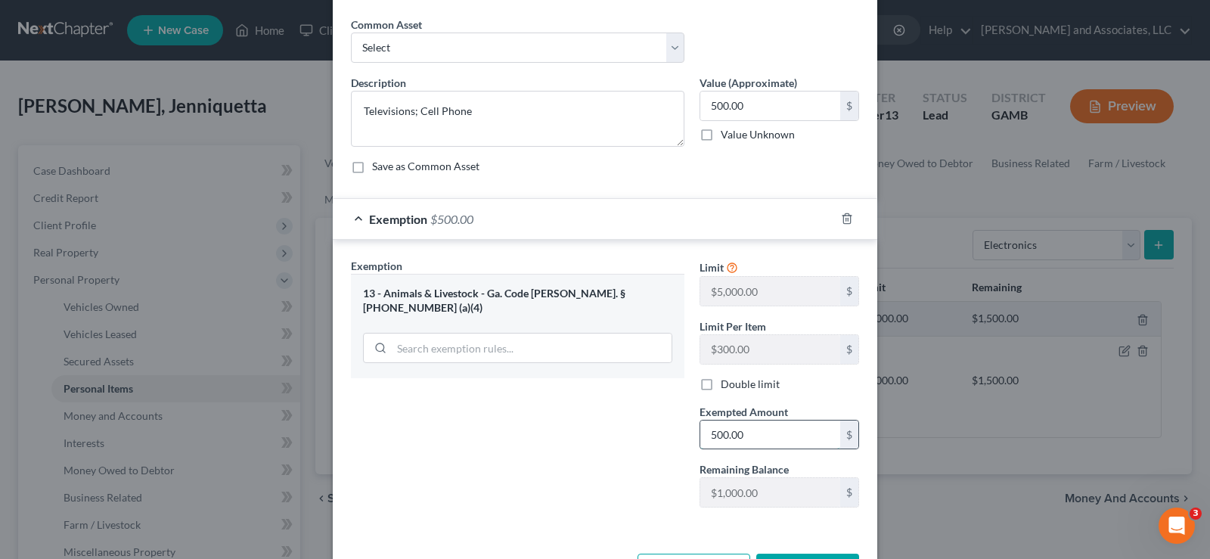
scroll to position [110, 0]
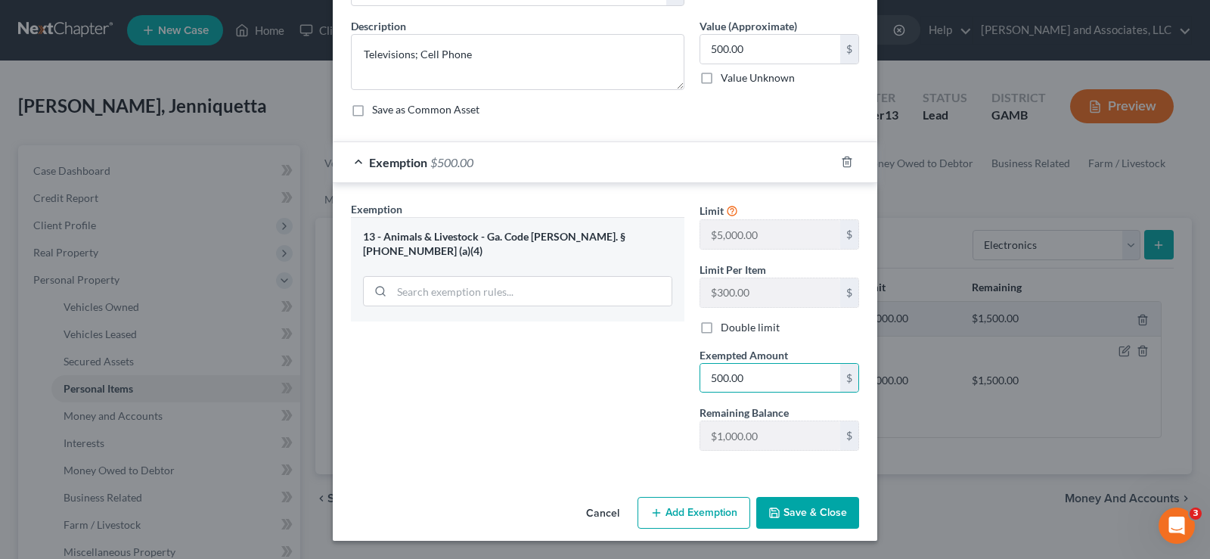
click at [816, 517] on button "Save & Close" at bounding box center [807, 513] width 103 height 32
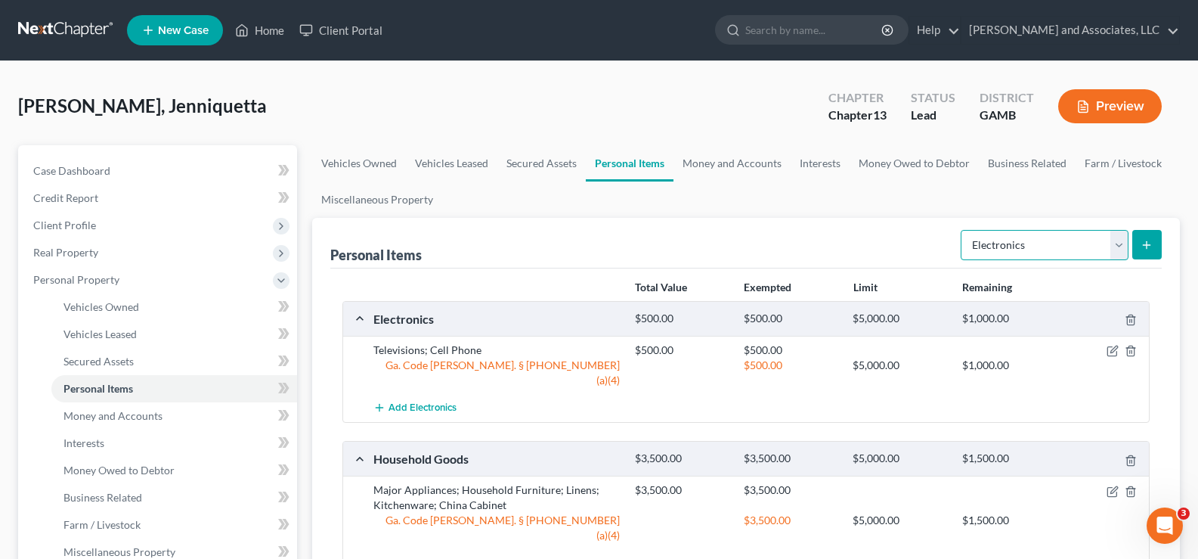
click at [1069, 245] on select "Select Item Type Clothing Collectibles Of Value Electronics Firearms Household …" at bounding box center [1045, 245] width 168 height 30
click at [962, 230] on select "Select Item Type Clothing Collectibles Of Value Electronics Firearms Household …" at bounding box center [1045, 245] width 168 height 30
click at [1140, 246] on button "submit" at bounding box center [1147, 244] width 29 height 29
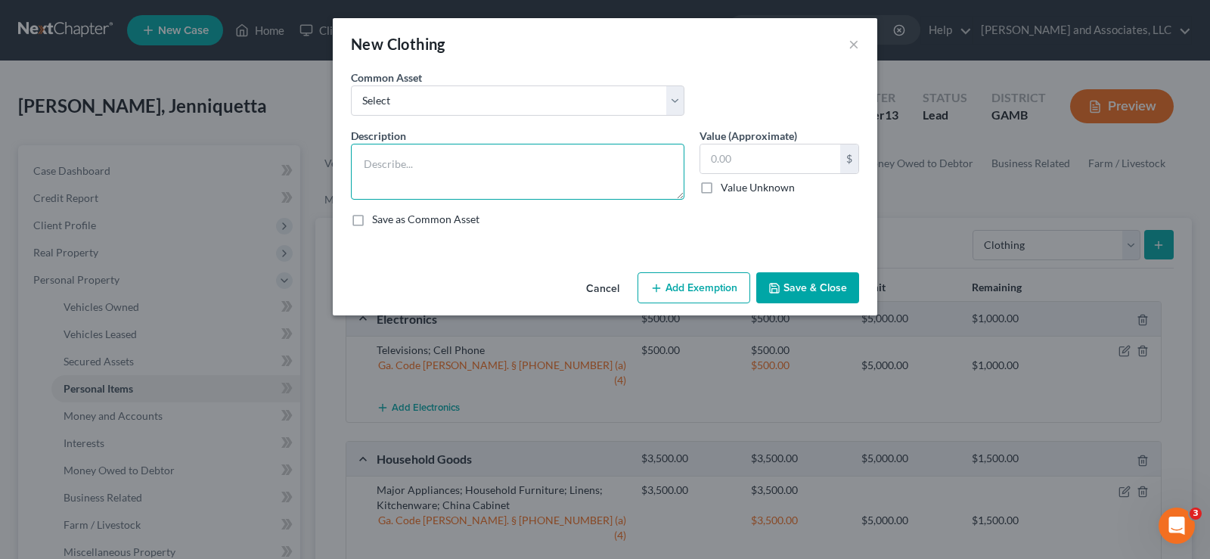
click at [423, 165] on textarea at bounding box center [517, 172] width 333 height 56
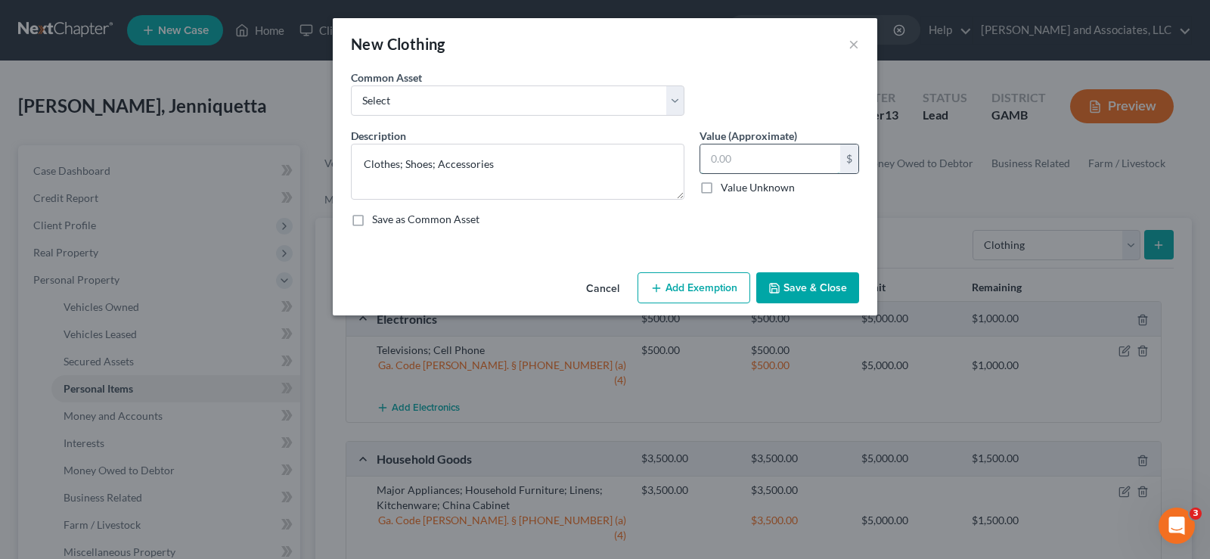
click at [752, 170] on input "text" at bounding box center [770, 158] width 140 height 29
click at [696, 290] on button "Add Exemption" at bounding box center [693, 288] width 113 height 32
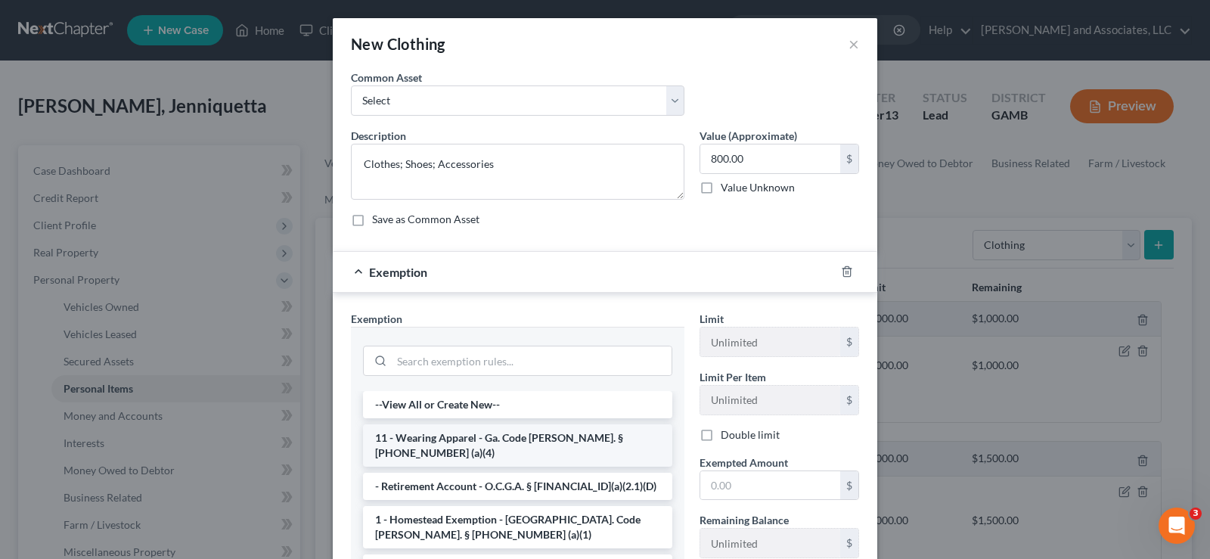
click at [429, 439] on li "11 - Wearing Apparel - Ga. Code Ann. § 44-13-100 (a)(4)" at bounding box center [517, 445] width 309 height 42
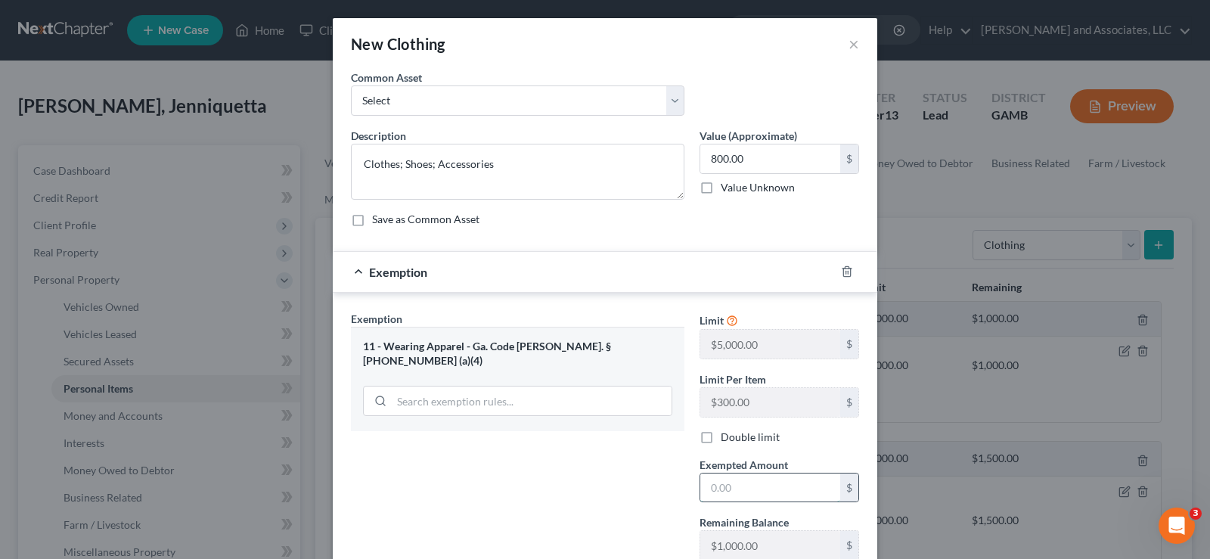
click at [781, 492] on input "text" at bounding box center [770, 487] width 140 height 29
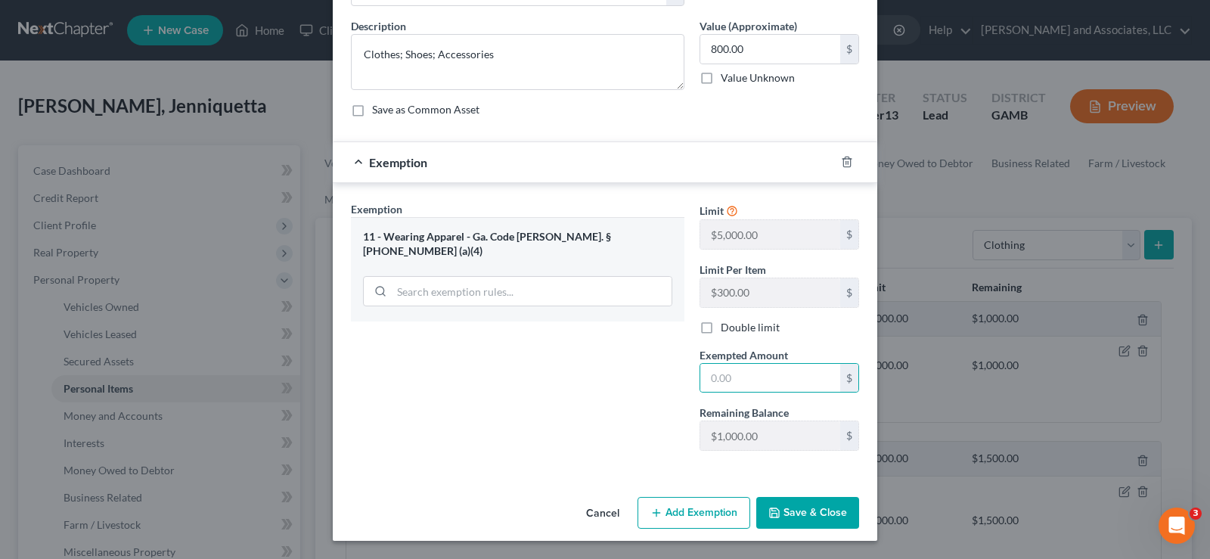
click at [826, 507] on button "Save & Close" at bounding box center [807, 513] width 103 height 32
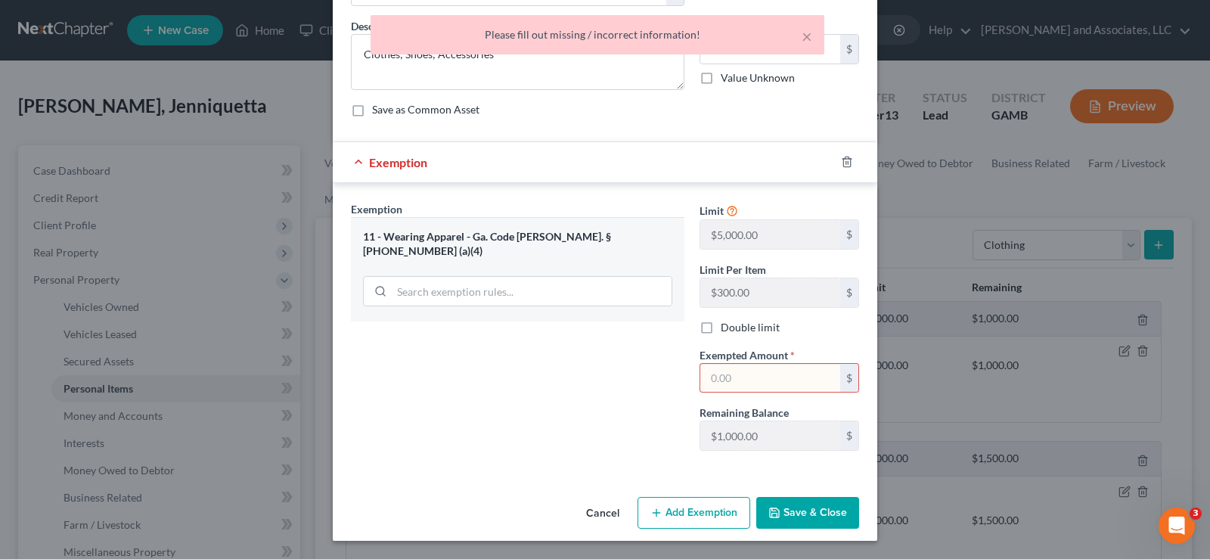
click at [782, 380] on input "text" at bounding box center [770, 378] width 140 height 29
click at [826, 507] on button "Save & Close" at bounding box center [807, 513] width 103 height 32
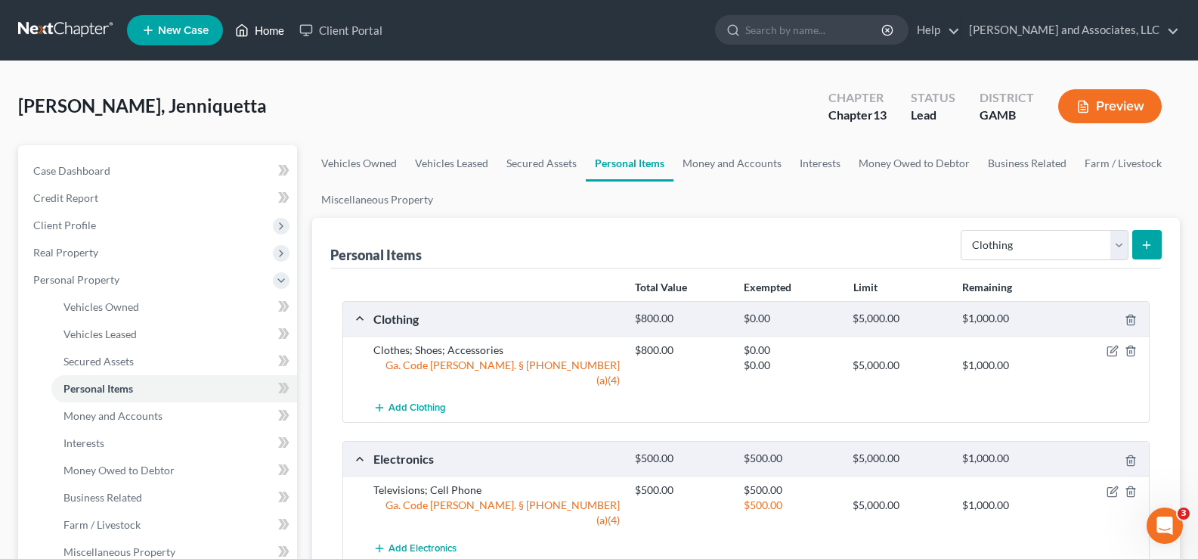
click at [277, 26] on link "Home" at bounding box center [260, 30] width 64 height 27
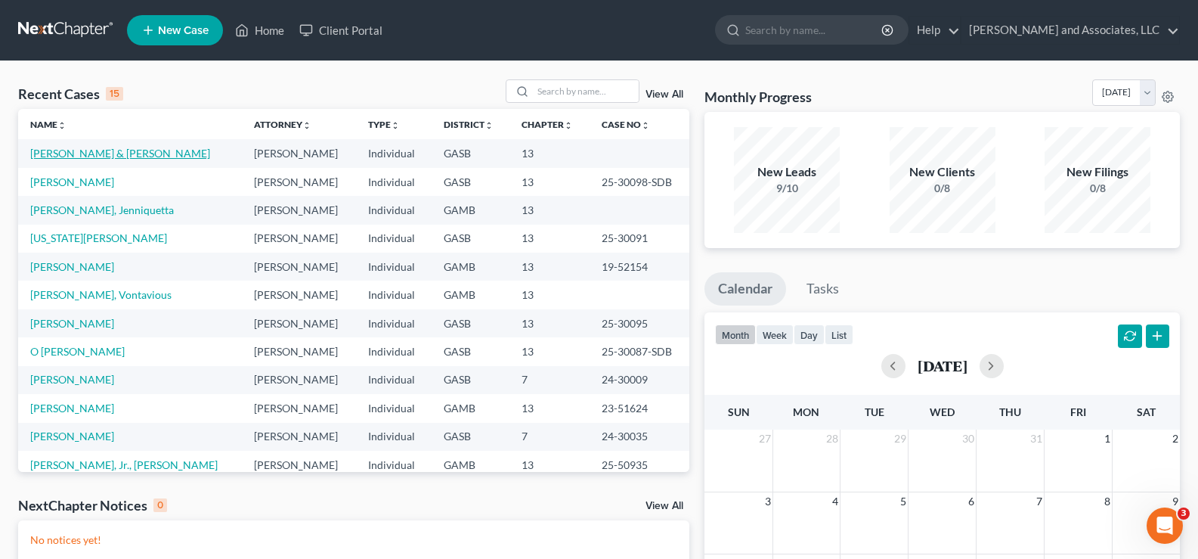
click at [103, 156] on link "[PERSON_NAME] & [PERSON_NAME]" at bounding box center [120, 153] width 180 height 13
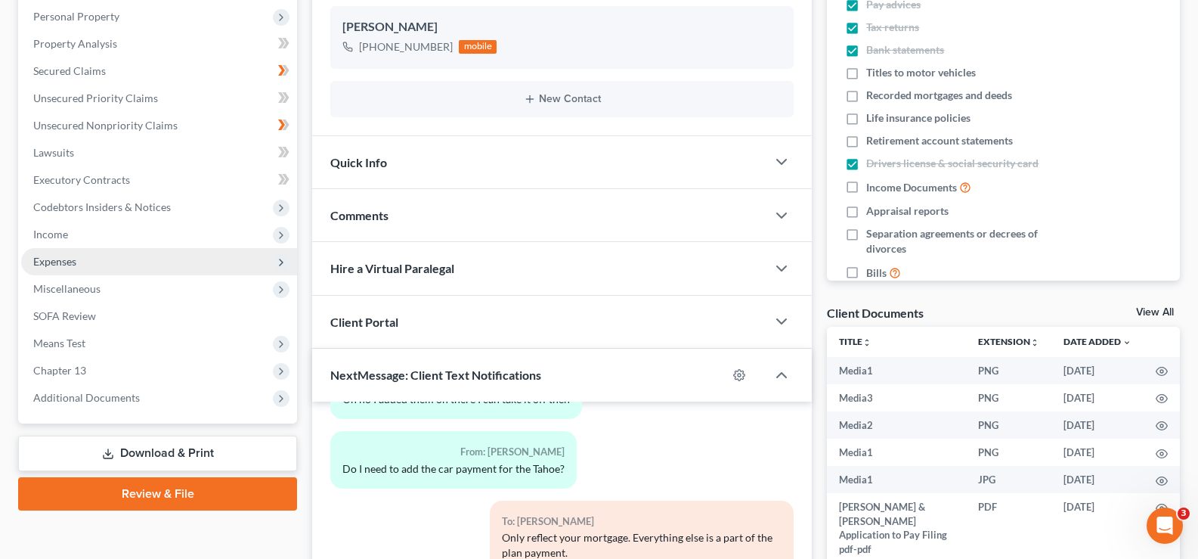
scroll to position [302, 0]
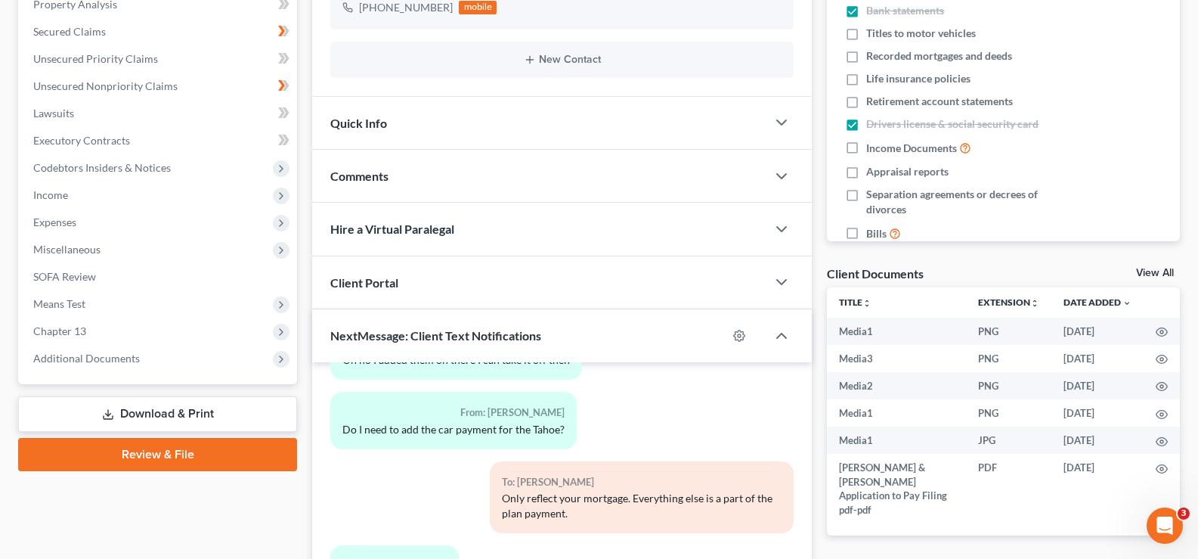
click at [156, 412] on link "Download & Print" at bounding box center [157, 414] width 279 height 36
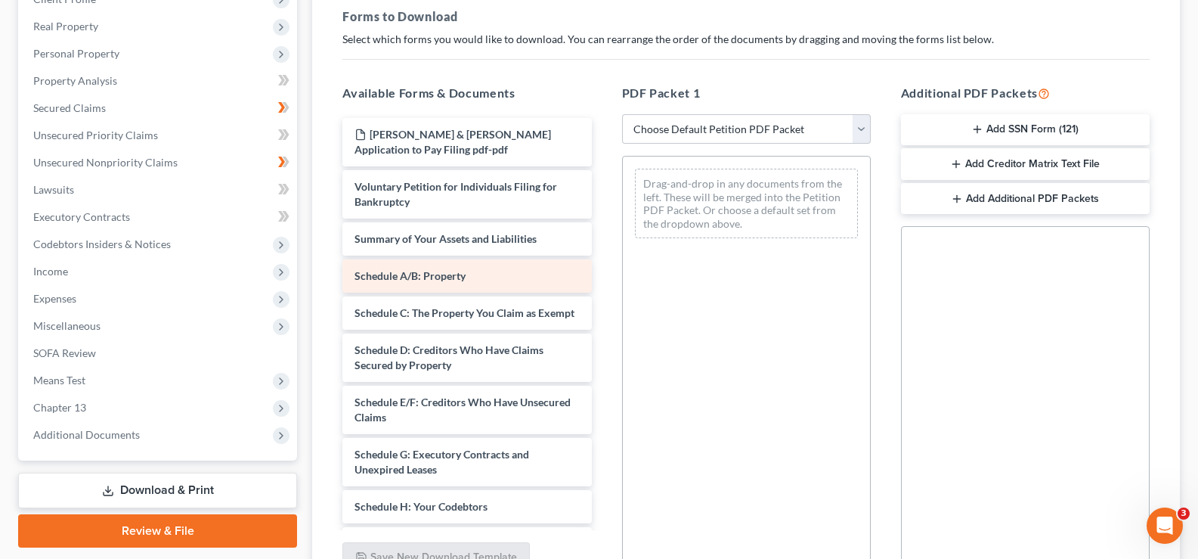
scroll to position [227, 0]
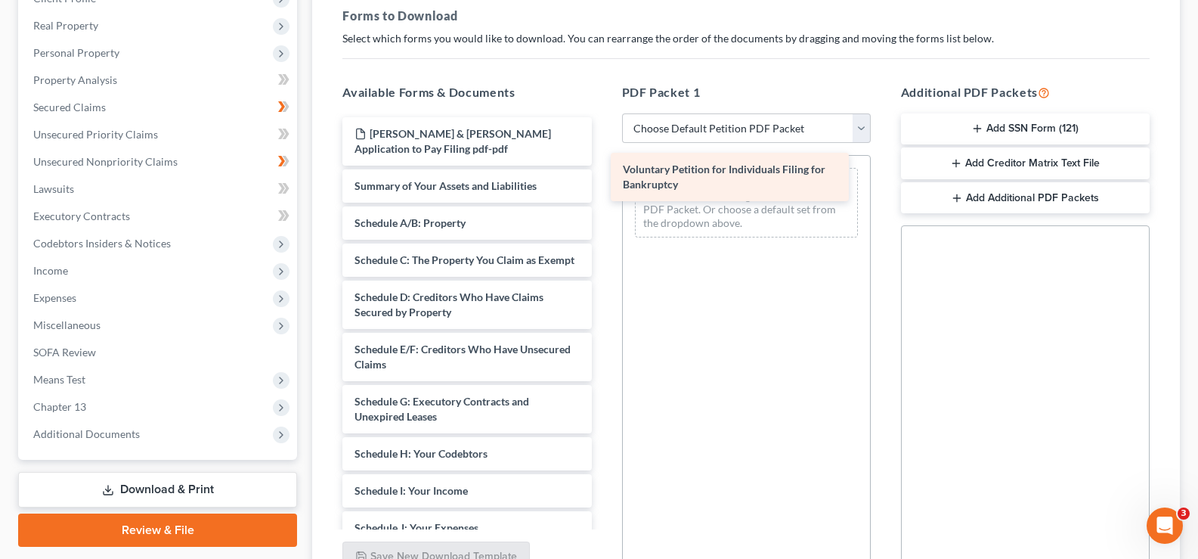
drag, startPoint x: 432, startPoint y: 203, endPoint x: 702, endPoint y: 186, distance: 269.7
click at [603, 186] on div "Voluntary Petition for Individuals Filing for Bankruptcy Daniel & Brittiany Fis…" at bounding box center [466, 490] width 273 height 747
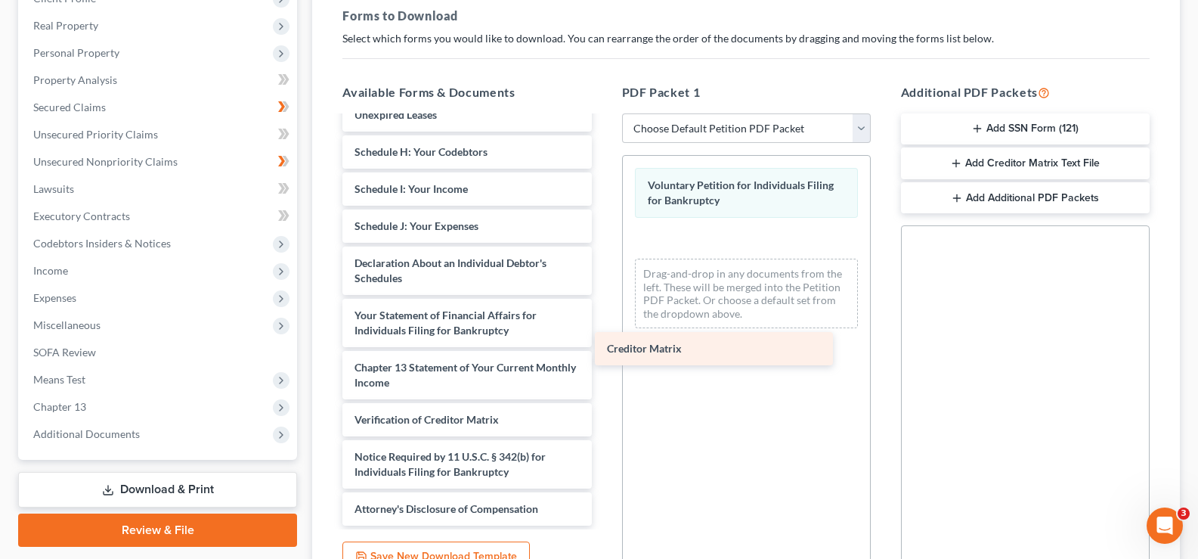
scroll to position [317, 0]
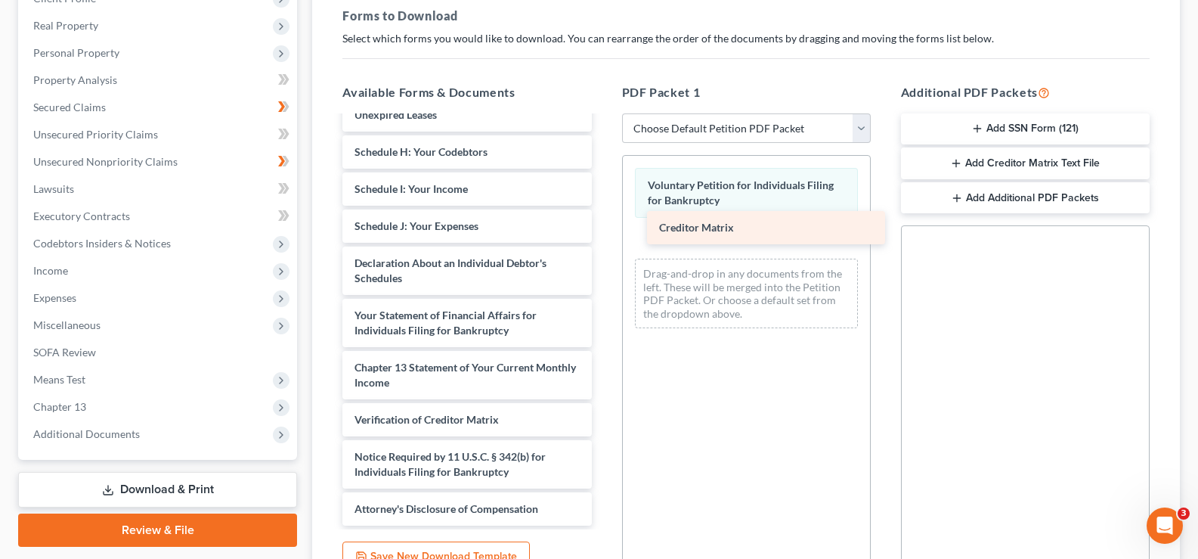
drag, startPoint x: 448, startPoint y: 385, endPoint x: 748, endPoint y: 228, distance: 338.5
click at [603, 228] on div "Creditor Matrix Daniel & Brittiany Fisher Application to Pay Filing pdf-pdf Sum…" at bounding box center [466, 171] width 273 height 710
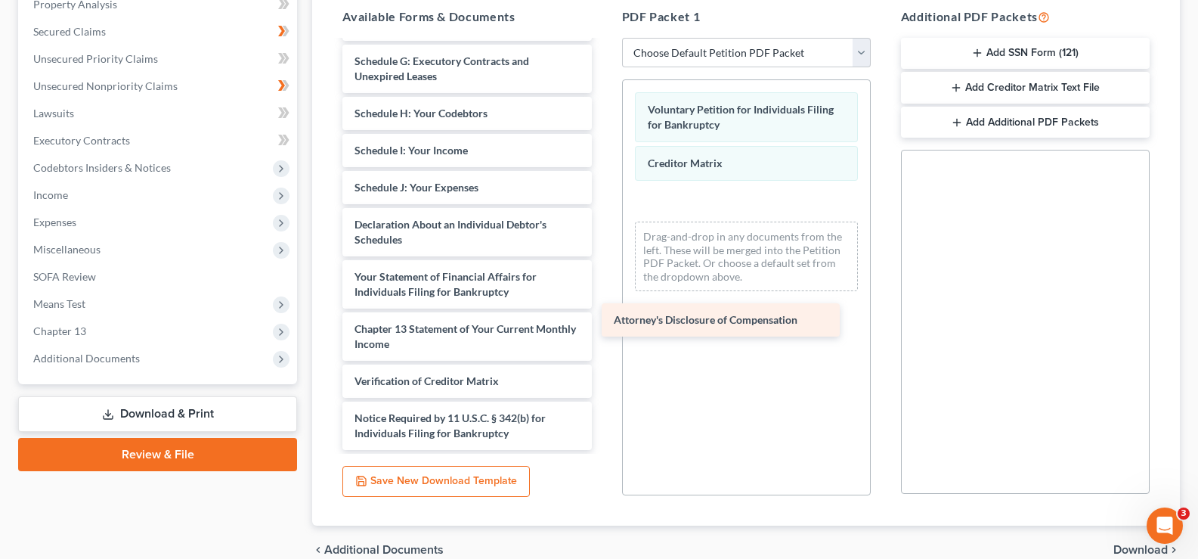
scroll to position [280, 0]
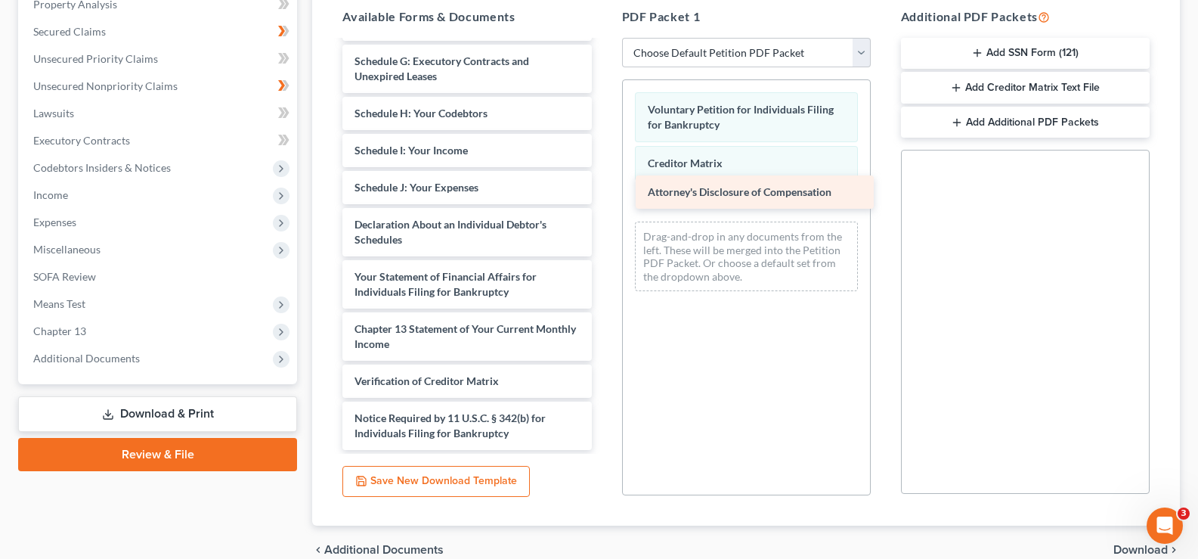
drag, startPoint x: 427, startPoint y: 437, endPoint x: 720, endPoint y: 196, distance: 379.8
click at [603, 196] on div "Attorney's Disclosure of Compensation Daniel & Brittiany Fisher Application to …" at bounding box center [466, 113] width 273 height 673
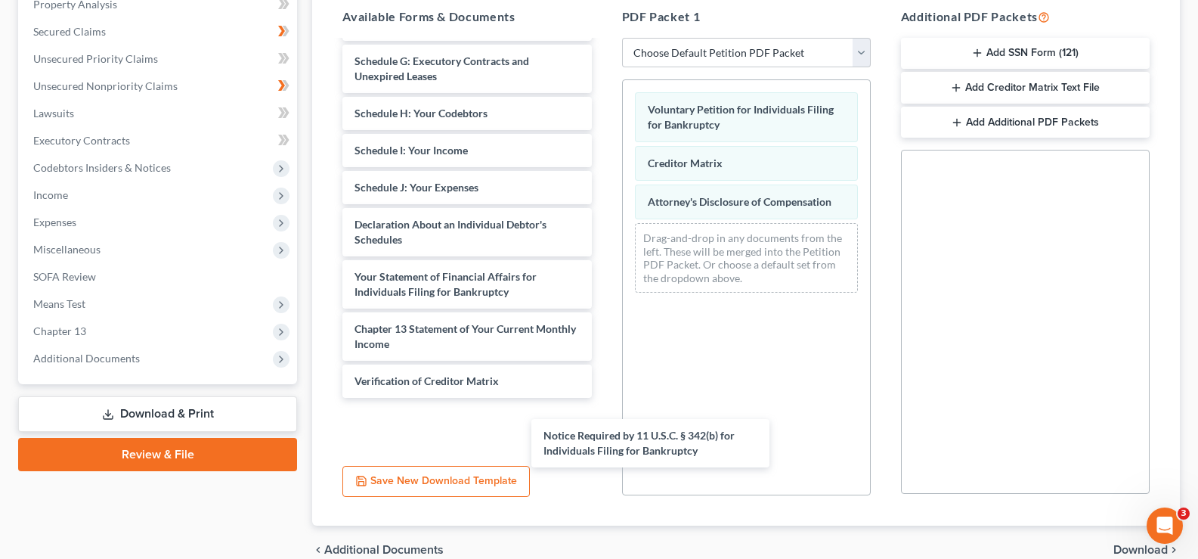
scroll to position [228, 0]
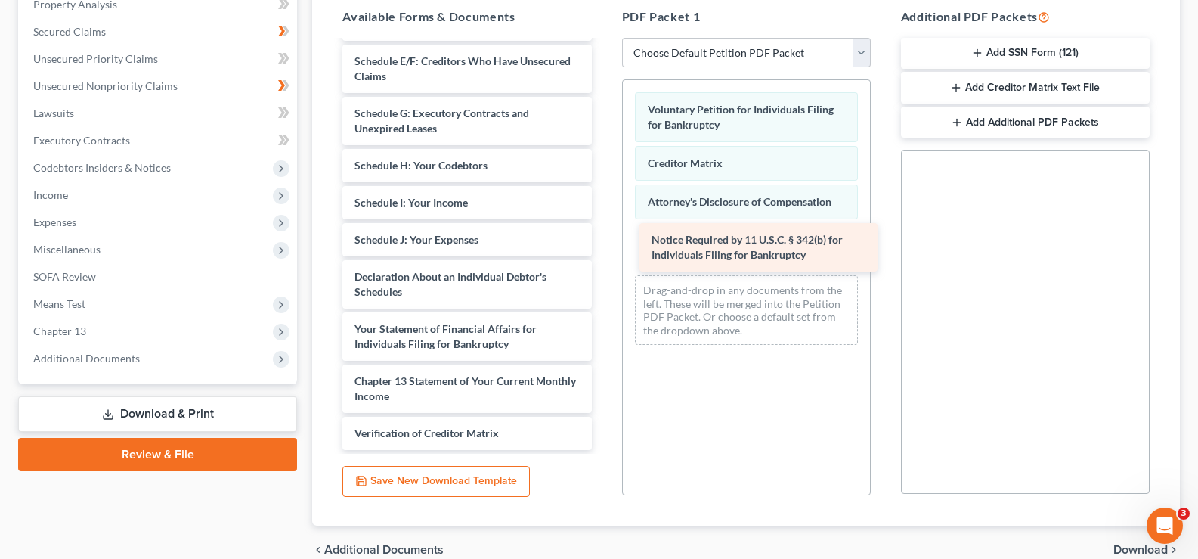
drag, startPoint x: 444, startPoint y: 409, endPoint x: 741, endPoint y: 231, distance: 346.6
click at [603, 231] on div "Notice Required by 11 U.S.C. § 342(b) for Individuals Filing for Bankruptcy Dan…" at bounding box center [466, 139] width 273 height 621
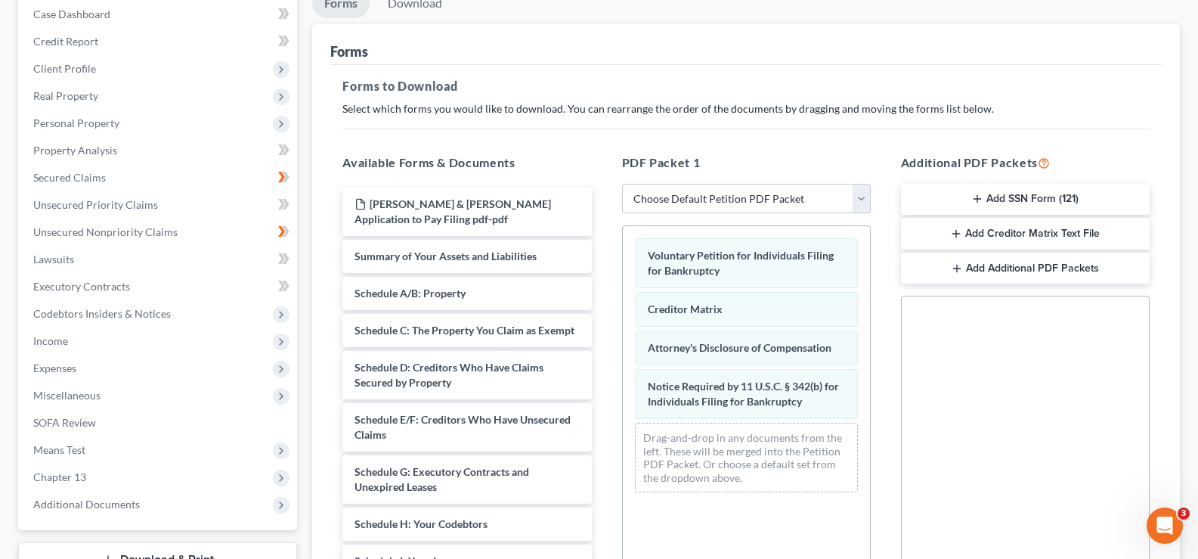
scroll to position [76, 0]
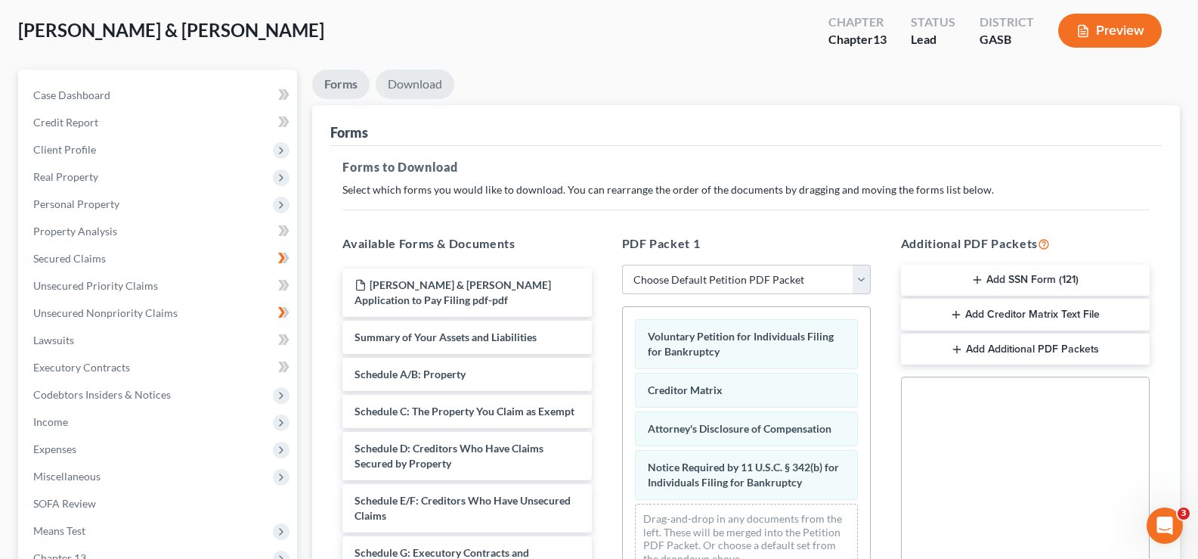
click at [440, 90] on link "Download" at bounding box center [415, 84] width 79 height 29
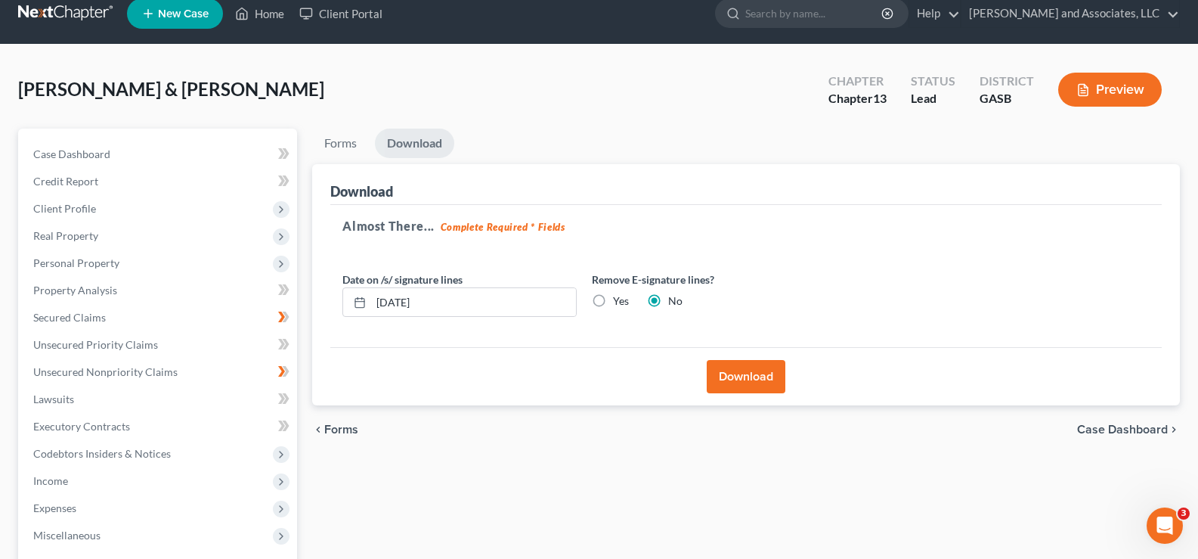
scroll to position [0, 0]
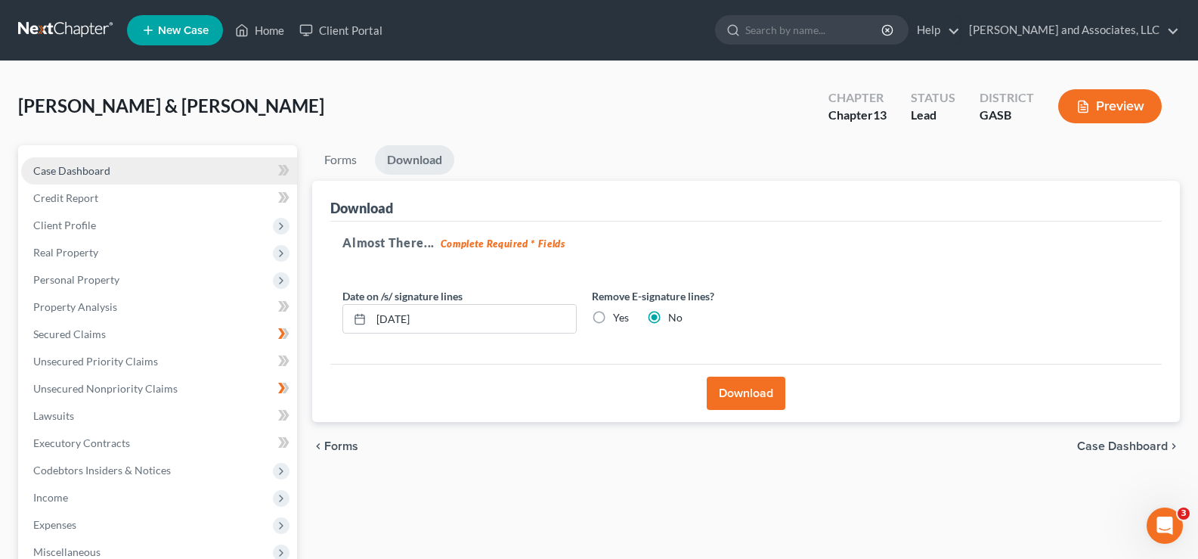
click at [55, 178] on link "Case Dashboard" at bounding box center [159, 170] width 276 height 27
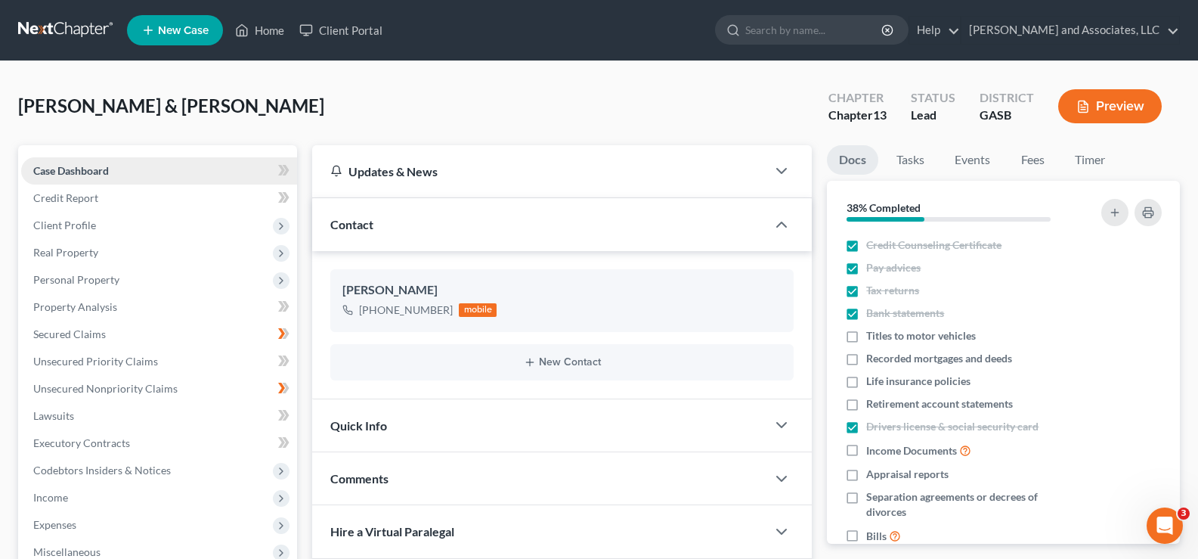
click at [88, 175] on span "Case Dashboard" at bounding box center [71, 170] width 76 height 13
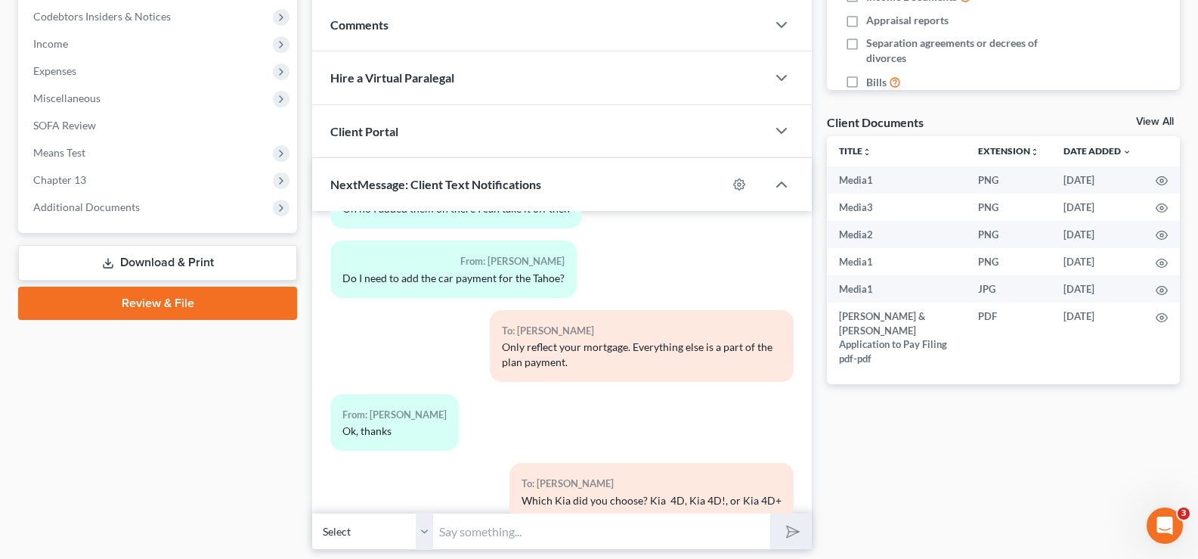
click at [188, 260] on link "Download & Print" at bounding box center [157, 263] width 279 height 36
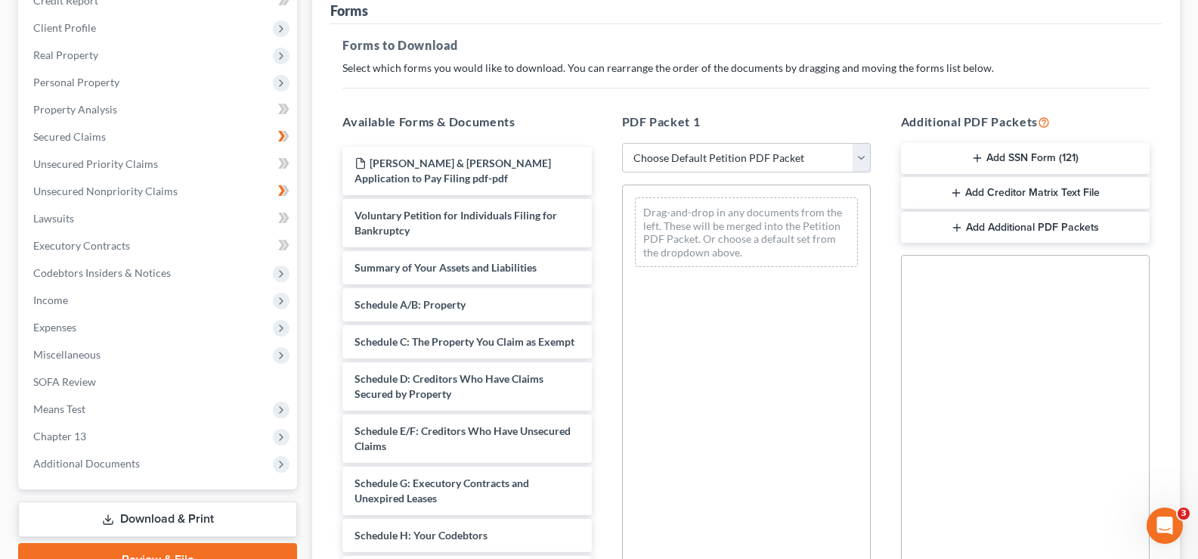
scroll to position [227, 0]
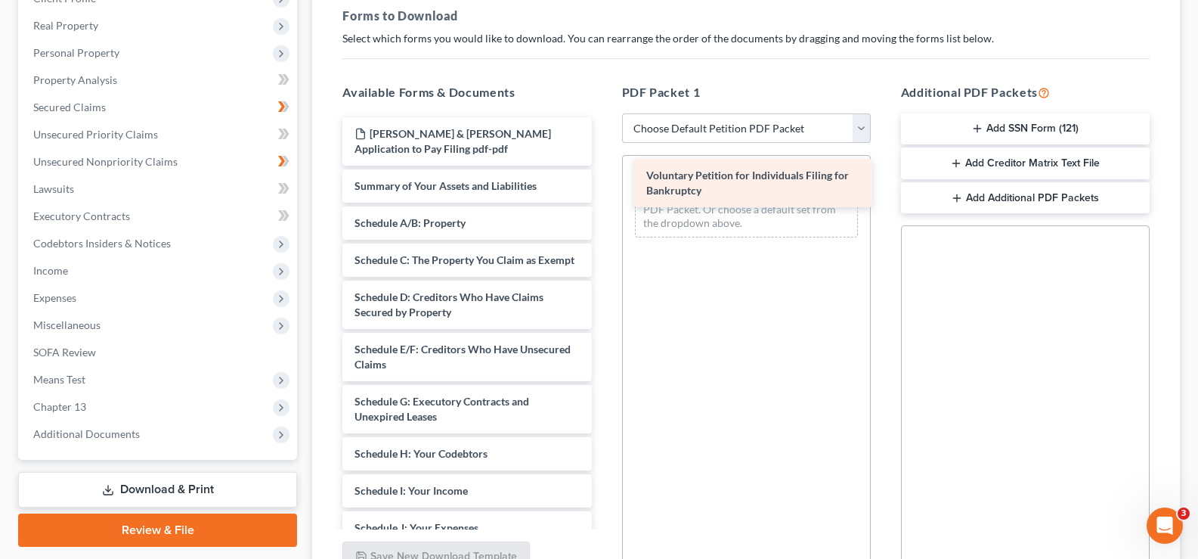
drag, startPoint x: 523, startPoint y: 197, endPoint x: 815, endPoint y: 187, distance: 292.0
click at [603, 187] on div "Voluntary Petition for Individuals Filing for Bankruptcy Daniel & Brittiany Fis…" at bounding box center [466, 490] width 273 height 747
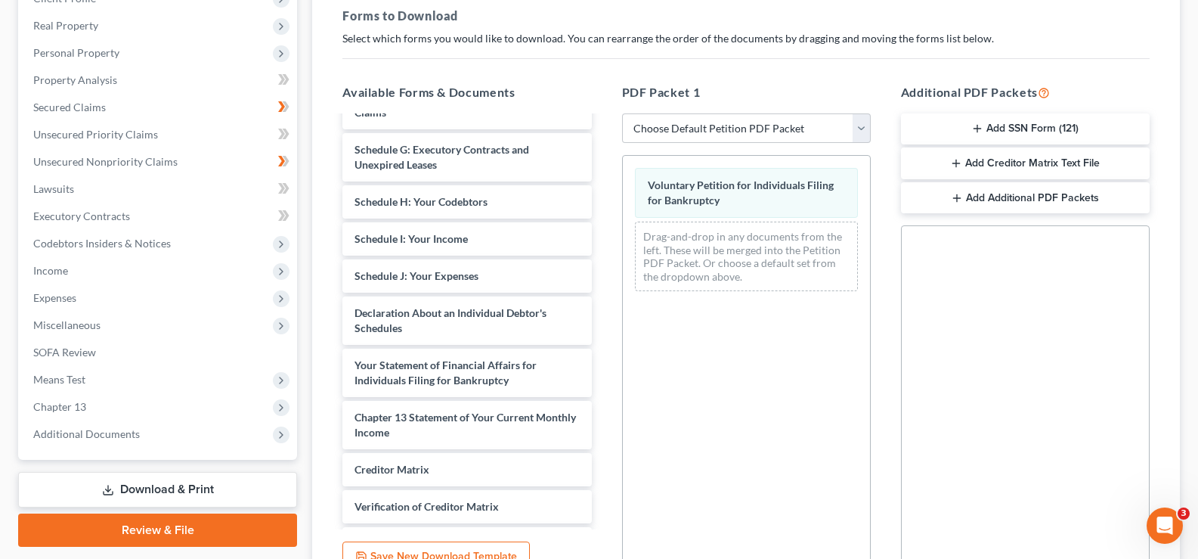
scroll to position [302, 0]
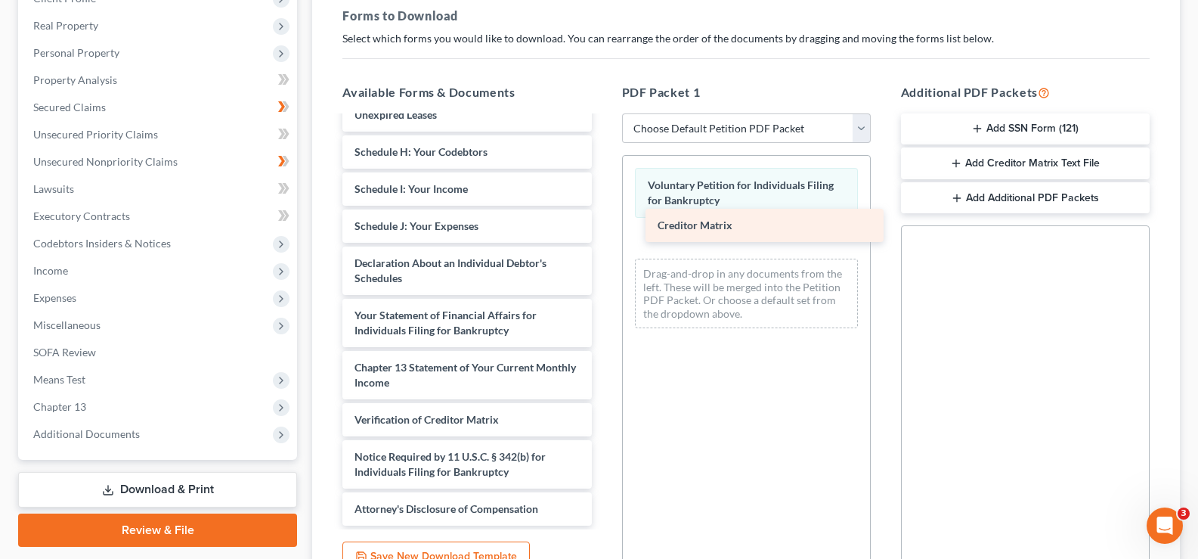
drag, startPoint x: 399, startPoint y: 441, endPoint x: 691, endPoint y: 237, distance: 356.1
click at [603, 237] on div "Creditor Matrix Daniel & Brittiany Fisher Application to Pay Filing pdf-pdf Sum…" at bounding box center [466, 171] width 273 height 710
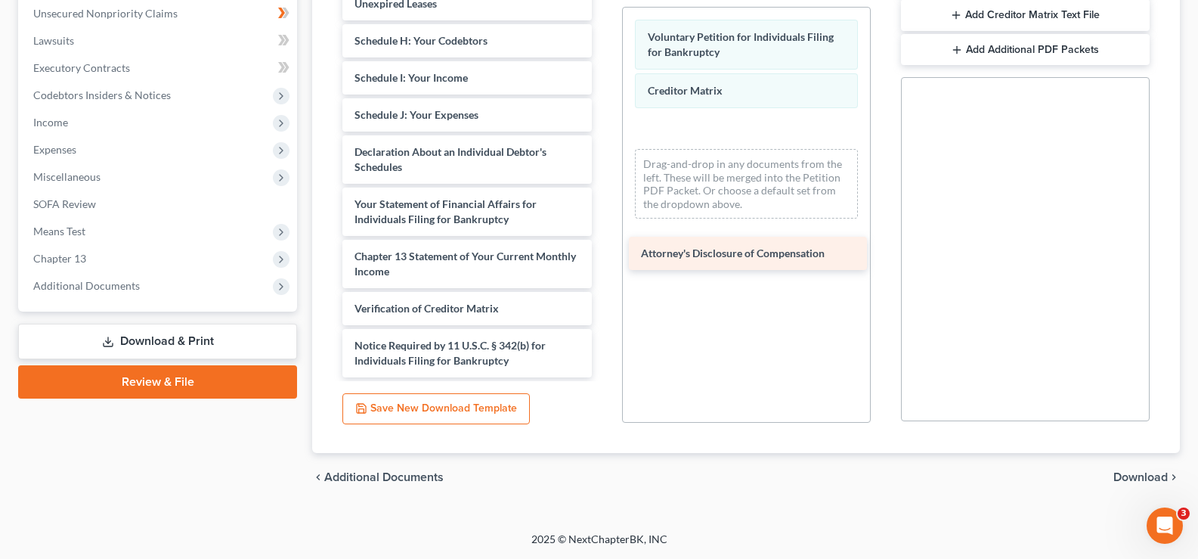
scroll to position [280, 0]
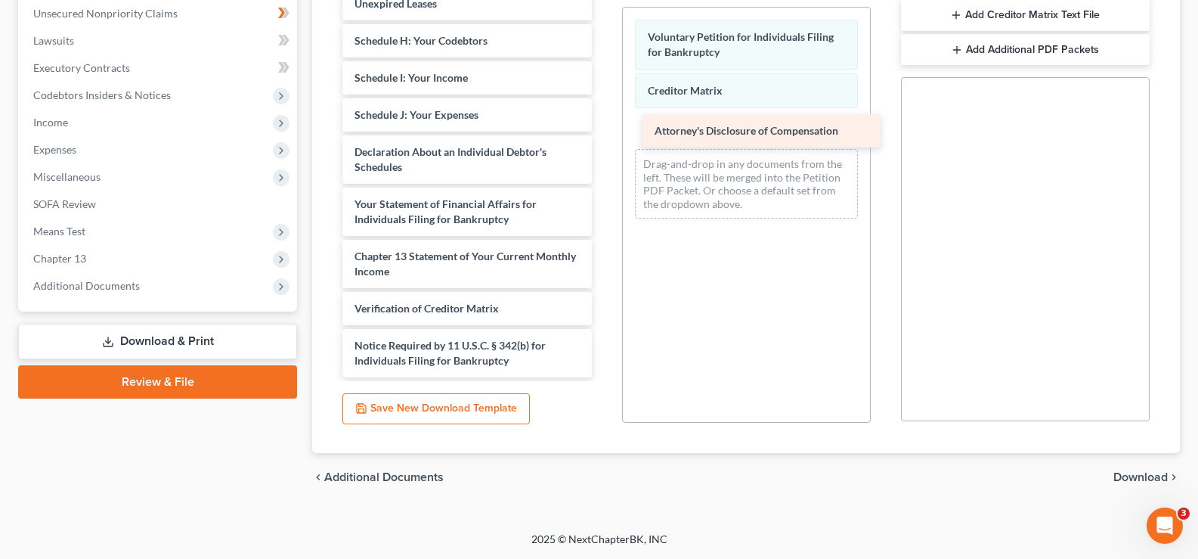
drag, startPoint x: 430, startPoint y: 360, endPoint x: 730, endPoint y: 130, distance: 378.0
click at [603, 130] on div "Attorney's Disclosure of Compensation Daniel & Brittiany Fisher Application to …" at bounding box center [466, 40] width 273 height 673
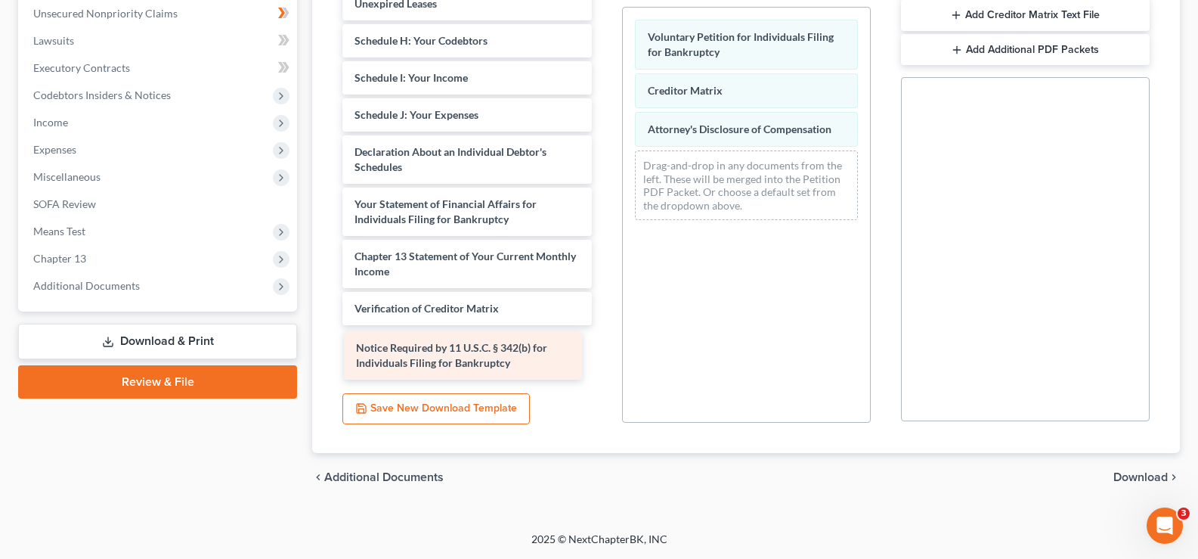
scroll to position [228, 0]
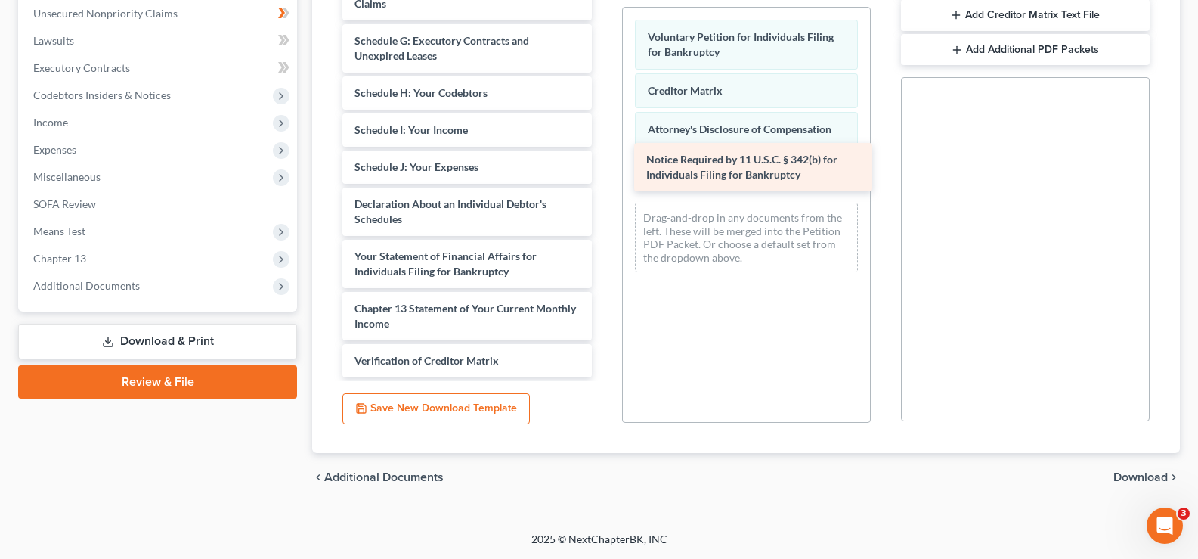
drag, startPoint x: 451, startPoint y: 358, endPoint x: 742, endPoint y: 168, distance: 348.5
click at [603, 168] on div "Notice Required by 11 U.S.C. § 342(b) for Individuals Filing for Bankruptcy Dan…" at bounding box center [466, 67] width 273 height 621
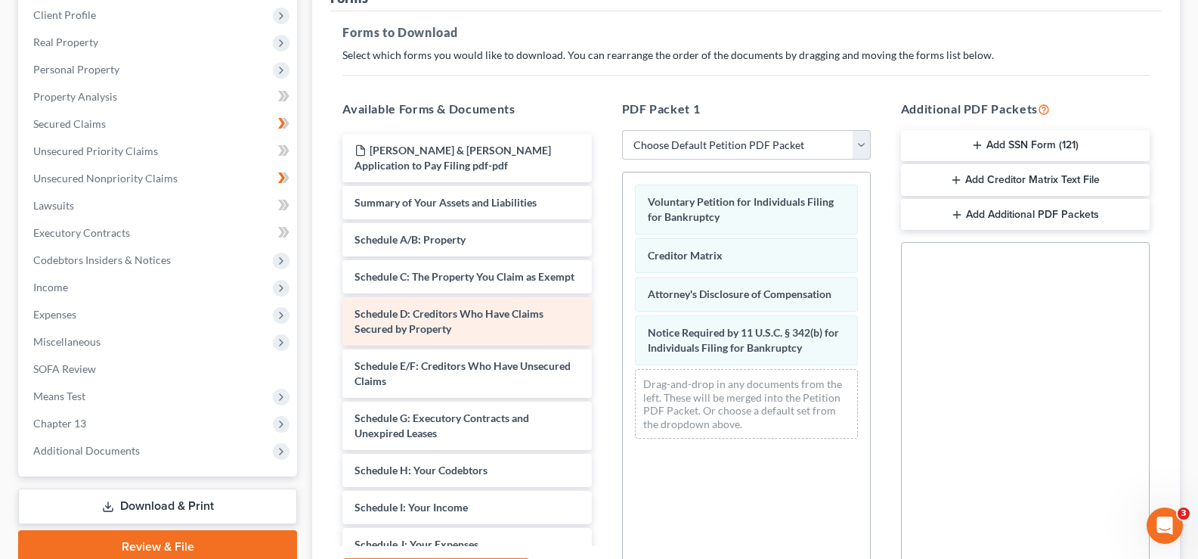
scroll to position [73, 0]
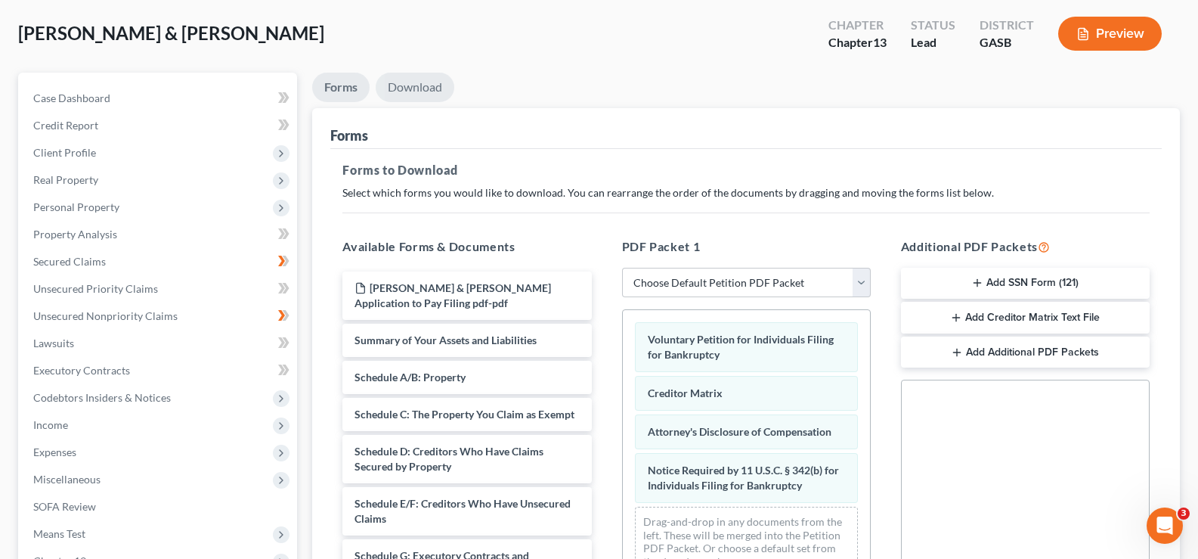
click at [437, 91] on link "Download" at bounding box center [415, 87] width 79 height 29
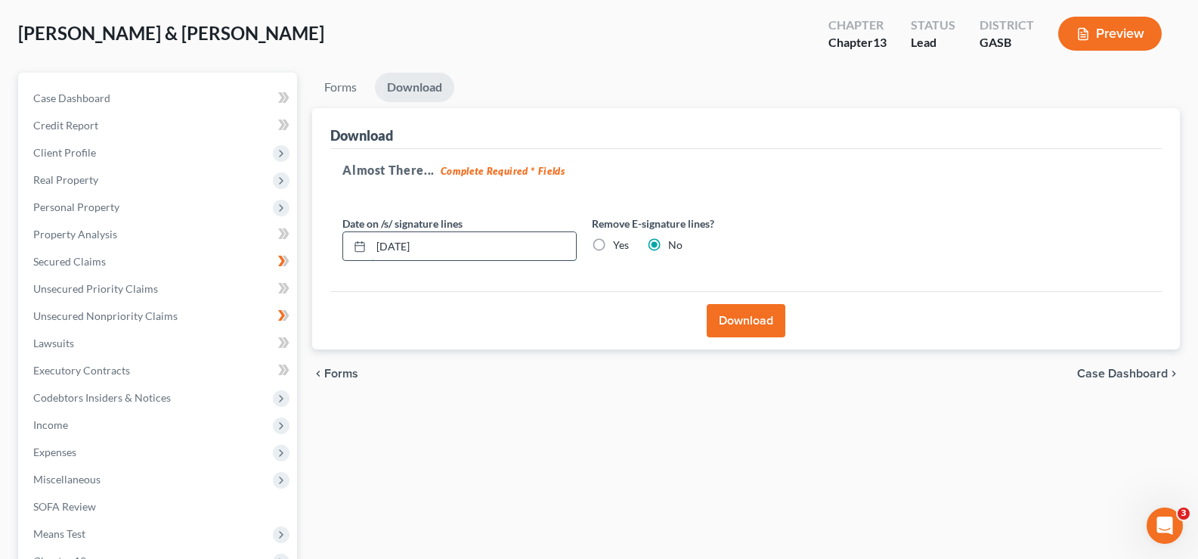
click at [404, 247] on input "[DATE]" at bounding box center [473, 246] width 205 height 29
click at [755, 326] on button "Download" at bounding box center [746, 320] width 79 height 33
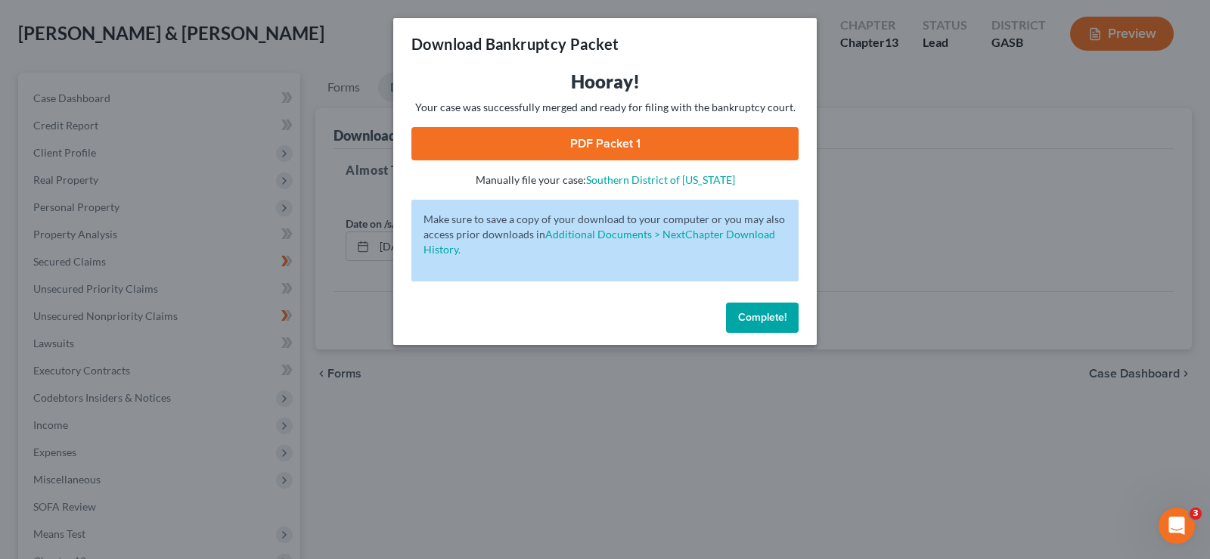
click at [665, 140] on link "PDF Packet 1" at bounding box center [604, 143] width 387 height 33
click at [773, 321] on span "Complete!" at bounding box center [762, 317] width 48 height 13
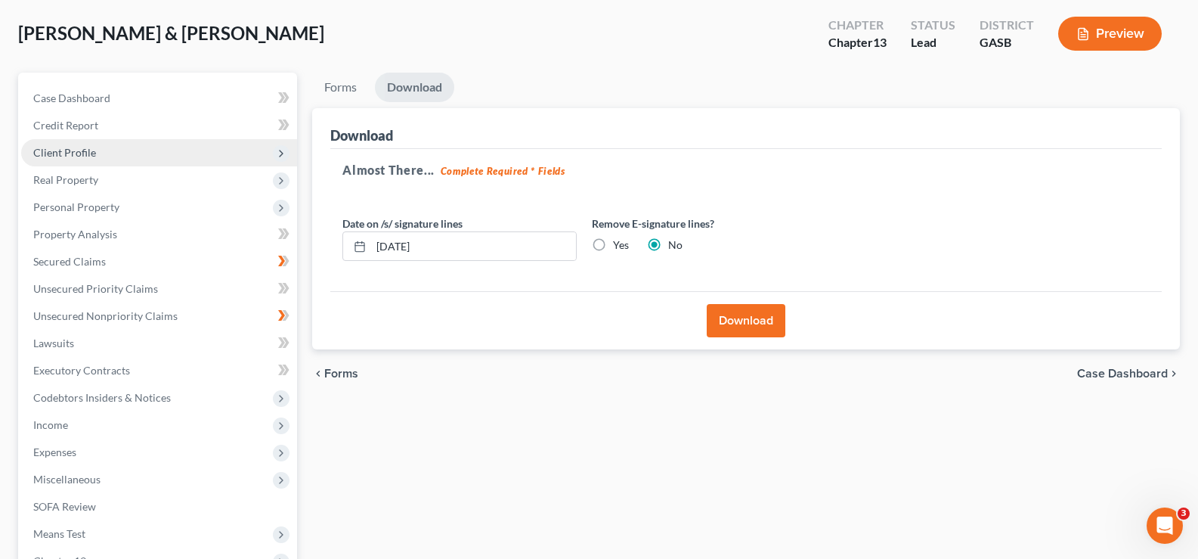
click at [80, 153] on span "Client Profile" at bounding box center [64, 152] width 63 height 13
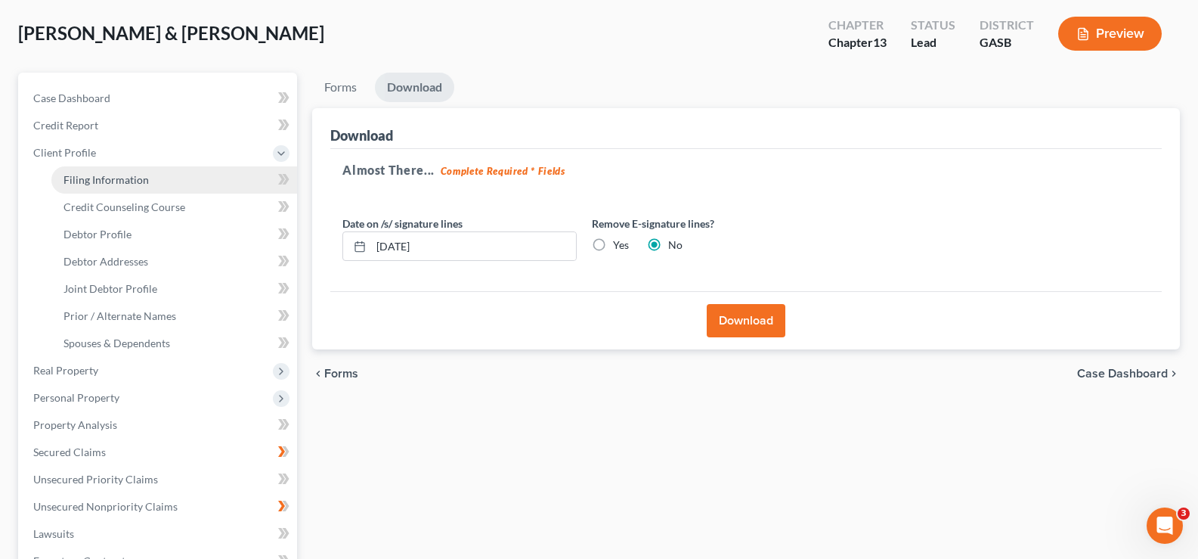
click at [91, 178] on span "Filing Information" at bounding box center [106, 179] width 85 height 13
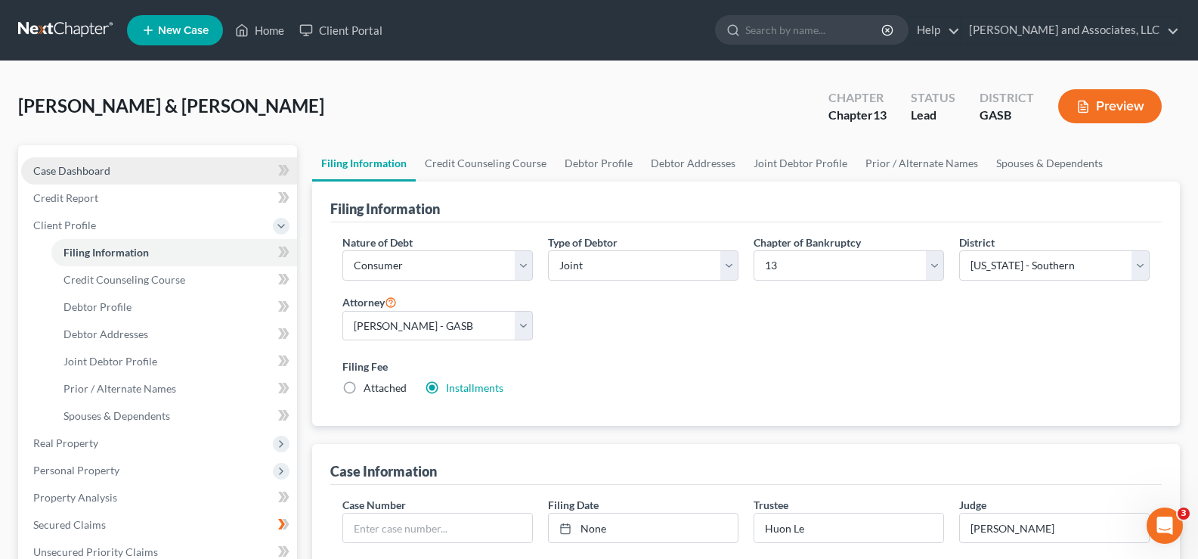
click at [85, 172] on span "Case Dashboard" at bounding box center [71, 170] width 77 height 13
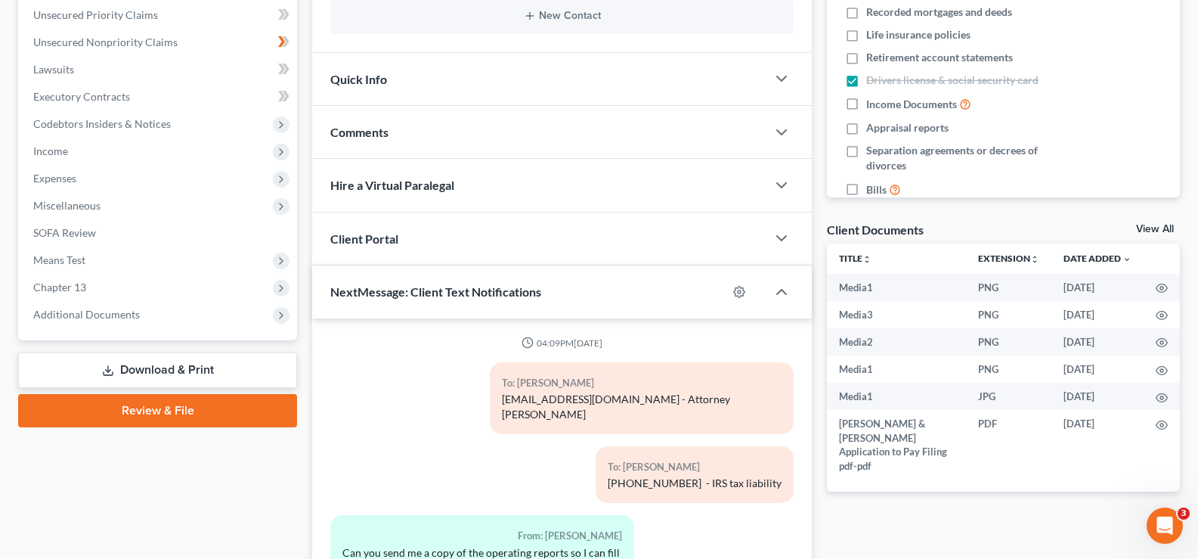
scroll to position [7324, 0]
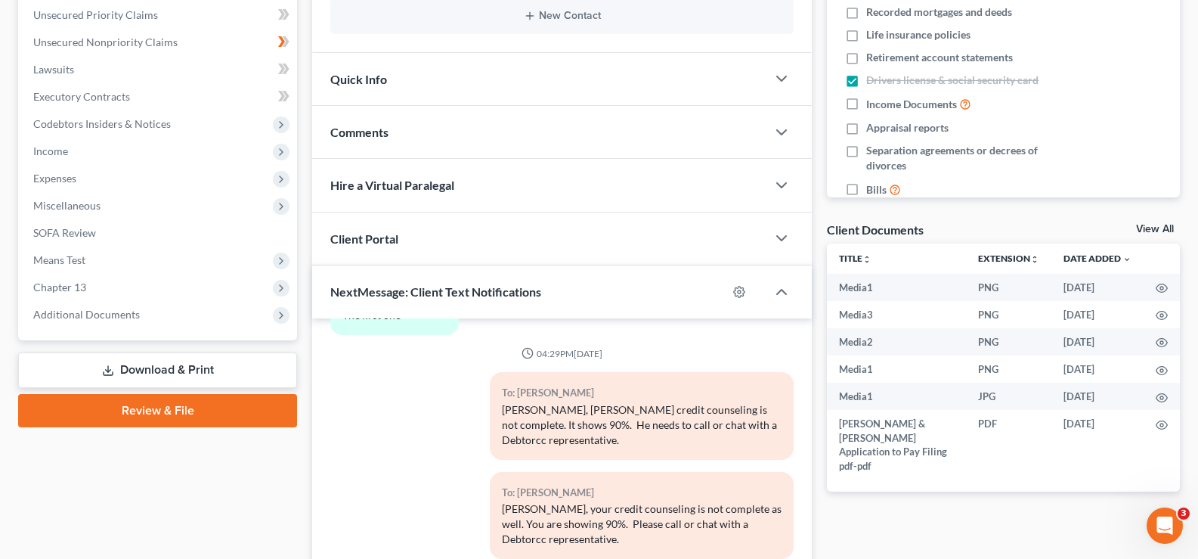
click at [202, 367] on link "Download & Print" at bounding box center [157, 370] width 279 height 36
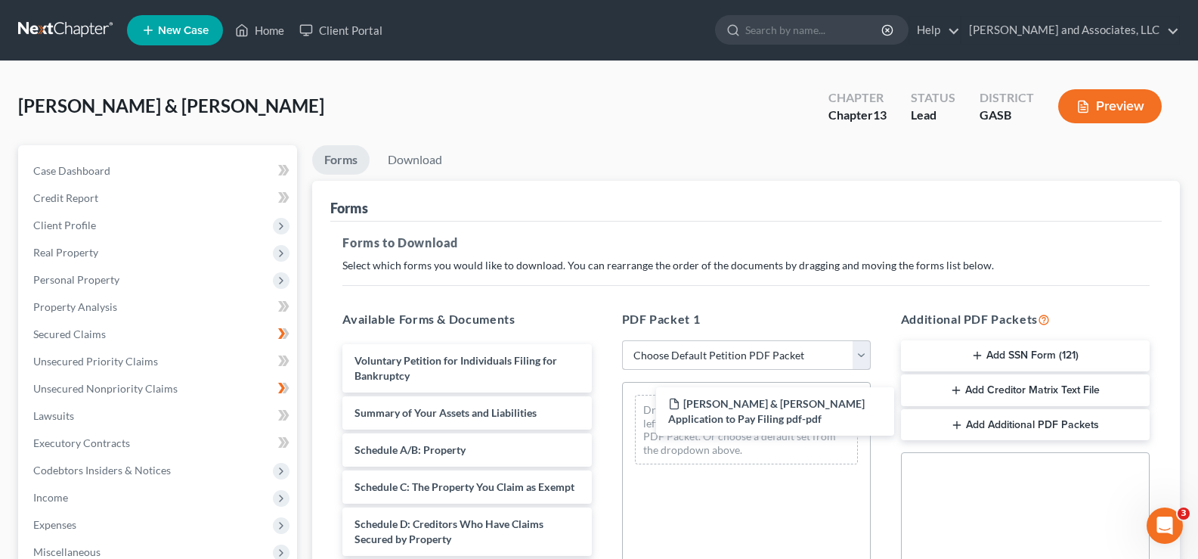
drag, startPoint x: 421, startPoint y: 373, endPoint x: 691, endPoint y: 351, distance: 270.9
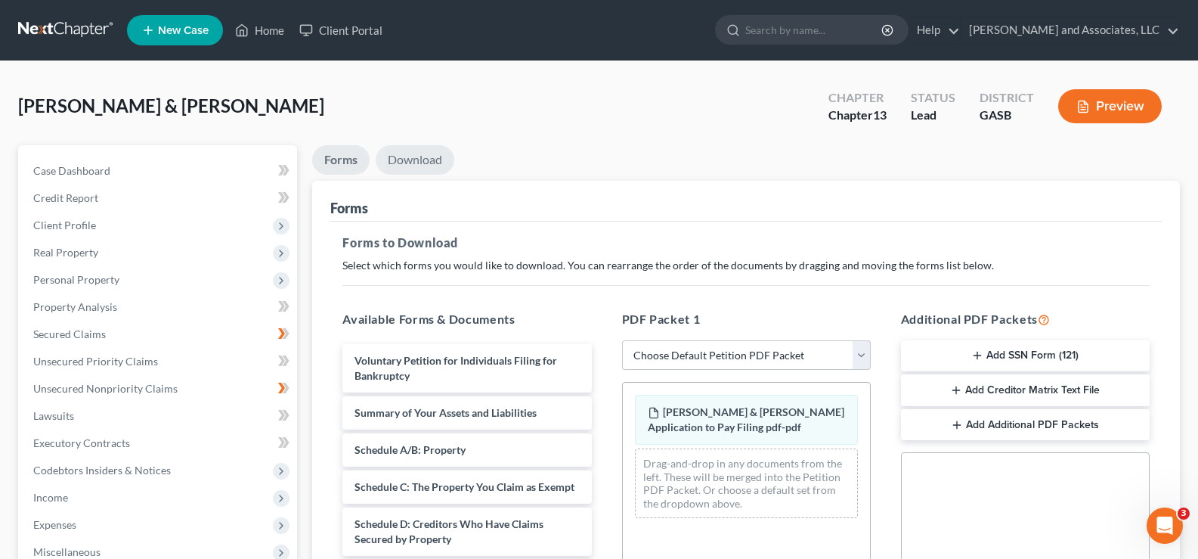
click at [417, 163] on link "Download" at bounding box center [415, 159] width 79 height 29
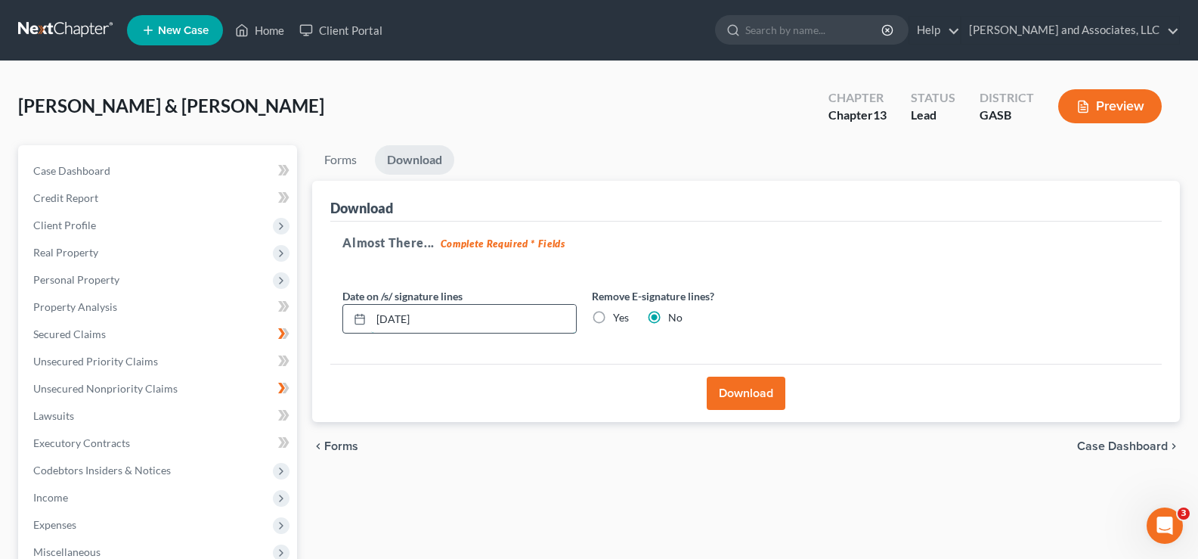
click at [438, 319] on input "[DATE]" at bounding box center [473, 319] width 205 height 29
click at [759, 401] on button "Download" at bounding box center [746, 393] width 79 height 33
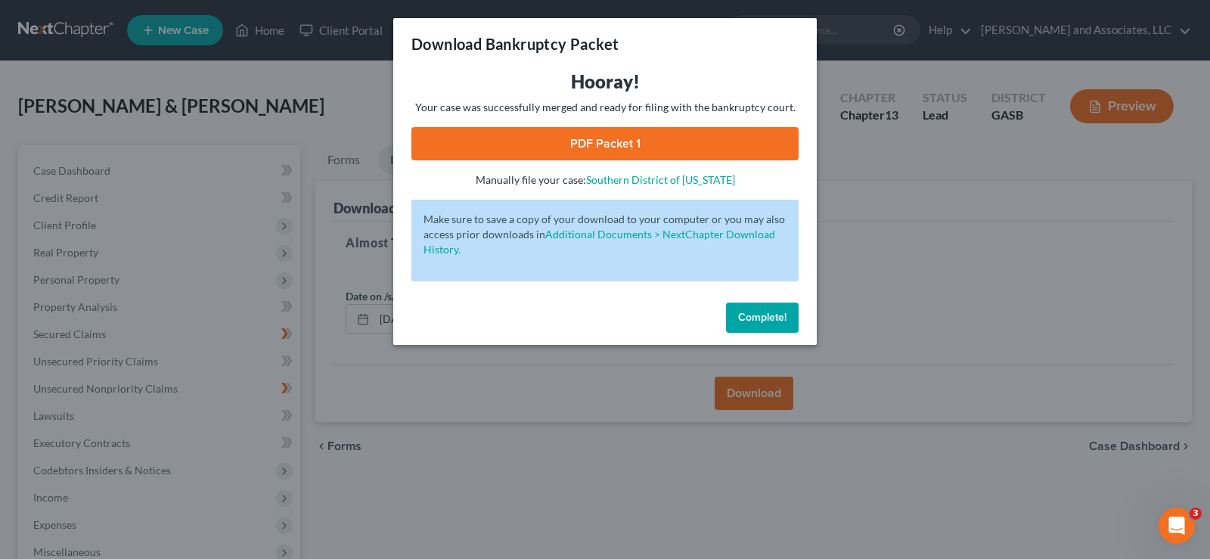
click at [654, 147] on link "PDF Packet 1" at bounding box center [604, 143] width 387 height 33
drag, startPoint x: 773, startPoint y: 330, endPoint x: 681, endPoint y: 287, distance: 101.8
click at [773, 327] on button "Complete!" at bounding box center [762, 317] width 73 height 30
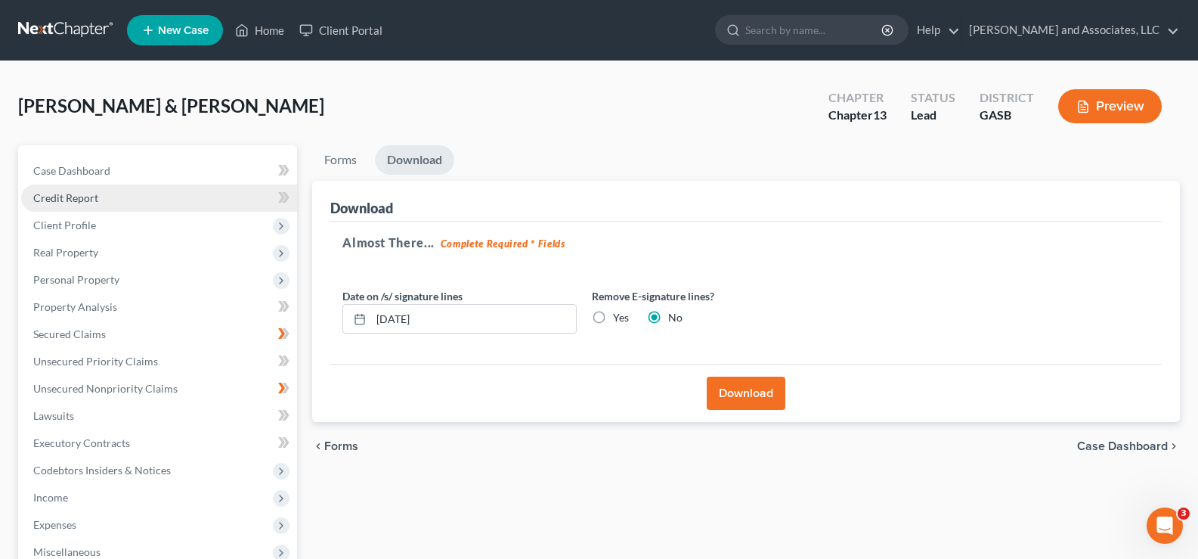
click at [70, 200] on span "Credit Report" at bounding box center [65, 197] width 65 height 13
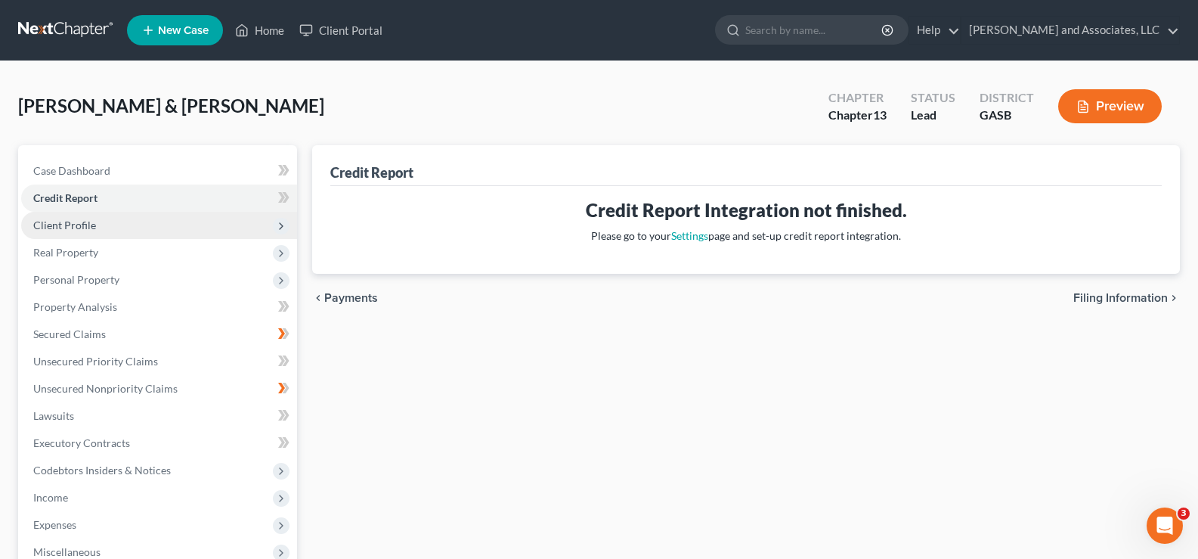
click at [70, 228] on span "Client Profile" at bounding box center [64, 224] width 63 height 13
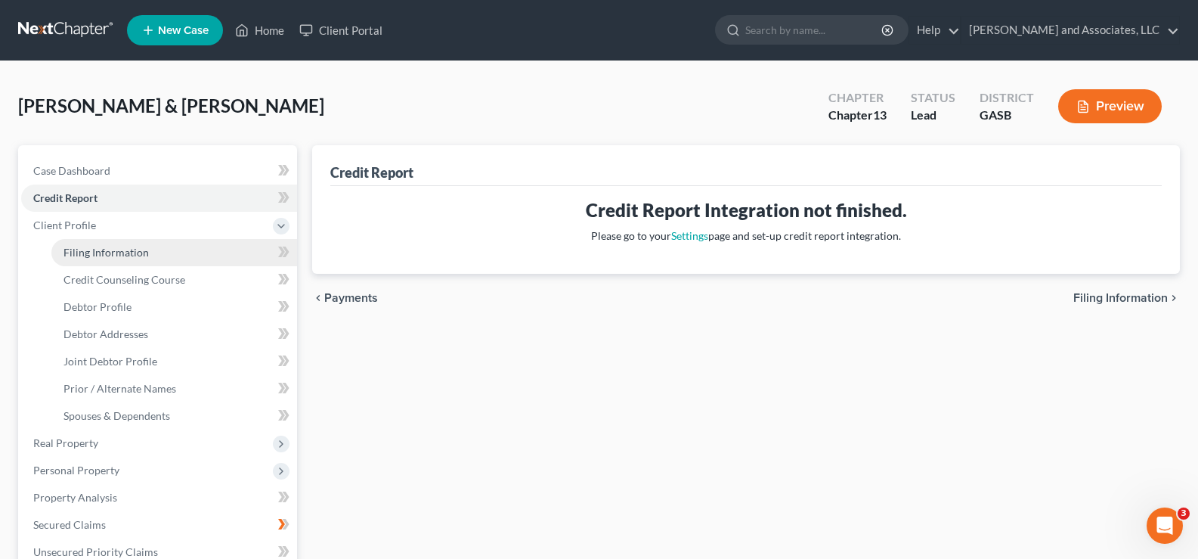
click at [97, 256] on span "Filing Information" at bounding box center [106, 252] width 85 height 13
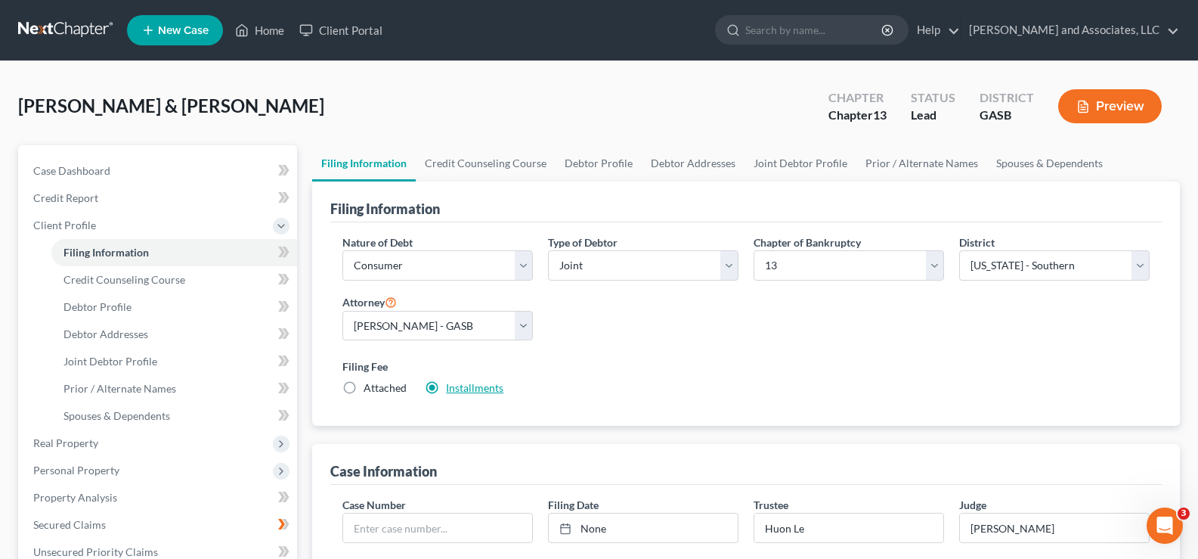
click at [465, 388] on link "Installments" at bounding box center [474, 387] width 57 height 13
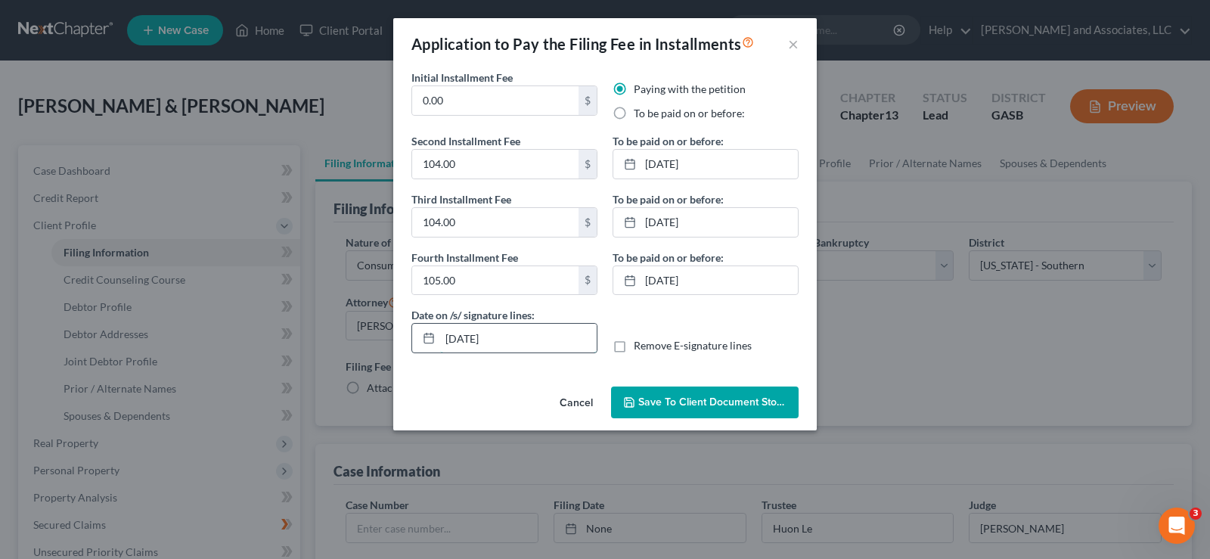
click at [473, 341] on input "[DATE]" at bounding box center [518, 338] width 156 height 29
click at [665, 410] on button "Save to Client Document Storage" at bounding box center [704, 402] width 187 height 32
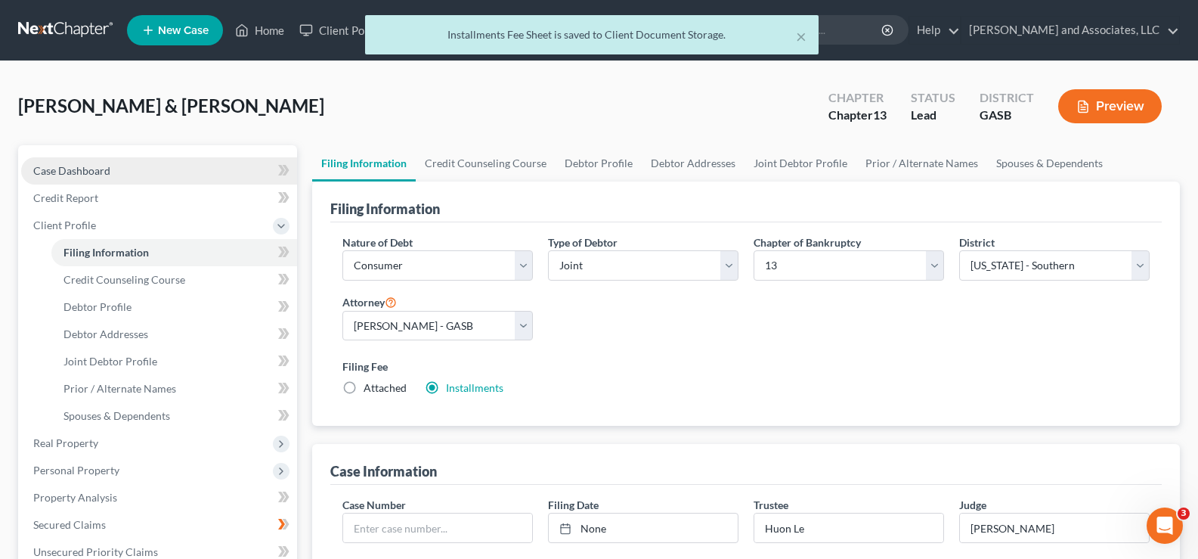
click at [64, 172] on span "Case Dashboard" at bounding box center [71, 170] width 77 height 13
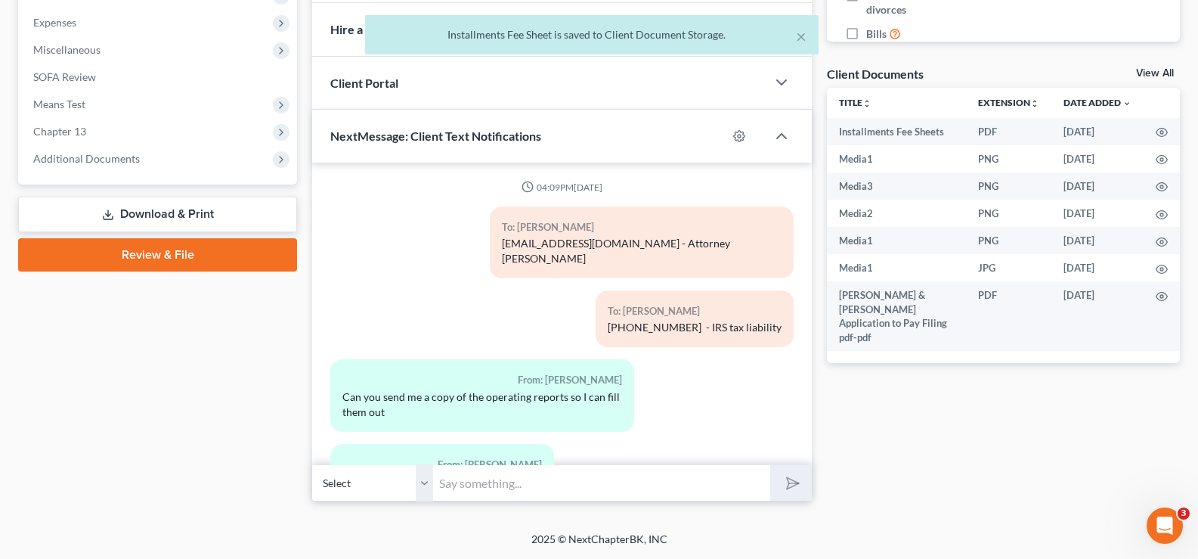
scroll to position [7324, 0]
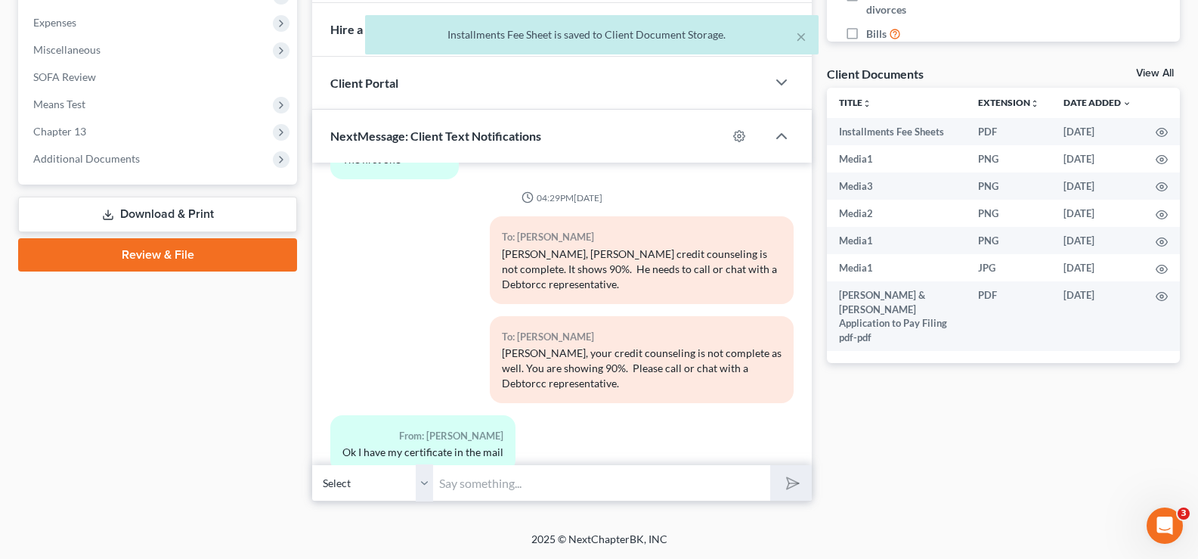
click at [164, 212] on link "Download & Print" at bounding box center [157, 215] width 279 height 36
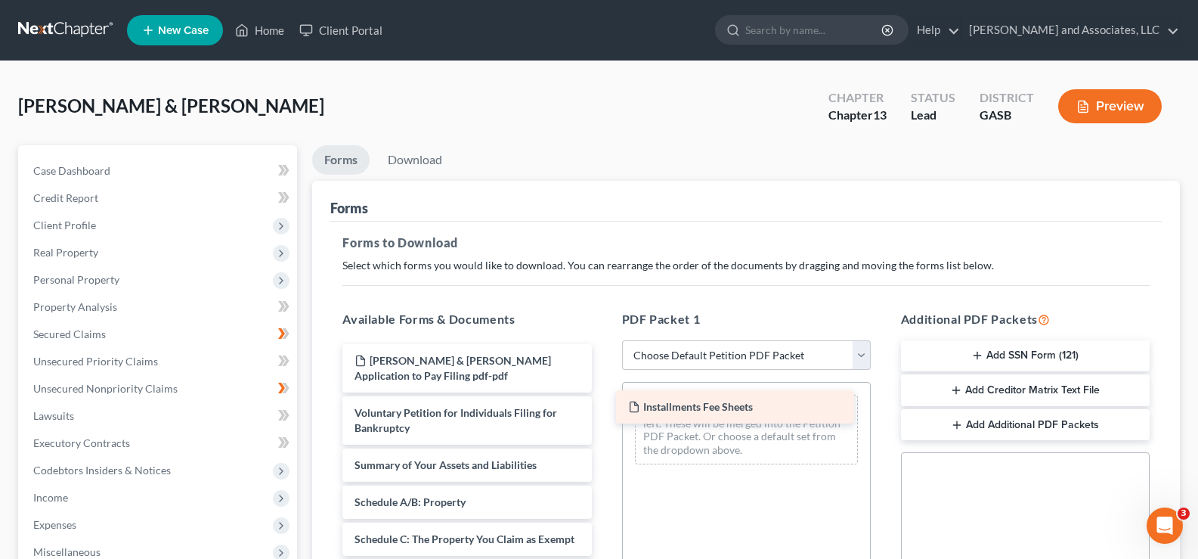
drag, startPoint x: 456, startPoint y: 358, endPoint x: 734, endPoint y: 402, distance: 281.8
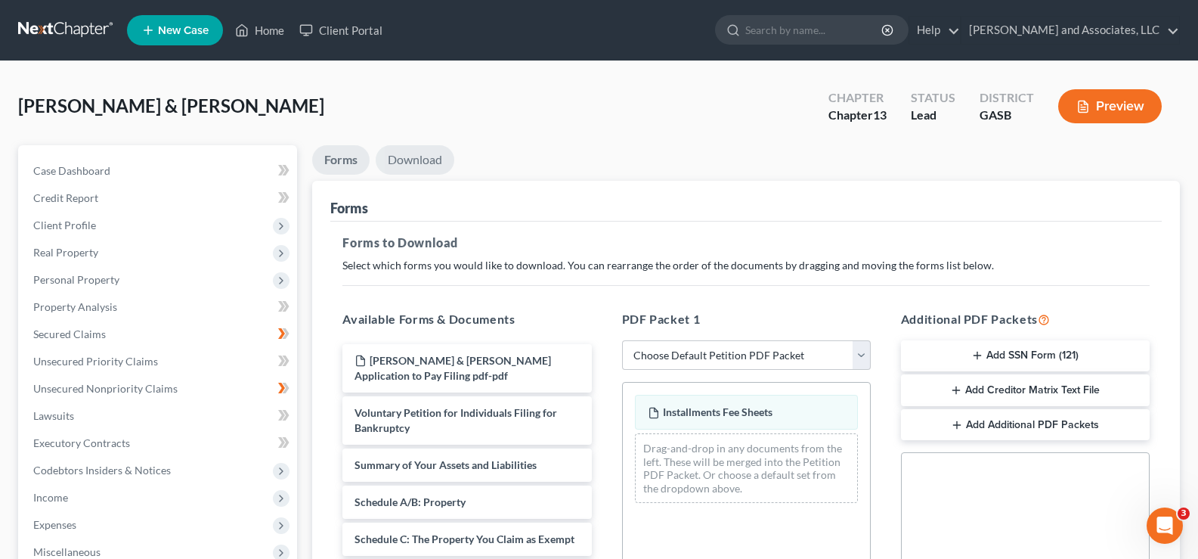
click at [418, 160] on link "Download" at bounding box center [415, 159] width 79 height 29
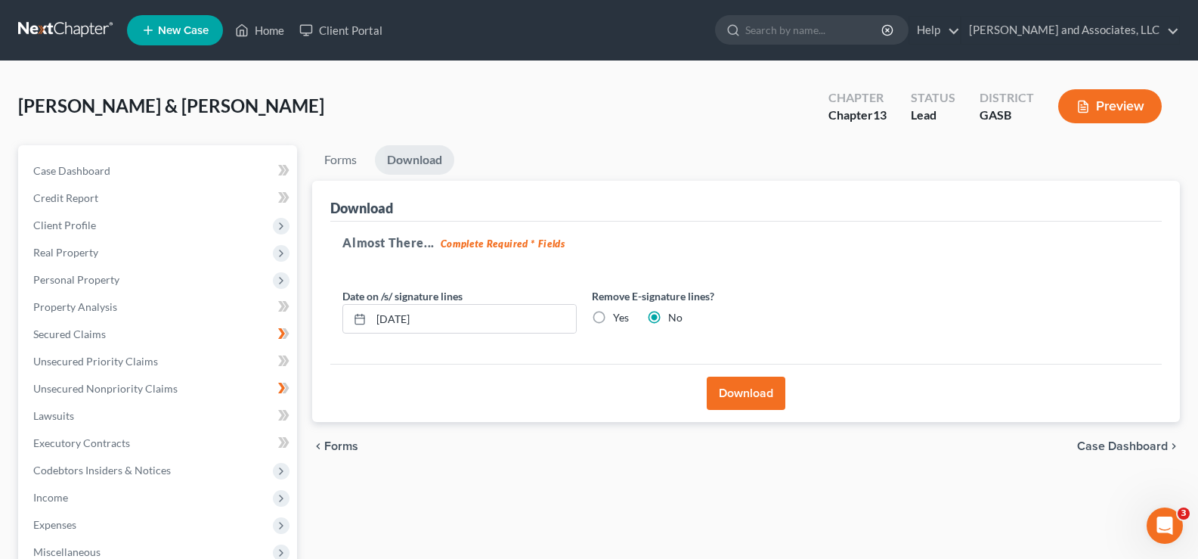
click at [745, 394] on button "Download" at bounding box center [746, 393] width 79 height 33
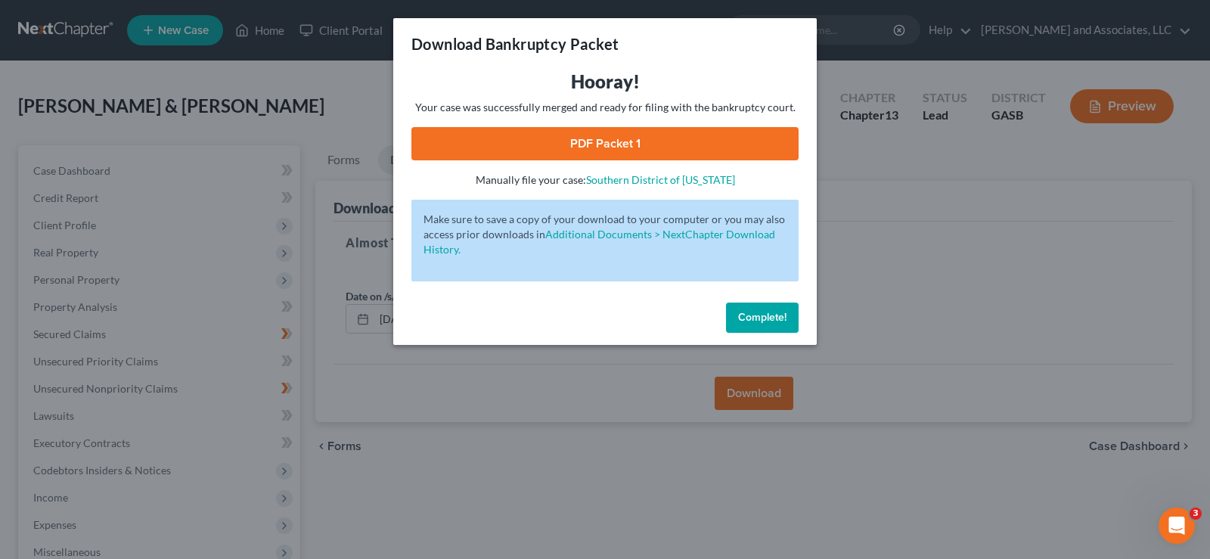
click at [696, 143] on link "PDF Packet 1" at bounding box center [604, 143] width 387 height 33
drag, startPoint x: 774, startPoint y: 321, endPoint x: 280, endPoint y: 200, distance: 508.5
click at [770, 315] on span "Complete!" at bounding box center [762, 317] width 48 height 13
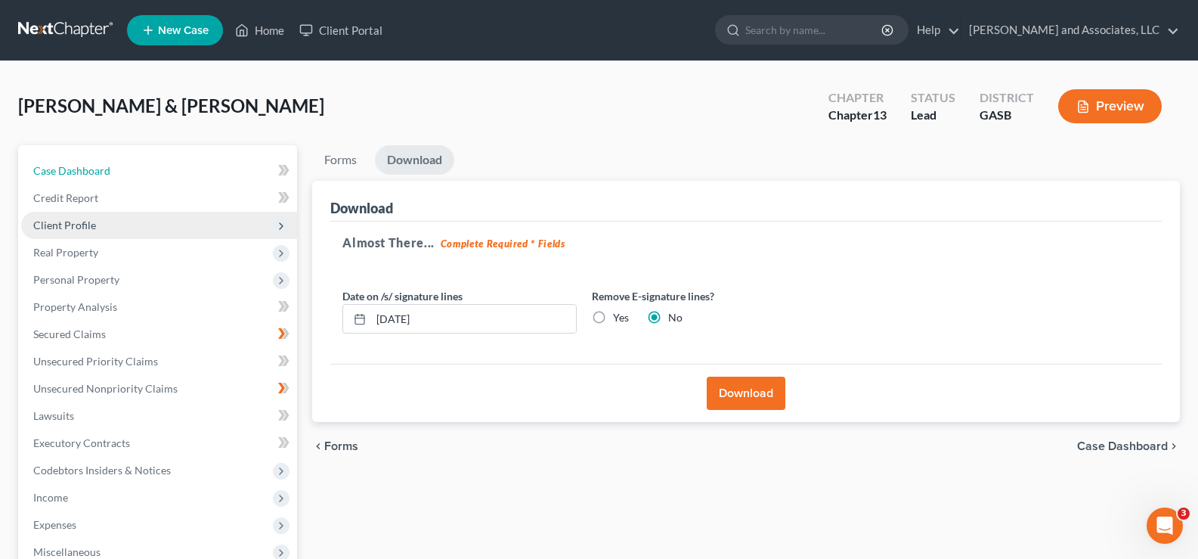
drag, startPoint x: 54, startPoint y: 171, endPoint x: 116, endPoint y: 213, distance: 75.1
click at [54, 171] on span "Case Dashboard" at bounding box center [71, 170] width 77 height 13
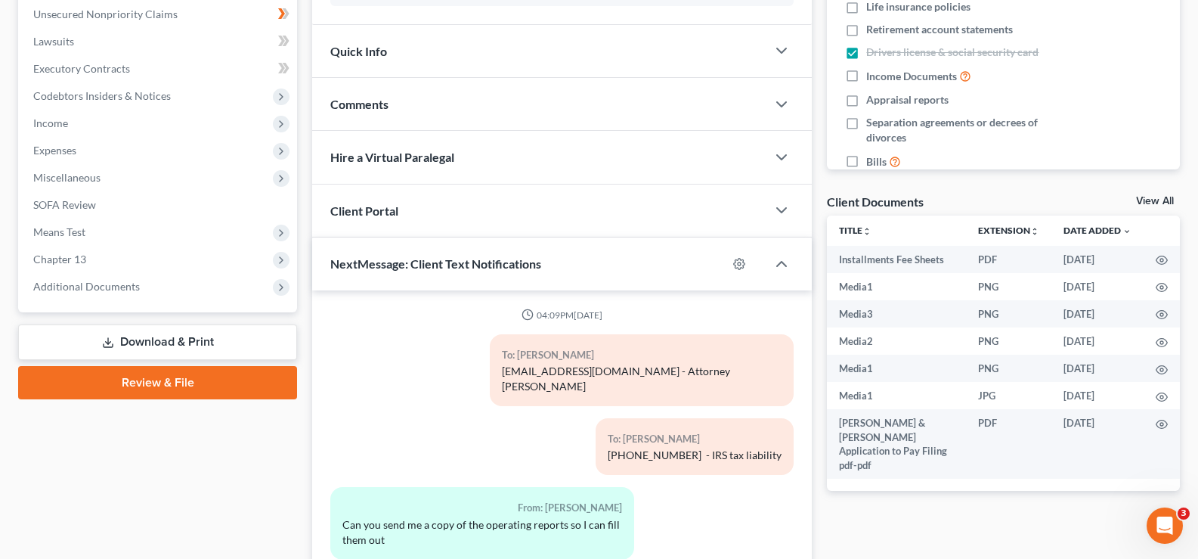
scroll to position [7324, 0]
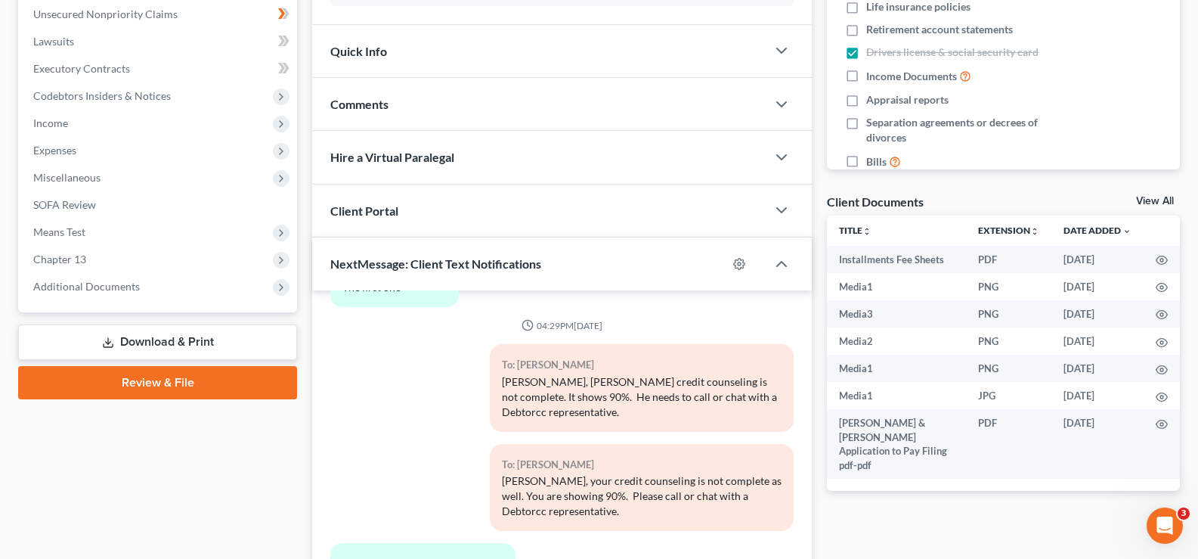
click at [178, 342] on link "Download & Print" at bounding box center [157, 342] width 279 height 36
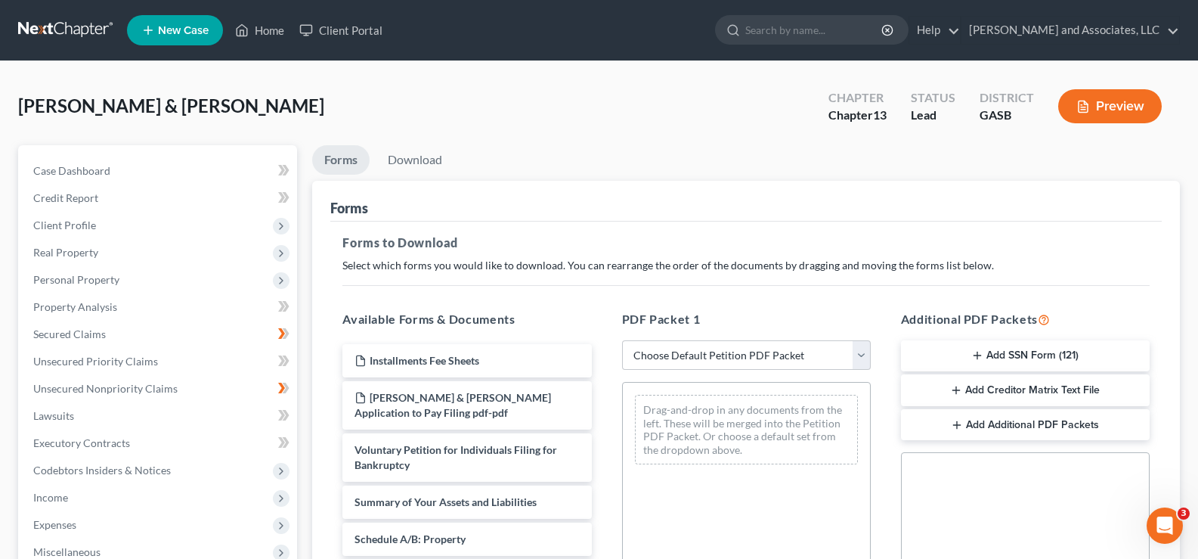
click at [1022, 354] on button "Add SSN Form (121)" at bounding box center [1025, 356] width 249 height 32
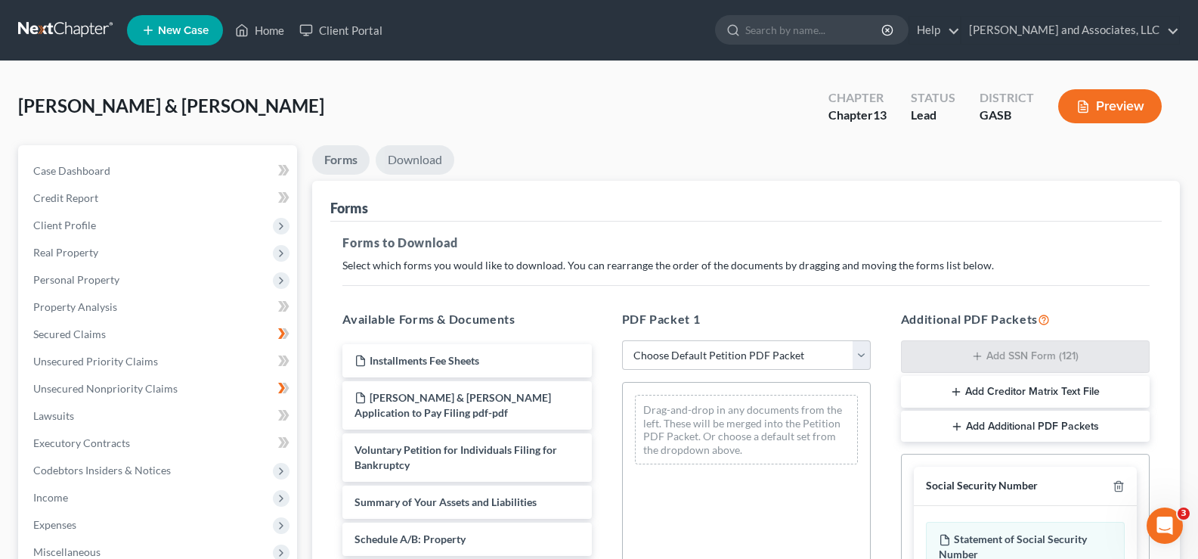
click at [421, 155] on link "Download" at bounding box center [415, 159] width 79 height 29
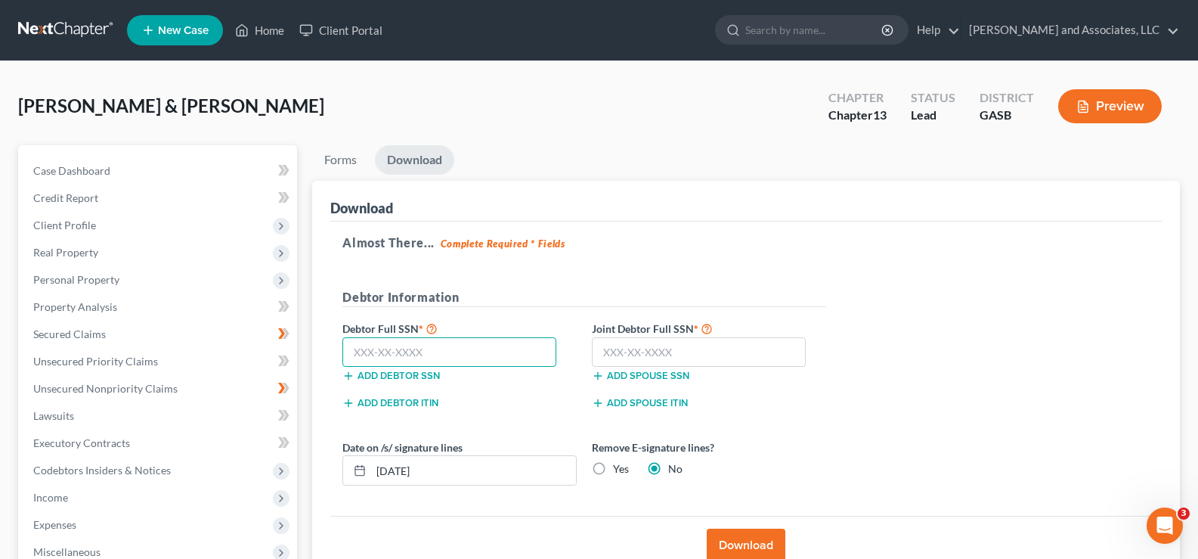
click at [425, 350] on input "text" at bounding box center [449, 352] width 214 height 30
click at [689, 351] on input "text" at bounding box center [699, 352] width 214 height 30
click at [404, 472] on input "[DATE]" at bounding box center [473, 470] width 205 height 29
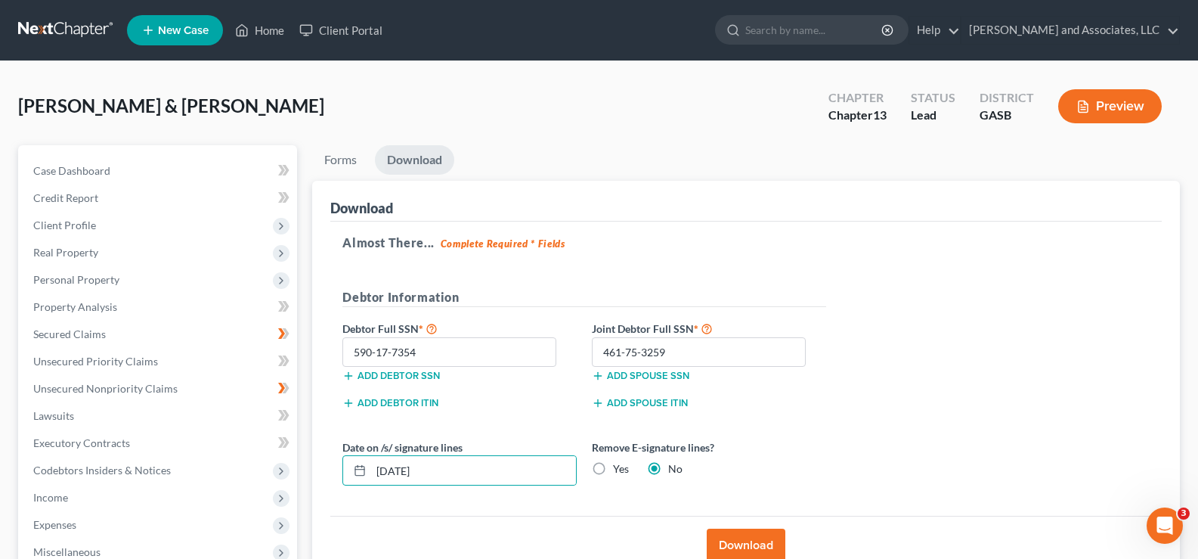
click at [737, 536] on button "Download" at bounding box center [746, 544] width 79 height 33
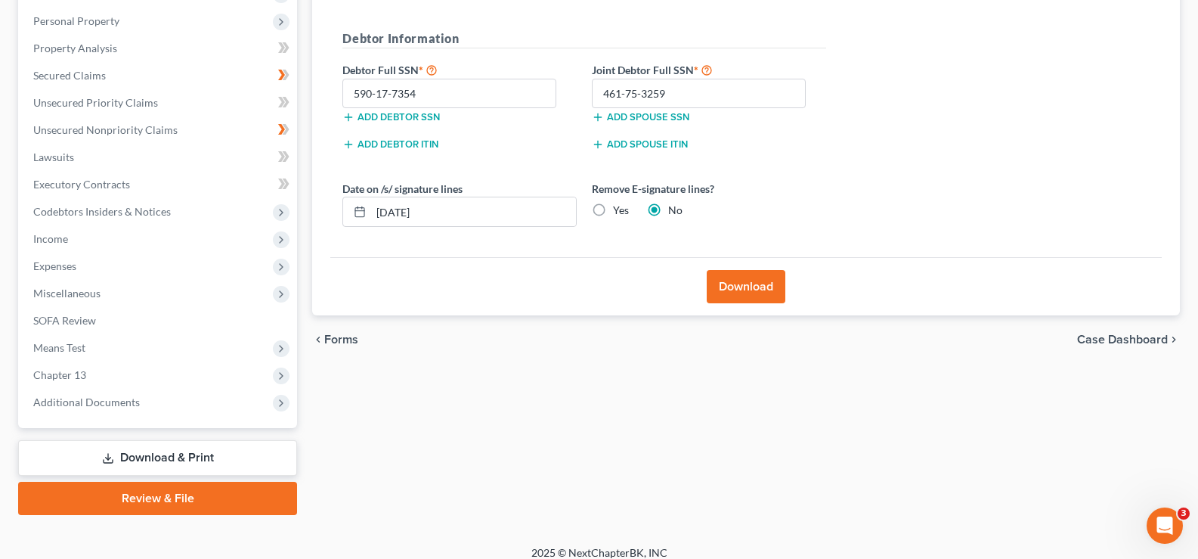
scroll to position [272, 0]
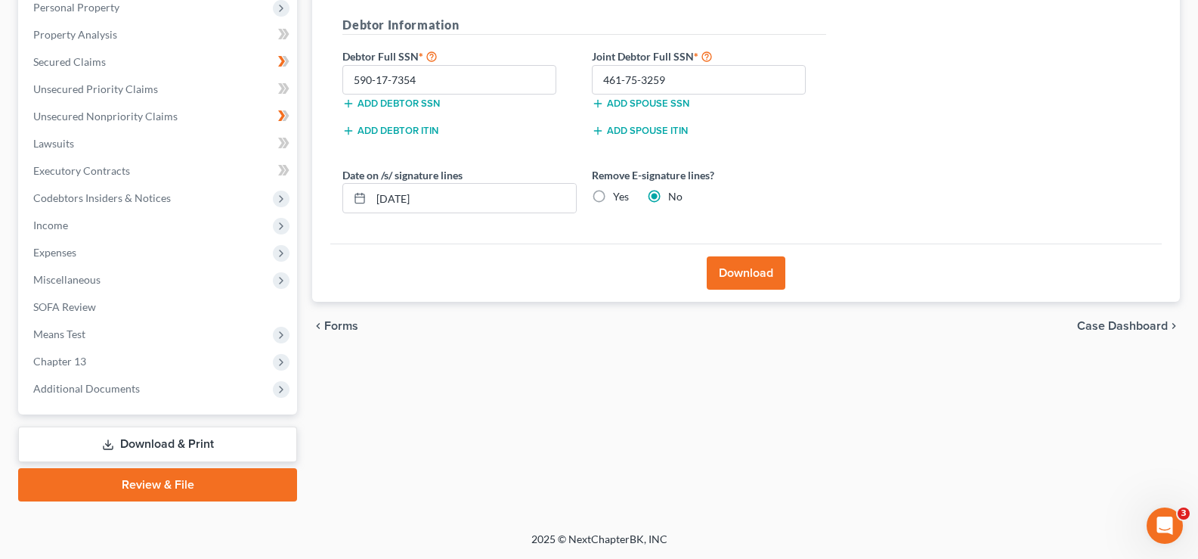
click at [756, 268] on button "Download" at bounding box center [746, 272] width 79 height 33
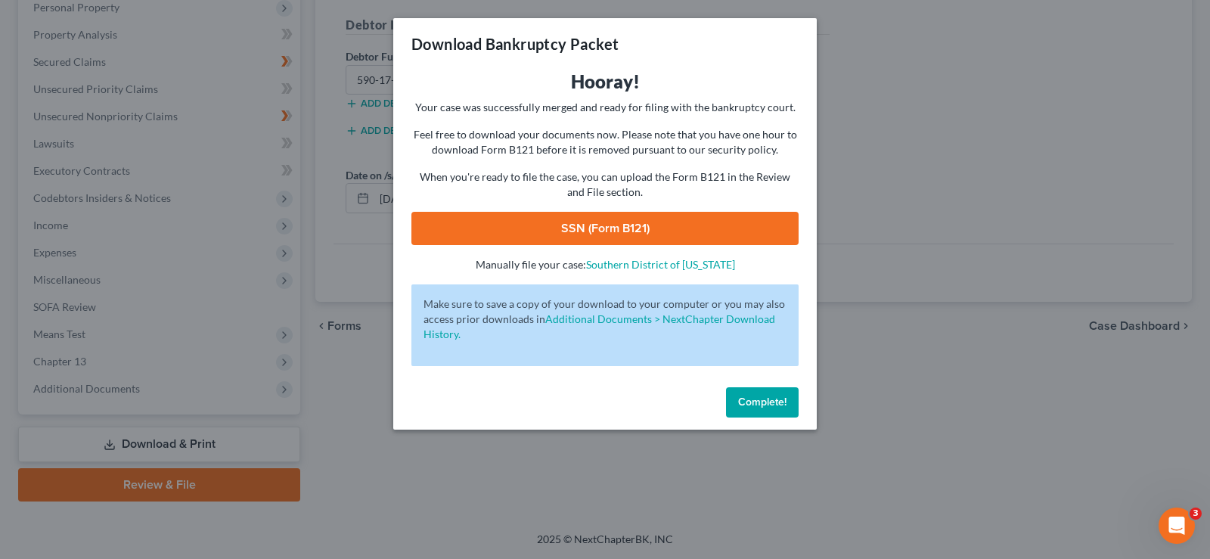
click at [658, 231] on link "SSN (Form B121)" at bounding box center [604, 228] width 387 height 33
click at [776, 405] on span "Complete!" at bounding box center [762, 401] width 48 height 13
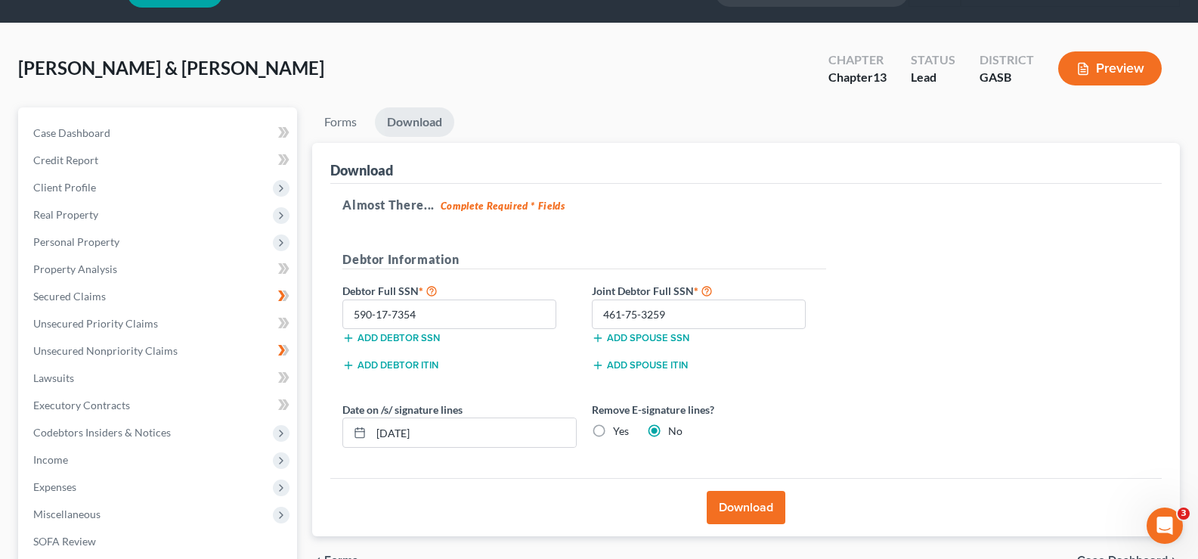
scroll to position [0, 0]
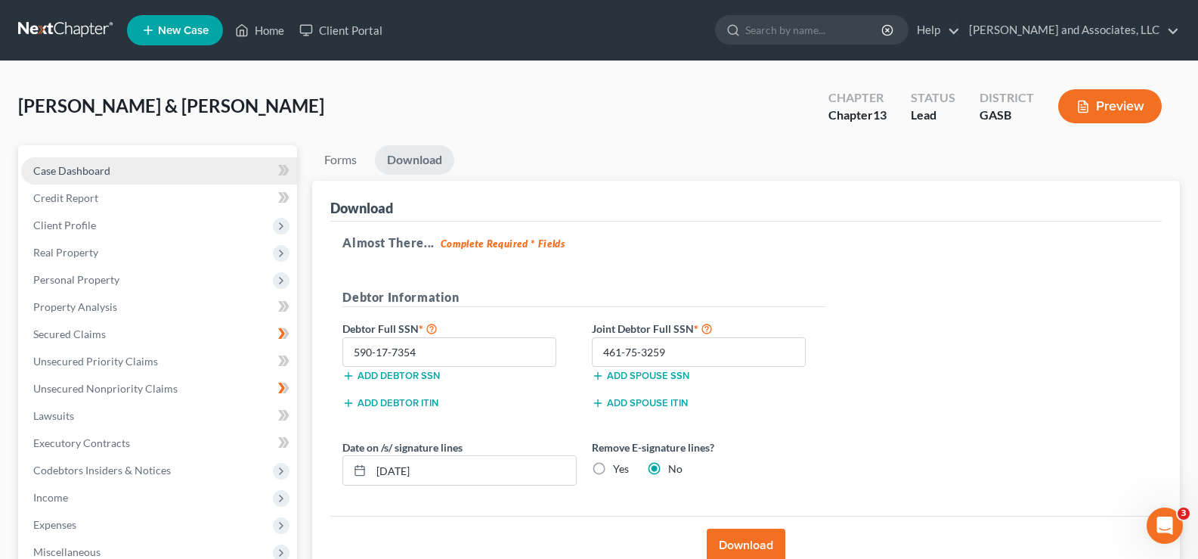
click at [79, 173] on span "Case Dashboard" at bounding box center [71, 170] width 77 height 13
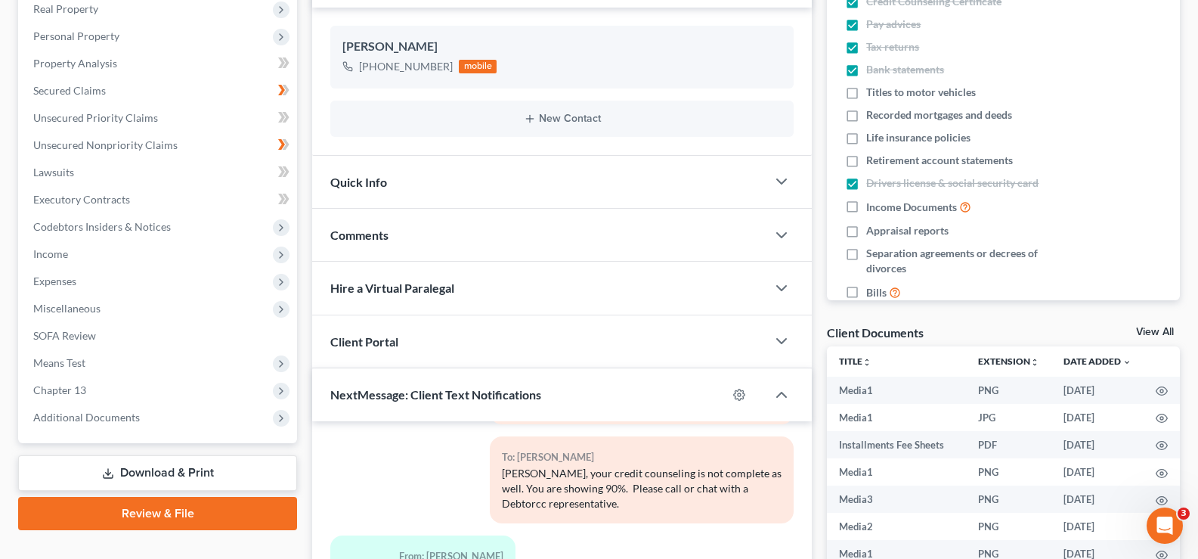
scroll to position [454, 0]
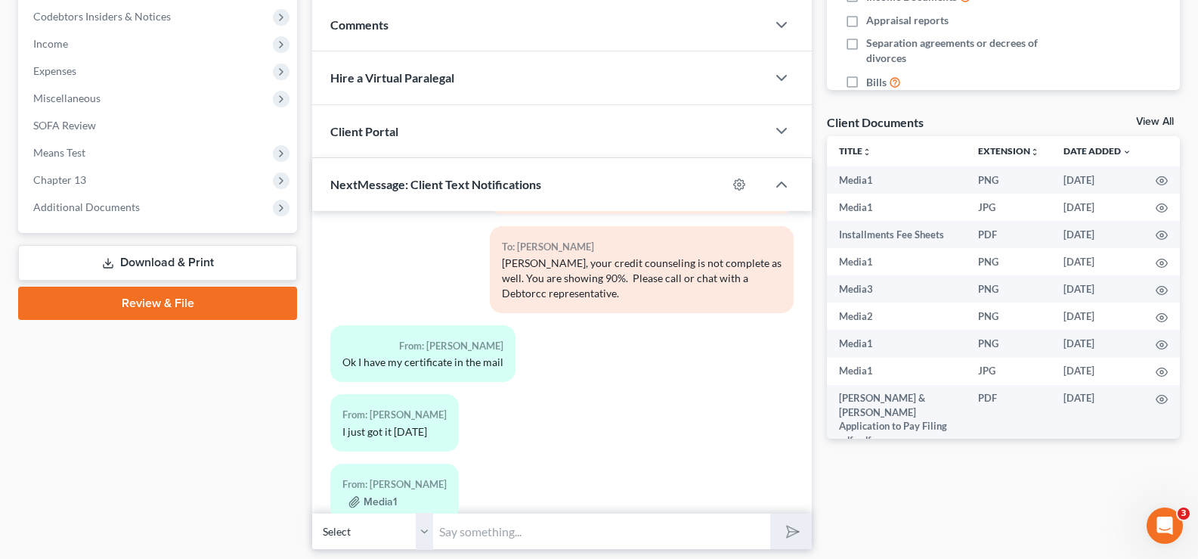
click at [404, 558] on div "Media1" at bounding box center [394, 569] width 104 height 15
click at [403, 532] on div "From: Brittiany Fisher Media1" at bounding box center [394, 560] width 129 height 57
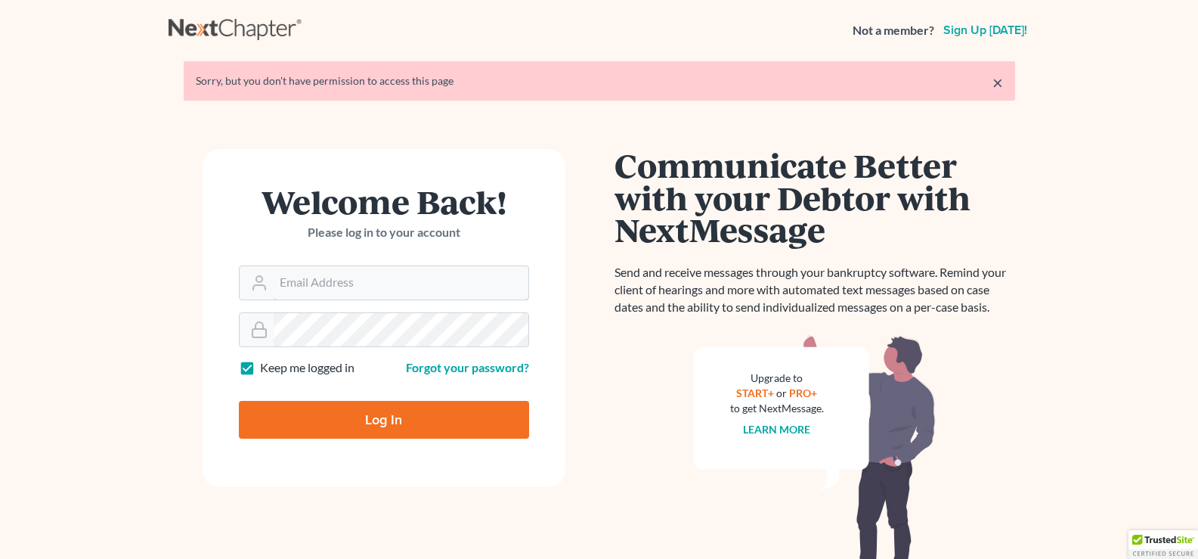
type input "[EMAIL_ADDRESS][DOMAIN_NAME]"
click at [501, 428] on input "Log In" at bounding box center [384, 420] width 290 height 38
type input "Thinking..."
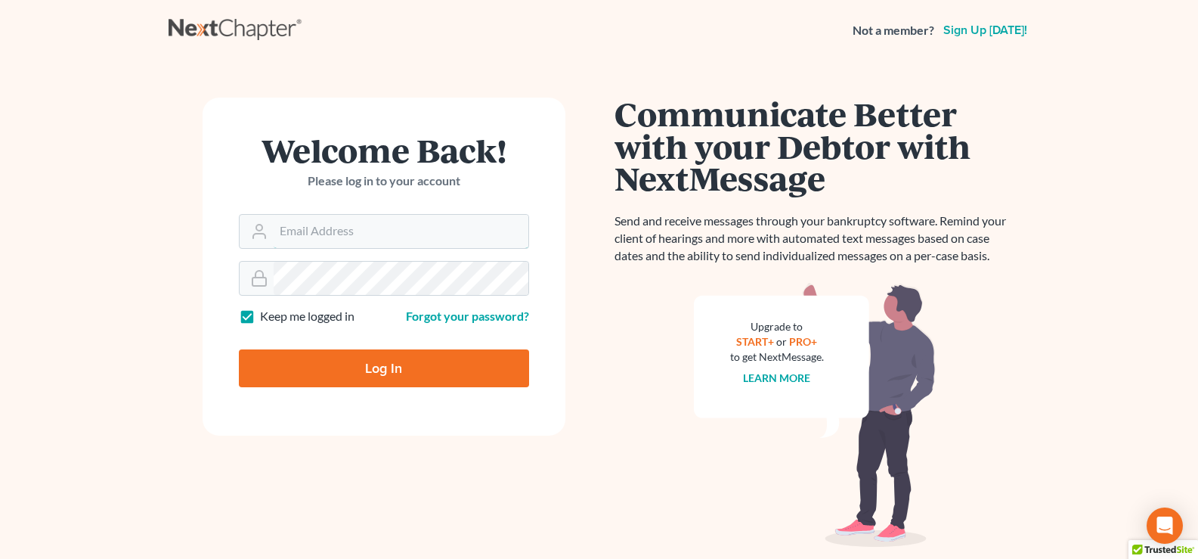
type input "[EMAIL_ADDRESS][DOMAIN_NAME]"
click at [451, 368] on input "Log In" at bounding box center [384, 368] width 290 height 38
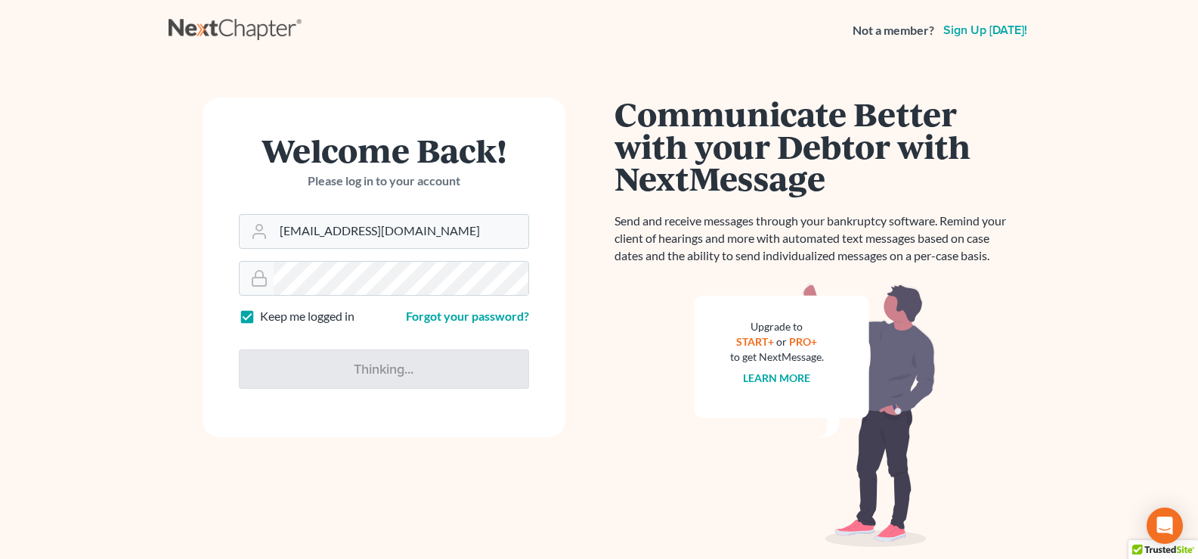
type input "Thinking..."
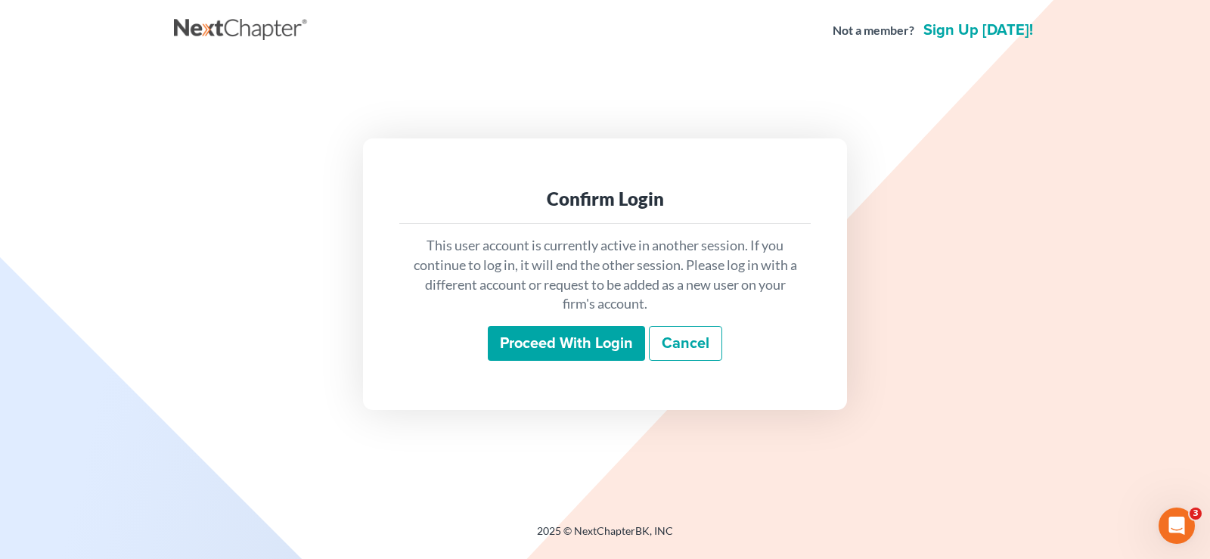
click at [566, 352] on input "Proceed with login" at bounding box center [566, 343] width 157 height 35
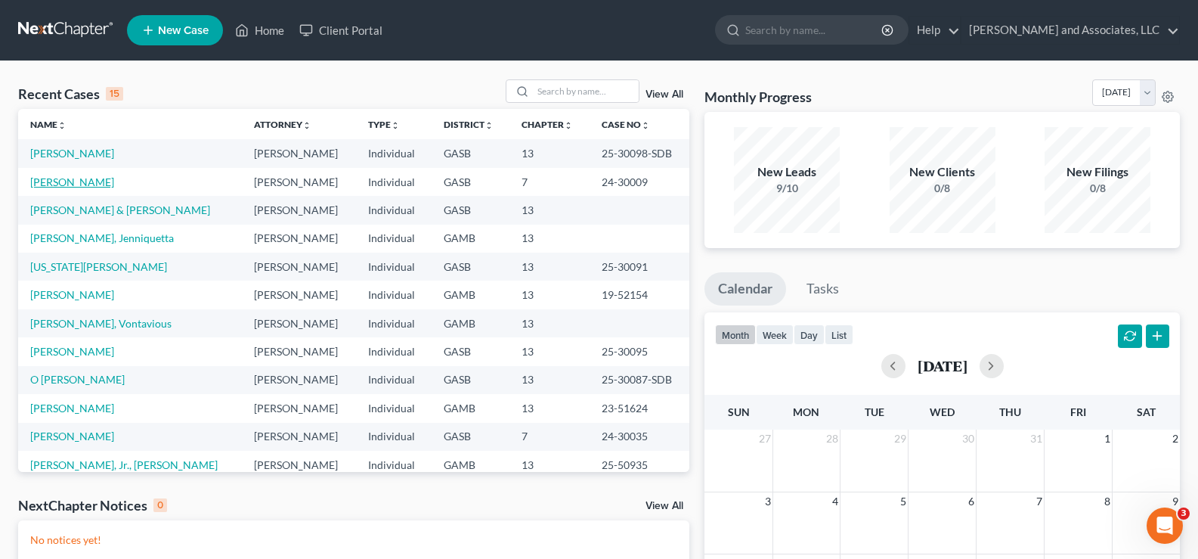
click at [79, 184] on link "[PERSON_NAME]" at bounding box center [72, 181] width 84 height 13
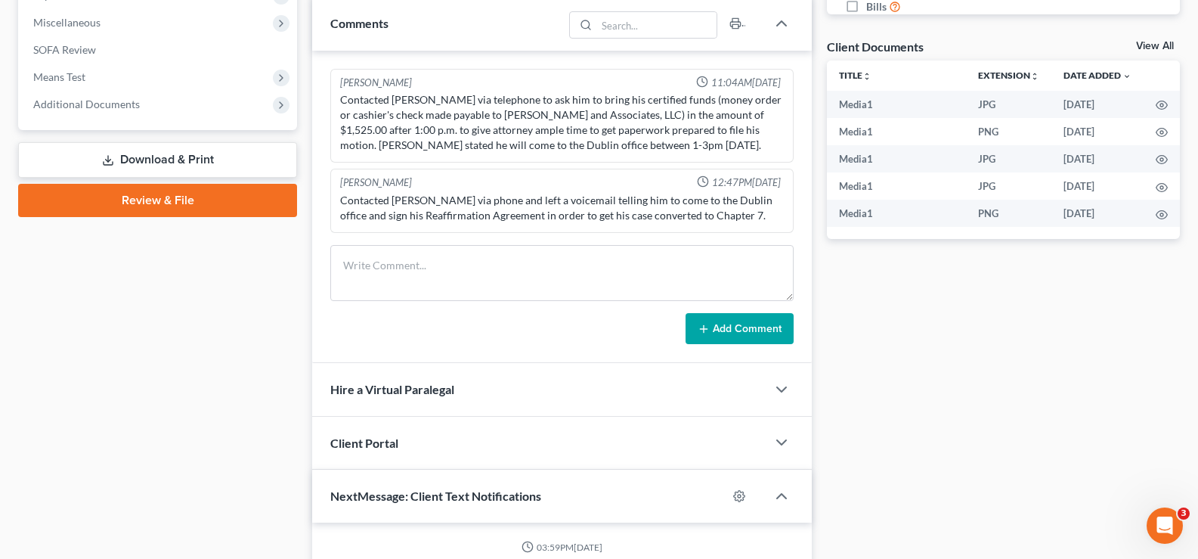
scroll to position [10392, 0]
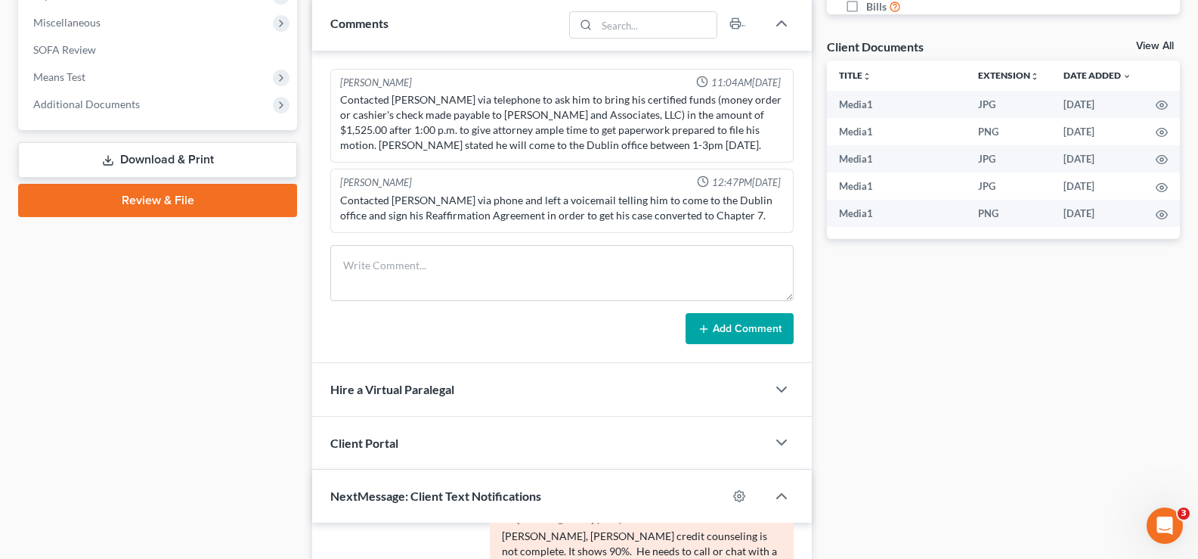
click at [182, 163] on link "Download & Print" at bounding box center [157, 160] width 279 height 36
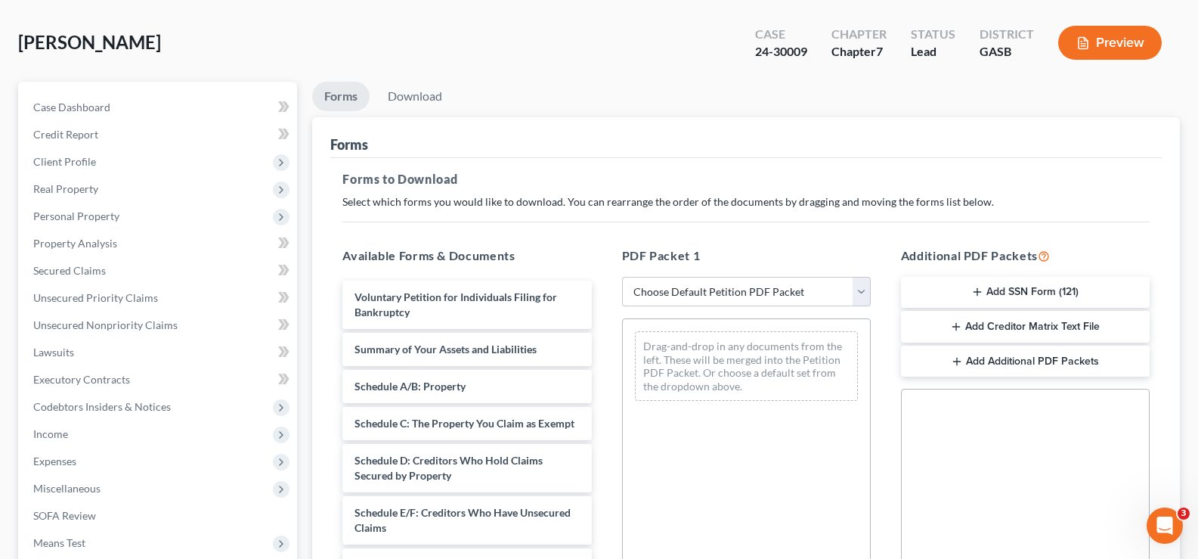
scroll to position [151, 0]
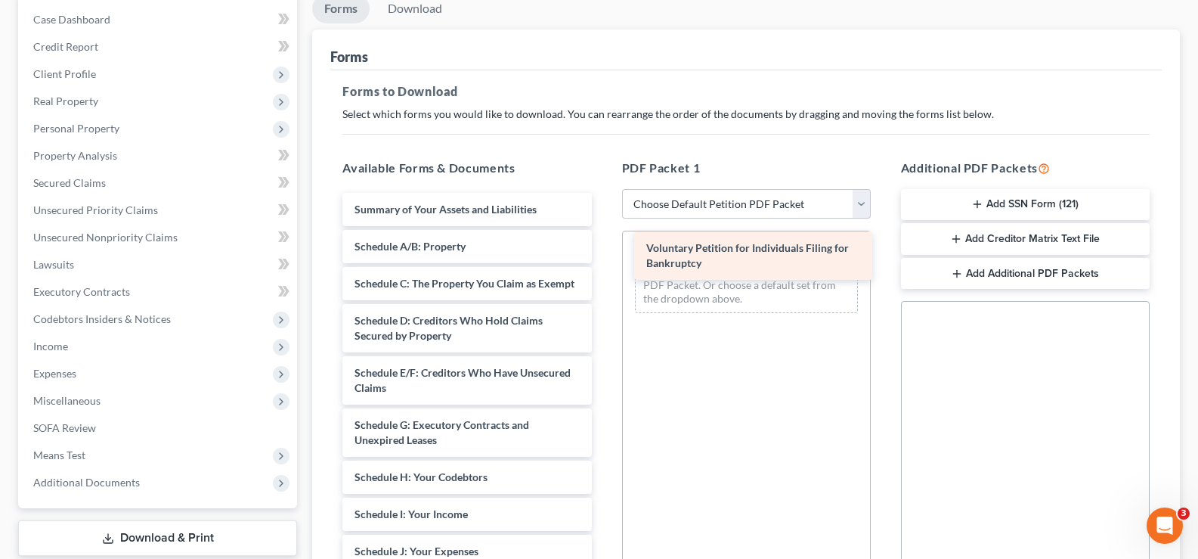
drag, startPoint x: 538, startPoint y: 217, endPoint x: 830, endPoint y: 256, distance: 294.4
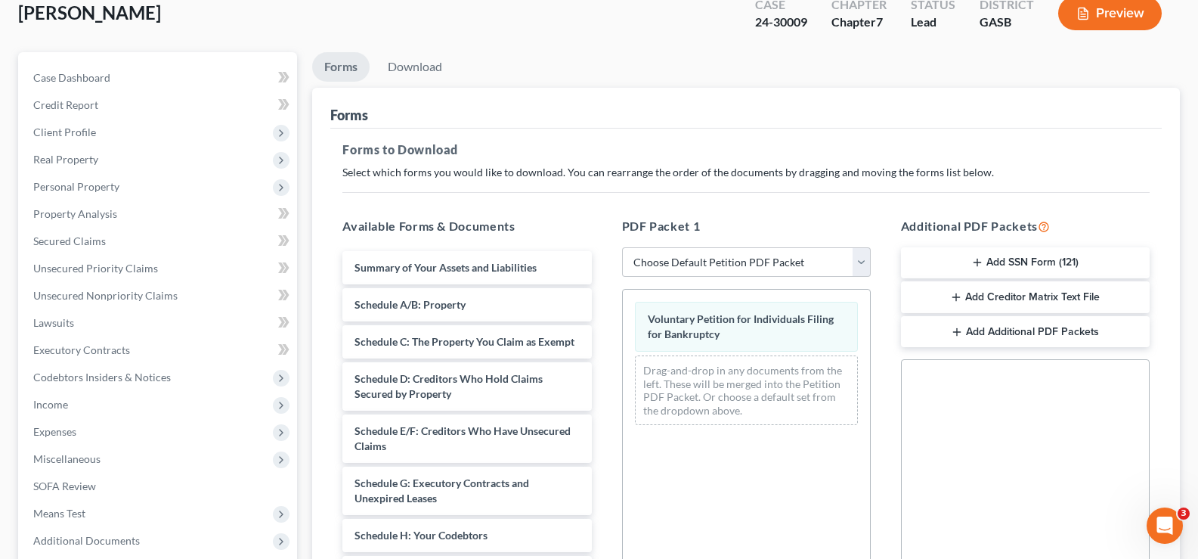
scroll to position [0, 0]
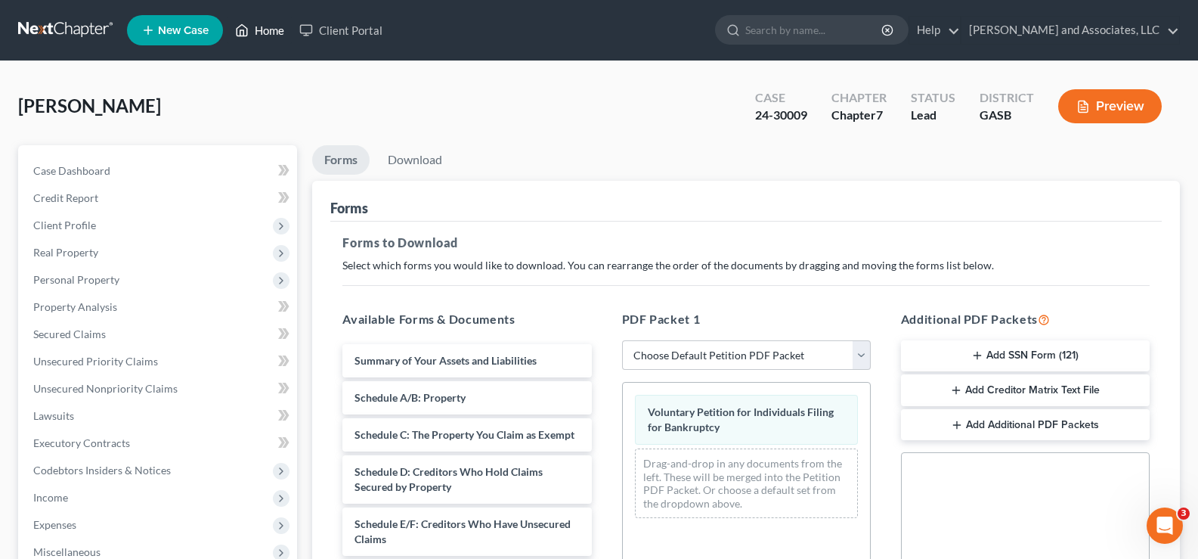
click at [268, 26] on link "Home" at bounding box center [260, 30] width 64 height 27
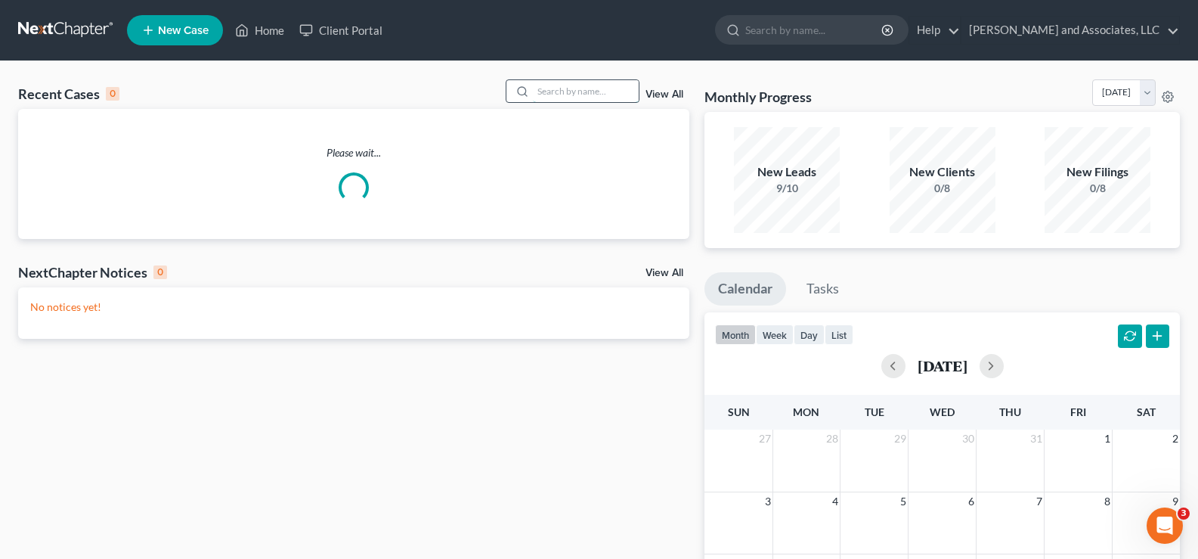
click at [607, 97] on input "search" at bounding box center [586, 91] width 106 height 22
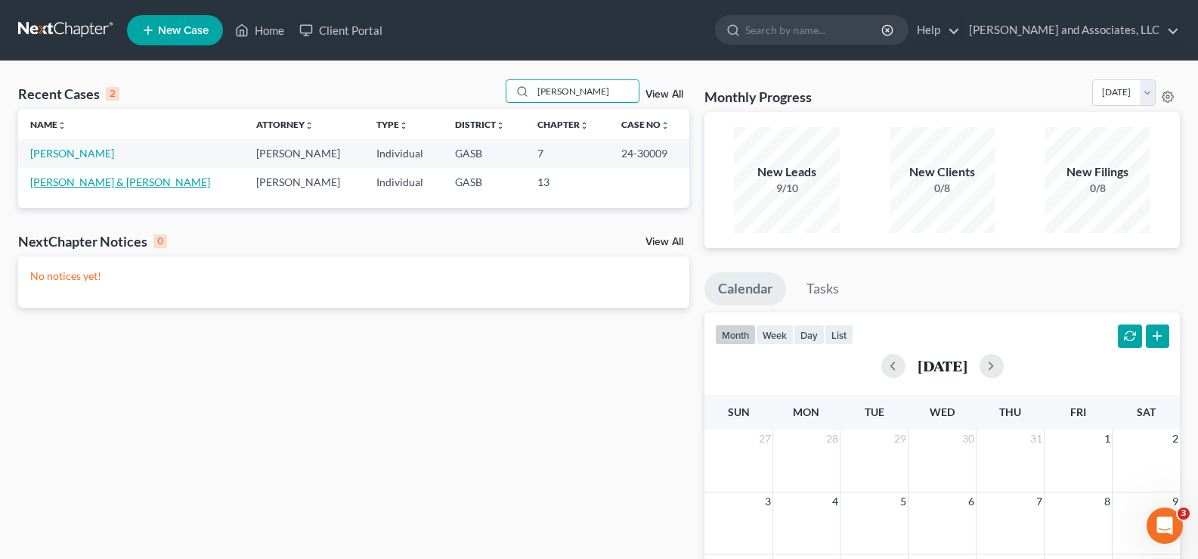
type input "fisher"
click at [111, 182] on link "[PERSON_NAME] & [PERSON_NAME]" at bounding box center [120, 181] width 180 height 13
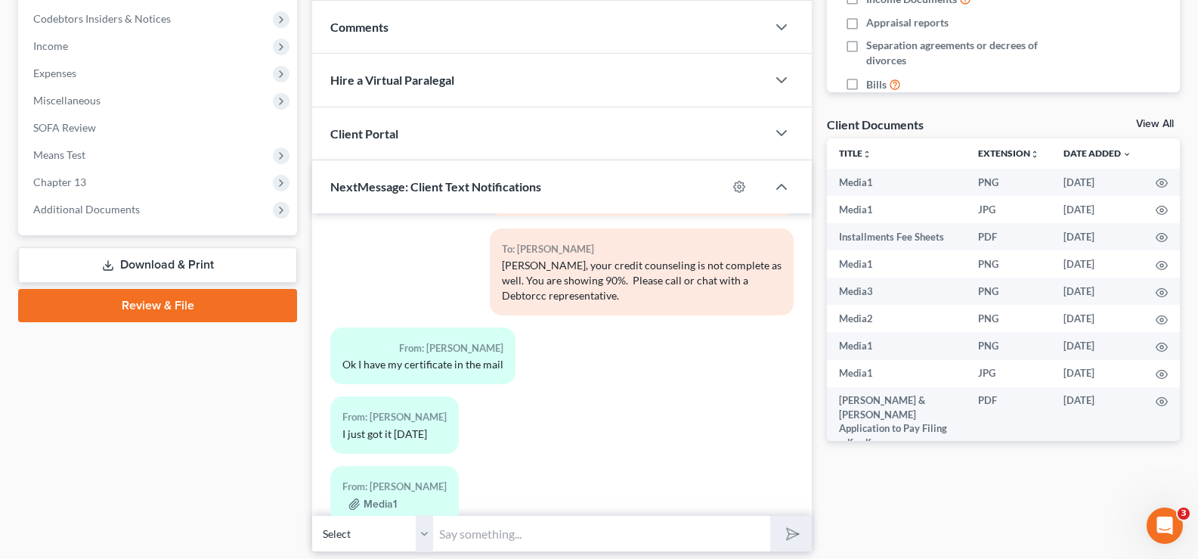
scroll to position [502, 0]
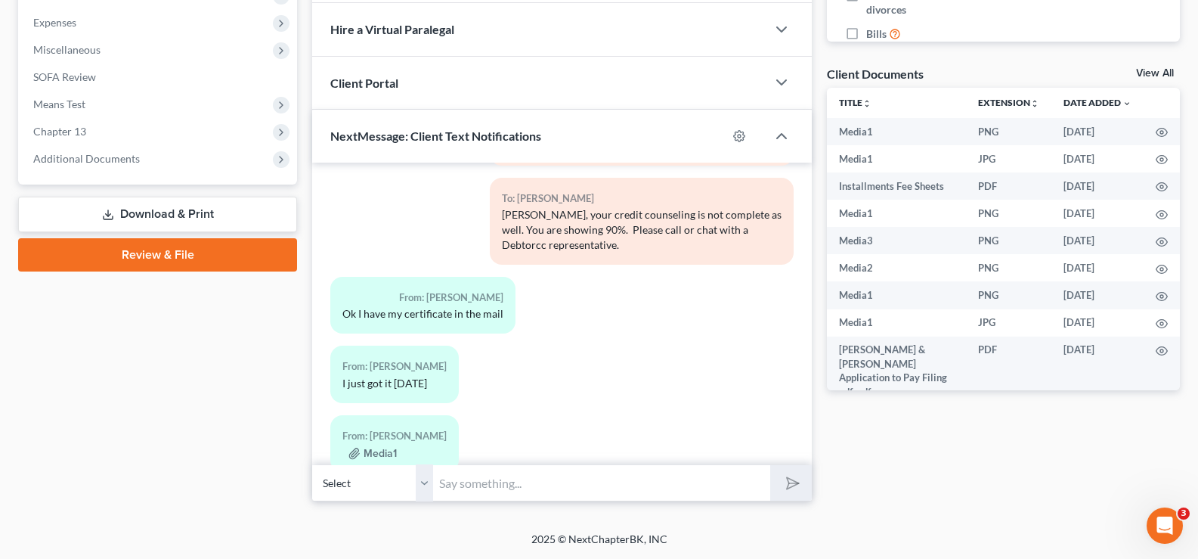
click at [170, 215] on link "Download & Print" at bounding box center [157, 215] width 279 height 36
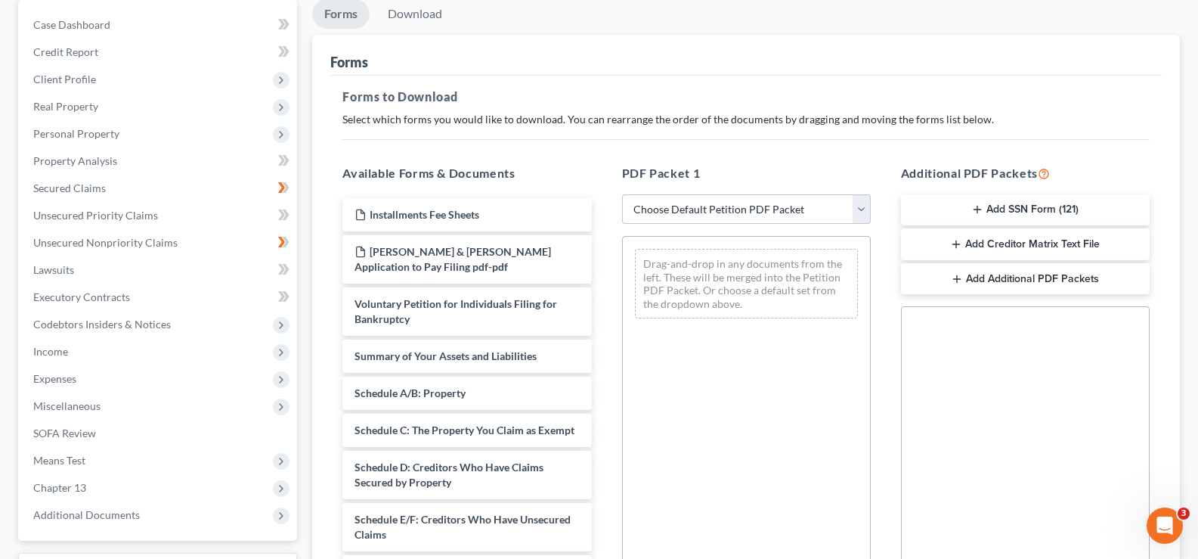
scroll to position [151, 0]
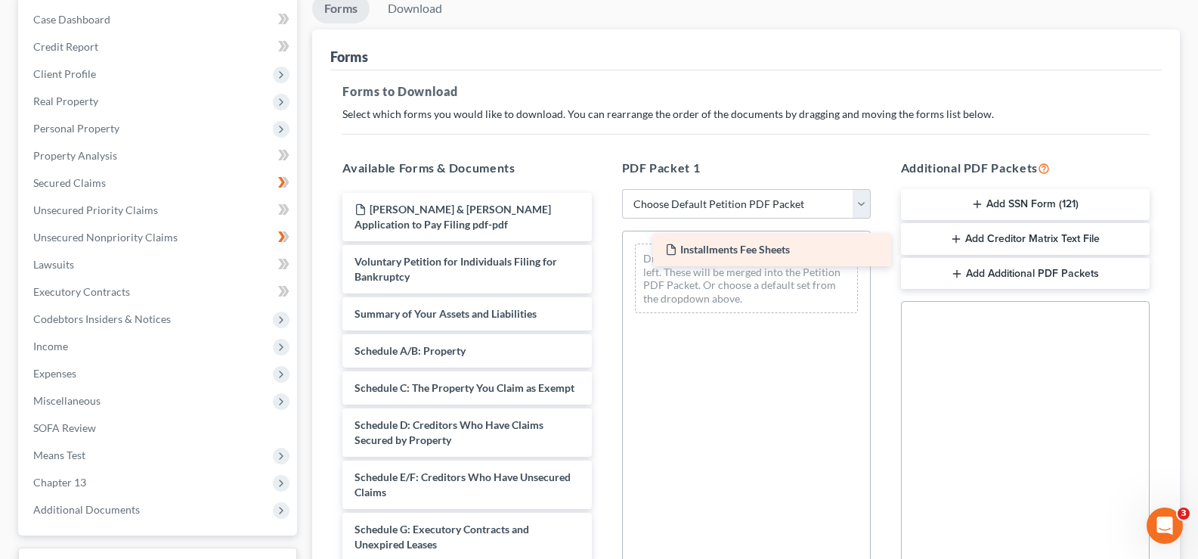
drag, startPoint x: 454, startPoint y: 205, endPoint x: 765, endPoint y: 245, distance: 313.3
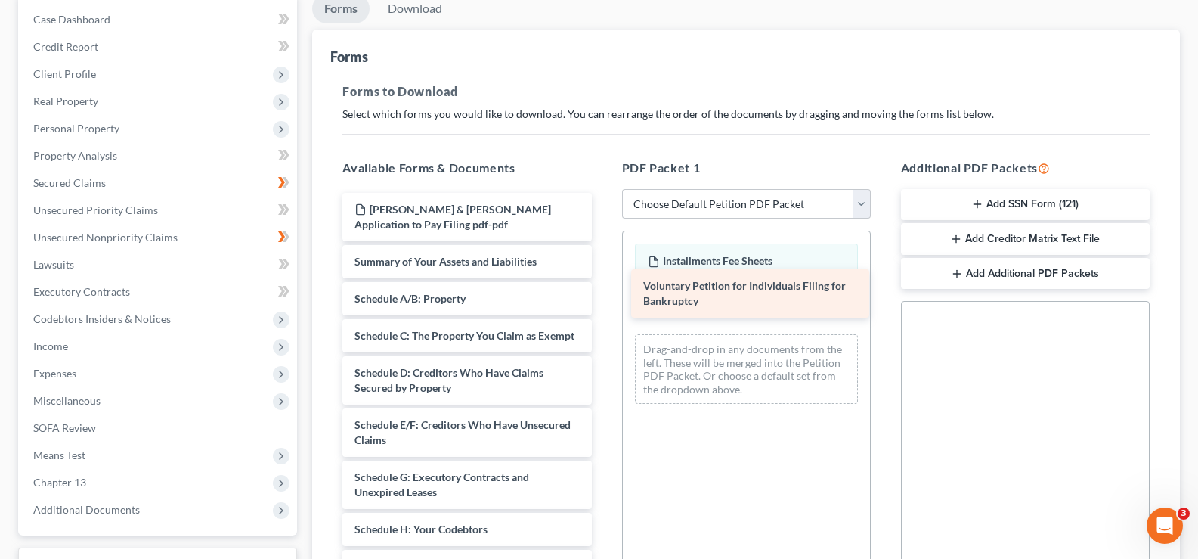
drag, startPoint x: 494, startPoint y: 282, endPoint x: 782, endPoint y: 306, distance: 289.8
click at [603, 306] on div "Voluntary Petition for Individuals Filing for Bankruptcy Daniel & Brittiany Fis…" at bounding box center [466, 566] width 273 height 747
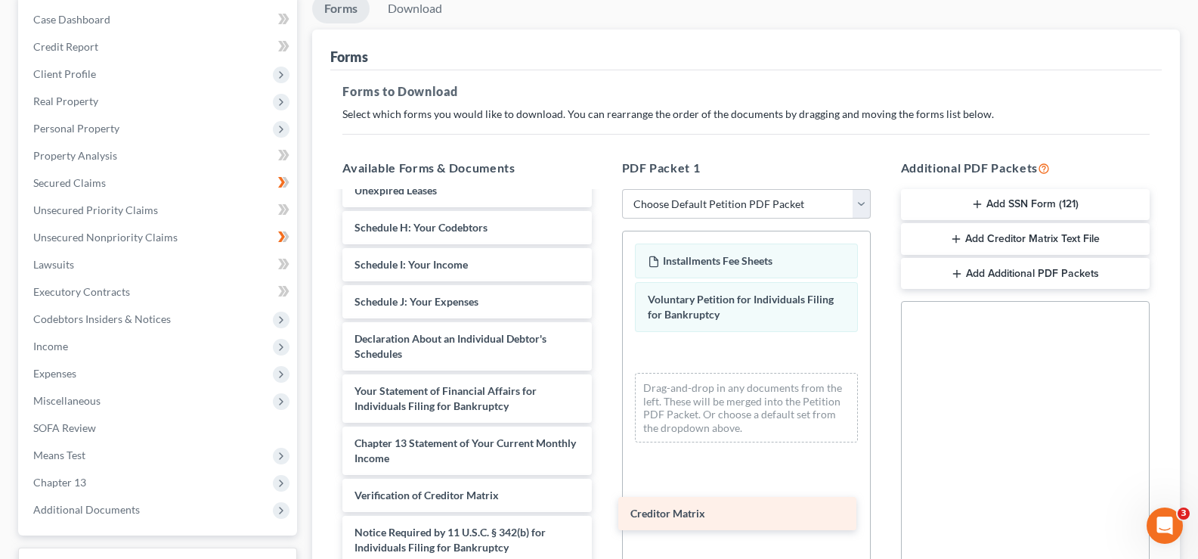
scroll to position [317, 0]
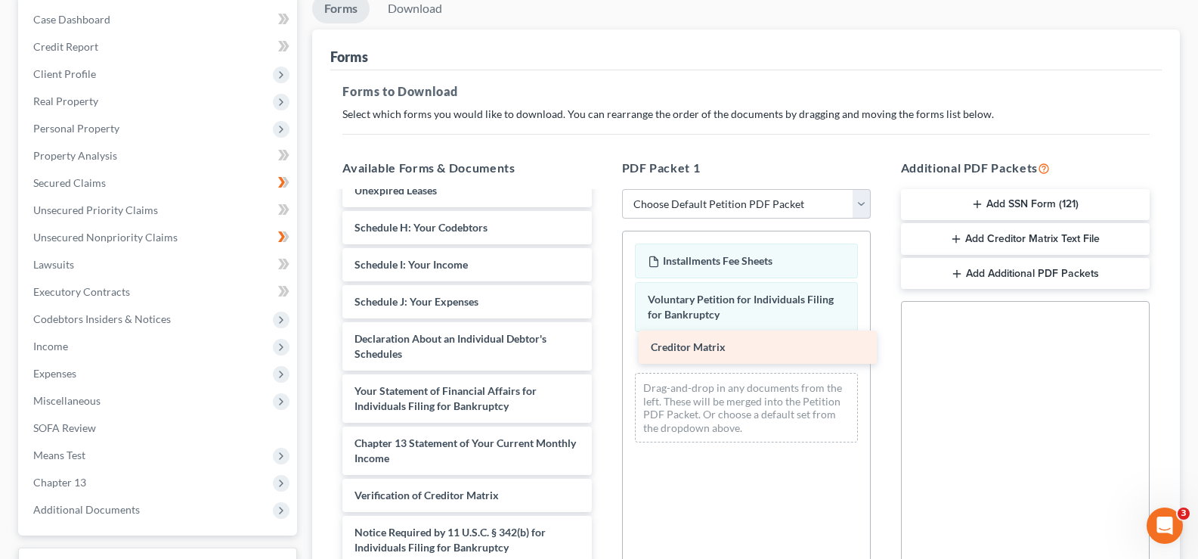
drag, startPoint x: 466, startPoint y: 455, endPoint x: 763, endPoint y: 344, distance: 316.5
click at [603, 344] on div "Creditor Matrix Daniel & Brittiany Fisher Application to Pay Filing pdf-pdf Sum…" at bounding box center [466, 246] width 273 height 710
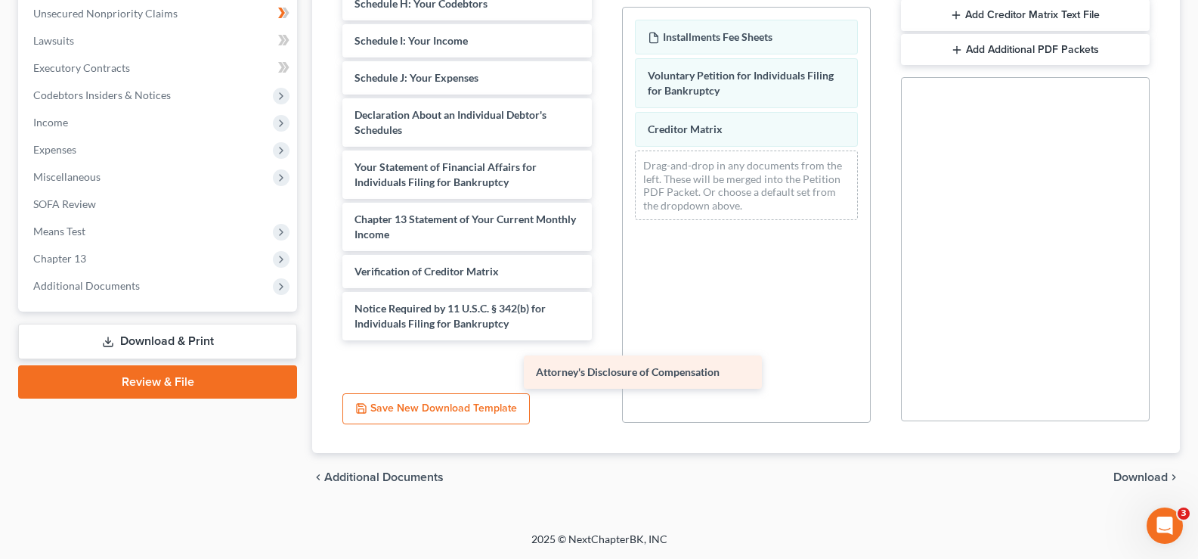
scroll to position [280, 0]
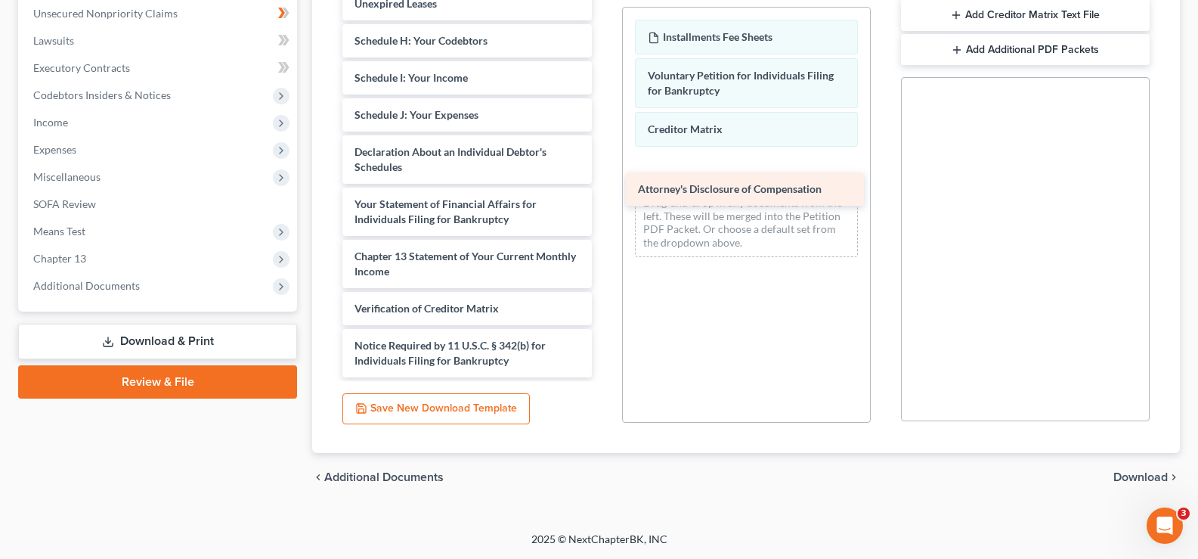
drag, startPoint x: 427, startPoint y: 362, endPoint x: 722, endPoint y: 172, distance: 350.6
click at [603, 172] on div "Attorney's Disclosure of Compensation Daniel & Brittiany Fisher Application to …" at bounding box center [466, 40] width 273 height 673
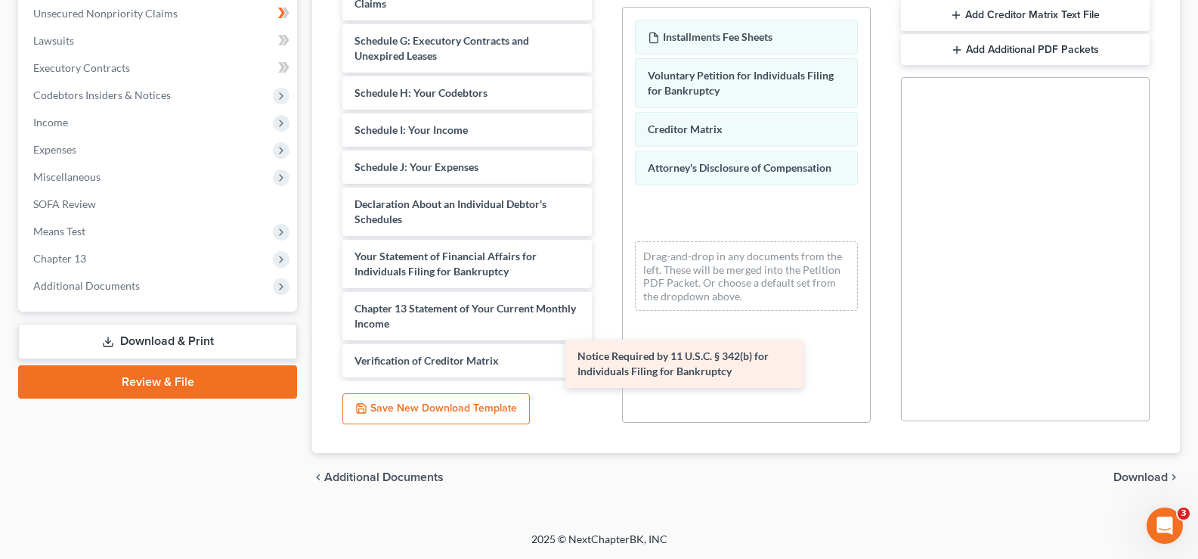
scroll to position [228, 0]
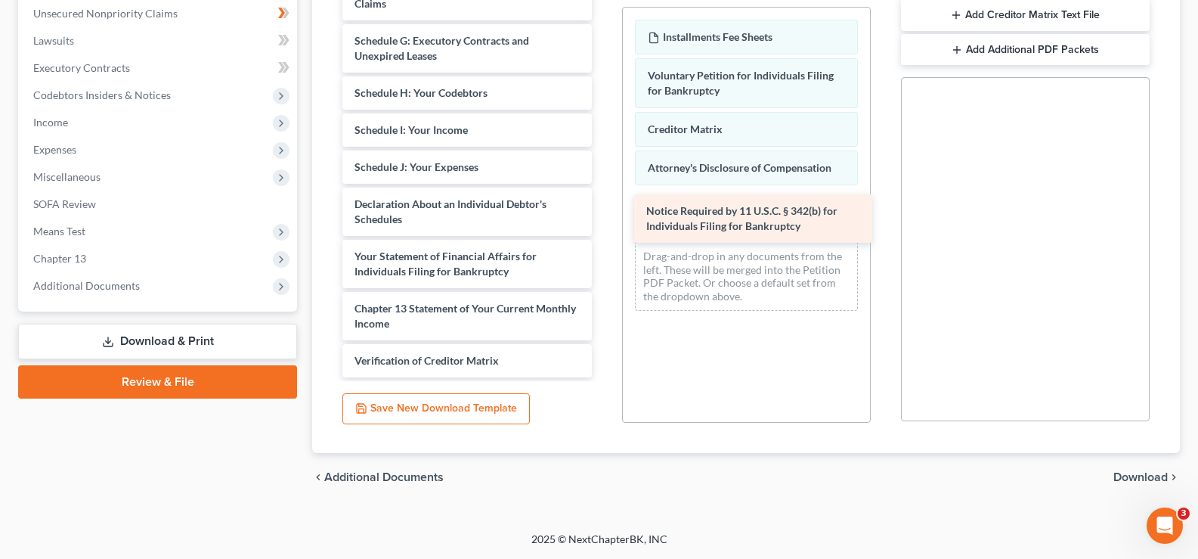
drag, startPoint x: 461, startPoint y: 348, endPoint x: 753, endPoint y: 211, distance: 322.3
click at [603, 211] on div "Notice Required by 11 U.S.C. § 342(b) for Individuals Filing for Bankruptcy Dan…" at bounding box center [466, 67] width 273 height 621
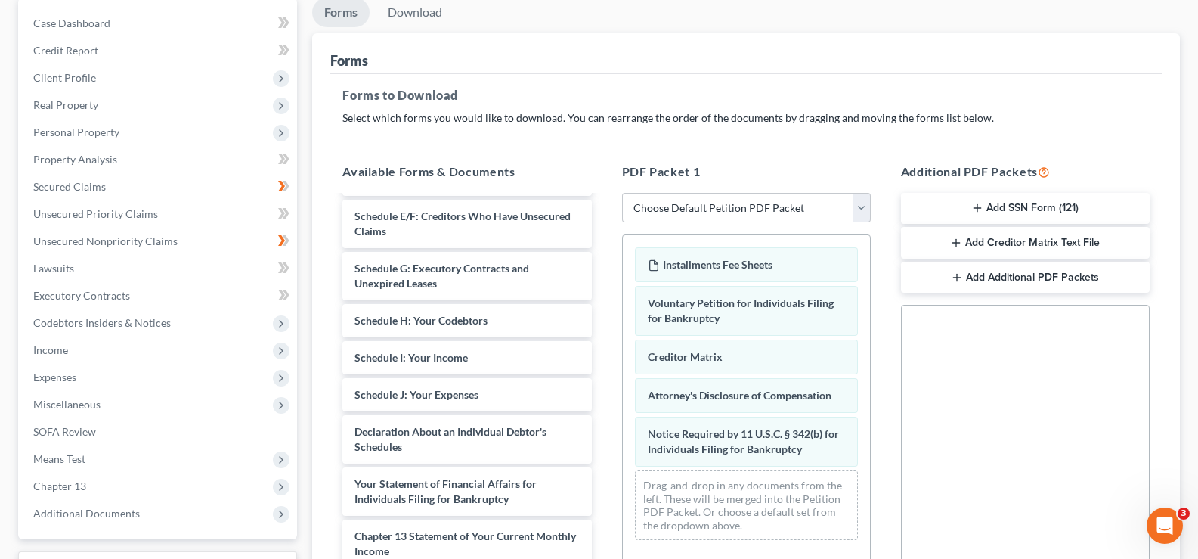
scroll to position [0, 0]
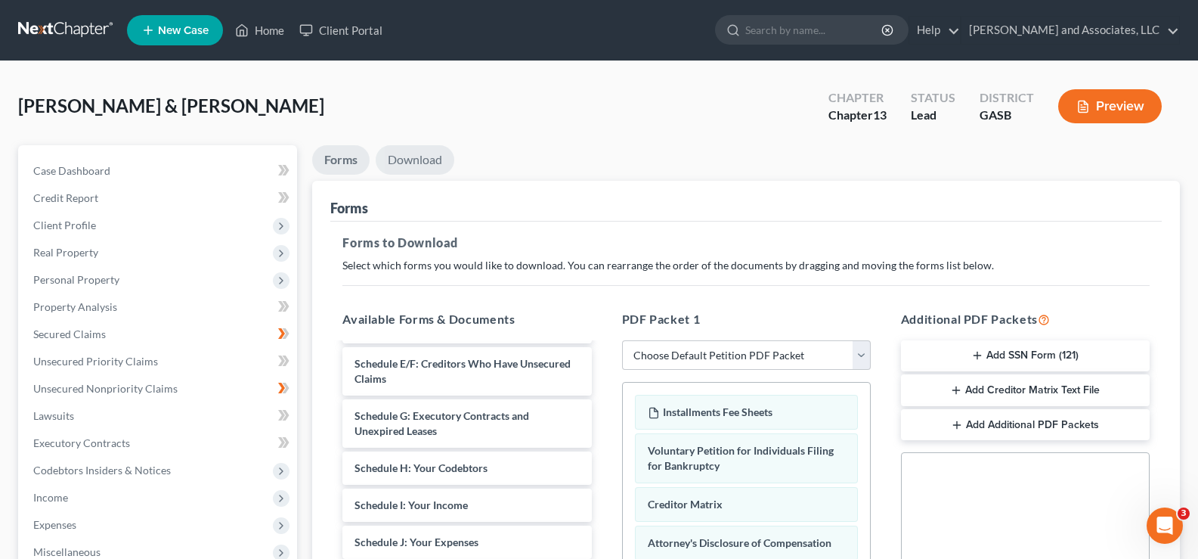
click at [413, 161] on link "Download" at bounding box center [415, 159] width 79 height 29
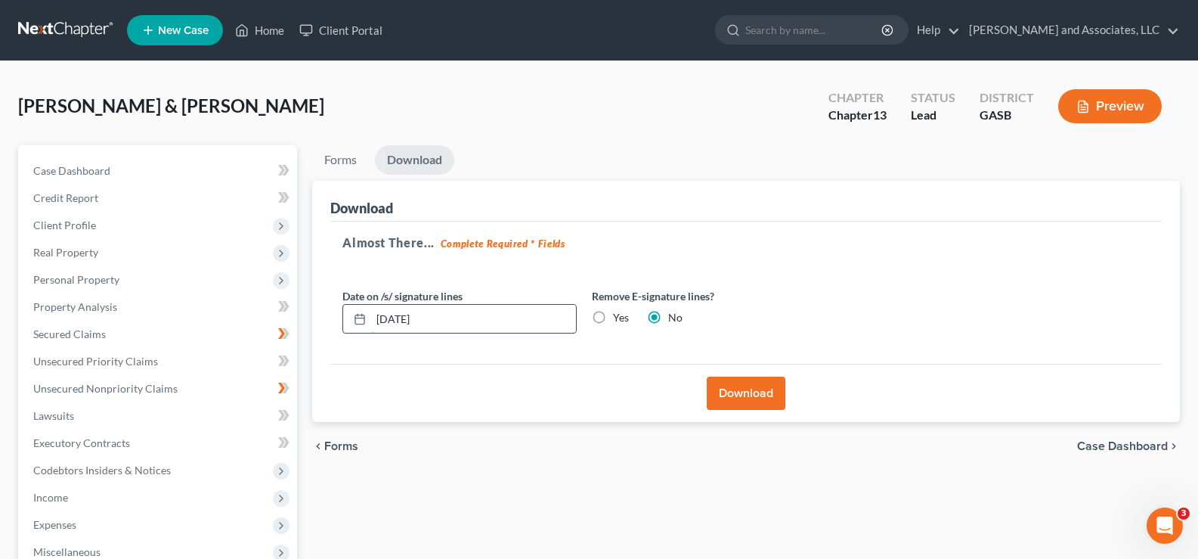
click at [436, 314] on input "08/18/2025" at bounding box center [473, 319] width 205 height 29
type input "08/13/2025"
click at [741, 387] on button "Download" at bounding box center [746, 393] width 79 height 33
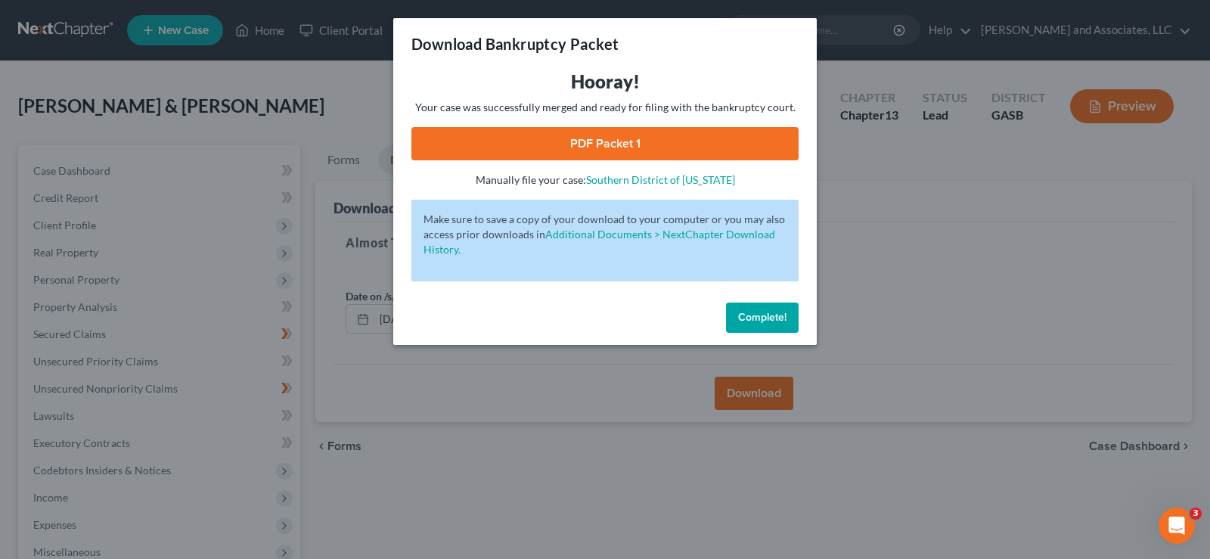
click at [619, 139] on link "PDF Packet 1" at bounding box center [604, 143] width 387 height 33
click at [750, 313] on span "Complete!" at bounding box center [762, 317] width 48 height 13
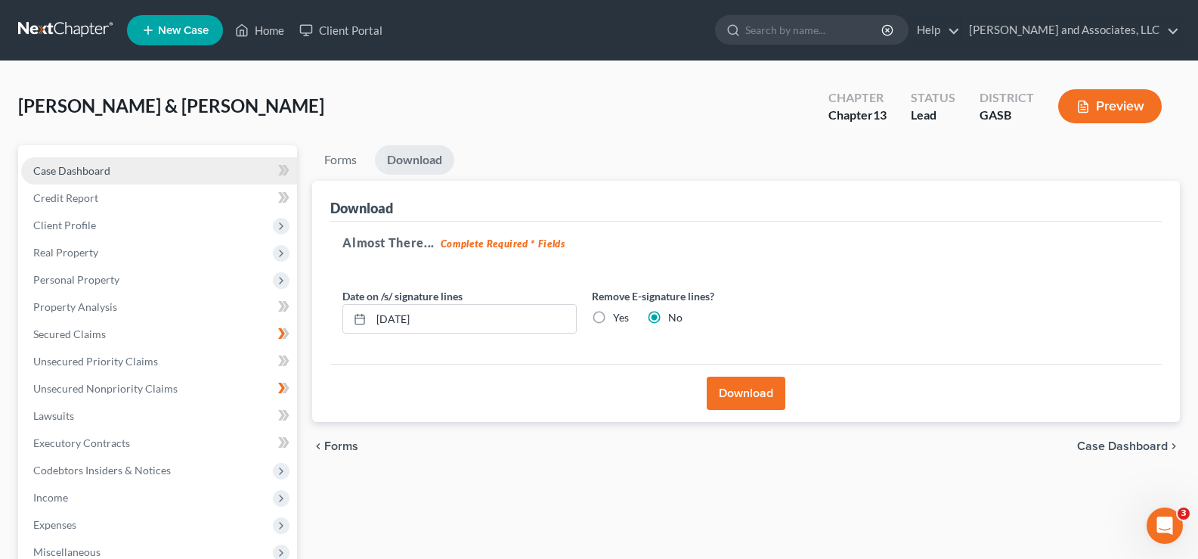
click at [85, 167] on span "Case Dashboard" at bounding box center [71, 170] width 77 height 13
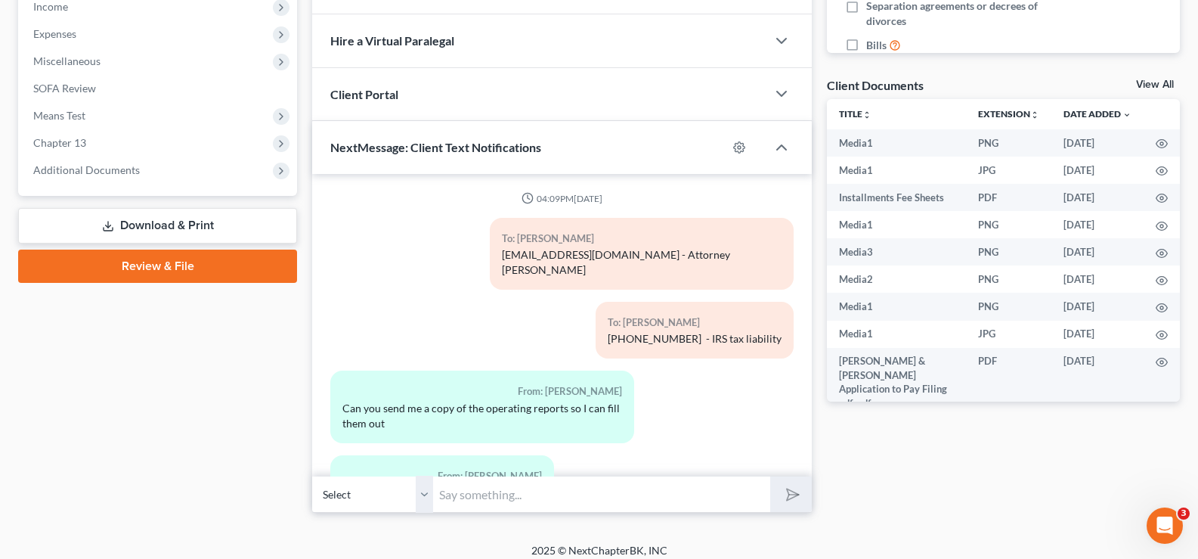
scroll to position [7462, 0]
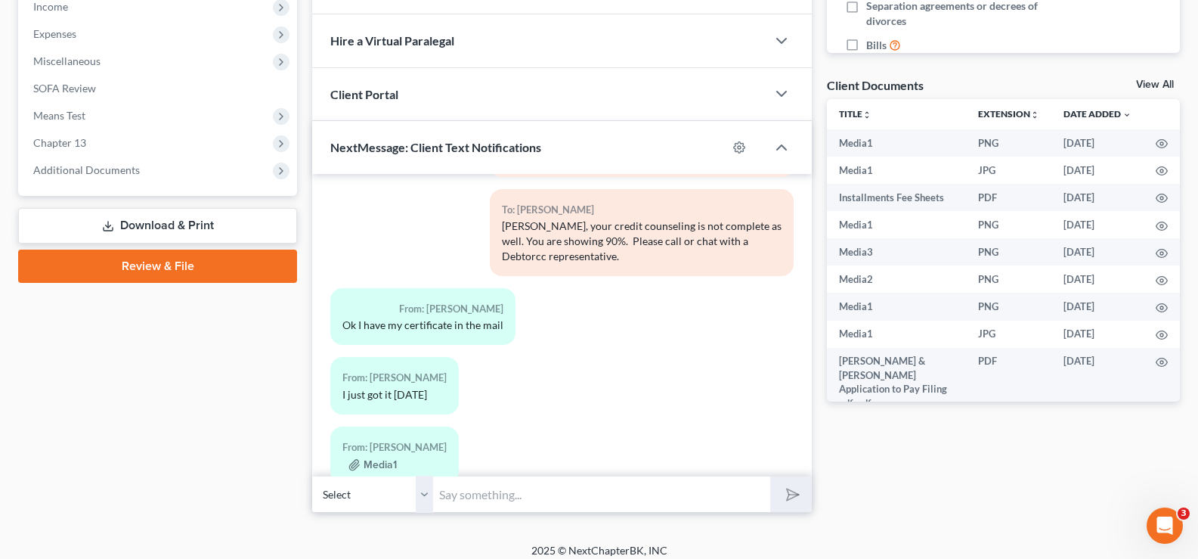
click at [172, 228] on link "Download & Print" at bounding box center [157, 226] width 279 height 36
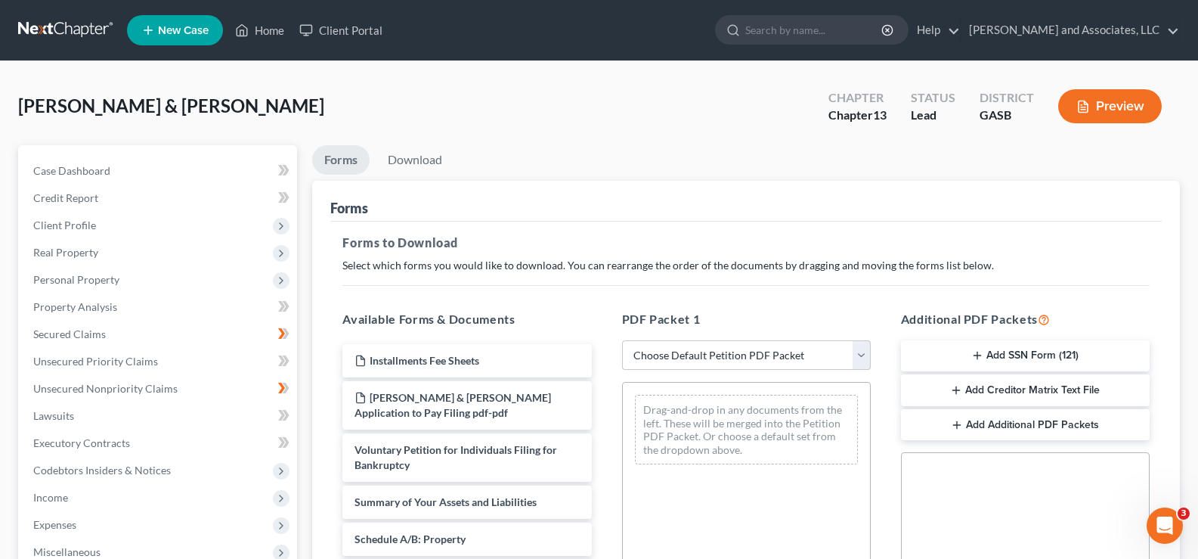
click at [1050, 356] on button "Add SSN Form (121)" at bounding box center [1025, 356] width 249 height 32
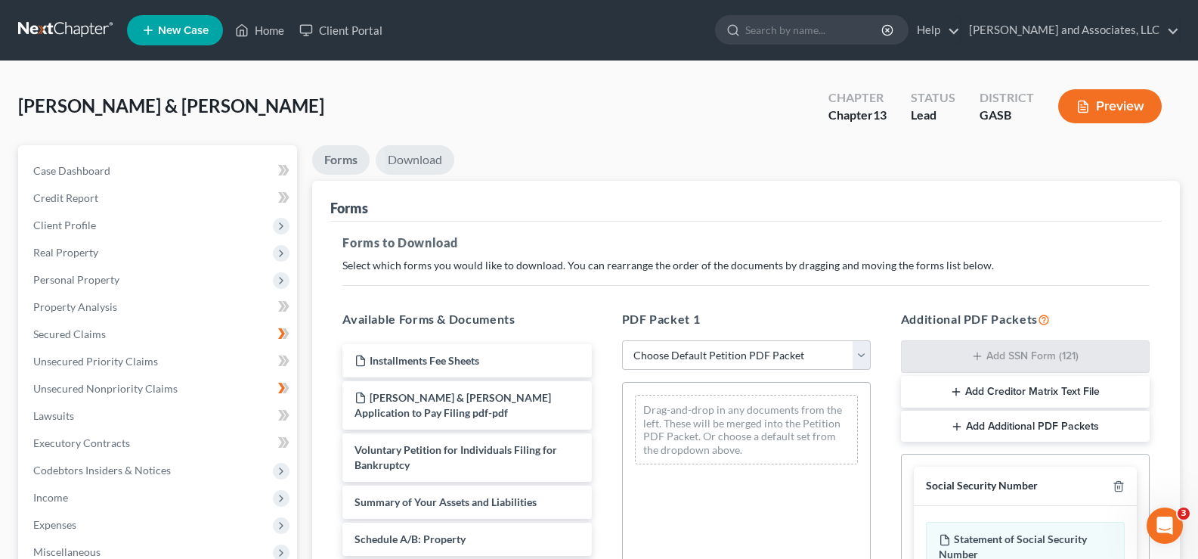
click at [435, 156] on link "Download" at bounding box center [415, 159] width 79 height 29
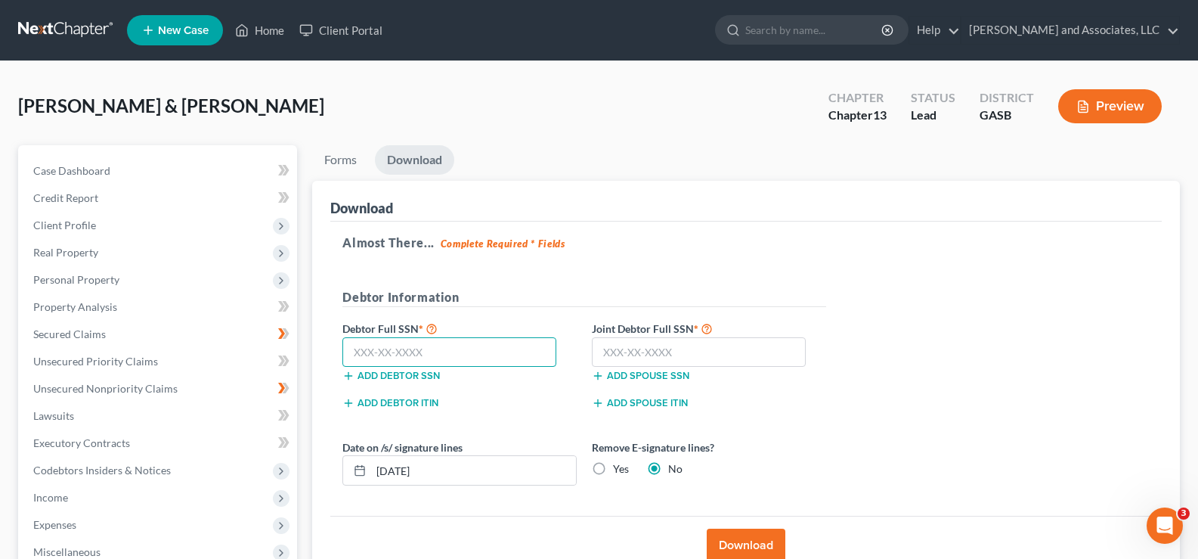
click at [426, 356] on input "text" at bounding box center [449, 352] width 214 height 30
type input "590-17-7354"
click at [668, 357] on input "text" at bounding box center [699, 352] width 214 height 30
type input "461-75-3259"
click at [440, 471] on input "08/18/2025" at bounding box center [473, 470] width 205 height 29
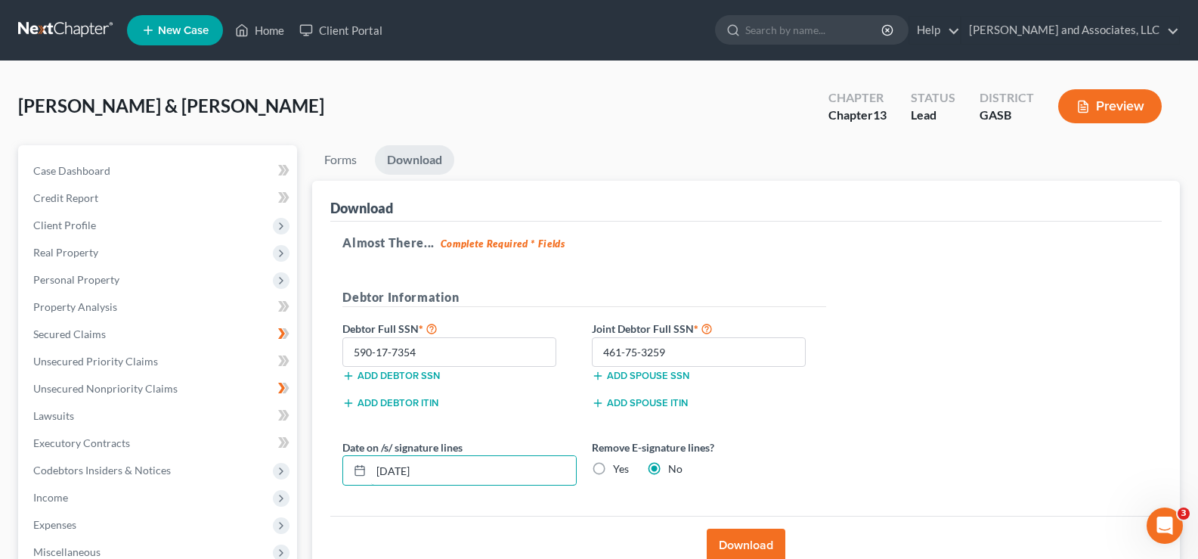
type input "08/13/2025"
click at [760, 547] on button "Download" at bounding box center [746, 544] width 79 height 33
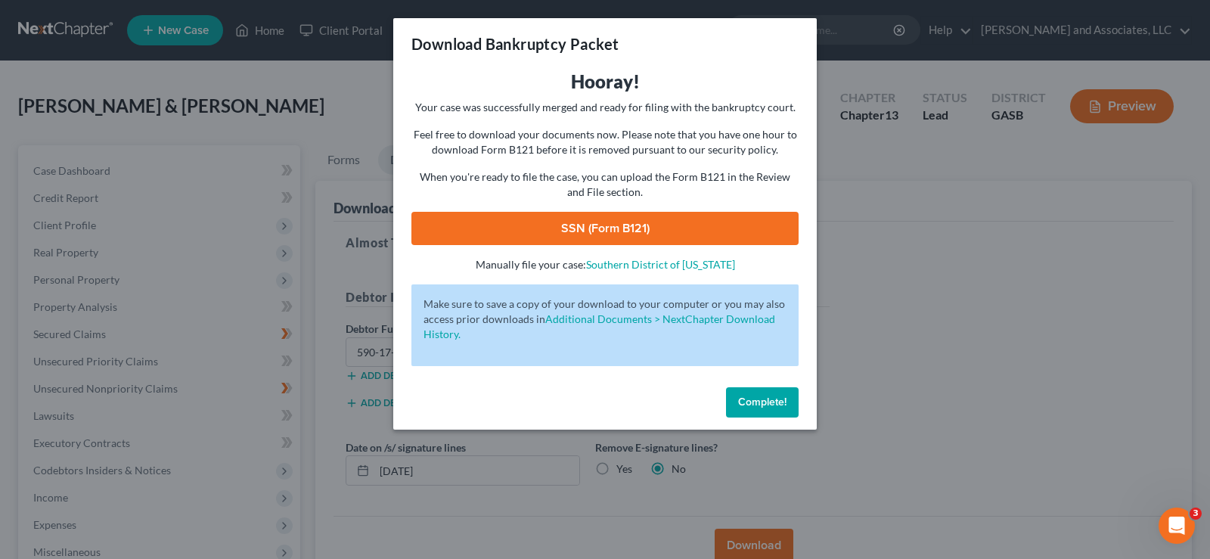
click at [734, 225] on link "SSN (Form B121)" at bounding box center [604, 228] width 387 height 33
click at [273, 104] on div "Download Bankruptcy Packet Hooray! Your case was successfully merged and ready …" at bounding box center [605, 279] width 1210 height 559
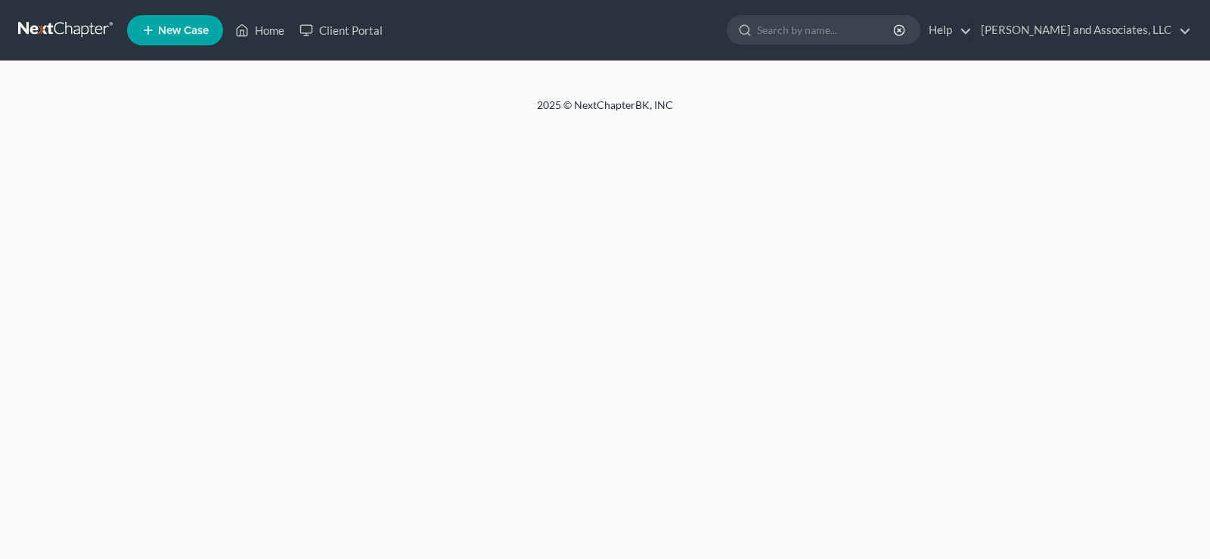
select select "1"
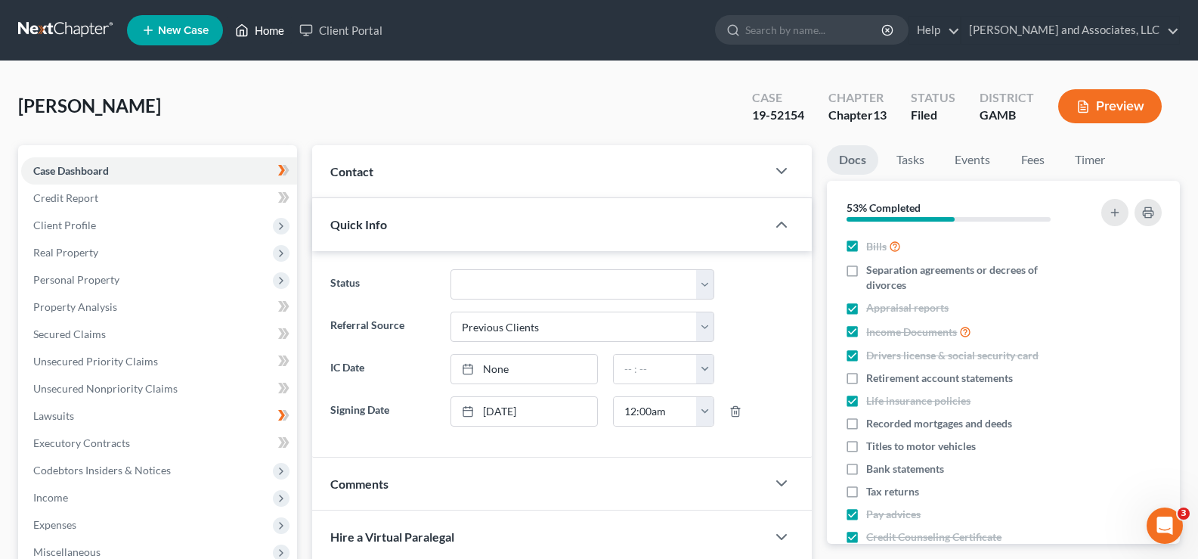
click at [259, 25] on link "Home" at bounding box center [260, 30] width 64 height 27
click at [264, 27] on link "Home" at bounding box center [260, 30] width 64 height 27
click at [280, 33] on link "Home" at bounding box center [260, 30] width 64 height 27
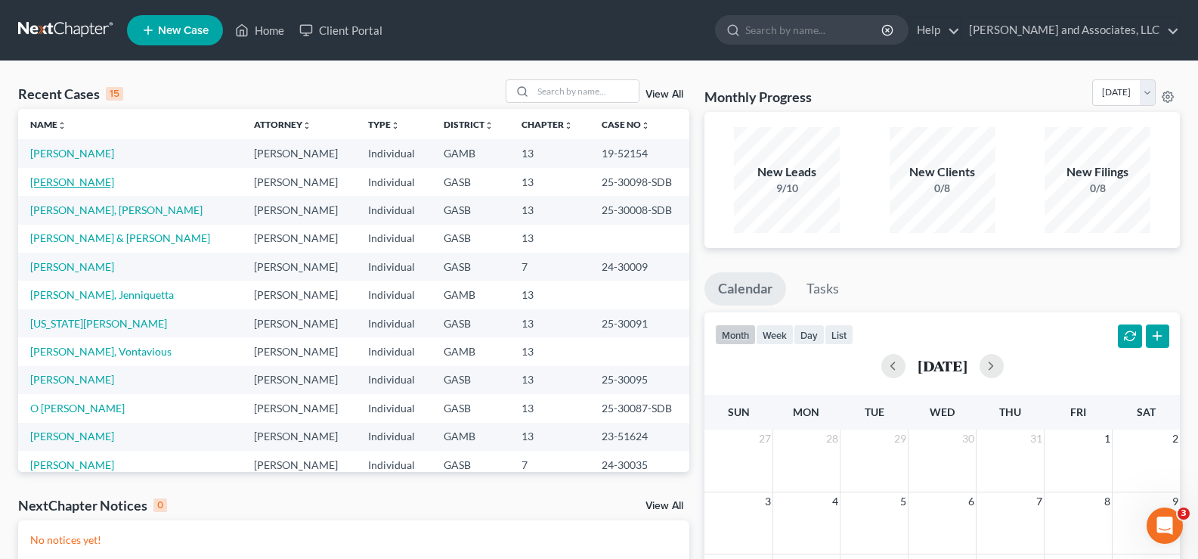
click at [79, 183] on link "[PERSON_NAME]" at bounding box center [72, 181] width 84 height 13
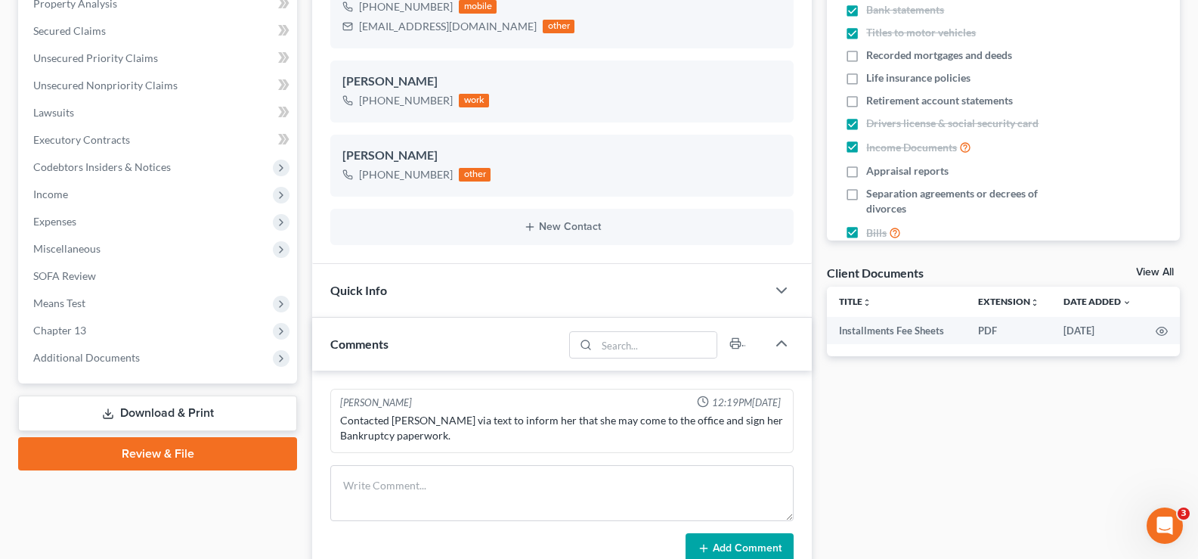
scroll to position [378, 0]
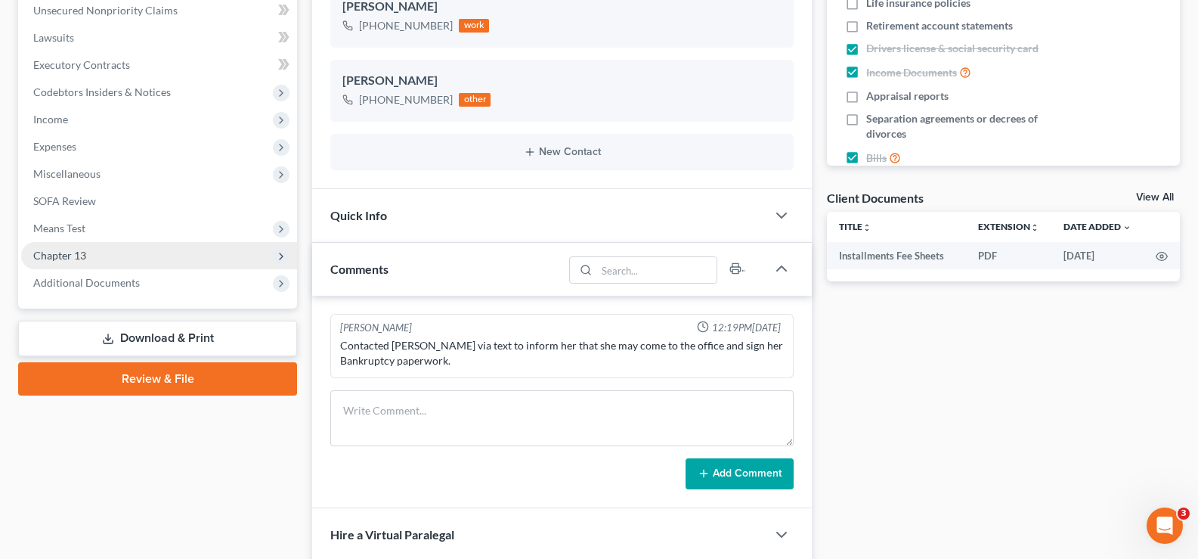
click at [78, 250] on span "Chapter 13" at bounding box center [59, 255] width 53 height 13
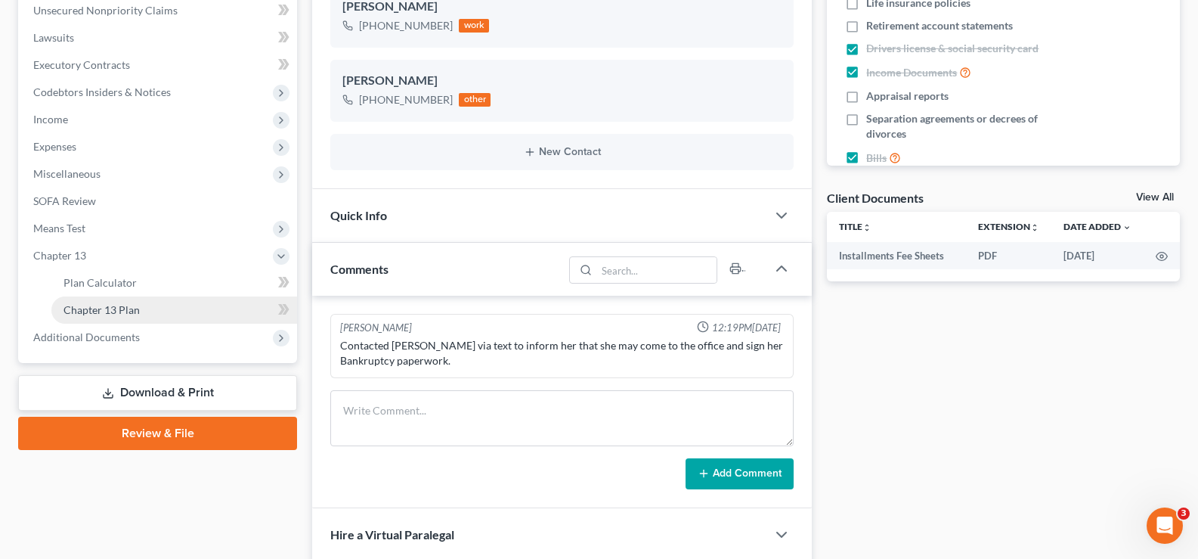
click at [126, 304] on span "Chapter 13 Plan" at bounding box center [102, 309] width 76 height 13
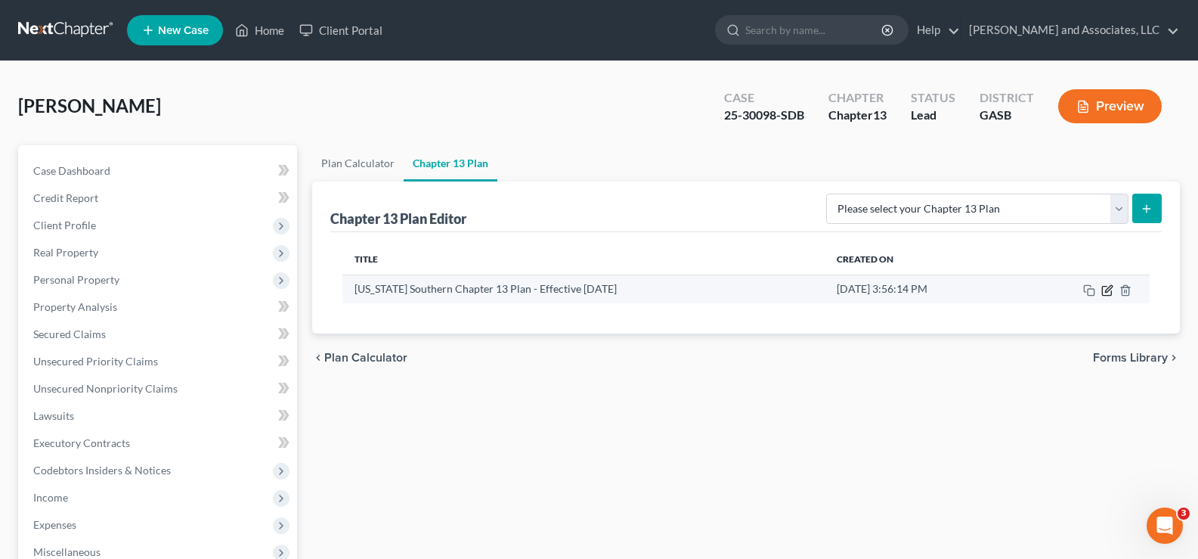
click at [1108, 292] on icon "button" at bounding box center [1108, 288] width 7 height 7
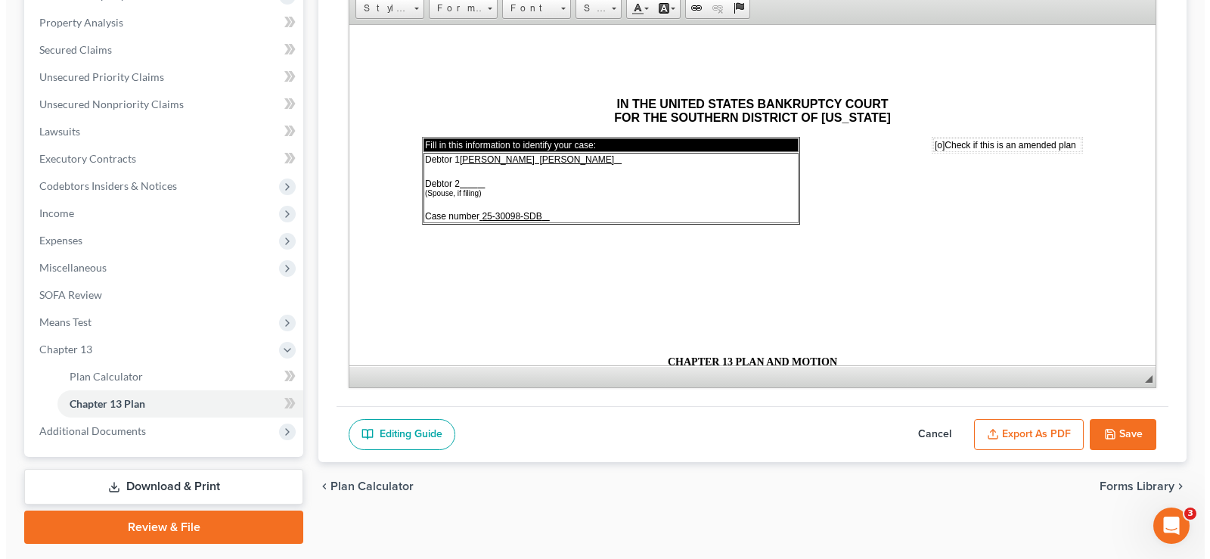
scroll to position [327, 0]
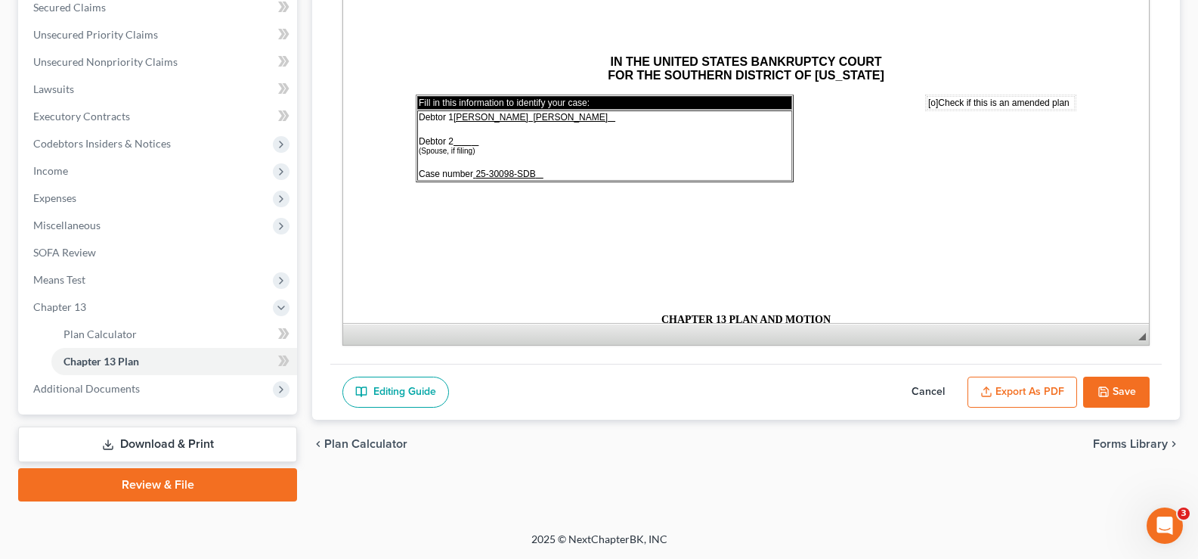
click at [1040, 393] on button "Export as PDF" at bounding box center [1023, 393] width 110 height 32
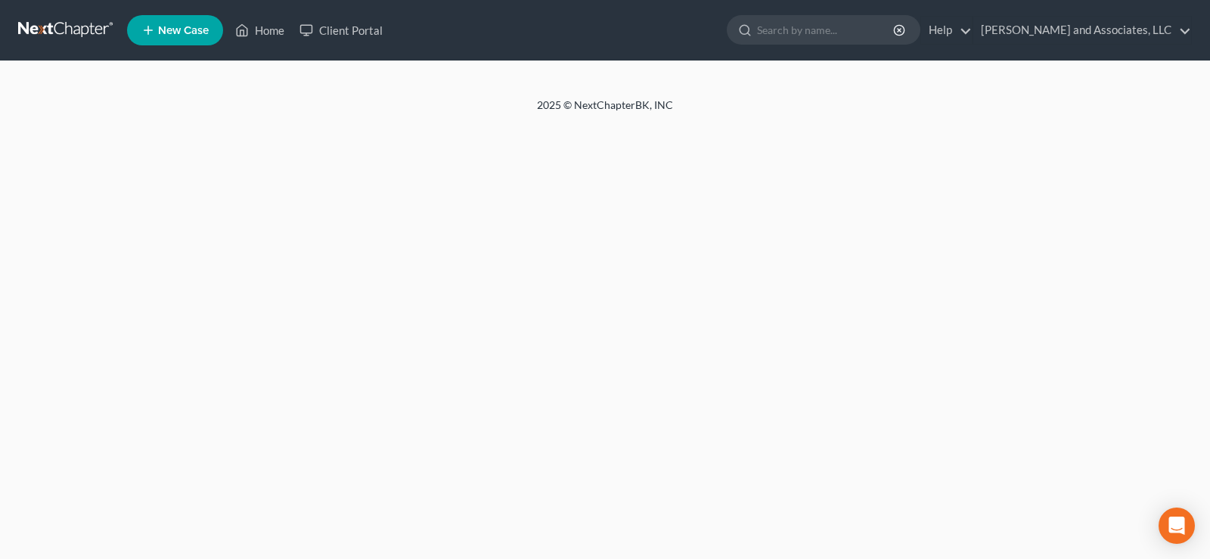
select select "1"
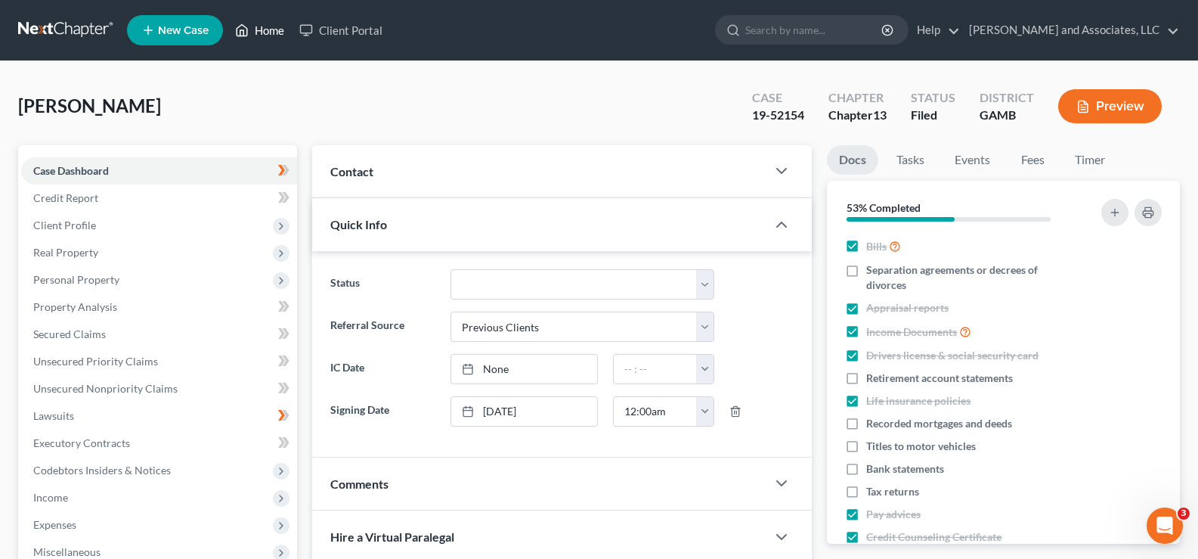
click at [272, 29] on link "Home" at bounding box center [260, 30] width 64 height 27
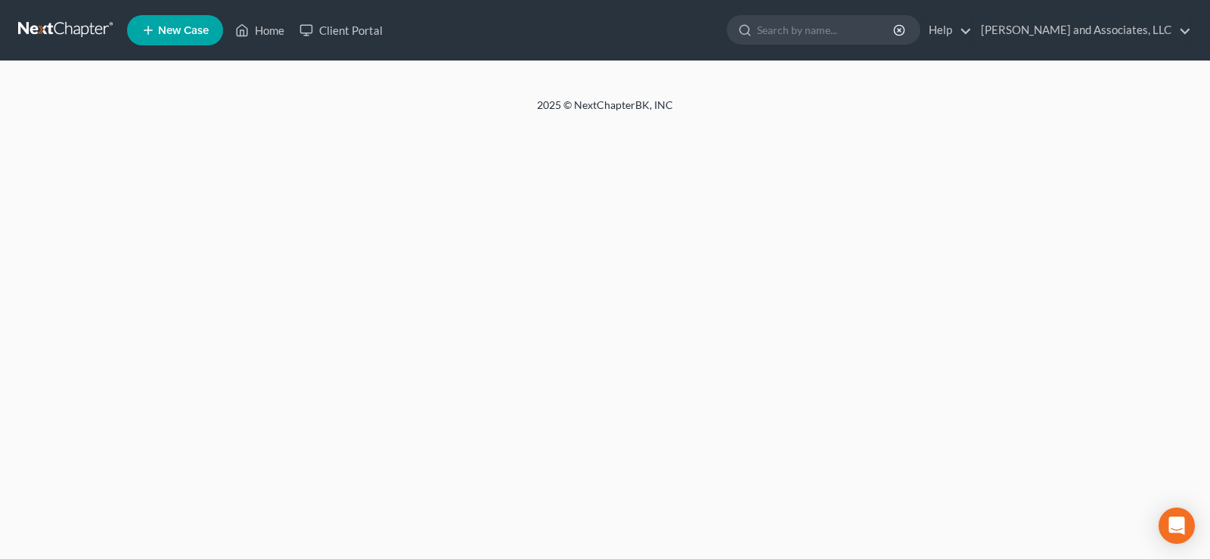
select select "1"
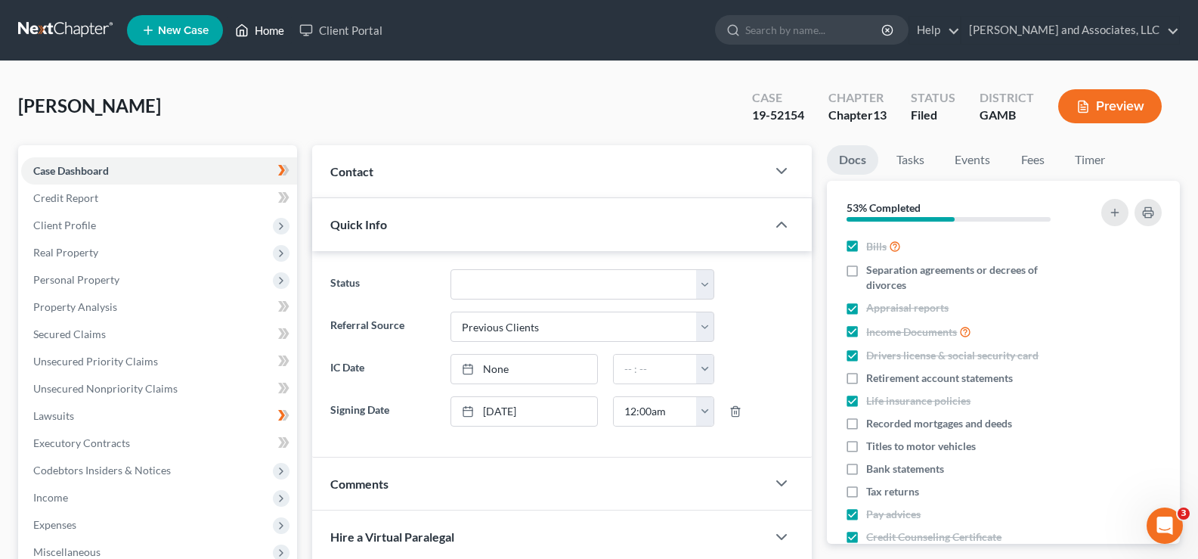
click at [269, 30] on link "Home" at bounding box center [260, 30] width 64 height 27
click at [284, 31] on link "Home" at bounding box center [260, 30] width 64 height 27
click at [267, 32] on link "Home" at bounding box center [260, 30] width 64 height 27
click at [273, 23] on link "Home" at bounding box center [260, 30] width 64 height 27
click at [263, 32] on link "Home" at bounding box center [260, 30] width 64 height 27
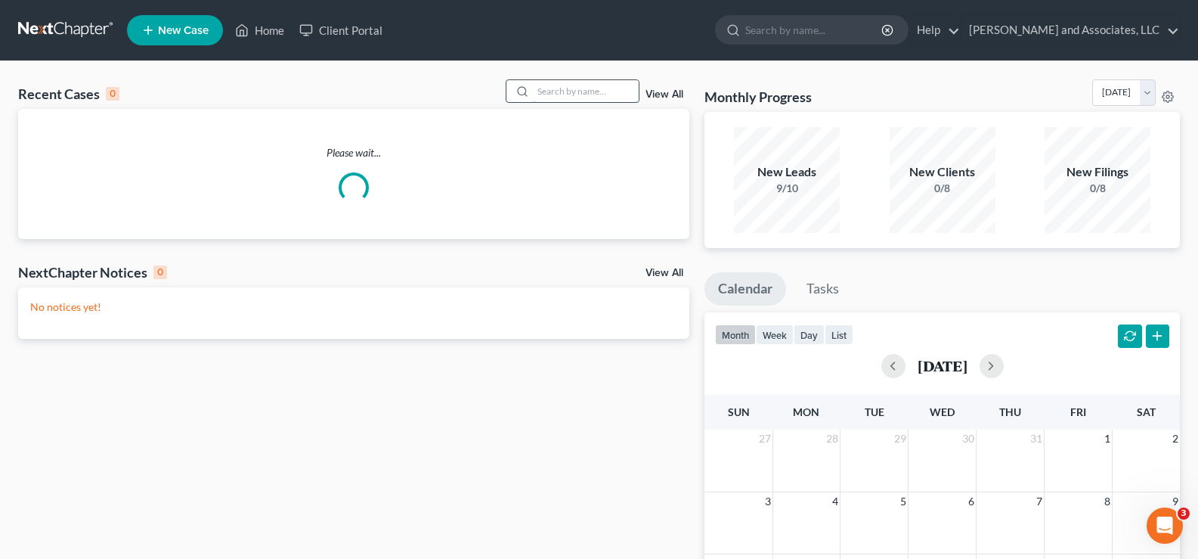
click at [564, 95] on input "search" at bounding box center [586, 91] width 106 height 22
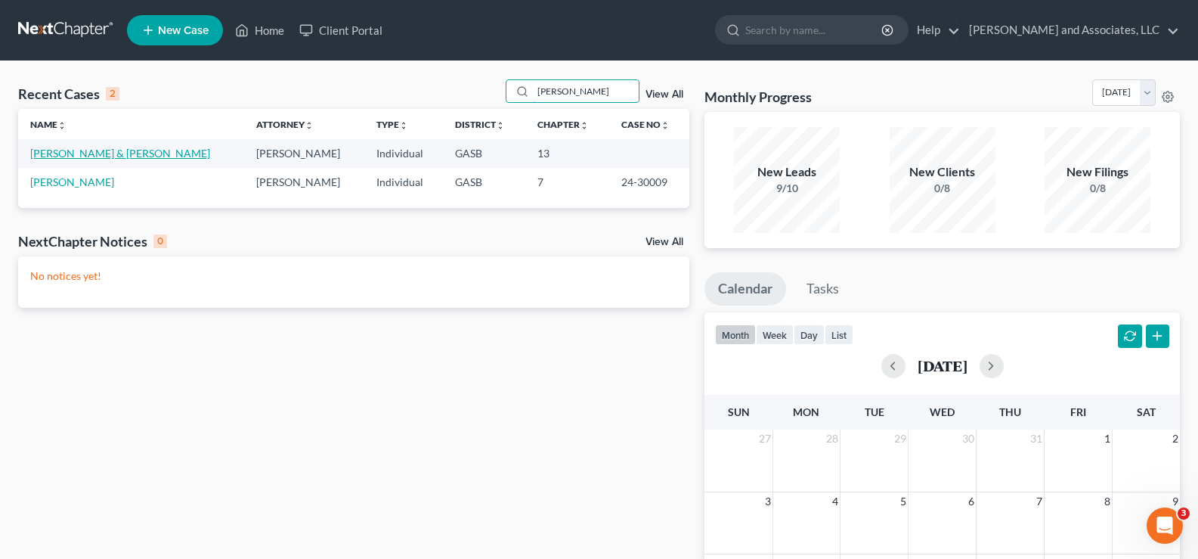
type input "fisher"
drag, startPoint x: 136, startPoint y: 150, endPoint x: 147, endPoint y: 158, distance: 13.0
click at [136, 151] on link "[PERSON_NAME] & [PERSON_NAME]" at bounding box center [120, 153] width 180 height 13
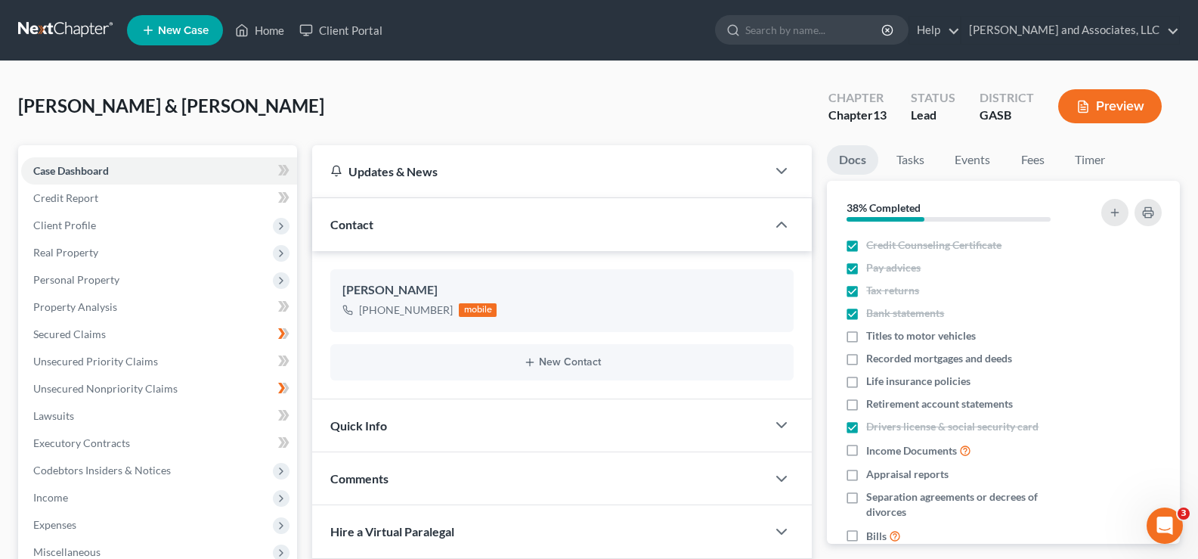
scroll to position [7572, 0]
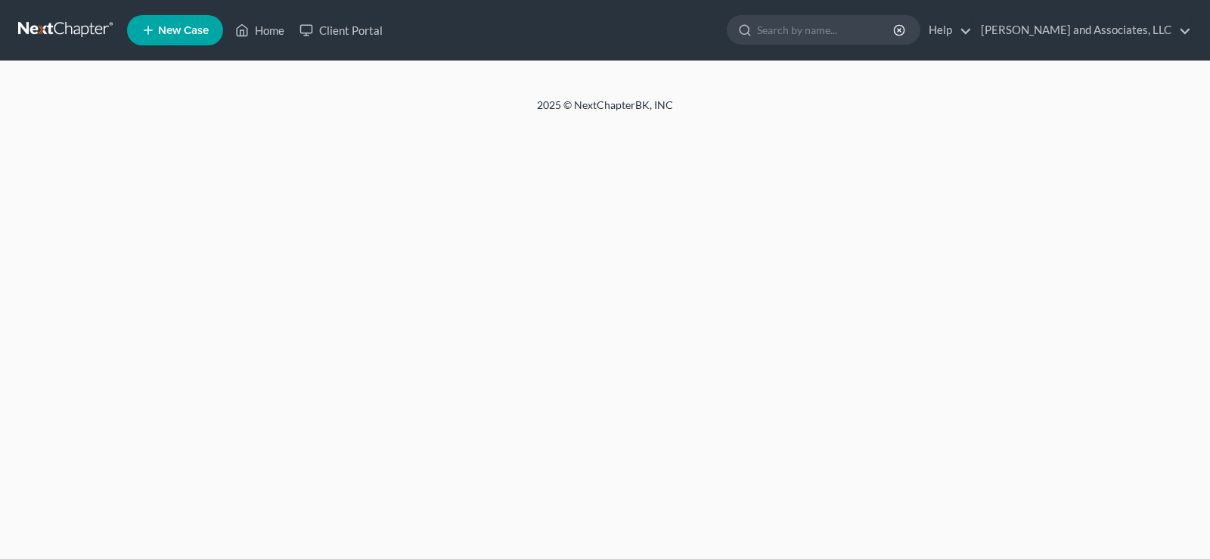
select select "1"
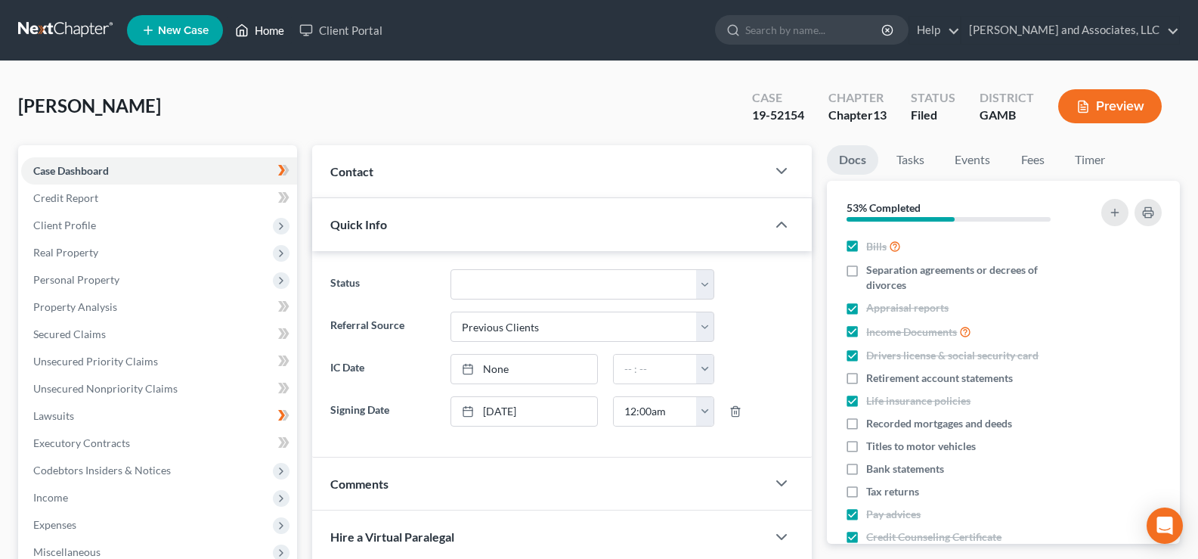
click at [271, 32] on link "Home" at bounding box center [260, 30] width 64 height 27
click at [280, 30] on link "Home" at bounding box center [260, 30] width 64 height 27
click at [268, 27] on link "Home" at bounding box center [260, 30] width 64 height 27
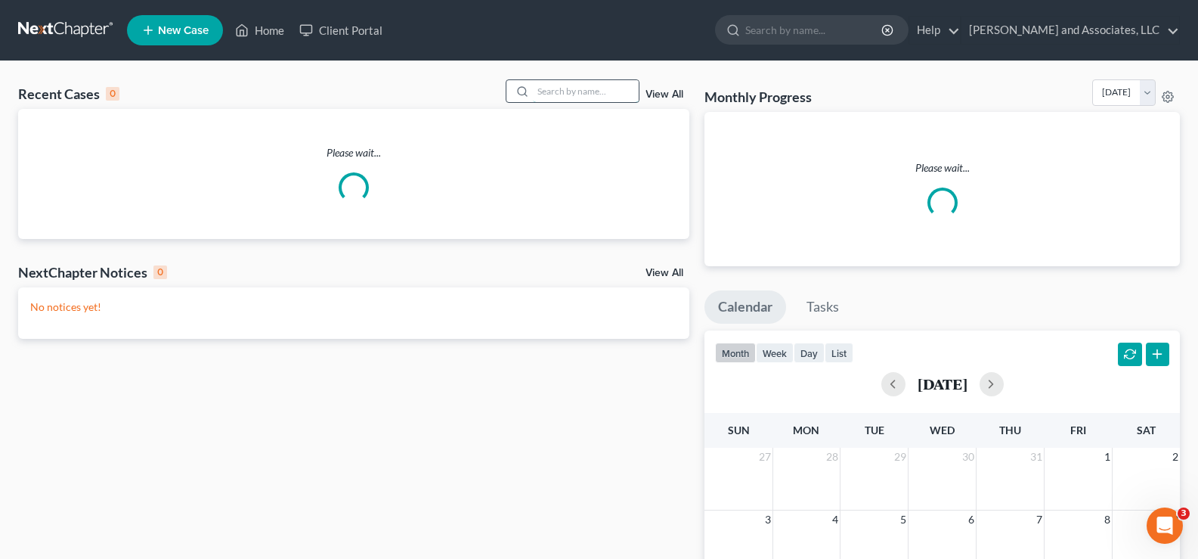
click at [562, 98] on input "search" at bounding box center [586, 91] width 106 height 22
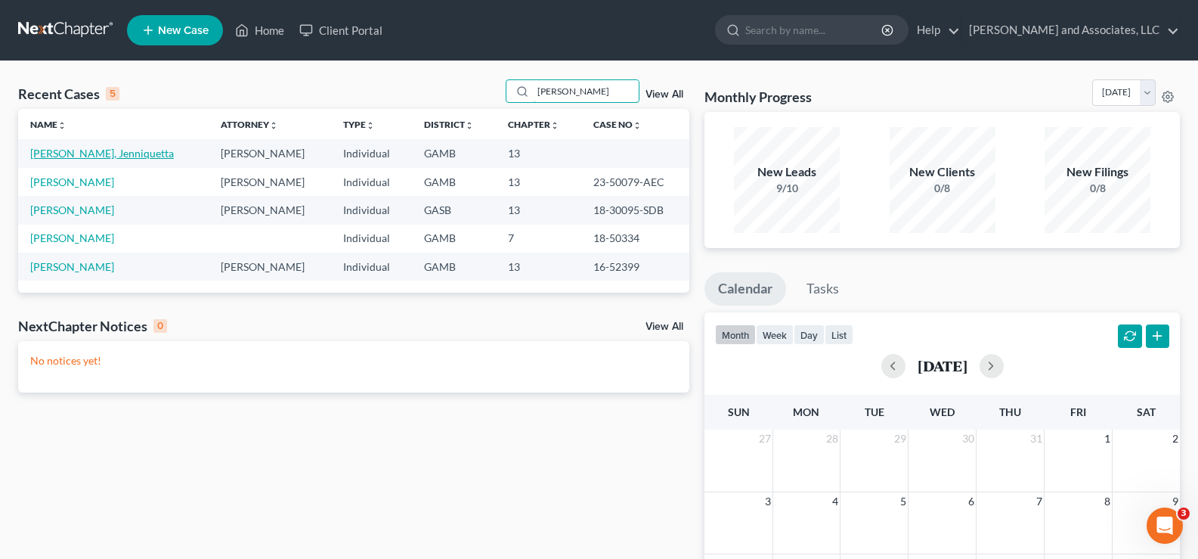
type input "[PERSON_NAME]"
click at [73, 155] on link "[PERSON_NAME], Jenniquetta" at bounding box center [102, 153] width 144 height 13
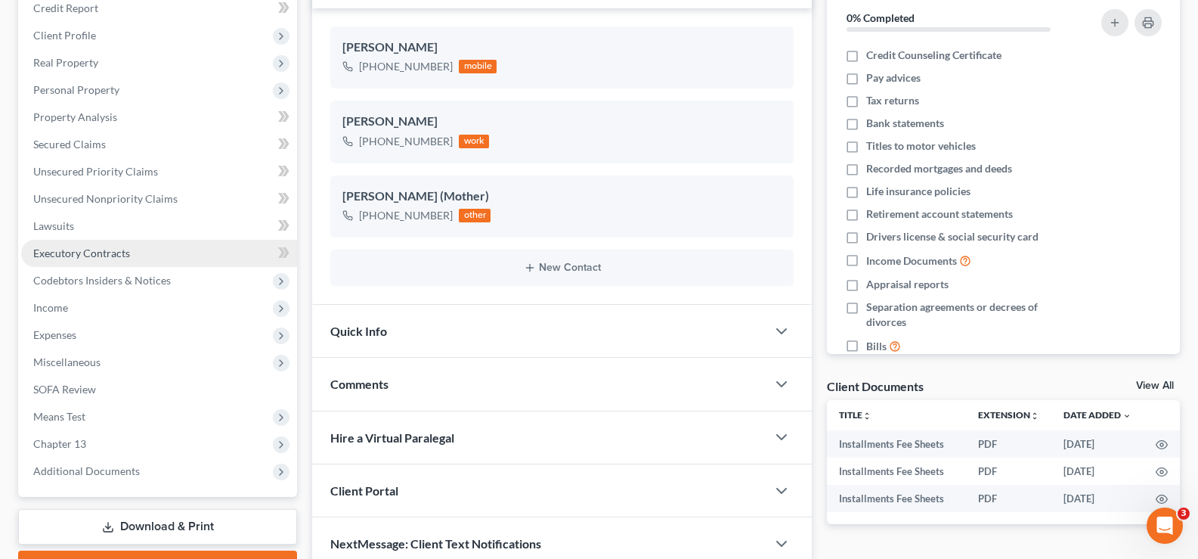
scroll to position [272, 0]
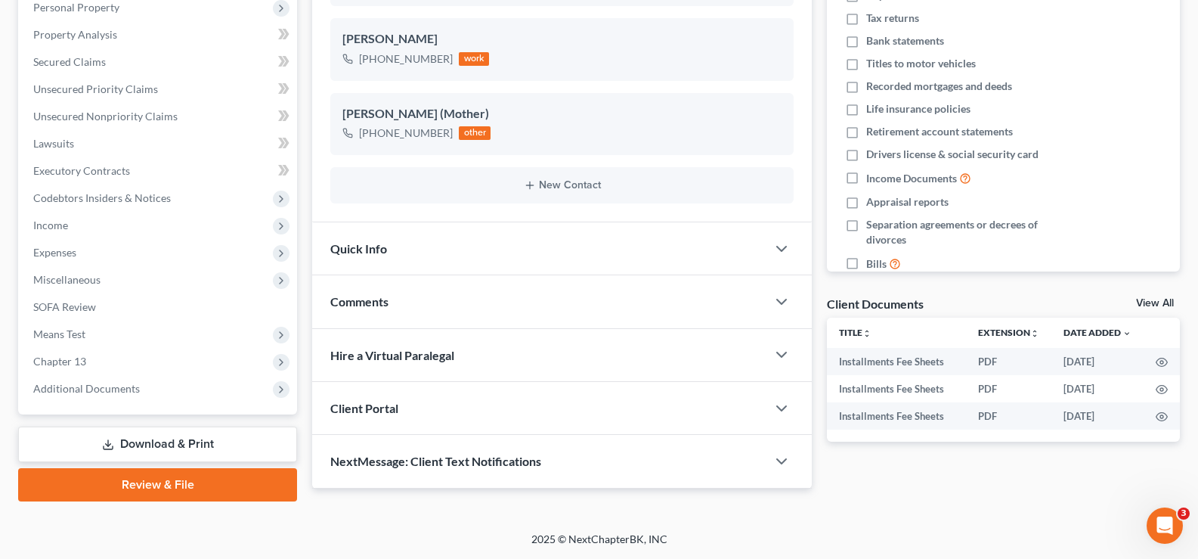
click at [150, 441] on link "Download & Print" at bounding box center [157, 444] width 279 height 36
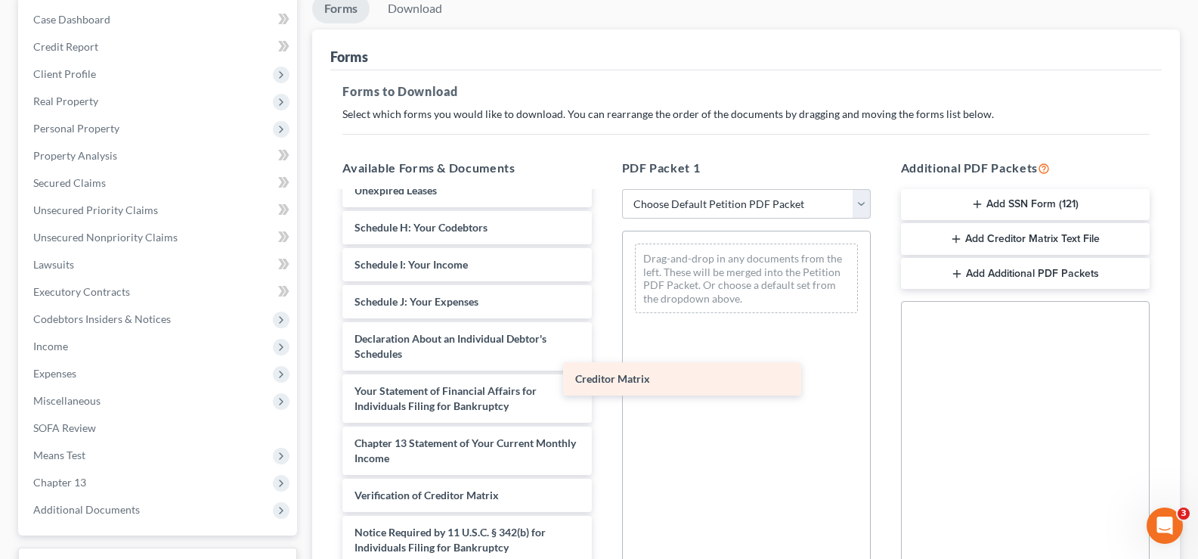
scroll to position [428, 0]
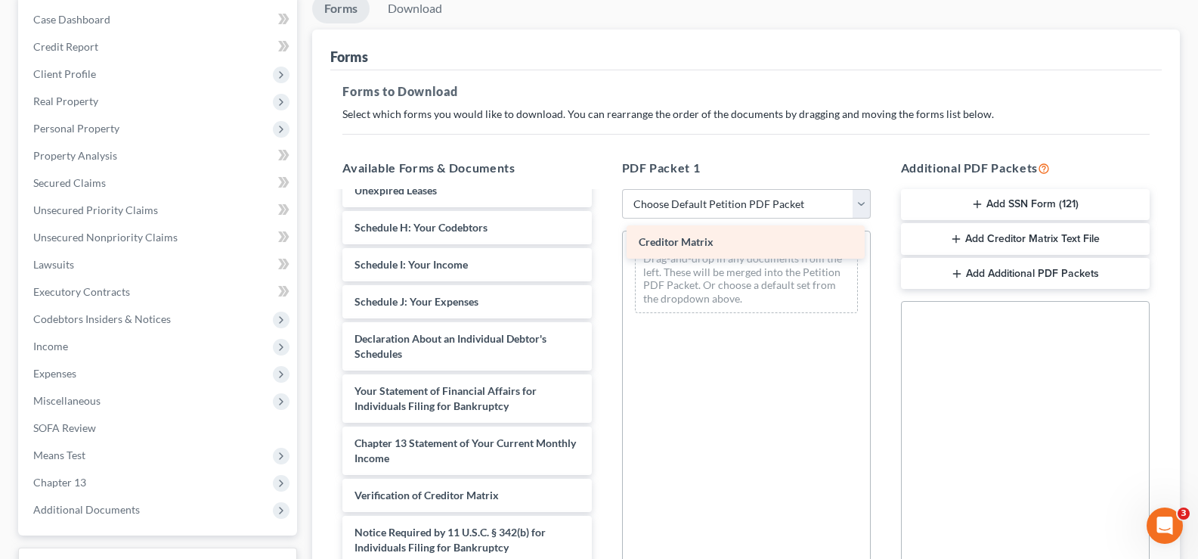
drag, startPoint x: 476, startPoint y: 455, endPoint x: 761, endPoint y: 239, distance: 357.2
click at [603, 239] on div "Creditor Matrix Installments Fee Sheets Installments Fee Sheets Installments Fe…" at bounding box center [466, 190] width 273 height 821
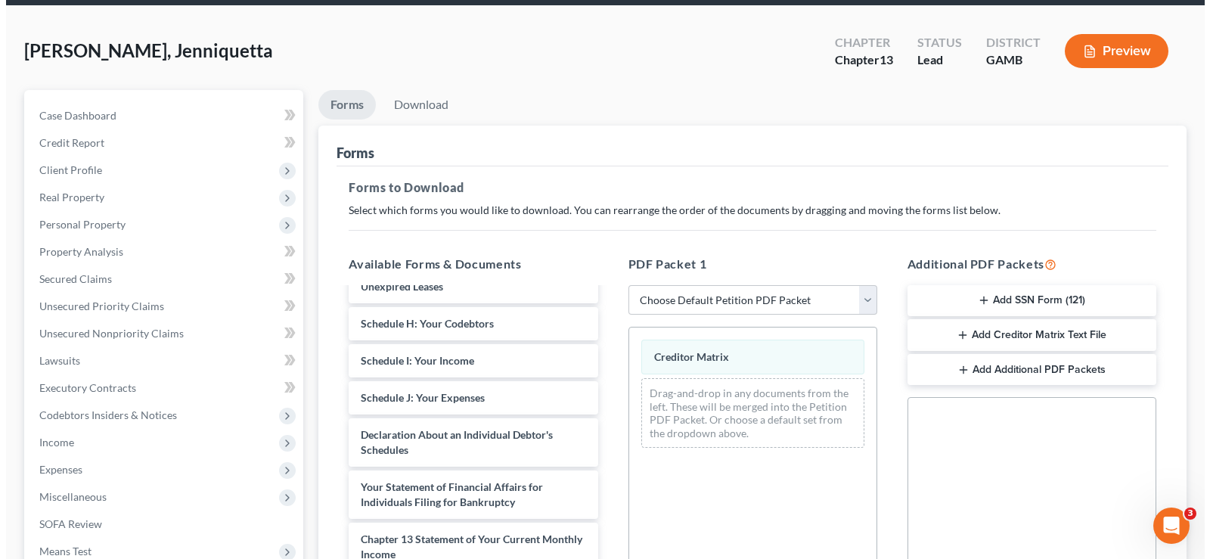
scroll to position [60, 0]
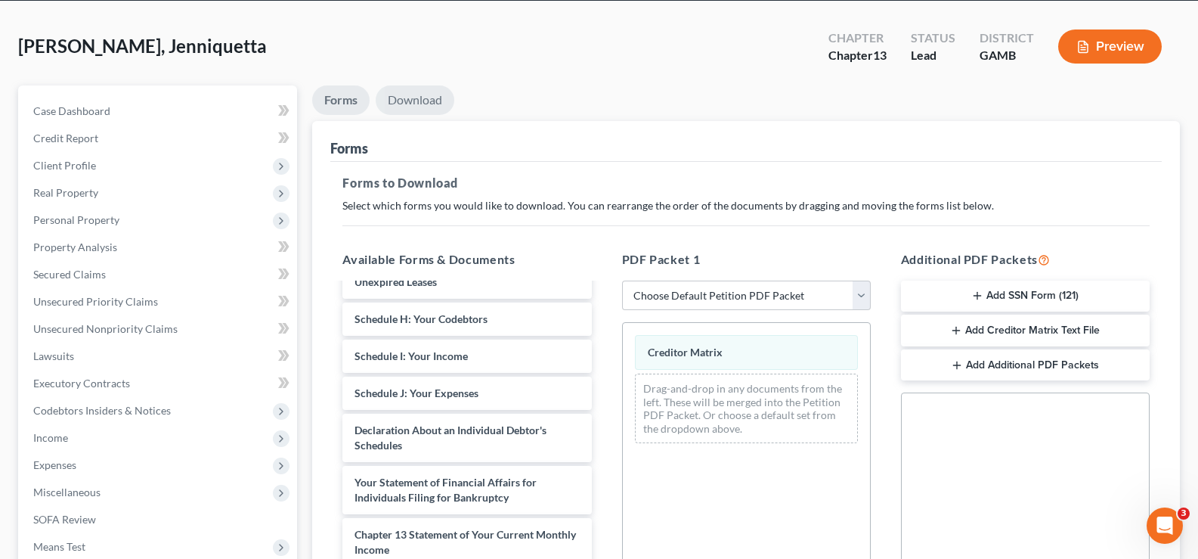
click at [420, 104] on link "Download" at bounding box center [415, 99] width 79 height 29
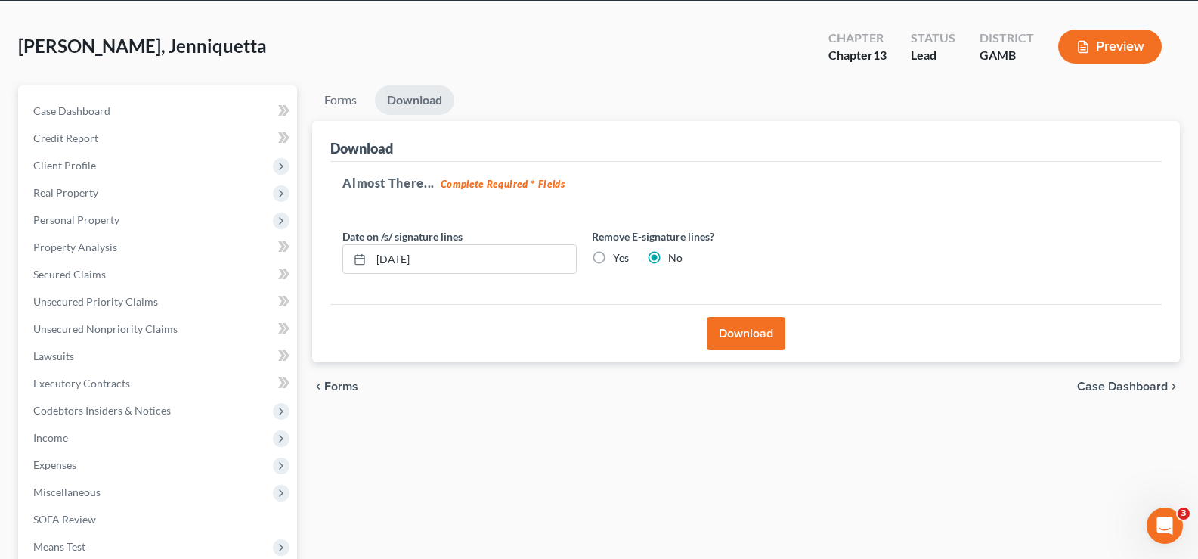
click at [748, 335] on button "Download" at bounding box center [746, 333] width 79 height 33
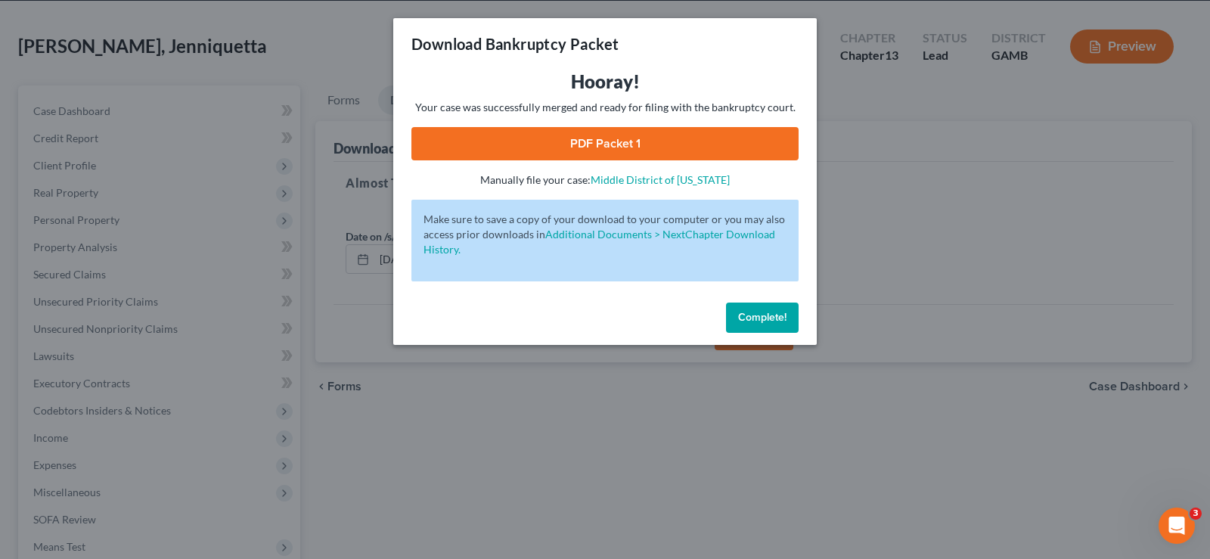
click at [735, 149] on link "PDF Packet 1" at bounding box center [604, 143] width 387 height 33
